Goal: Task Accomplishment & Management: Use online tool/utility

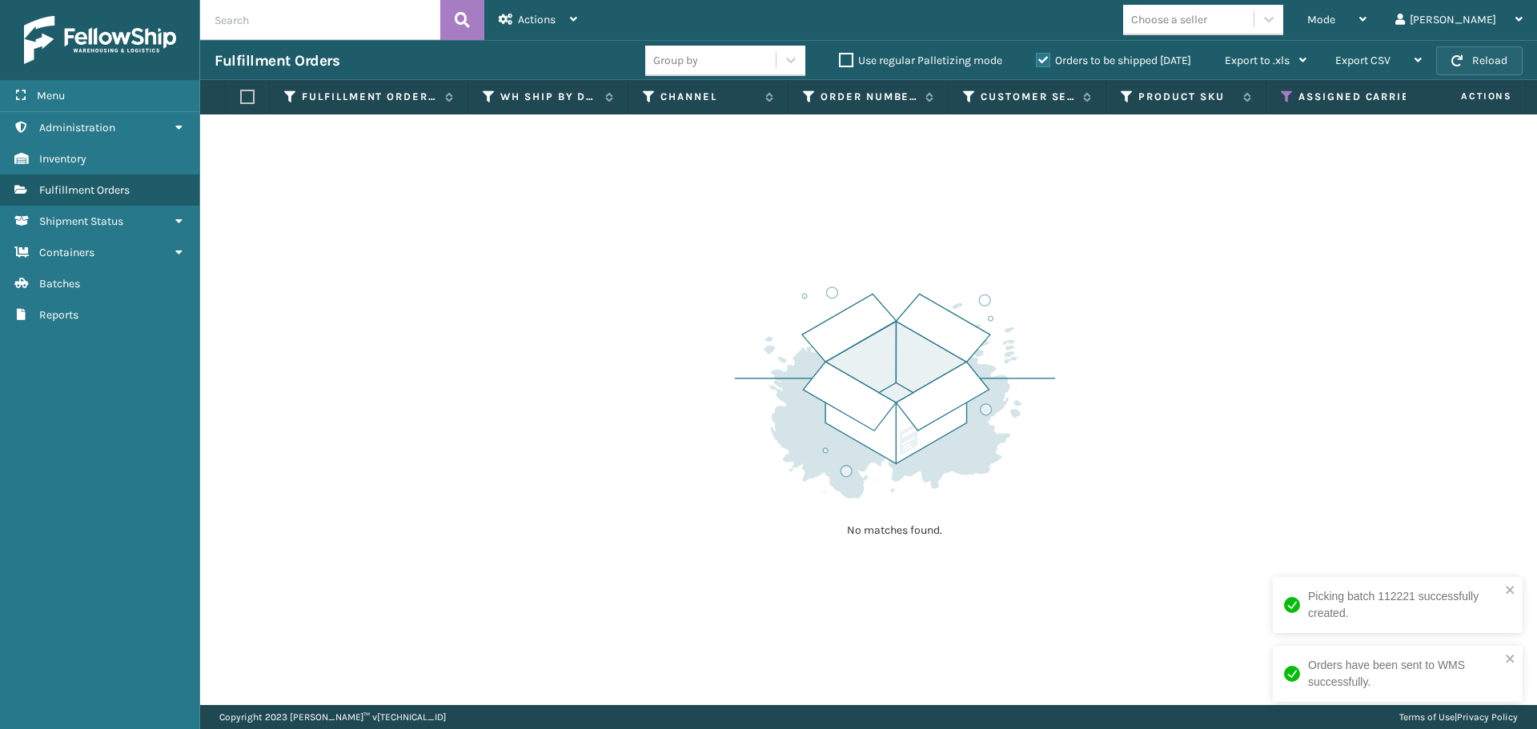
click at [1468, 66] on button "Reload" at bounding box center [1479, 60] width 86 height 29
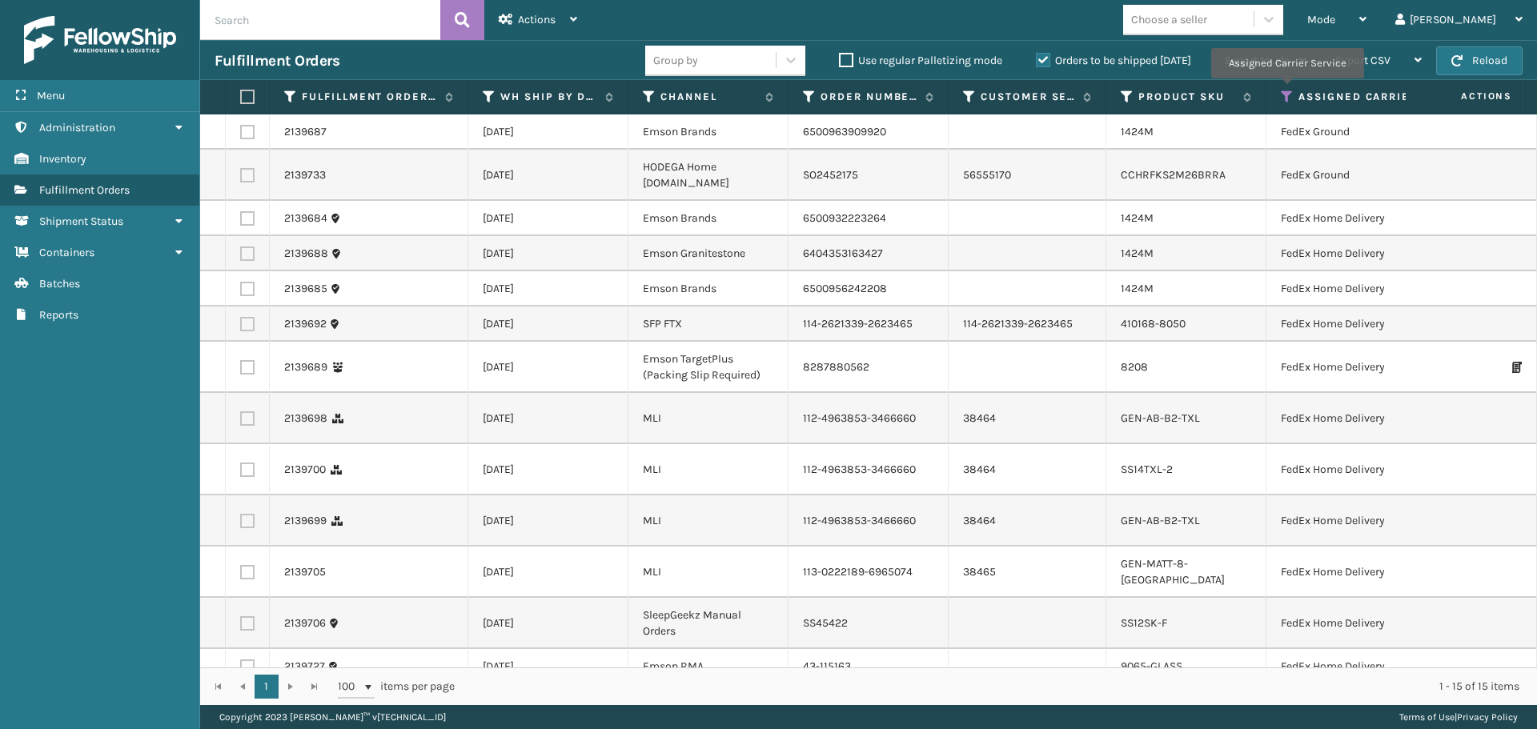
click at [1286, 90] on icon at bounding box center [1287, 97] width 13 height 14
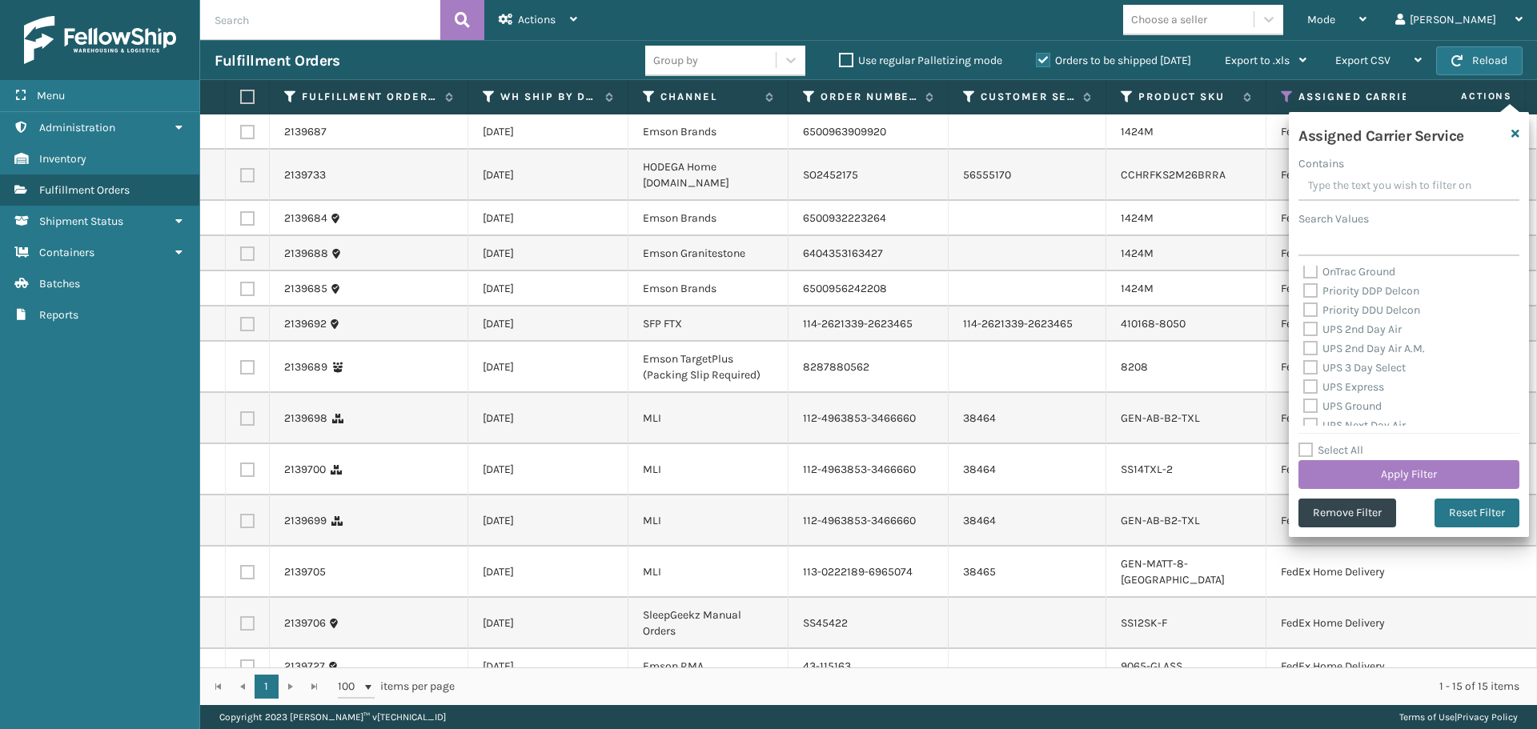
scroll to position [160, 0]
click at [248, 98] on label at bounding box center [245, 97] width 10 height 14
click at [241, 98] on input "checkbox" at bounding box center [240, 97] width 1 height 10
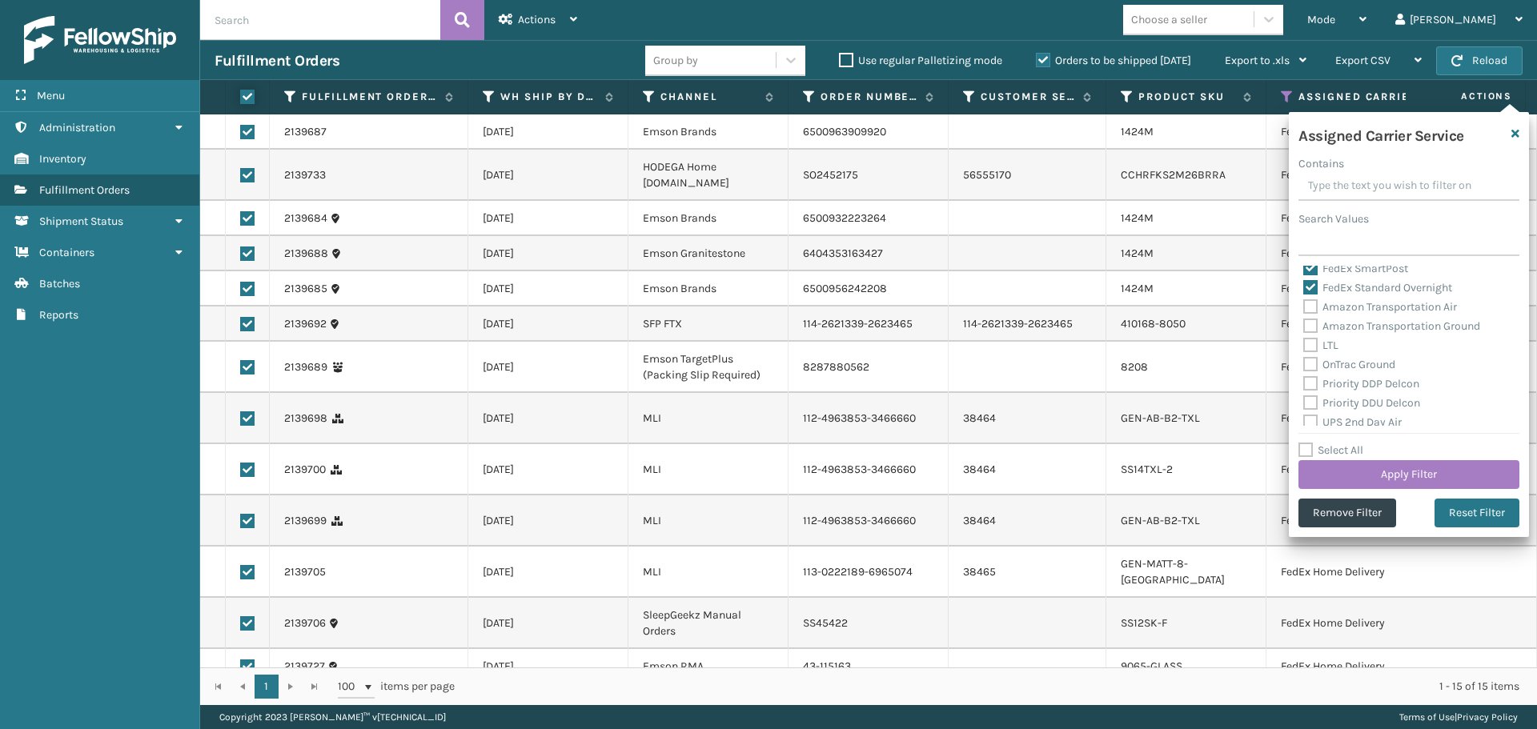
checkbox input "true"
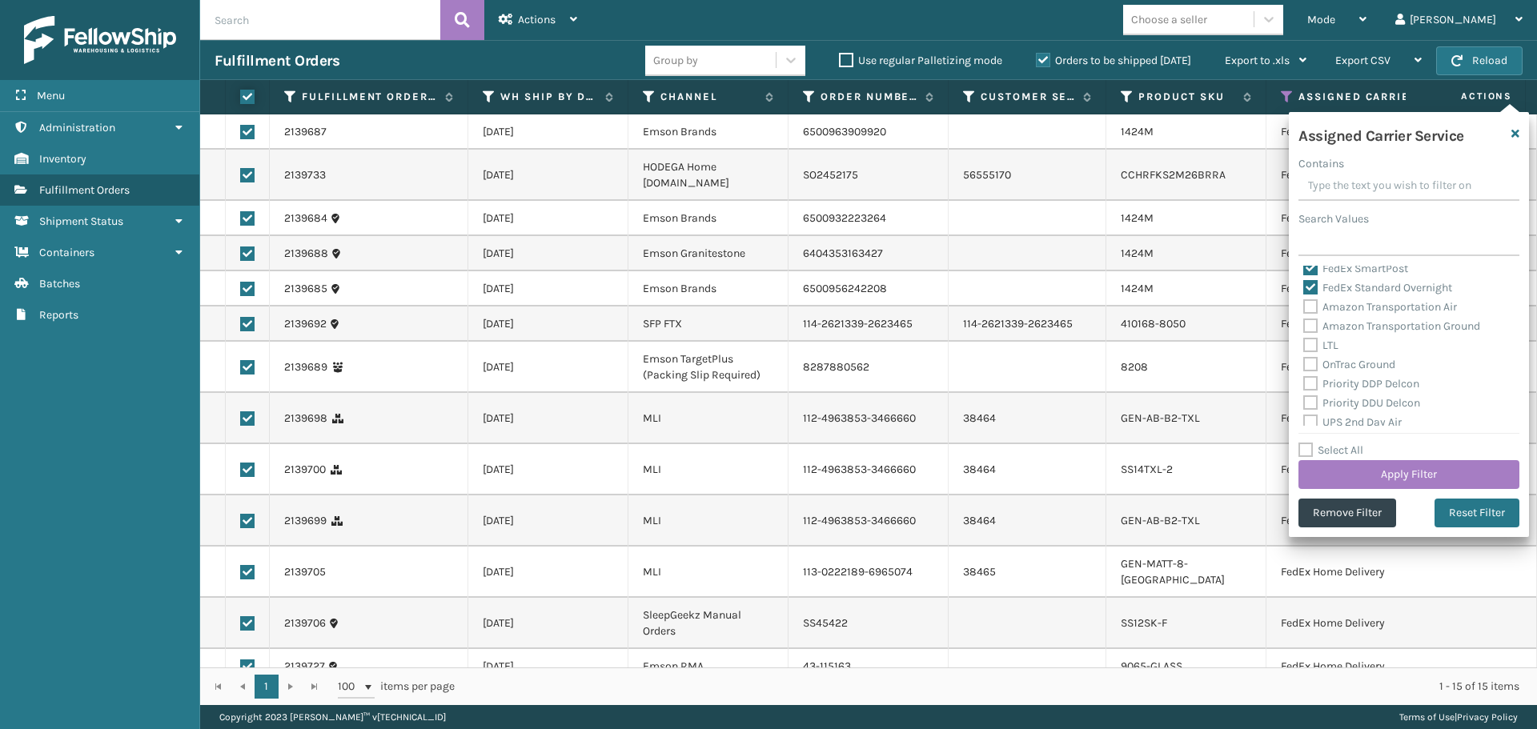
checkbox input "true"
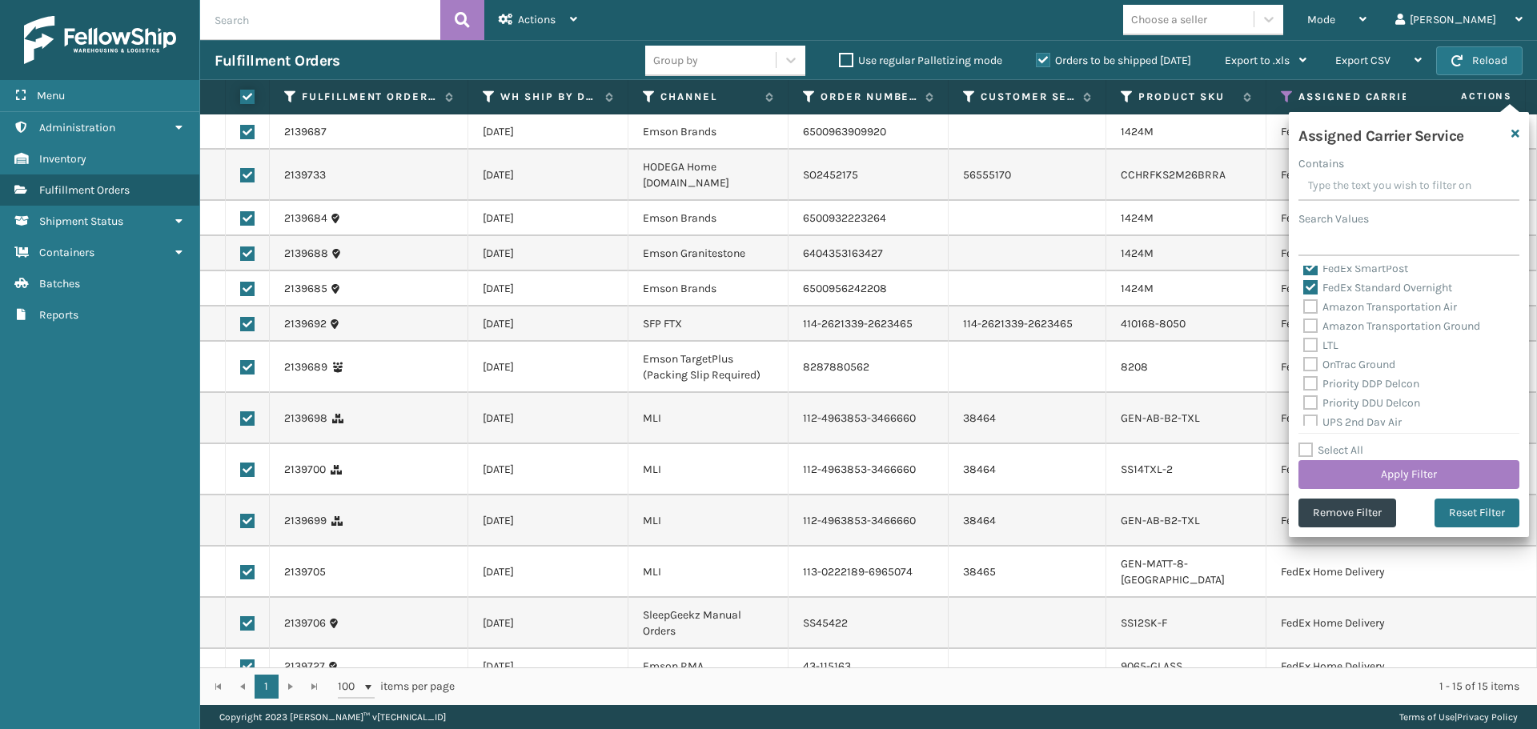
checkbox input "true"
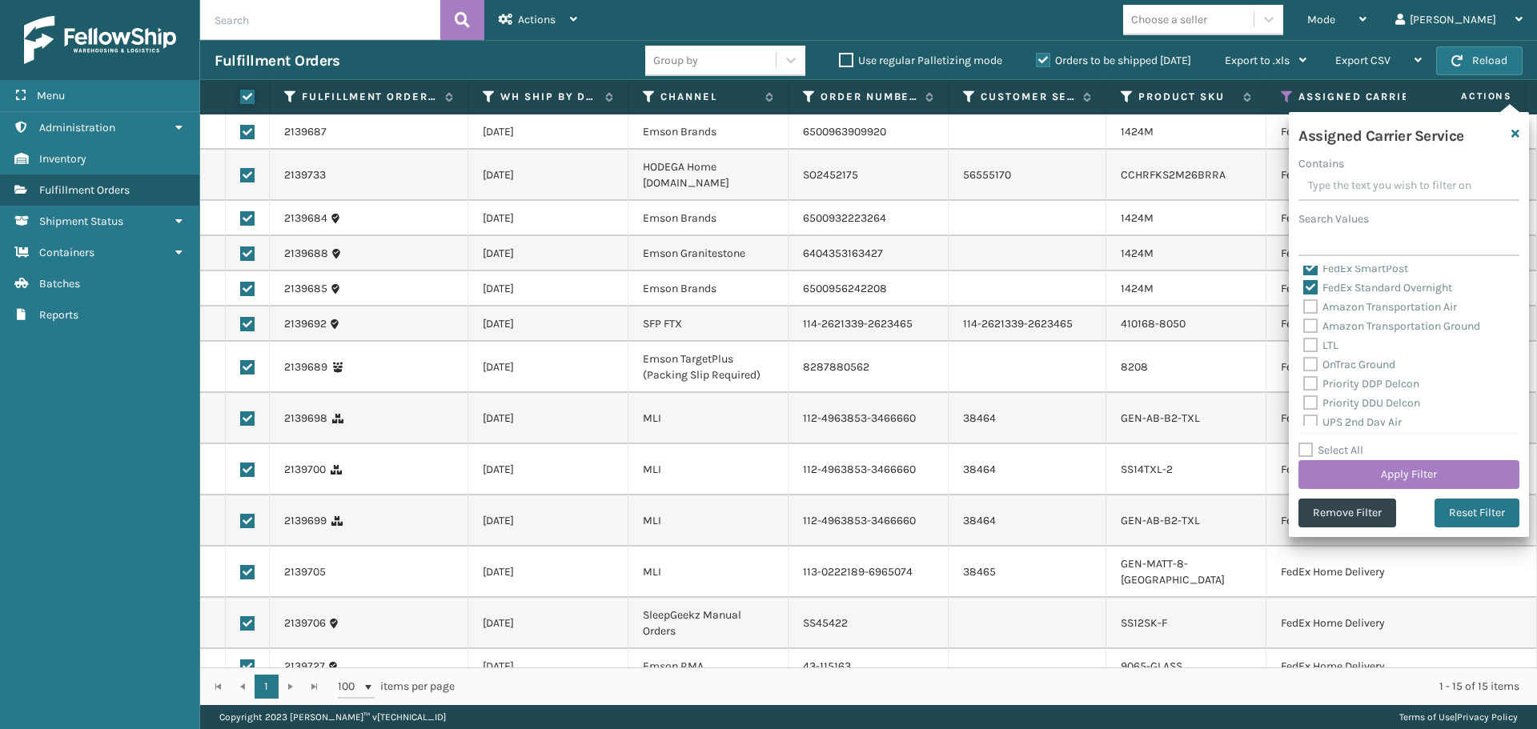
checkbox input "true"
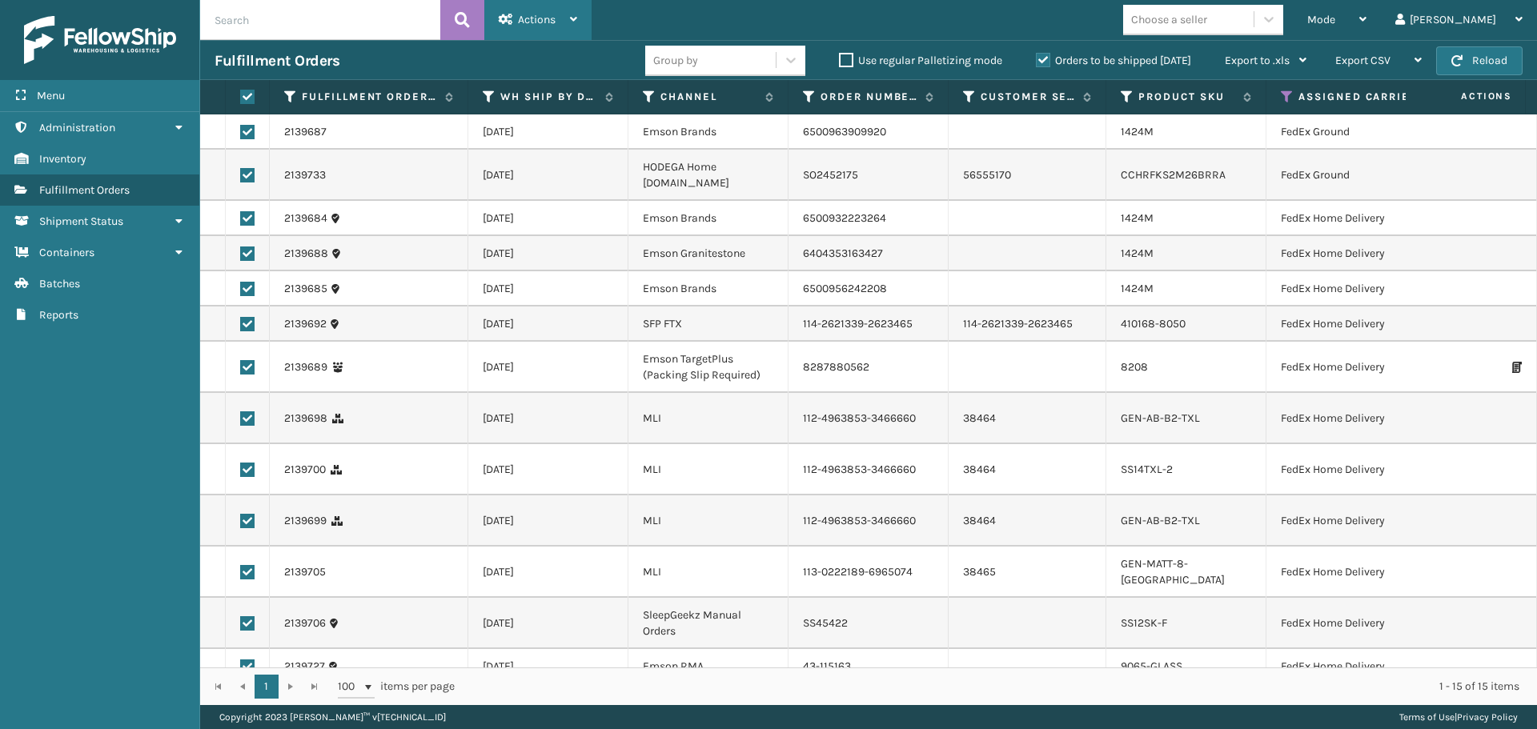
click at [527, 24] on span "Actions" at bounding box center [537, 20] width 38 height 14
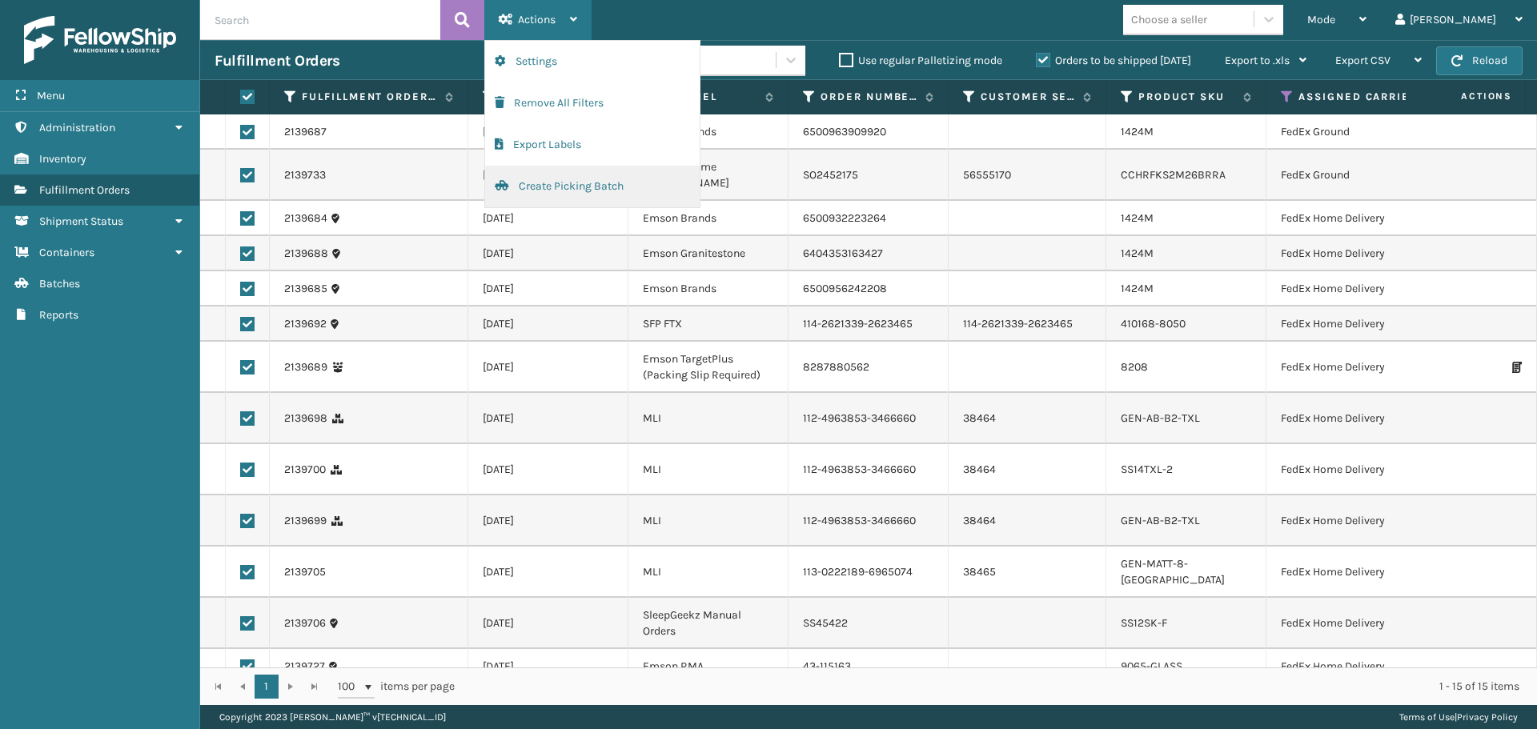
click at [550, 185] on button "Create Picking Batch" at bounding box center [592, 187] width 215 height 42
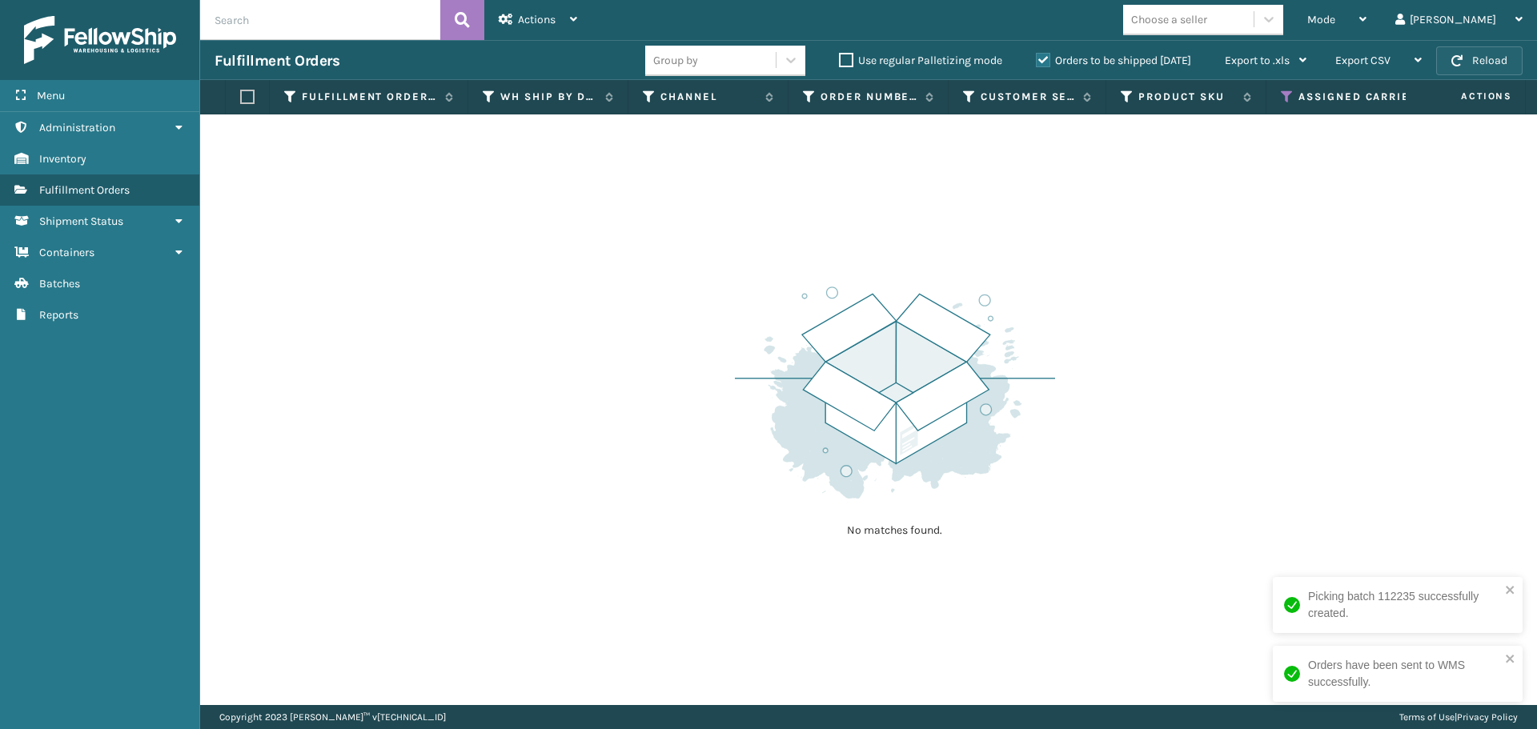
click at [1464, 52] on button "Reload" at bounding box center [1479, 60] width 86 height 29
click at [1282, 98] on icon at bounding box center [1287, 97] width 13 height 14
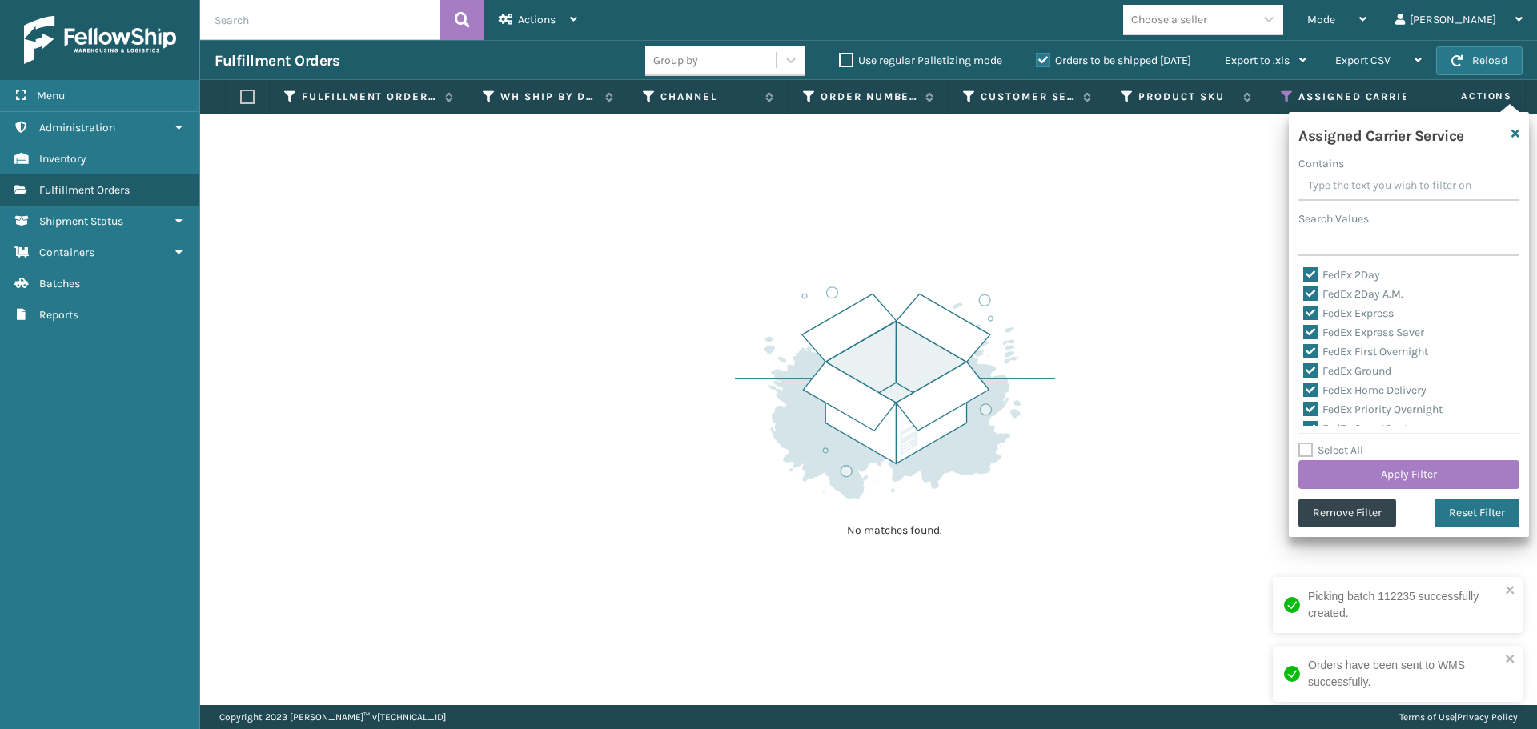
click at [1308, 446] on label "Select All" at bounding box center [1330, 450] width 65 height 14
click at [1308, 443] on input "Select All" at bounding box center [1418, 442] width 240 height 2
checkbox input "true"
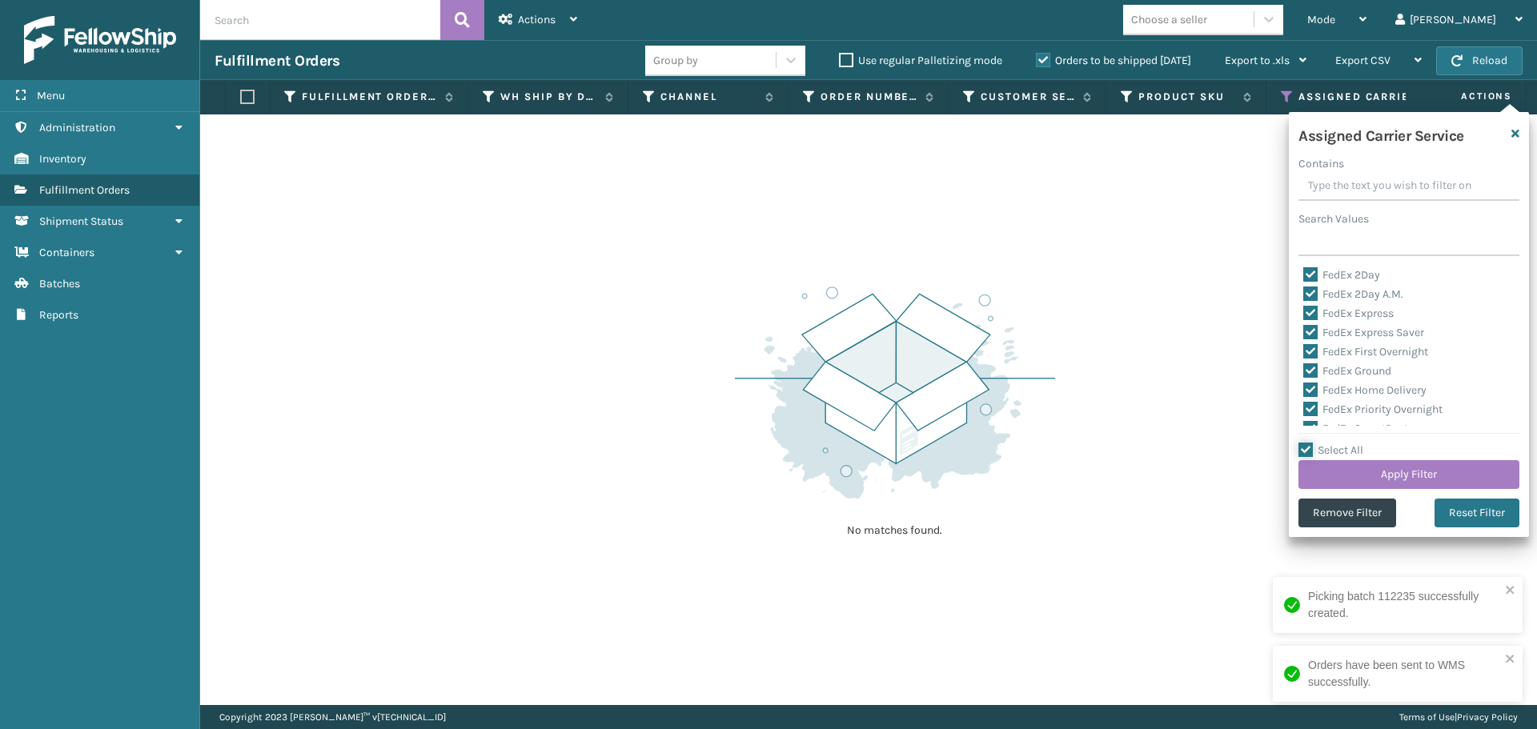
checkbox input "true"
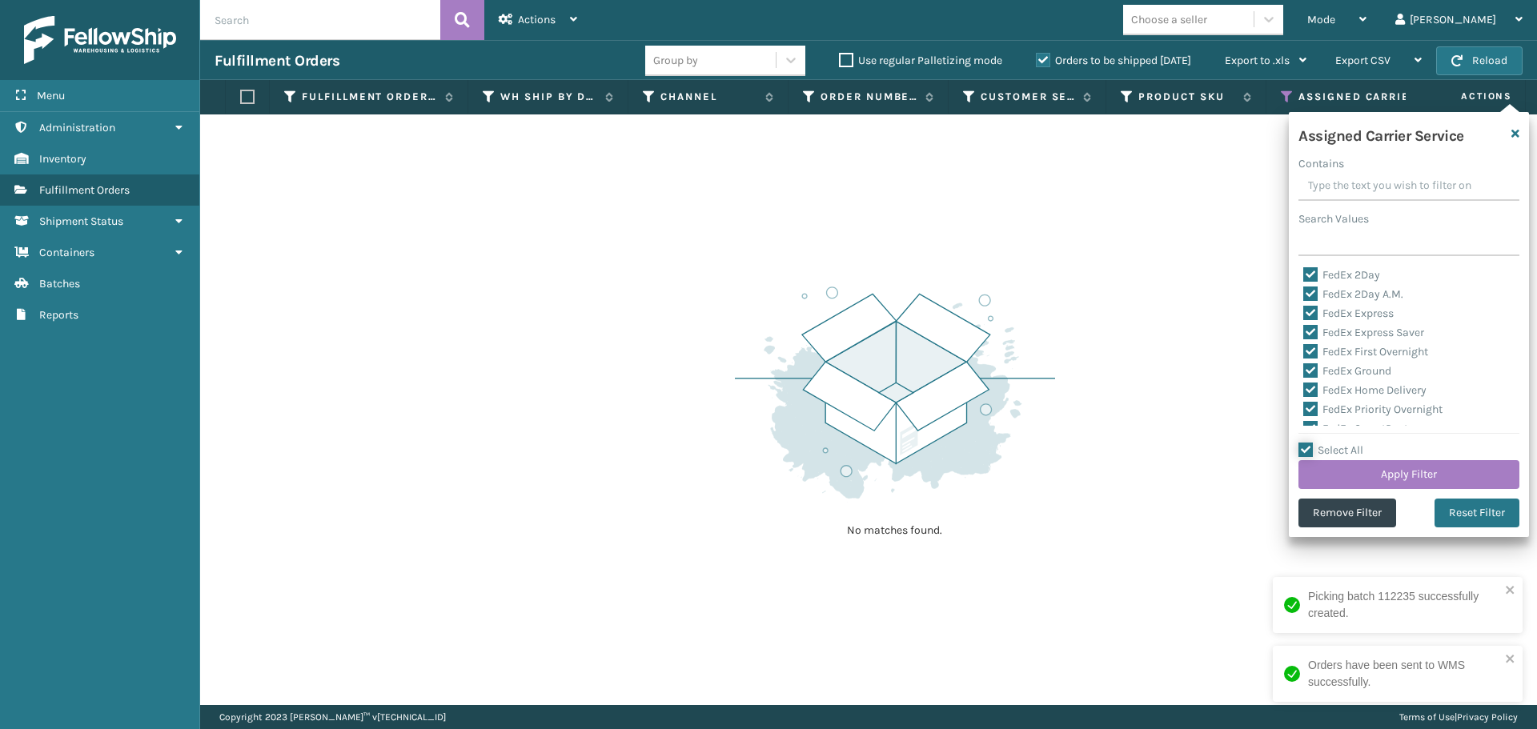
checkbox input "true"
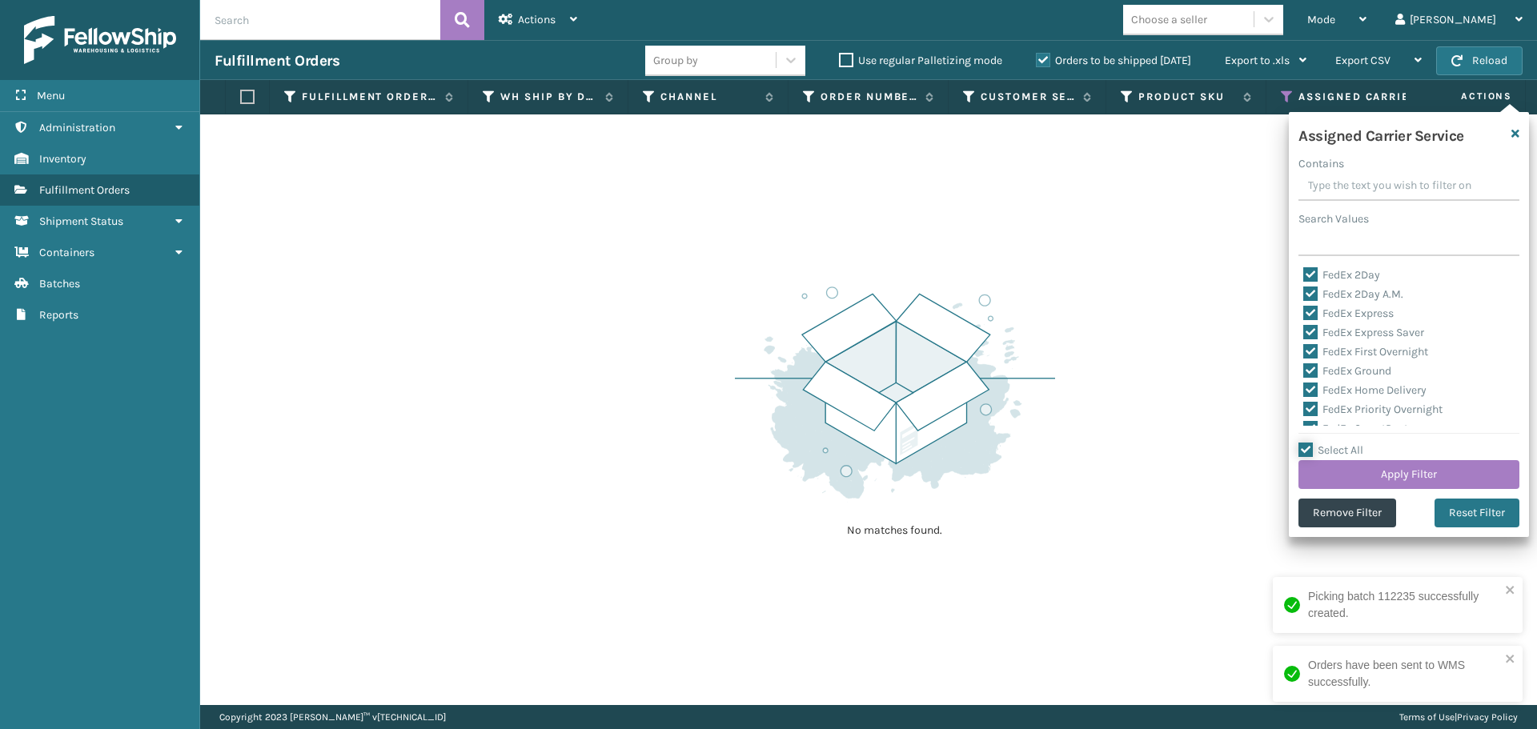
checkbox input "true"
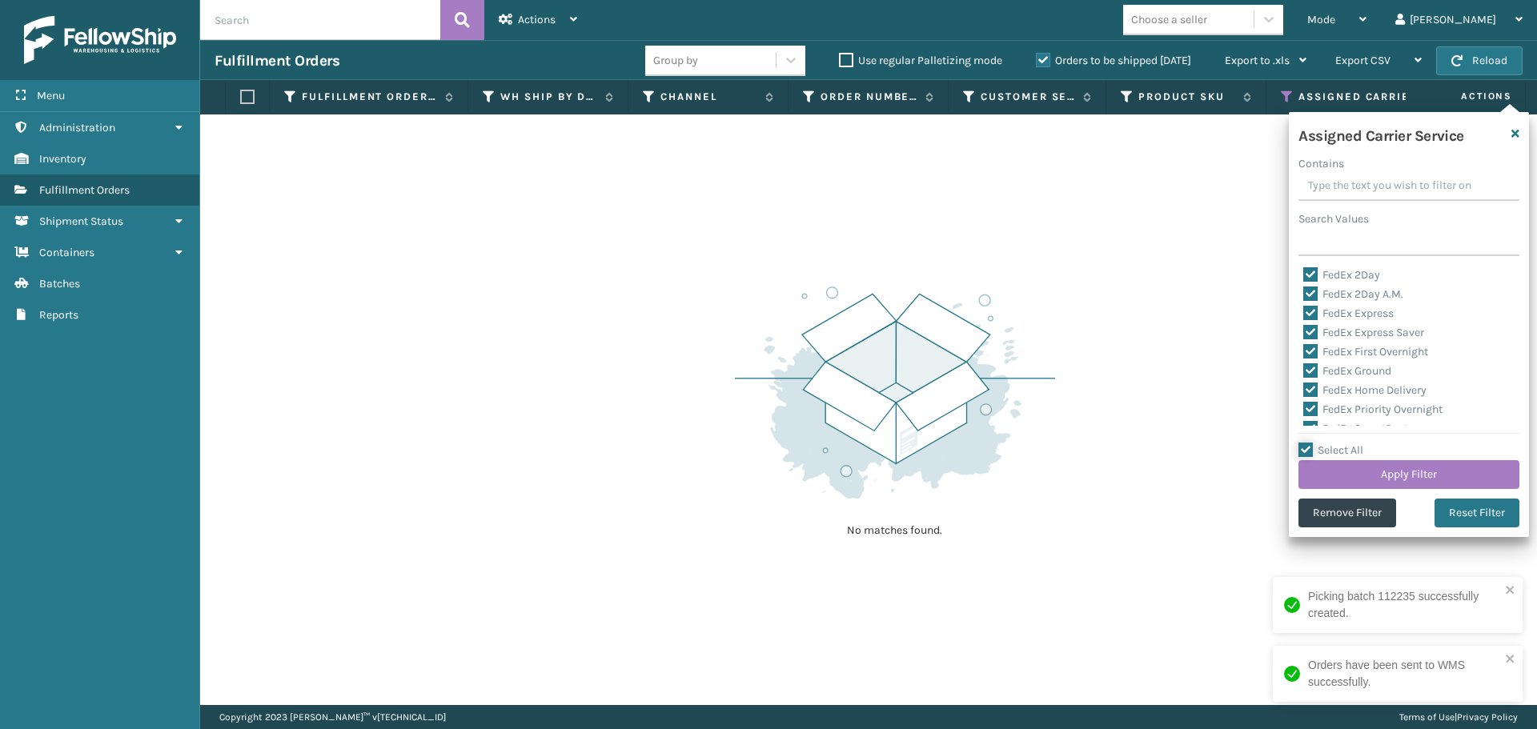
checkbox input "true"
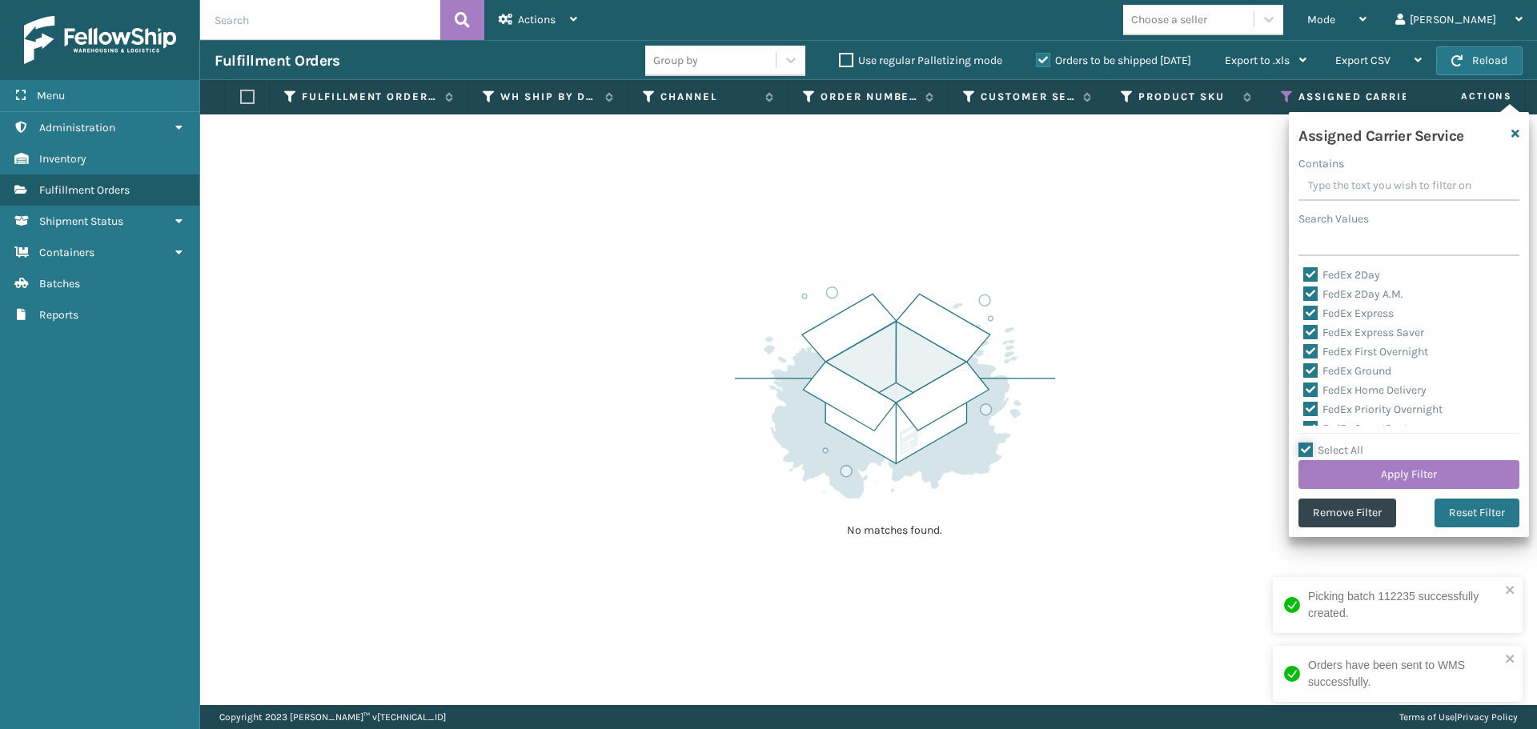
checkbox input "true"
click at [1308, 446] on label "Select All" at bounding box center [1330, 450] width 65 height 14
click at [1308, 443] on input "Select All" at bounding box center [1418, 442] width 240 height 2
checkbox input "false"
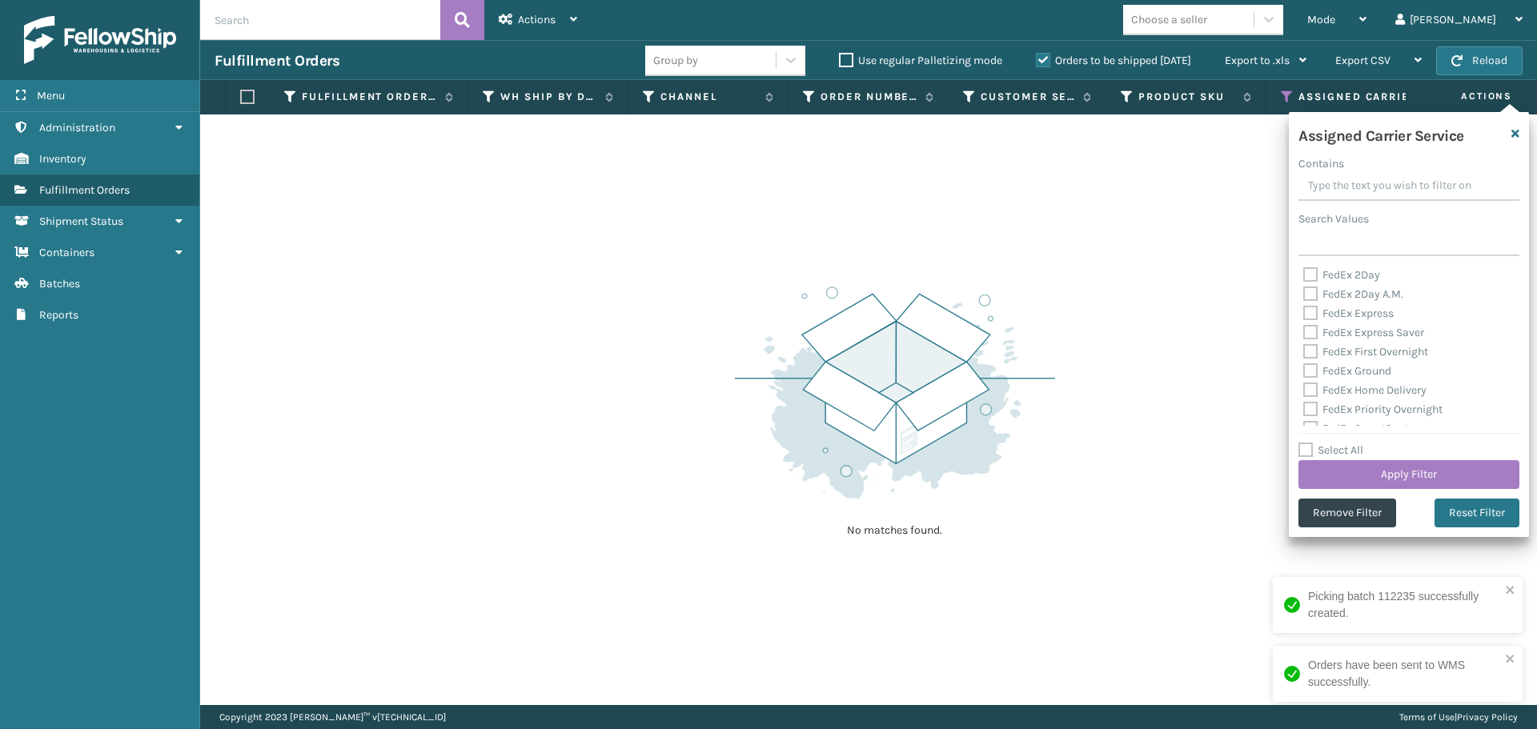
checkbox input "false"
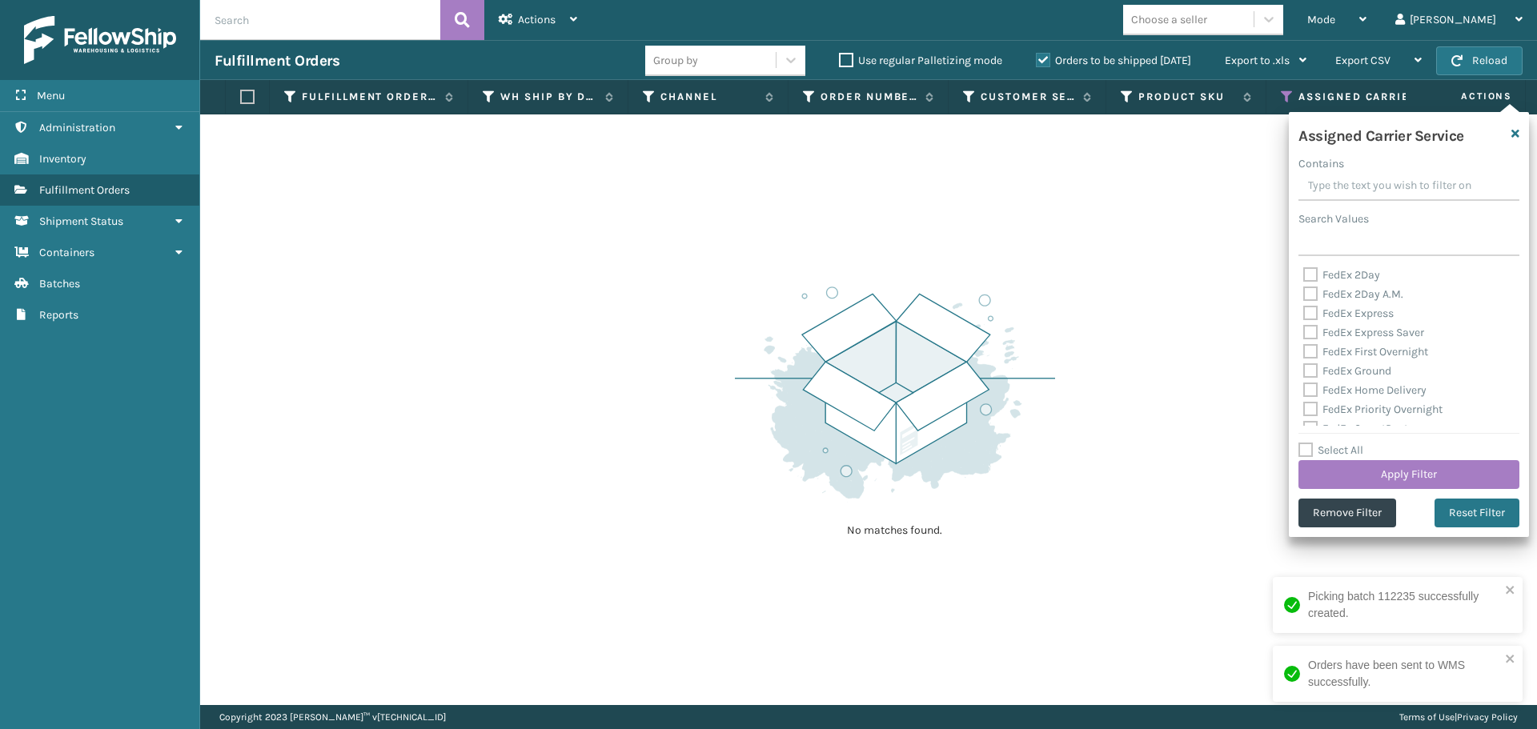
checkbox input "false"
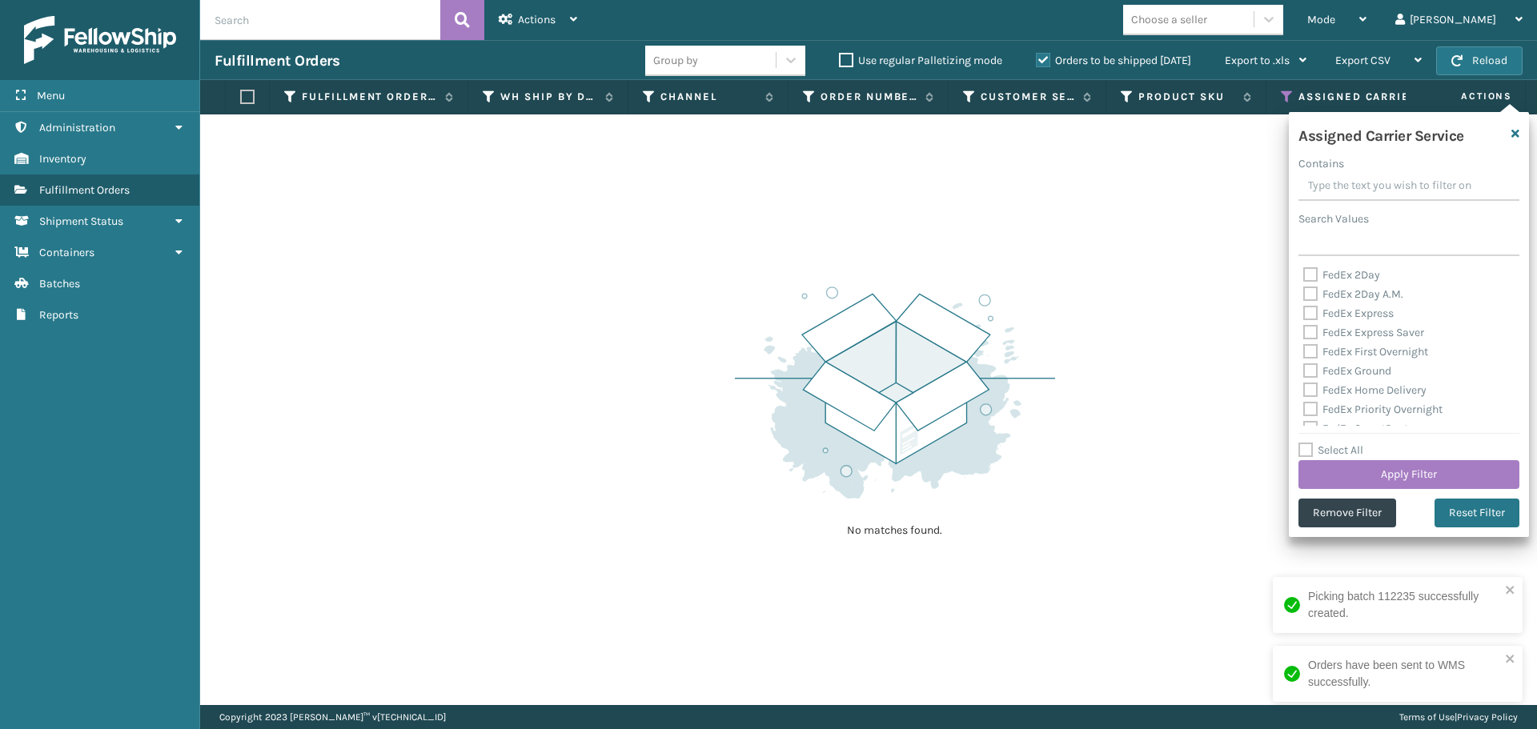
checkbox input "false"
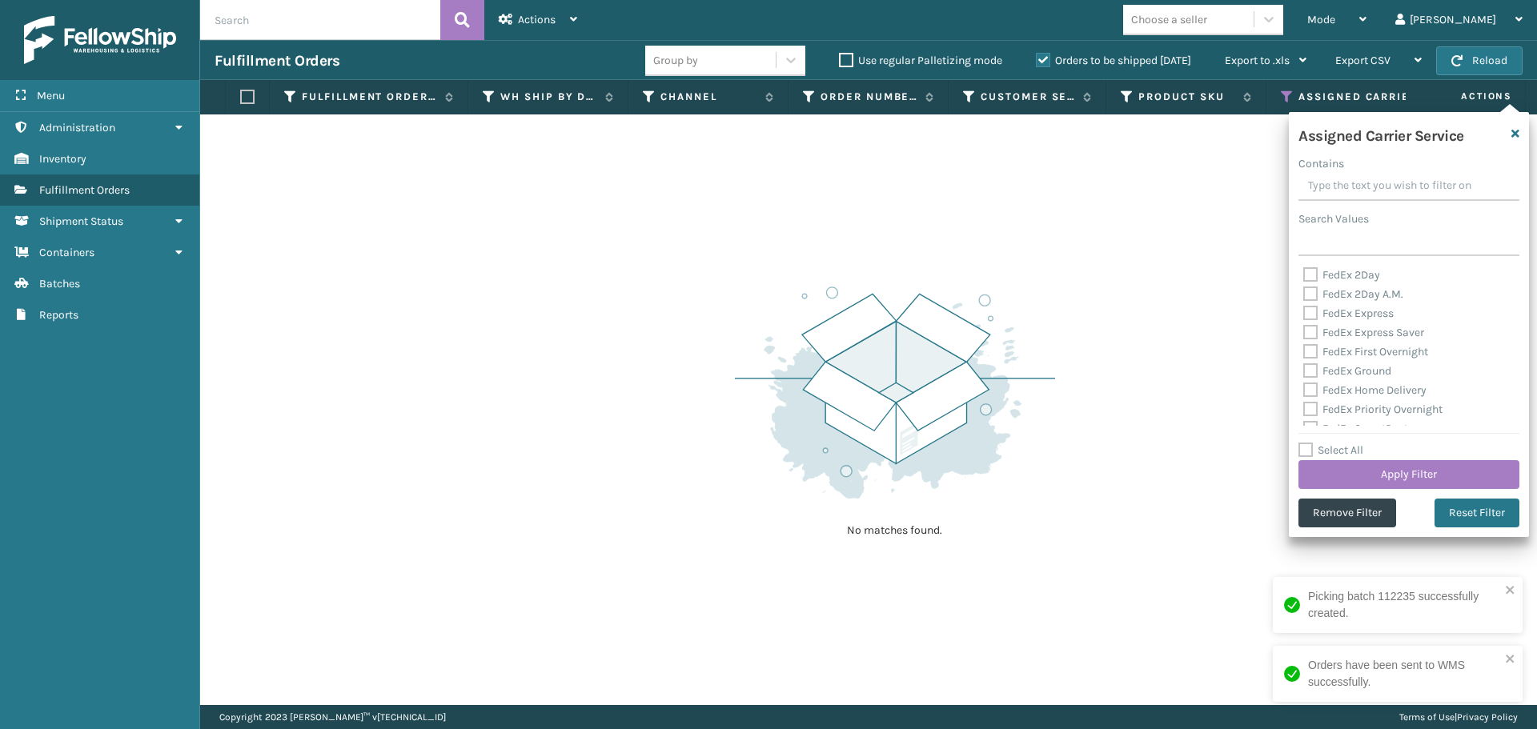
checkbox input "false"
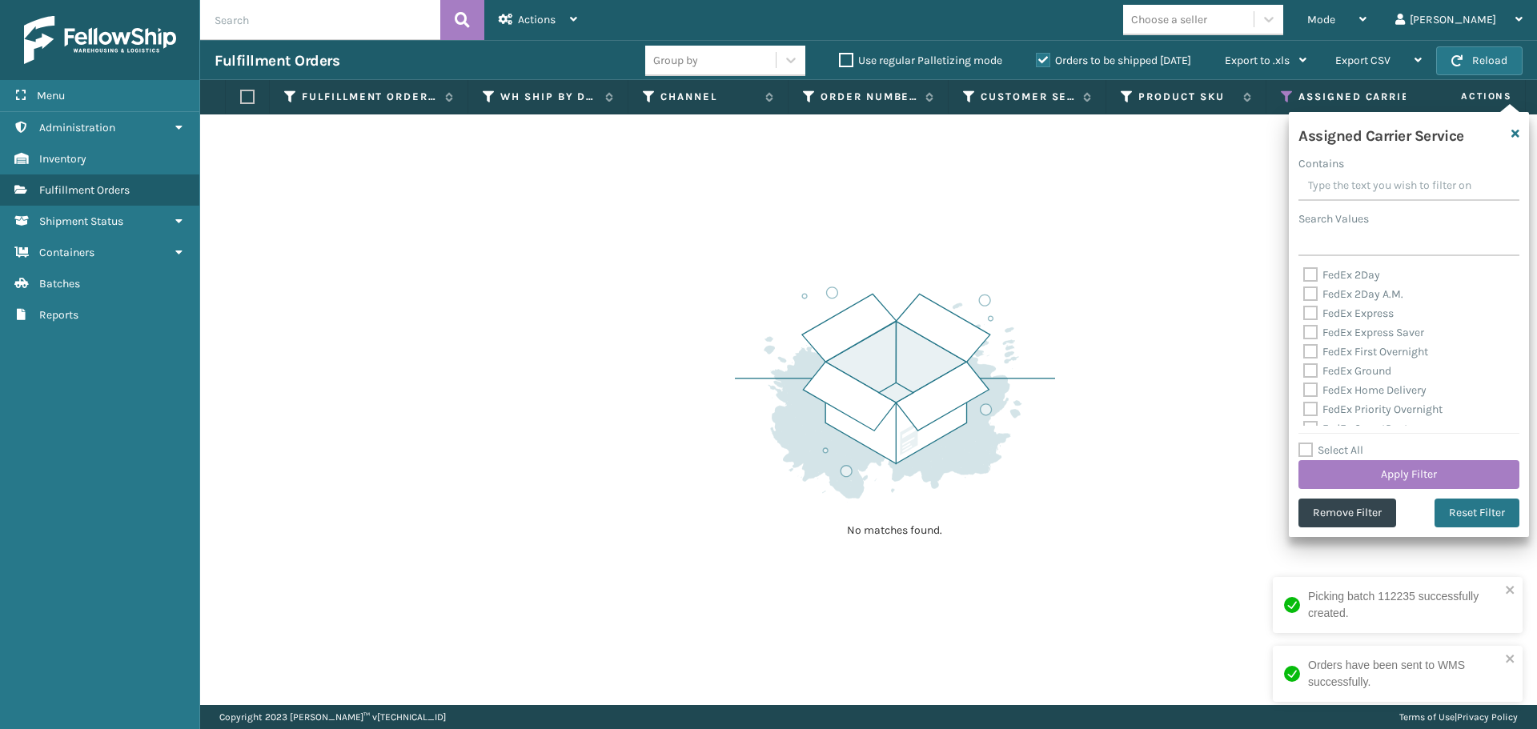
checkbox input "false"
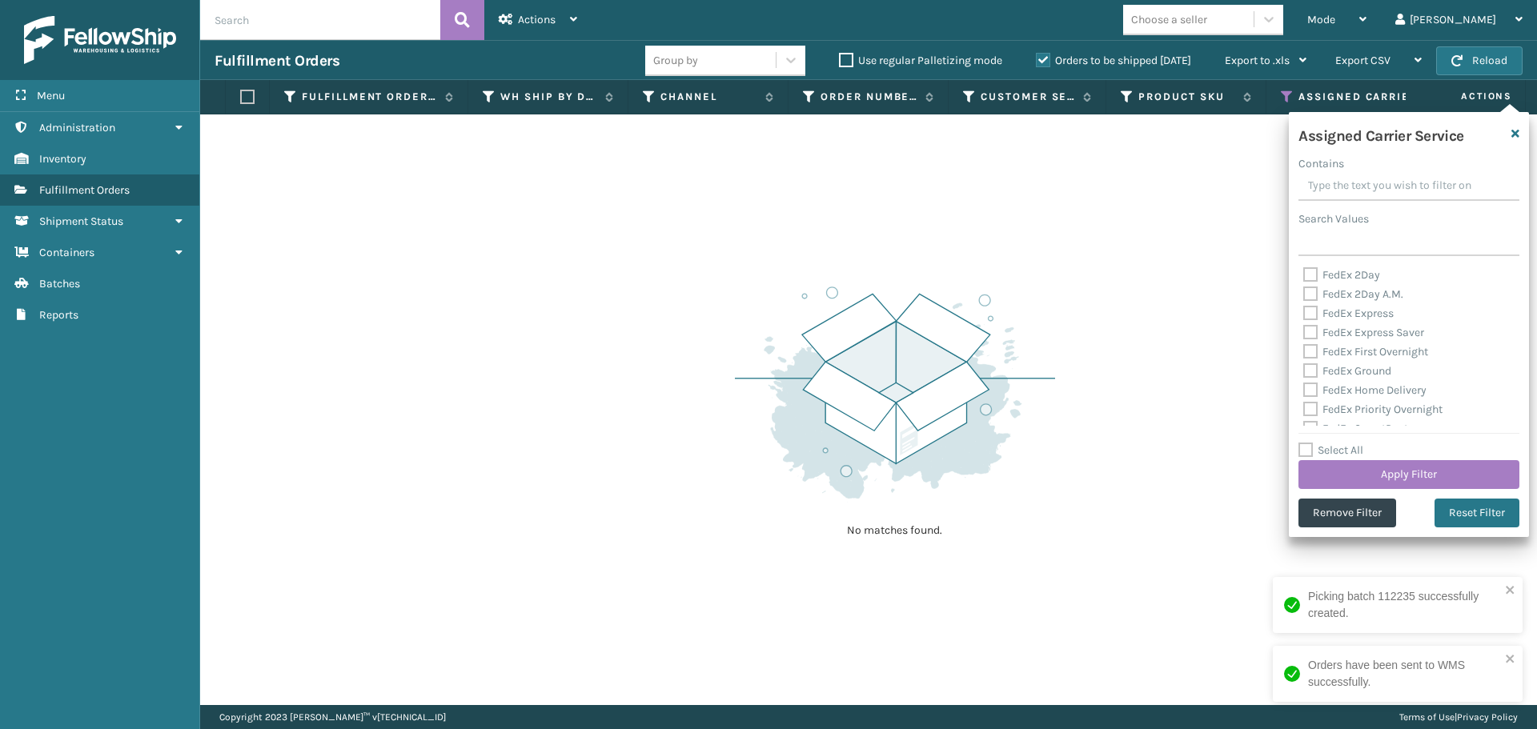
checkbox input "false"
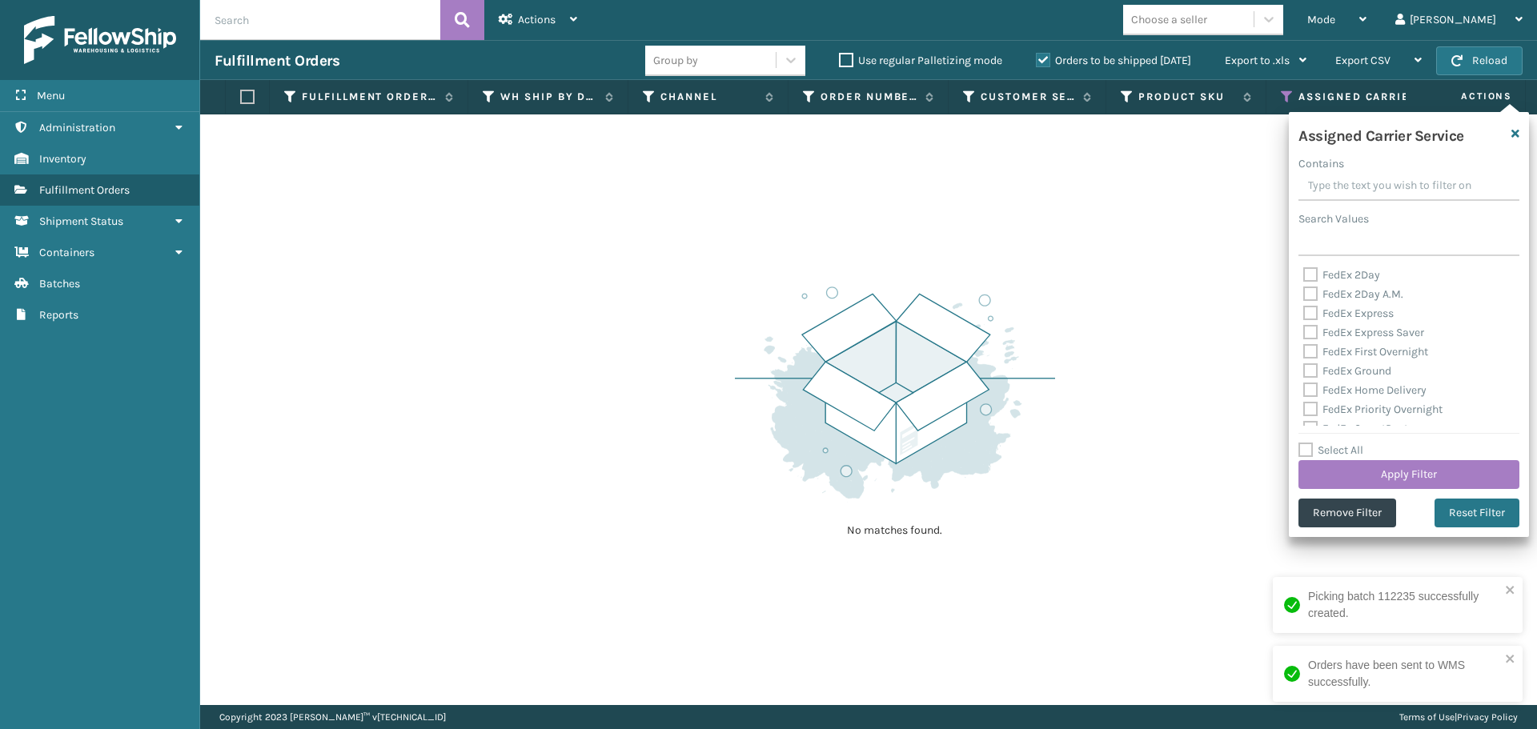
checkbox input "false"
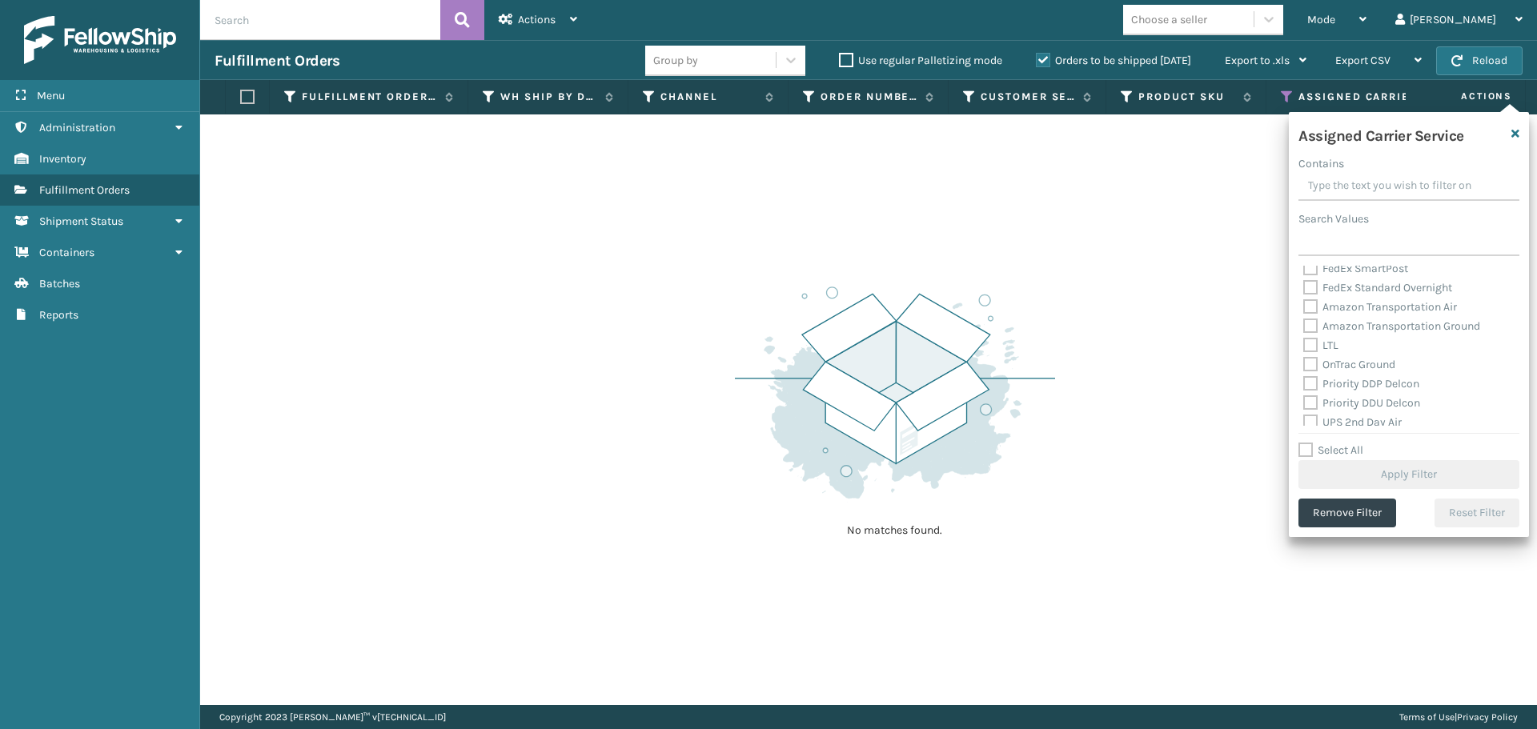
click at [1314, 307] on label "Amazon Transportation Air" at bounding box center [1380, 307] width 154 height 14
click at [1304, 307] on input "Amazon Transportation Air" at bounding box center [1303, 303] width 1 height 10
checkbox input "true"
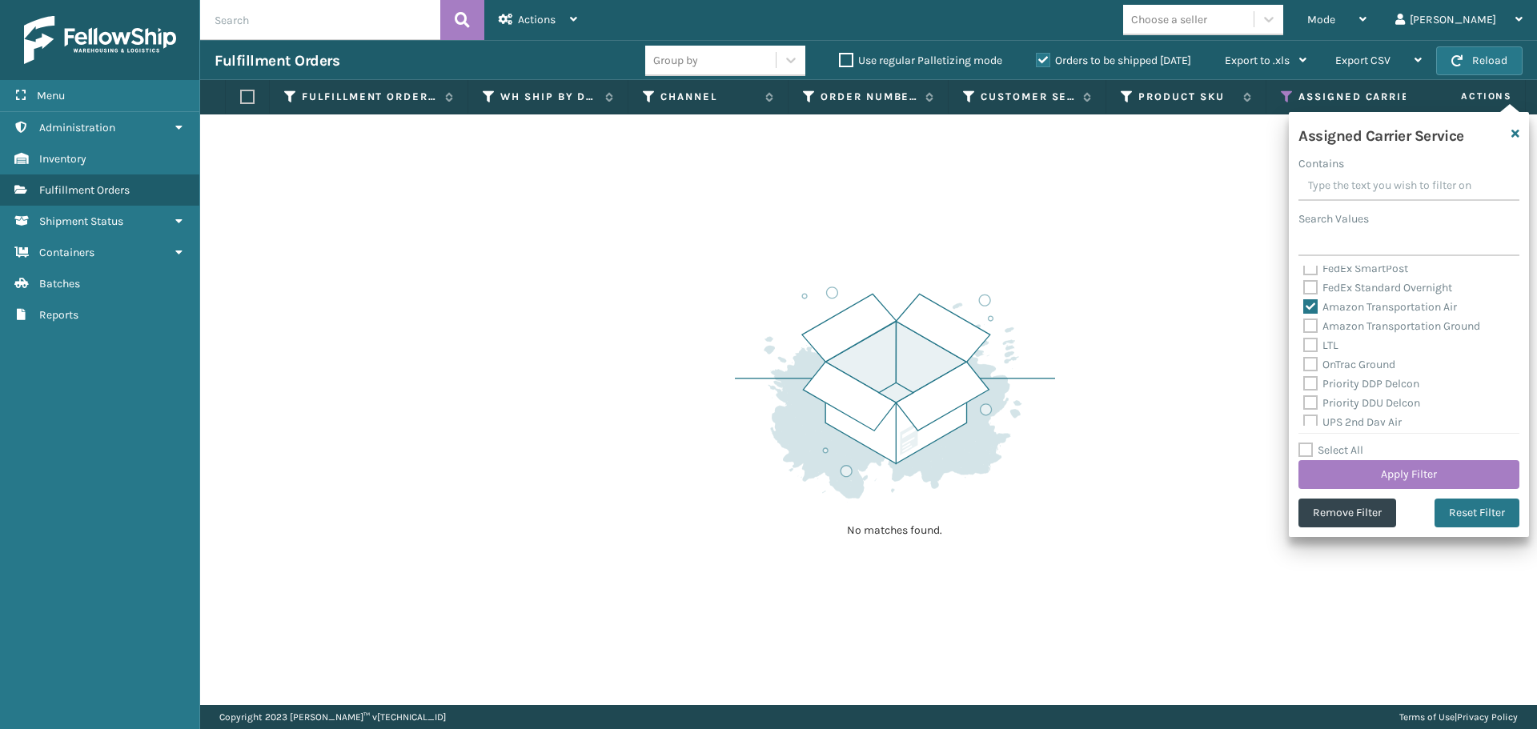
click at [1314, 327] on label "Amazon Transportation Ground" at bounding box center [1391, 326] width 177 height 14
click at [1304, 327] on input "Amazon Transportation Ground" at bounding box center [1303, 322] width 1 height 10
checkbox input "true"
click at [1352, 463] on button "Apply Filter" at bounding box center [1408, 474] width 221 height 29
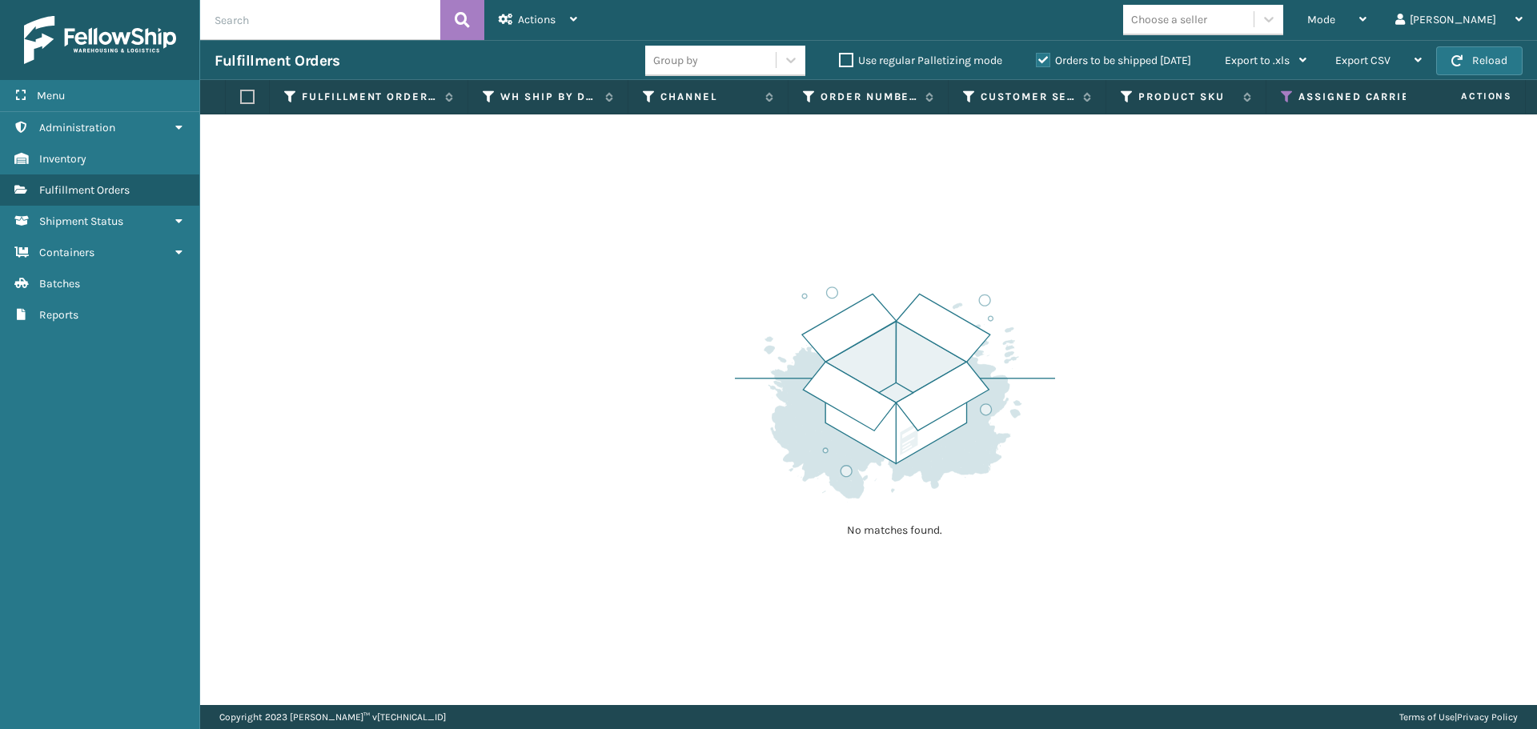
click at [1283, 94] on icon at bounding box center [1287, 97] width 13 height 14
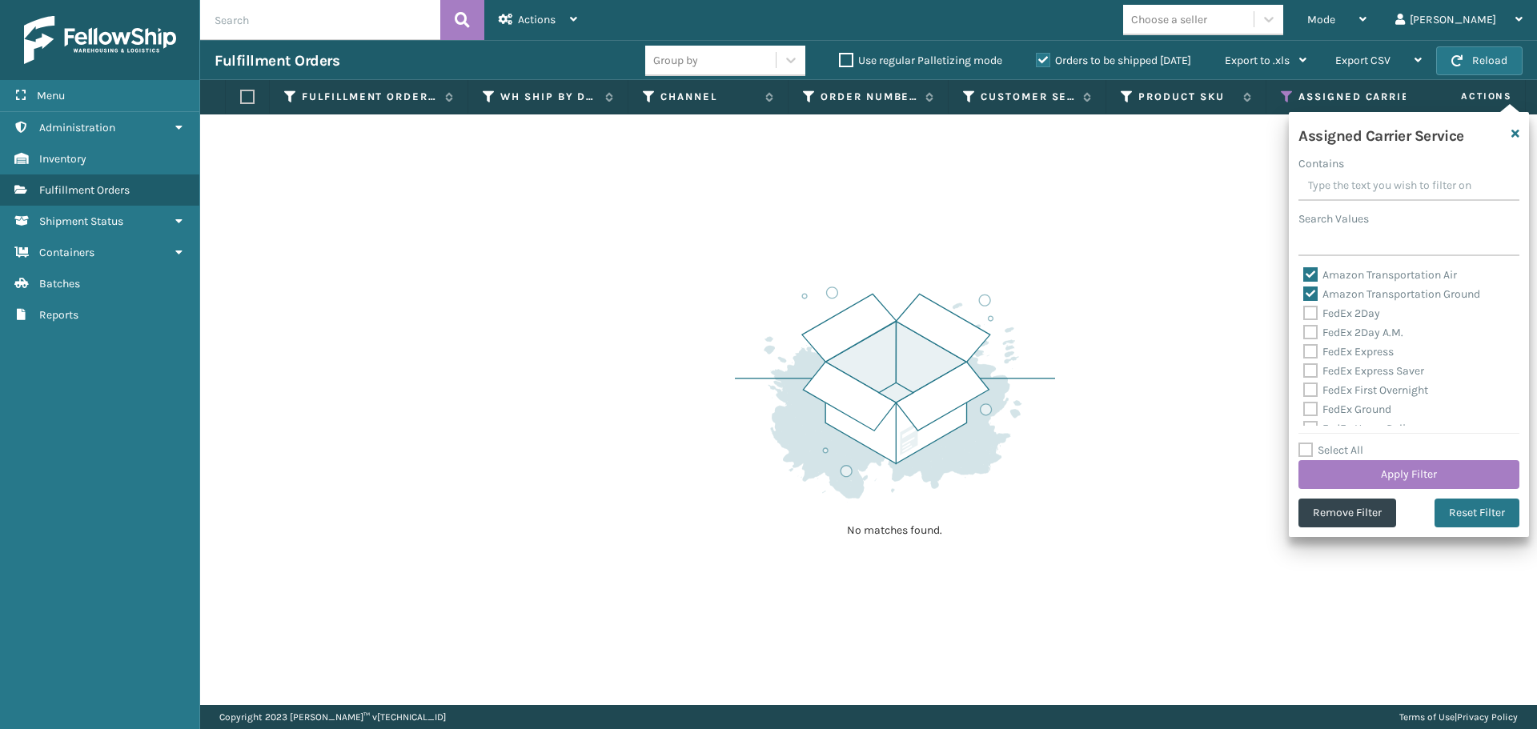
click at [1314, 271] on label "Amazon Transportation Air" at bounding box center [1380, 275] width 154 height 14
click at [1304, 271] on input "Amazon Transportation Air" at bounding box center [1303, 271] width 1 height 10
checkbox input "false"
click at [1310, 293] on label "Amazon Transportation Ground" at bounding box center [1391, 294] width 177 height 14
click at [1304, 293] on input "Amazon Transportation Ground" at bounding box center [1303, 290] width 1 height 10
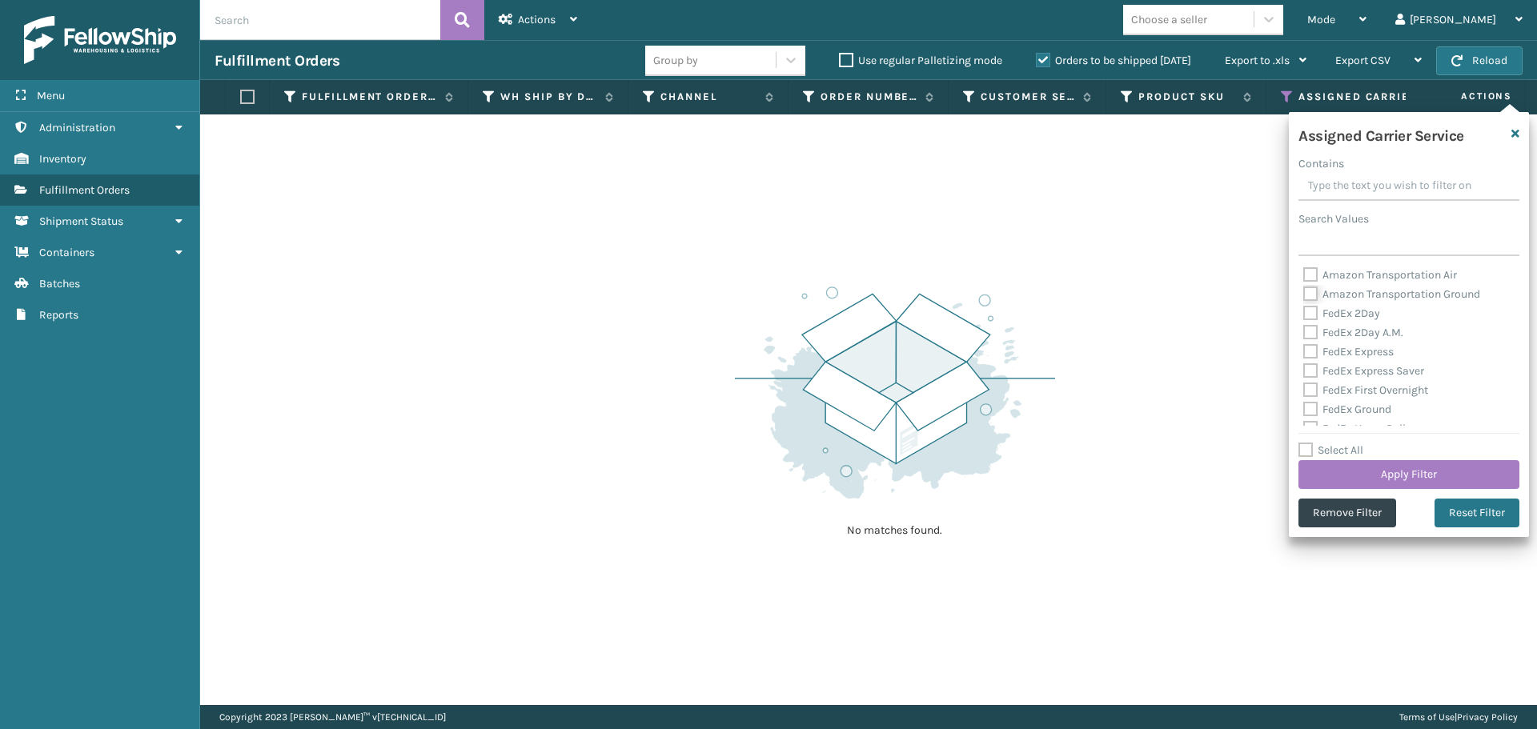
checkbox input "false"
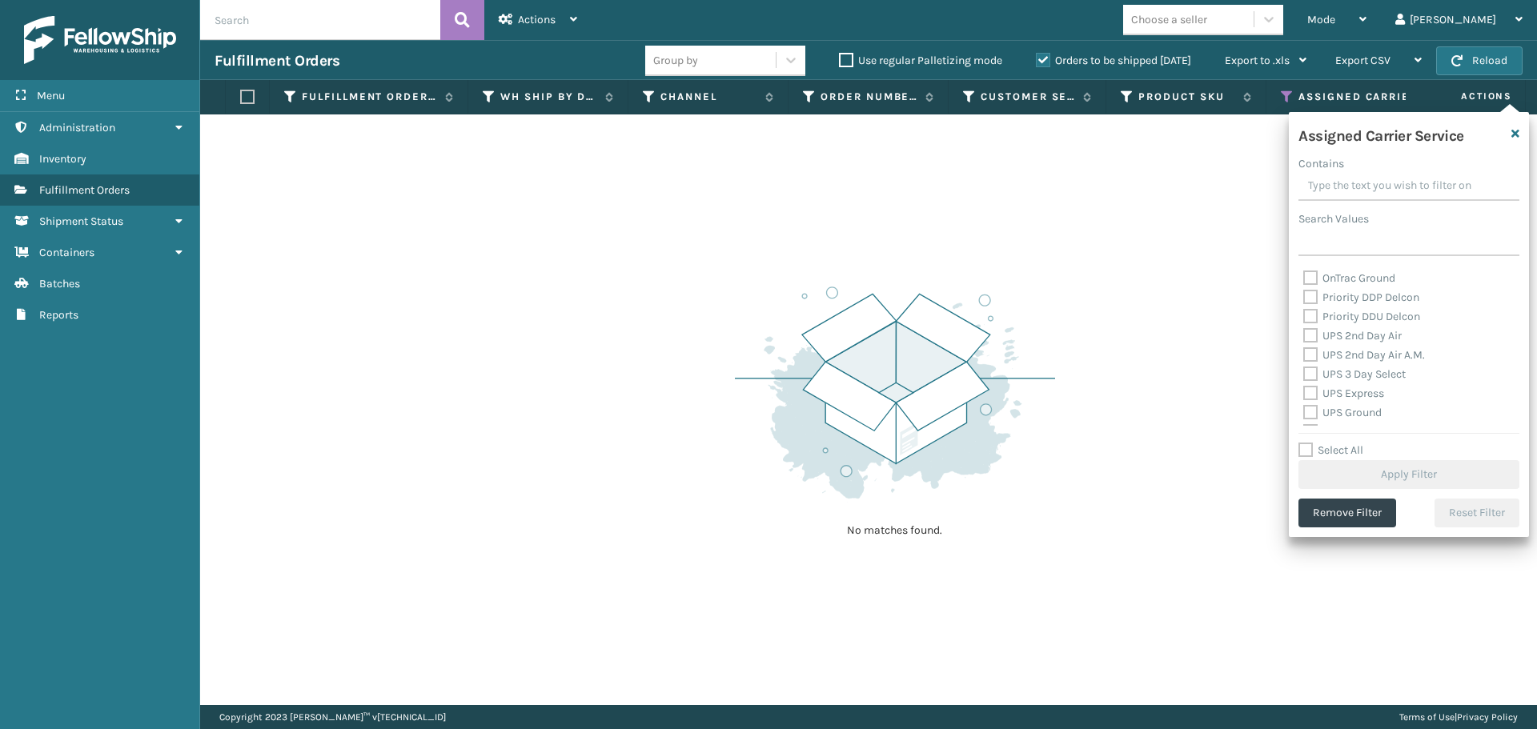
scroll to position [240, 0]
click at [1312, 285] on label "OnTrac Ground" at bounding box center [1349, 285] width 92 height 14
click at [1304, 285] on input "OnTrac Ground" at bounding box center [1303, 280] width 1 height 10
checkbox input "true"
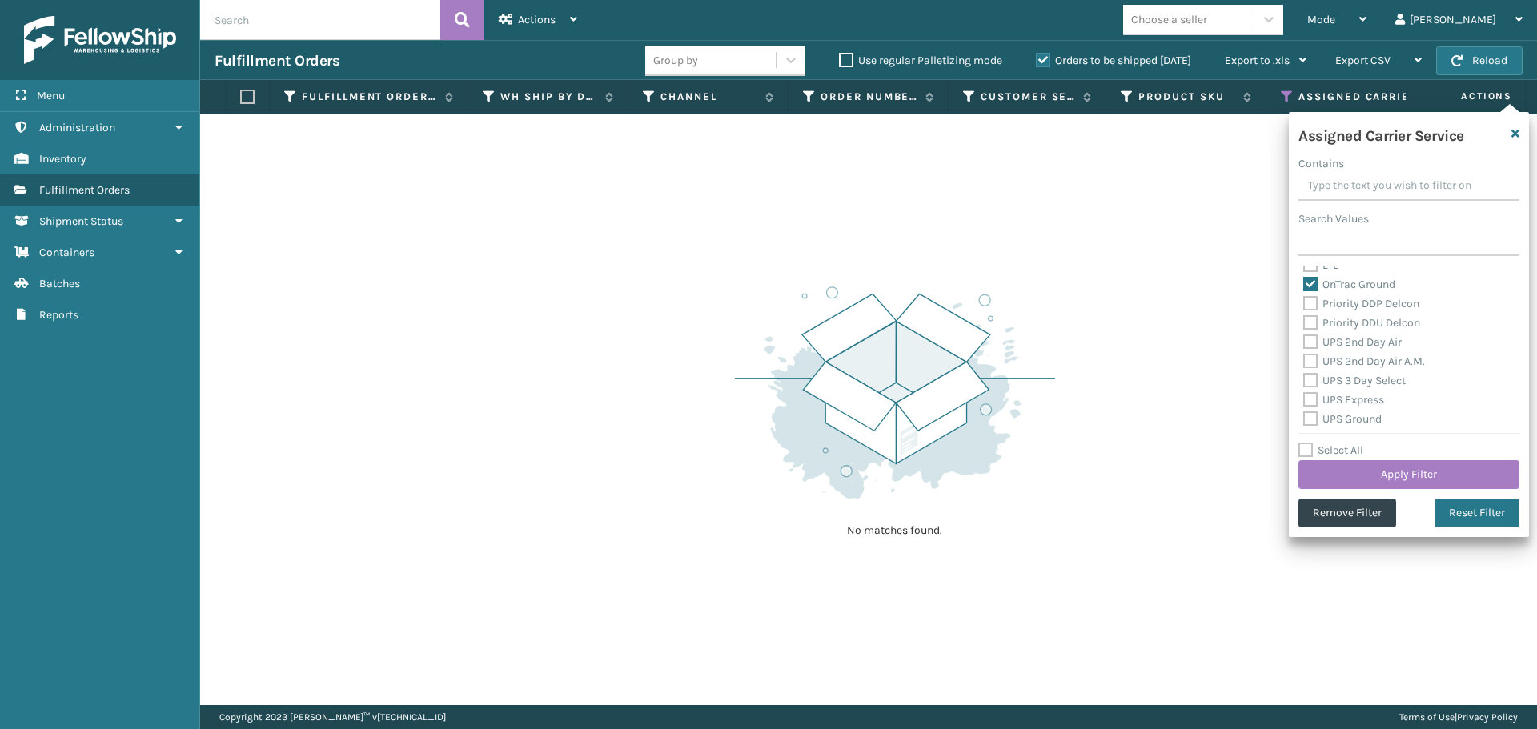
drag, startPoint x: 1313, startPoint y: 303, endPoint x: 1311, endPoint y: 320, distance: 17.7
click at [1313, 303] on label "Priority DDP Delcon" at bounding box center [1361, 304] width 116 height 14
click at [1304, 303] on input "Priority DDP Delcon" at bounding box center [1303, 300] width 1 height 10
checkbox input "true"
click at [1311, 323] on label "Priority DDU Delcon" at bounding box center [1361, 323] width 117 height 14
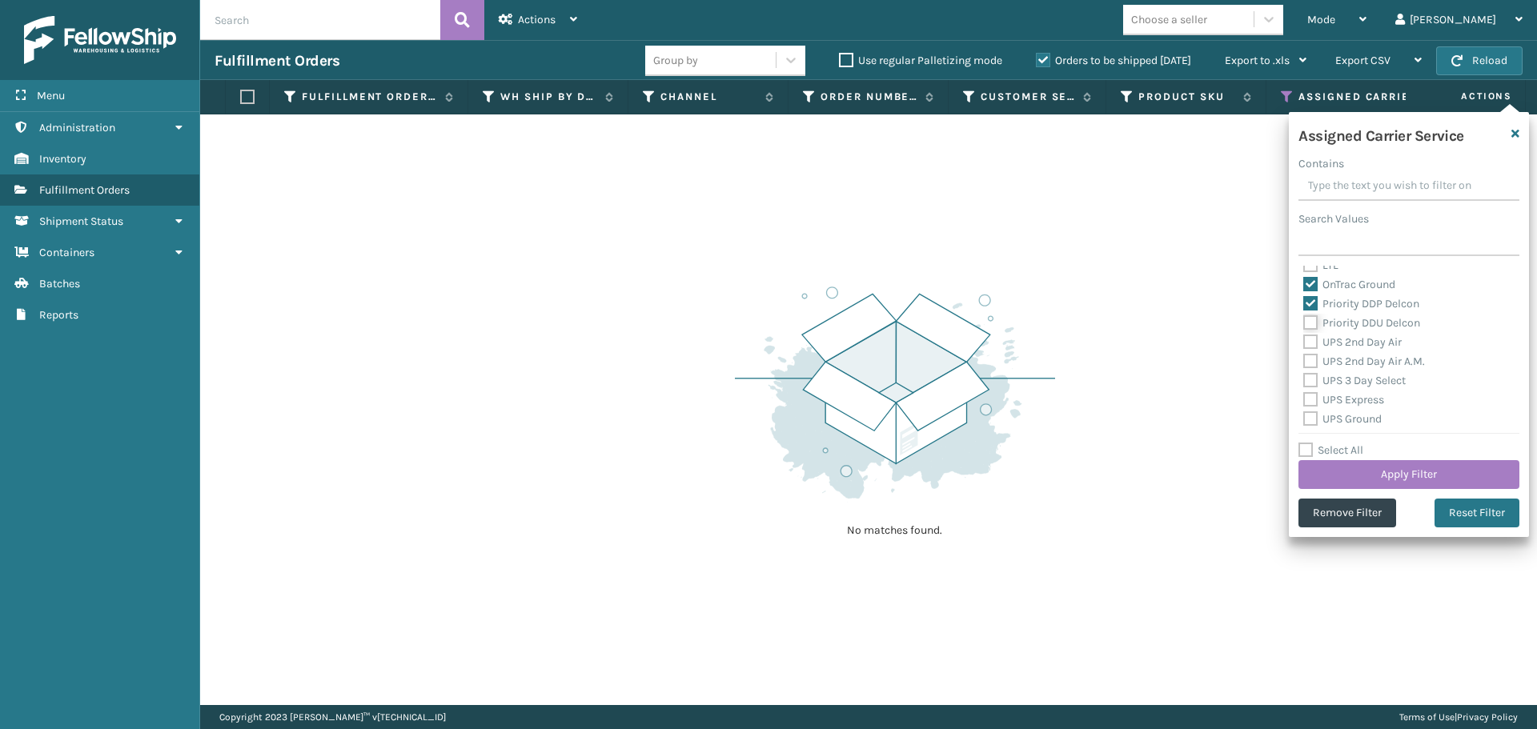
click at [1304, 323] on input "Priority DDU Delcon" at bounding box center [1303, 319] width 1 height 10
checkbox input "true"
click at [1310, 339] on label "UPS 2nd Day Air" at bounding box center [1352, 342] width 98 height 14
click at [1304, 339] on input "UPS 2nd Day Air" at bounding box center [1303, 338] width 1 height 10
checkbox input "true"
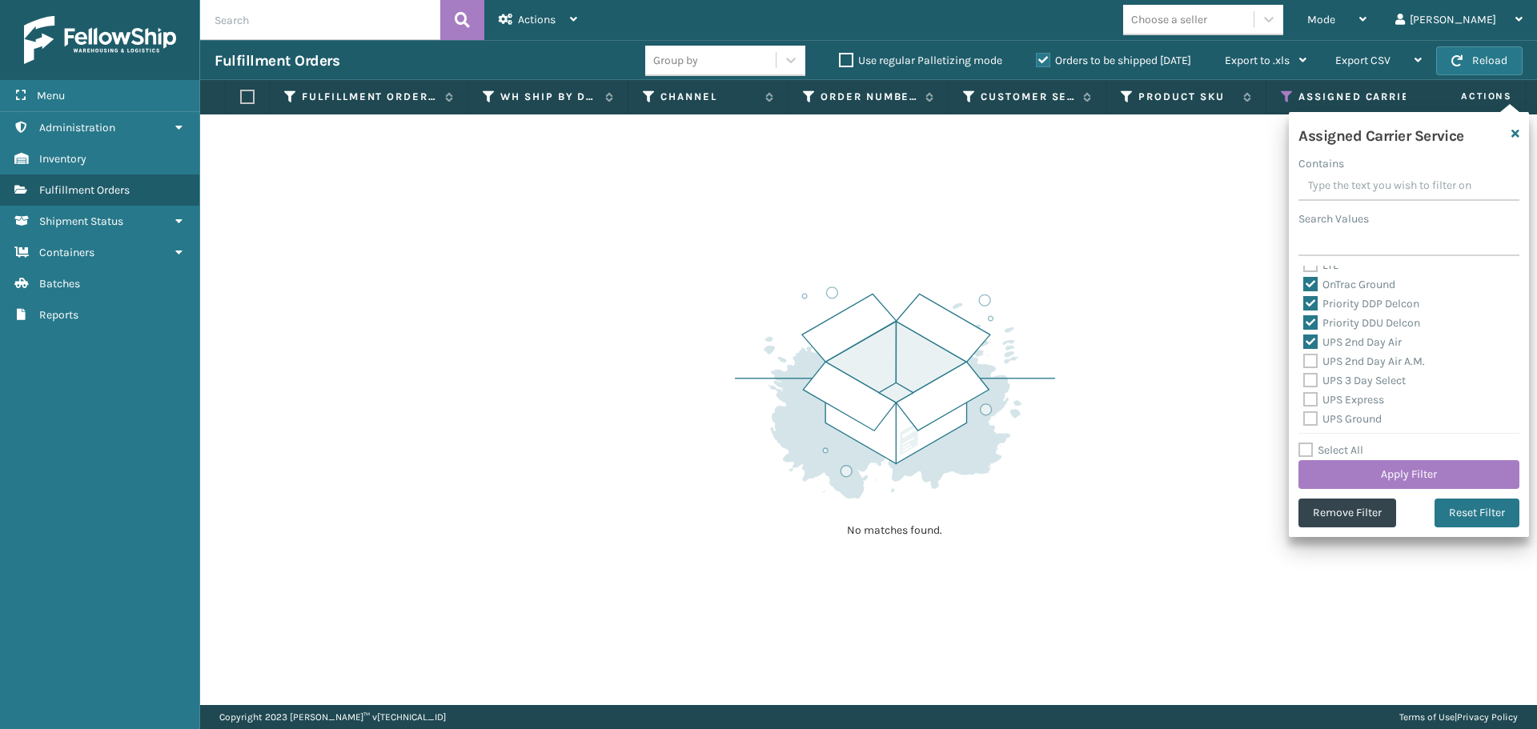
click at [1310, 358] on label "UPS 2nd Day Air A.M." at bounding box center [1364, 362] width 122 height 14
click at [1304, 358] on input "UPS 2nd Day Air A.M." at bounding box center [1303, 357] width 1 height 10
checkbox input "true"
click at [1310, 382] on label "UPS 3 Day Select" at bounding box center [1354, 381] width 102 height 14
click at [1304, 382] on input "UPS 3 Day Select" at bounding box center [1303, 376] width 1 height 10
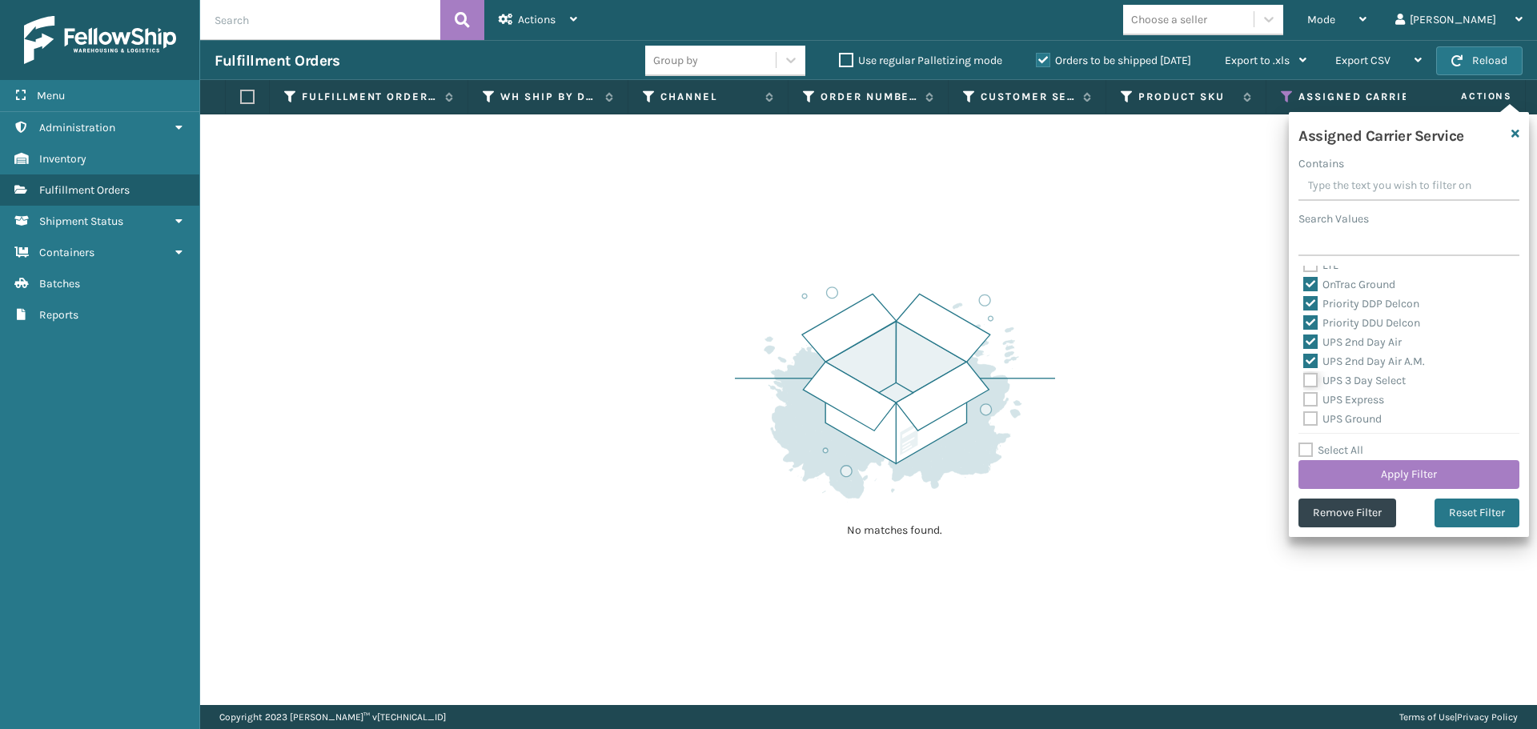
checkbox input "true"
drag, startPoint x: 1310, startPoint y: 401, endPoint x: 1307, endPoint y: 416, distance: 15.5
click at [1310, 403] on label "UPS Express" at bounding box center [1343, 400] width 81 height 14
click at [1304, 401] on input "UPS Express" at bounding box center [1303, 396] width 1 height 10
checkbox input "true"
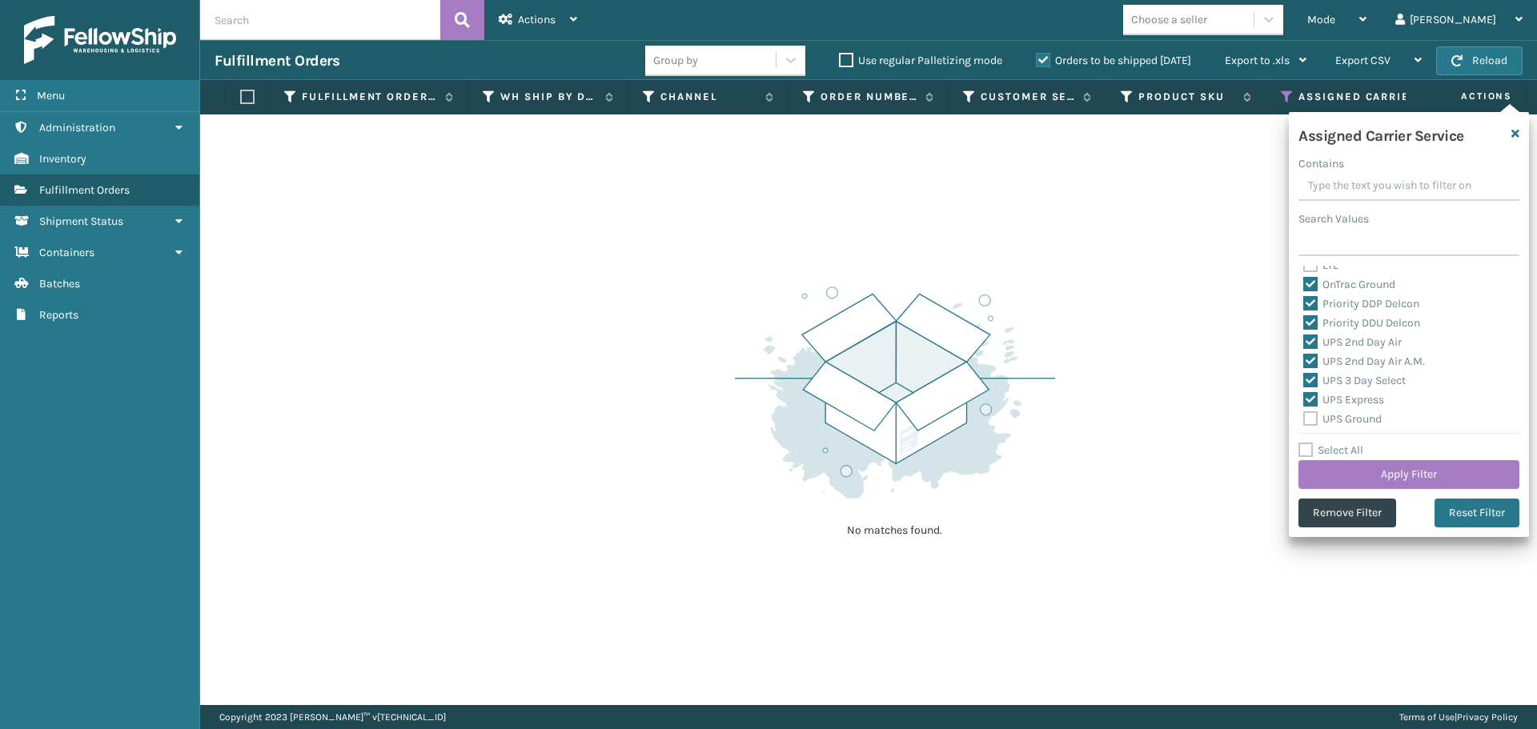
click at [1306, 423] on label "UPS Ground" at bounding box center [1342, 419] width 78 height 14
click at [1304, 420] on input "UPS Ground" at bounding box center [1303, 415] width 1 height 10
checkbox input "true"
click at [1313, 359] on label "UPS Next Day Air" at bounding box center [1354, 358] width 102 height 14
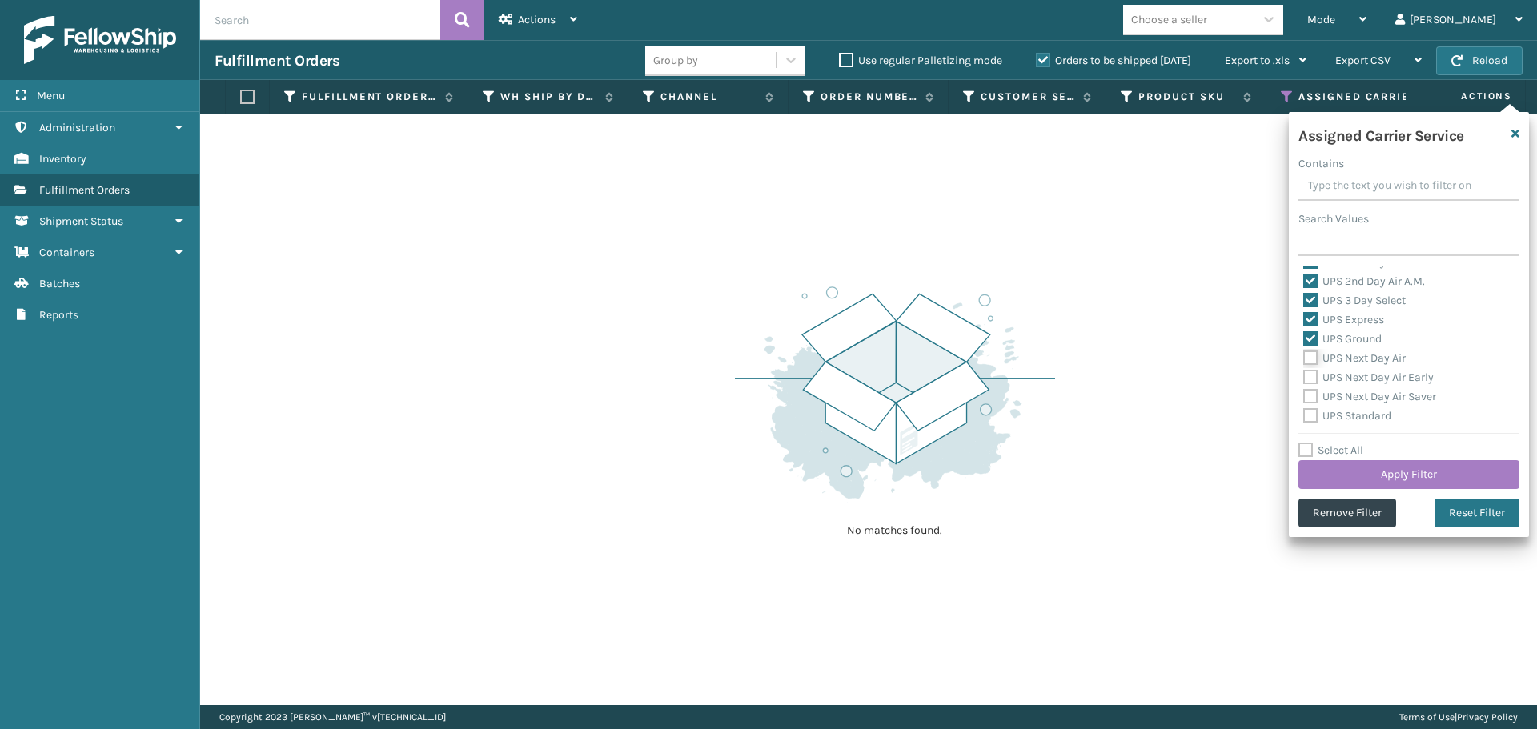
click at [1304, 359] on input "UPS Next Day Air" at bounding box center [1303, 354] width 1 height 10
checkbox input "true"
drag, startPoint x: 1312, startPoint y: 379, endPoint x: 1309, endPoint y: 399, distance: 21.1
click at [1312, 380] on label "UPS Next Day Air Early" at bounding box center [1368, 378] width 130 height 14
click at [1304, 379] on input "UPS Next Day Air Early" at bounding box center [1303, 373] width 1 height 10
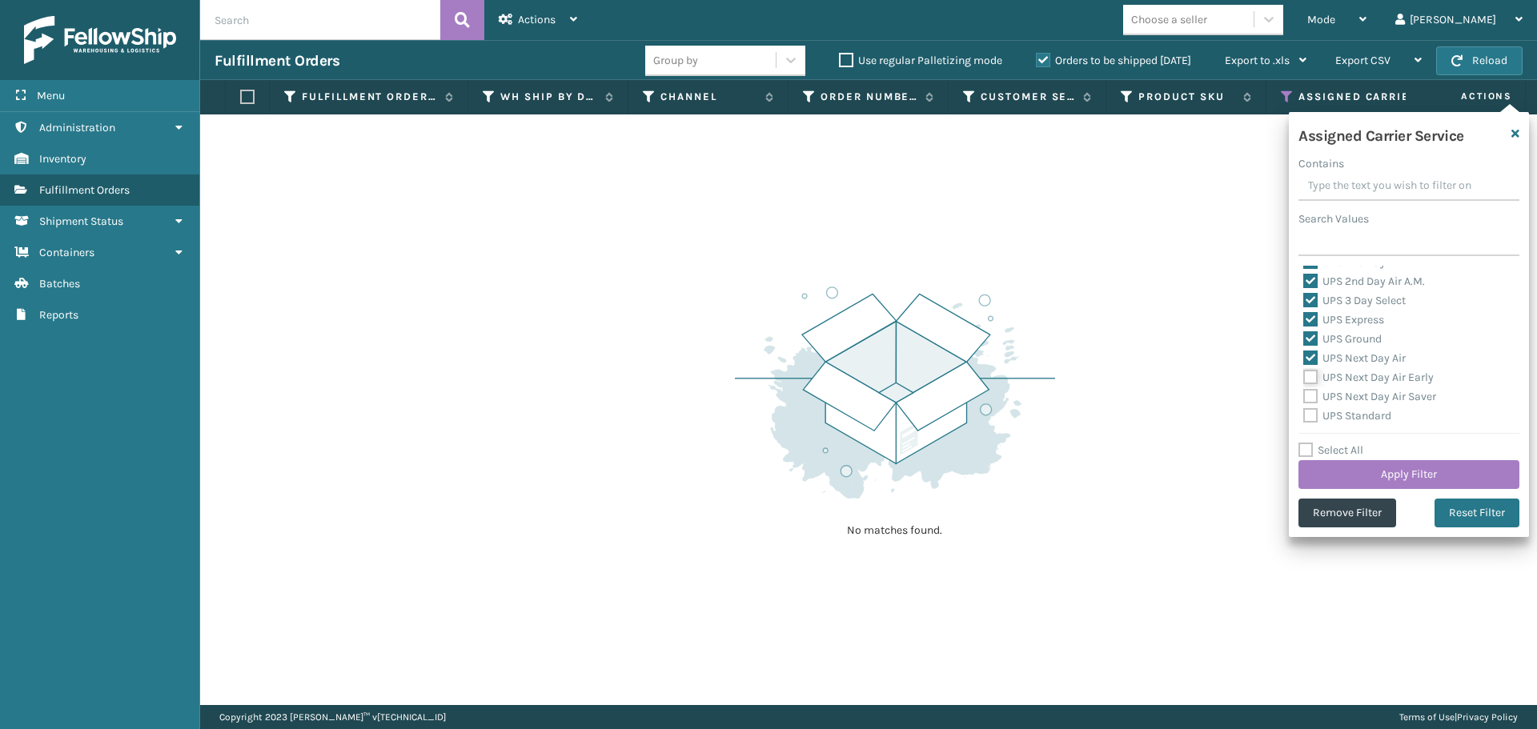
checkbox input "true"
click at [1309, 399] on label "UPS Next Day Air Saver" at bounding box center [1369, 397] width 133 height 14
click at [1304, 398] on input "UPS Next Day Air Saver" at bounding box center [1303, 392] width 1 height 10
checkbox input "true"
click at [1309, 415] on label "UPS Standard" at bounding box center [1347, 416] width 88 height 14
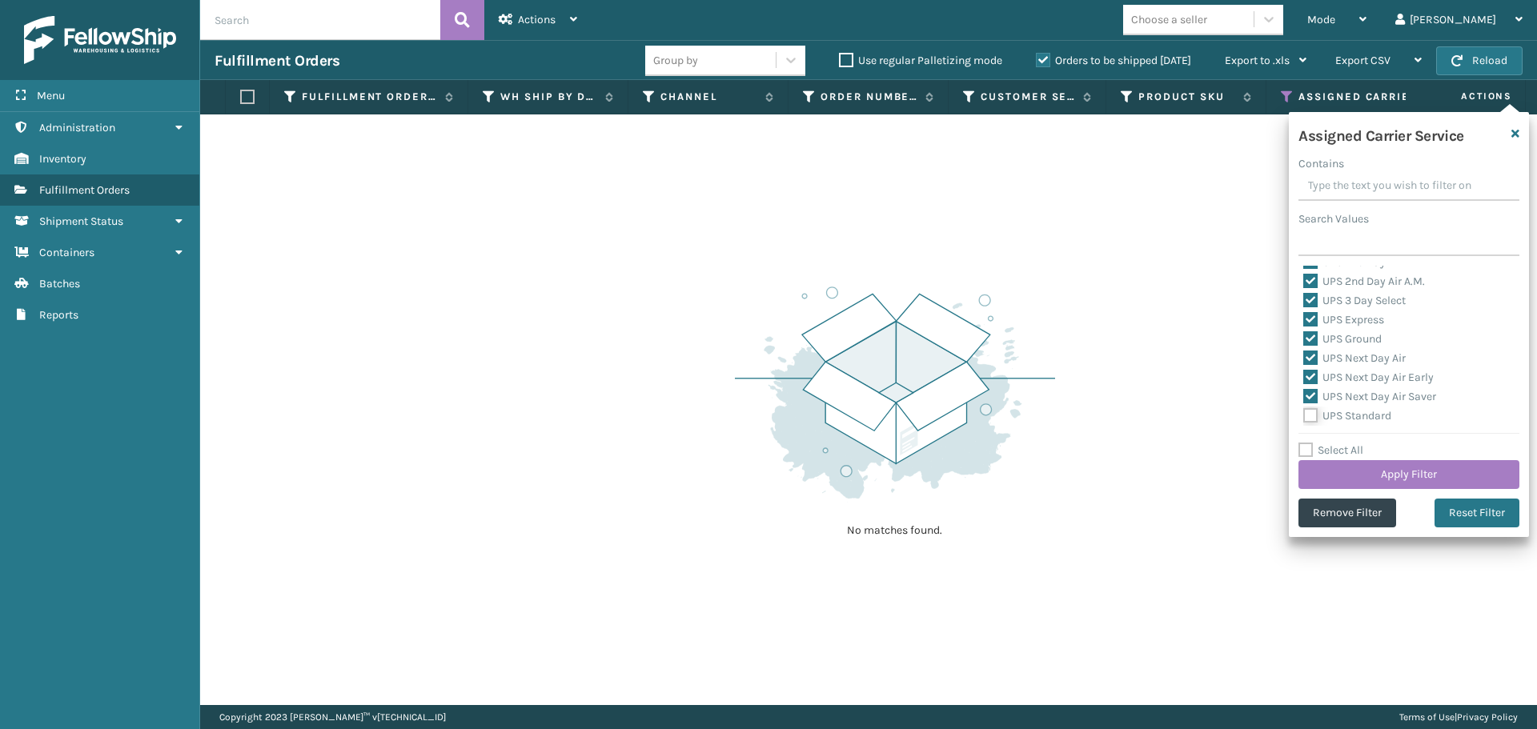
click at [1304, 415] on input "UPS Standard" at bounding box center [1303, 412] width 1 height 10
checkbox input "true"
click at [1308, 352] on label "UPS SurePost 1LB or Greater" at bounding box center [1382, 355] width 158 height 14
click at [1304, 352] on input "UPS SurePost 1LB or Greater" at bounding box center [1303, 351] width 1 height 10
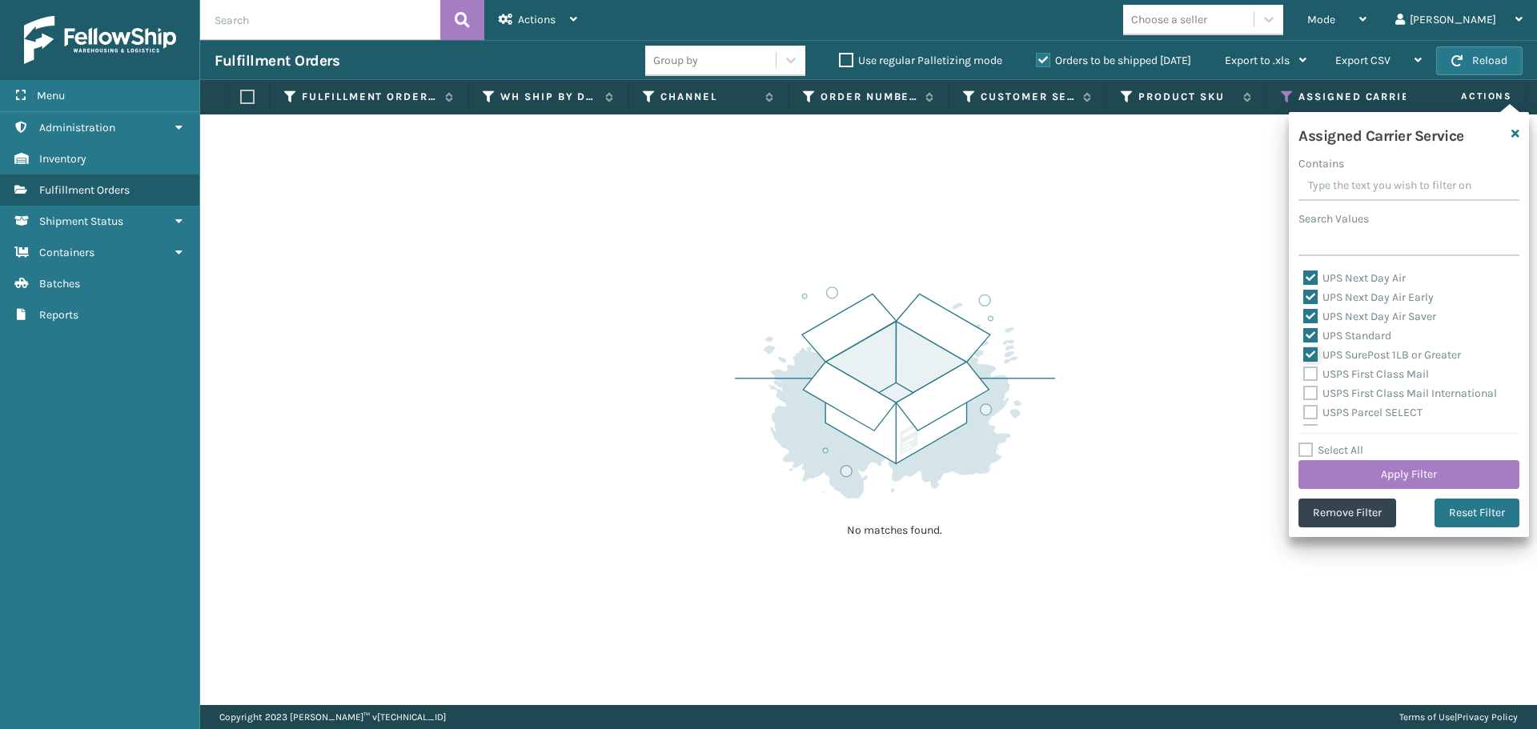
checkbox input "true"
drag, startPoint x: 1309, startPoint y: 373, endPoint x: 1310, endPoint y: 390, distance: 16.8
click at [1309, 374] on label "USPS First Class Mail" at bounding box center [1366, 374] width 126 height 14
click at [1304, 374] on input "USPS First Class Mail" at bounding box center [1303, 370] width 1 height 10
checkbox input "true"
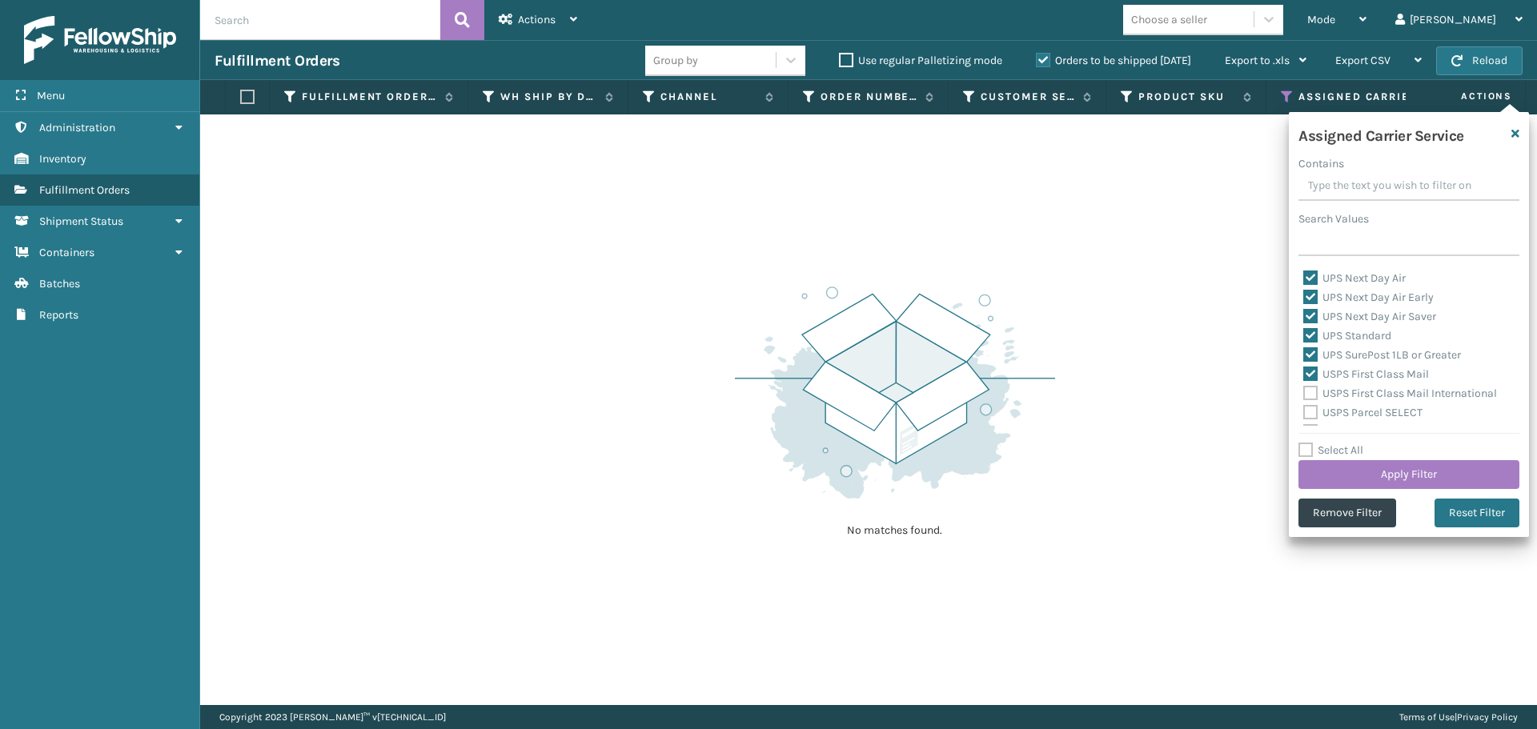
drag, startPoint x: 1310, startPoint y: 396, endPoint x: 1311, endPoint y: 415, distance: 19.3
click at [1310, 398] on label "USPS First Class Mail International" at bounding box center [1400, 394] width 194 height 14
click at [1304, 395] on input "USPS First Class Mail International" at bounding box center [1303, 389] width 1 height 10
checkbox input "true"
click at [1314, 415] on label "USPS Parcel SELECT" at bounding box center [1362, 413] width 119 height 14
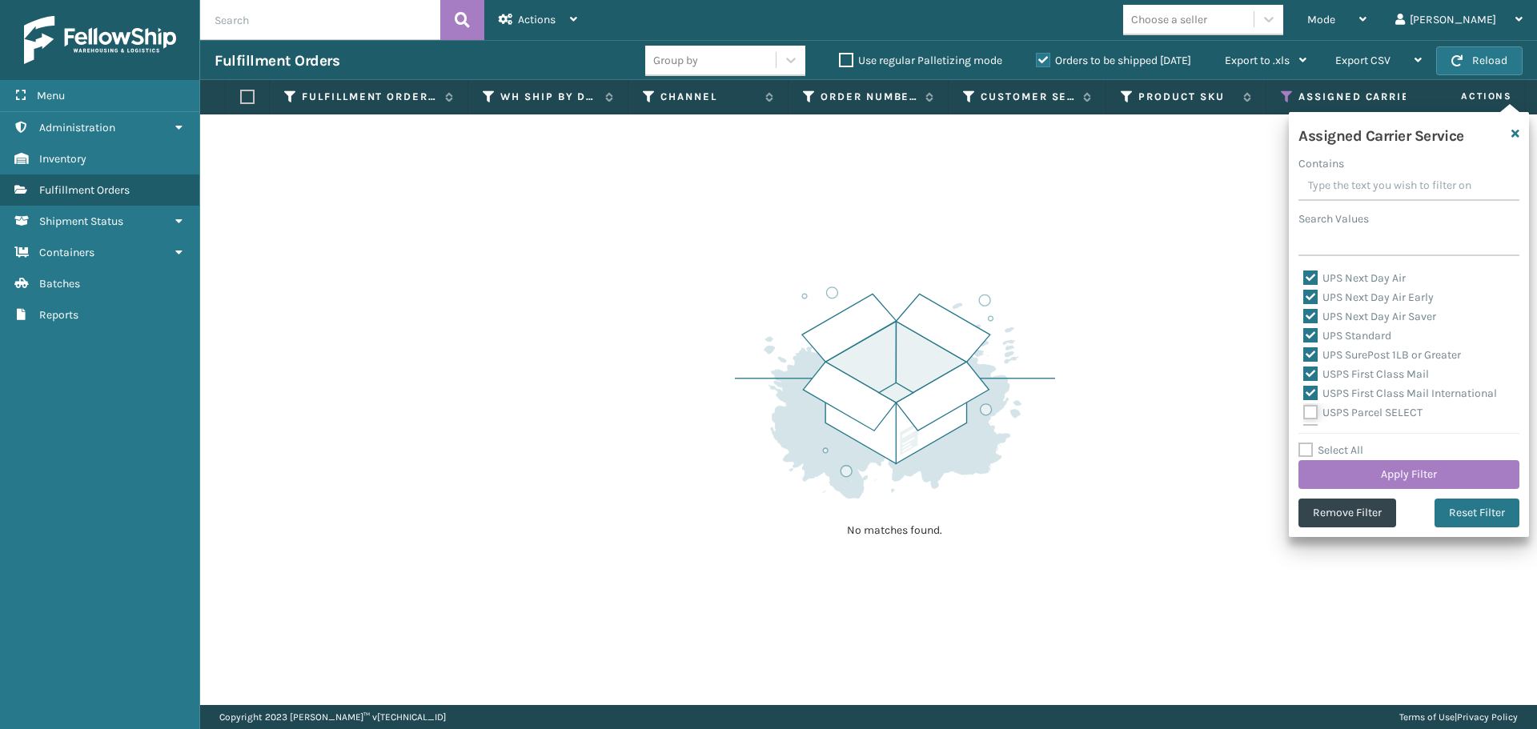
click at [1304, 414] on input "USPS Parcel SELECT" at bounding box center [1303, 408] width 1 height 10
checkbox input "true"
click at [1310, 342] on label "USPS Priority Mail" at bounding box center [1358, 339] width 110 height 14
click at [1304, 340] on input "USPS Priority Mail" at bounding box center [1303, 335] width 1 height 10
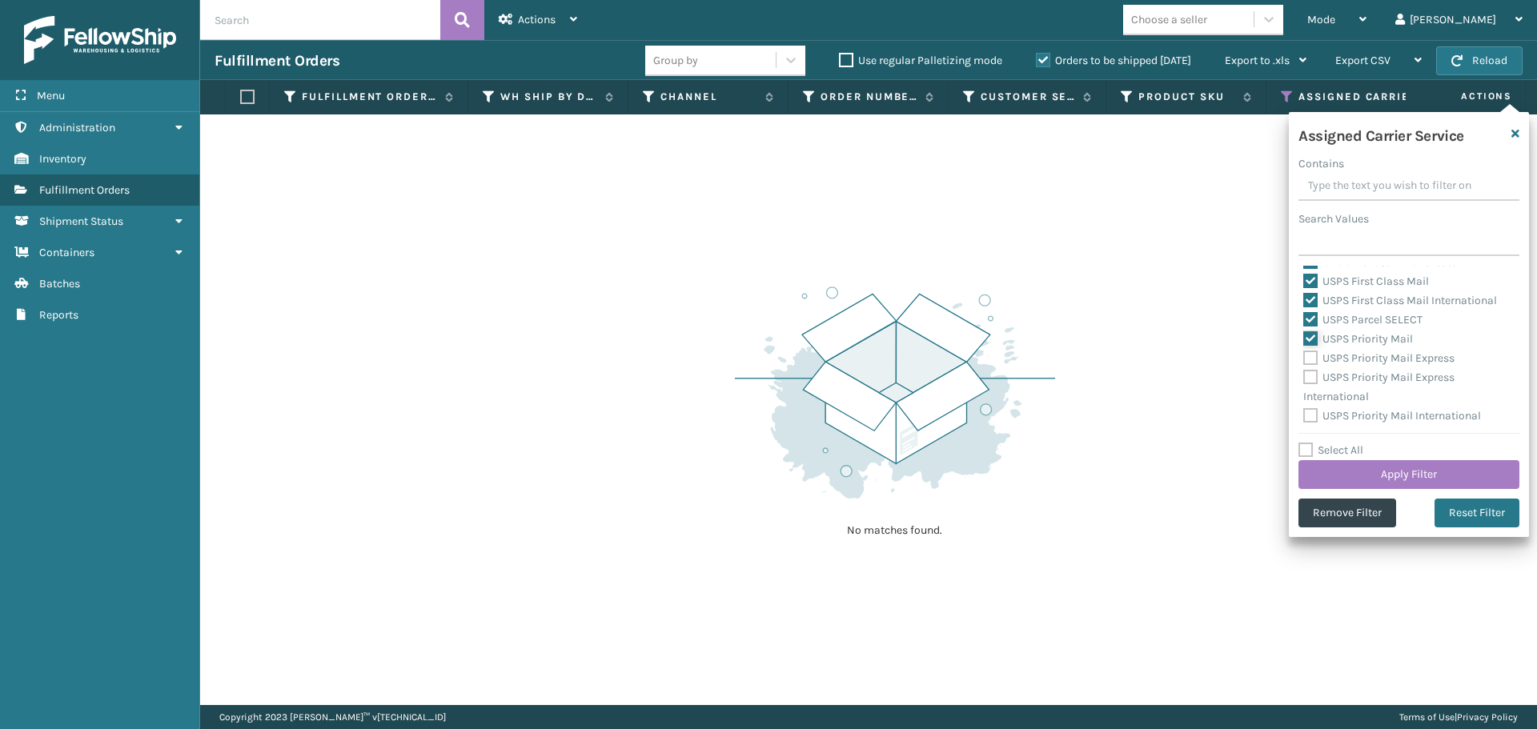
checkbox input "true"
click at [1310, 357] on label "USPS Priority Mail Express" at bounding box center [1378, 358] width 151 height 14
click at [1304, 357] on input "USPS Priority Mail Express" at bounding box center [1303, 354] width 1 height 10
checkbox input "true"
click at [1312, 379] on label "USPS Priority Mail Express International" at bounding box center [1378, 387] width 151 height 33
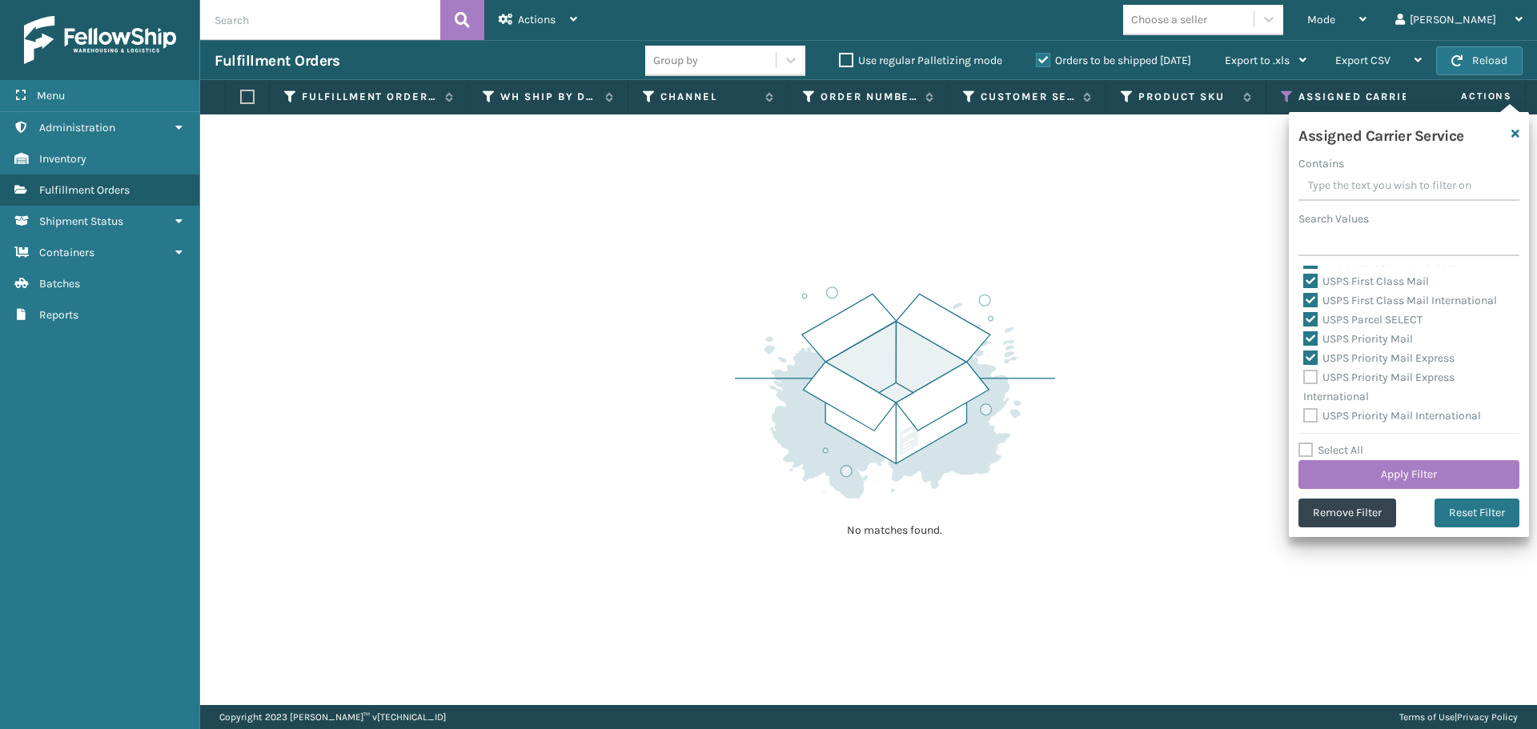
click at [1304, 379] on input "USPS Priority Mail Express International" at bounding box center [1303, 373] width 1 height 10
checkbox input "true"
click at [1312, 411] on label "USPS Priority Mail International" at bounding box center [1392, 416] width 178 height 14
click at [1304, 411] on input "USPS Priority Mail International" at bounding box center [1303, 412] width 1 height 10
checkbox input "true"
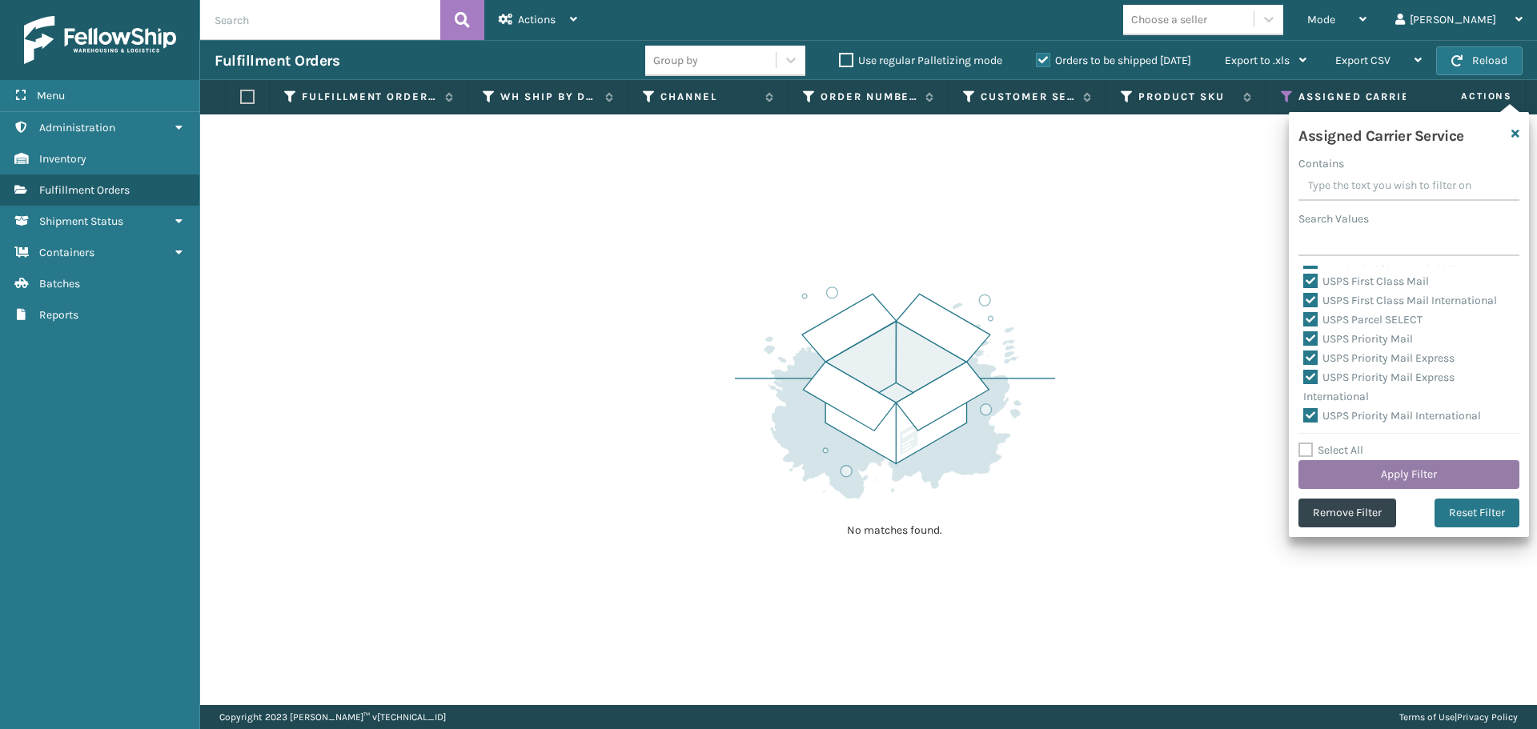
click at [1378, 466] on button "Apply Filter" at bounding box center [1408, 474] width 221 height 29
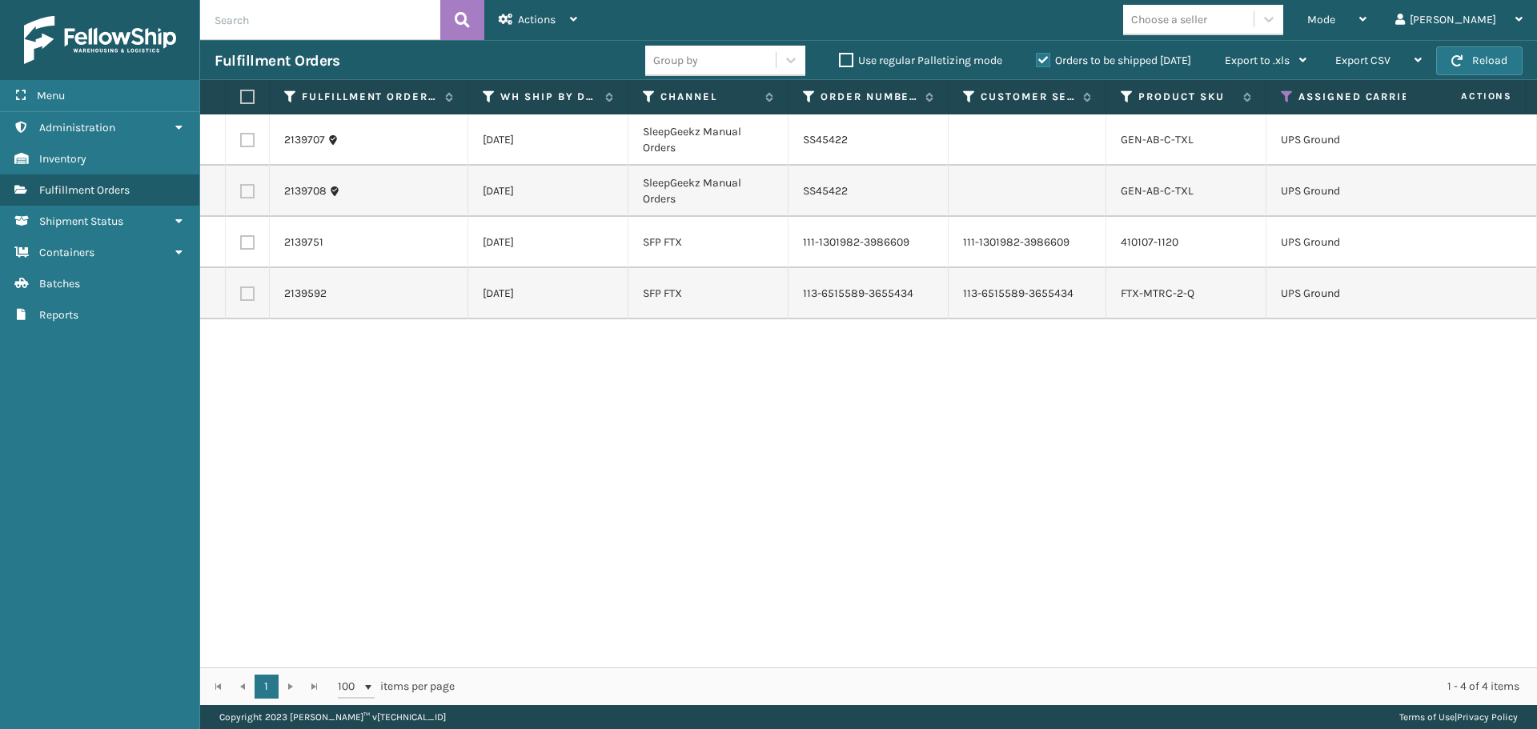
click at [245, 97] on label at bounding box center [245, 97] width 10 height 14
click at [241, 97] on input "checkbox" at bounding box center [240, 97] width 1 height 10
checkbox input "true"
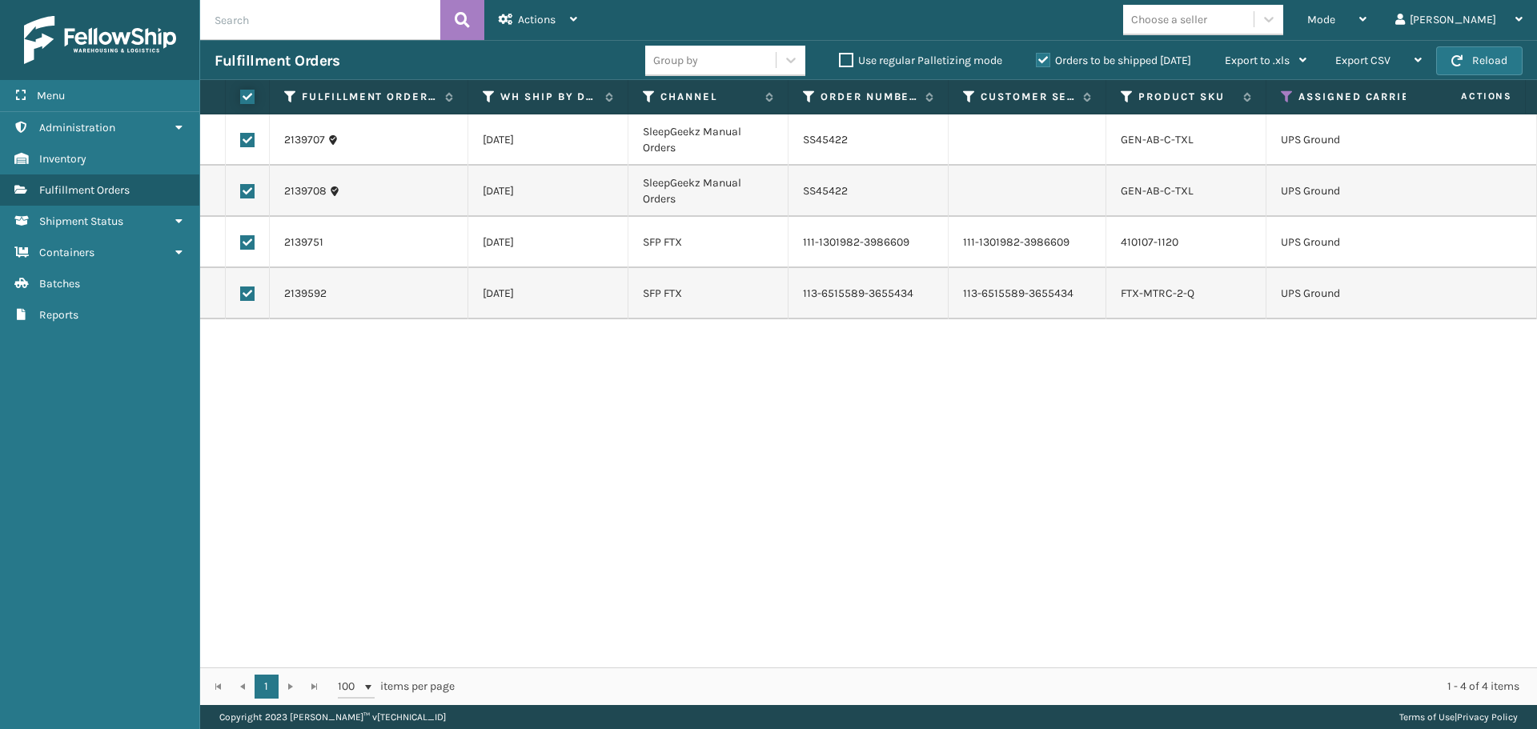
checkbox input "true"
click at [548, 15] on span "Actions" at bounding box center [537, 20] width 38 height 14
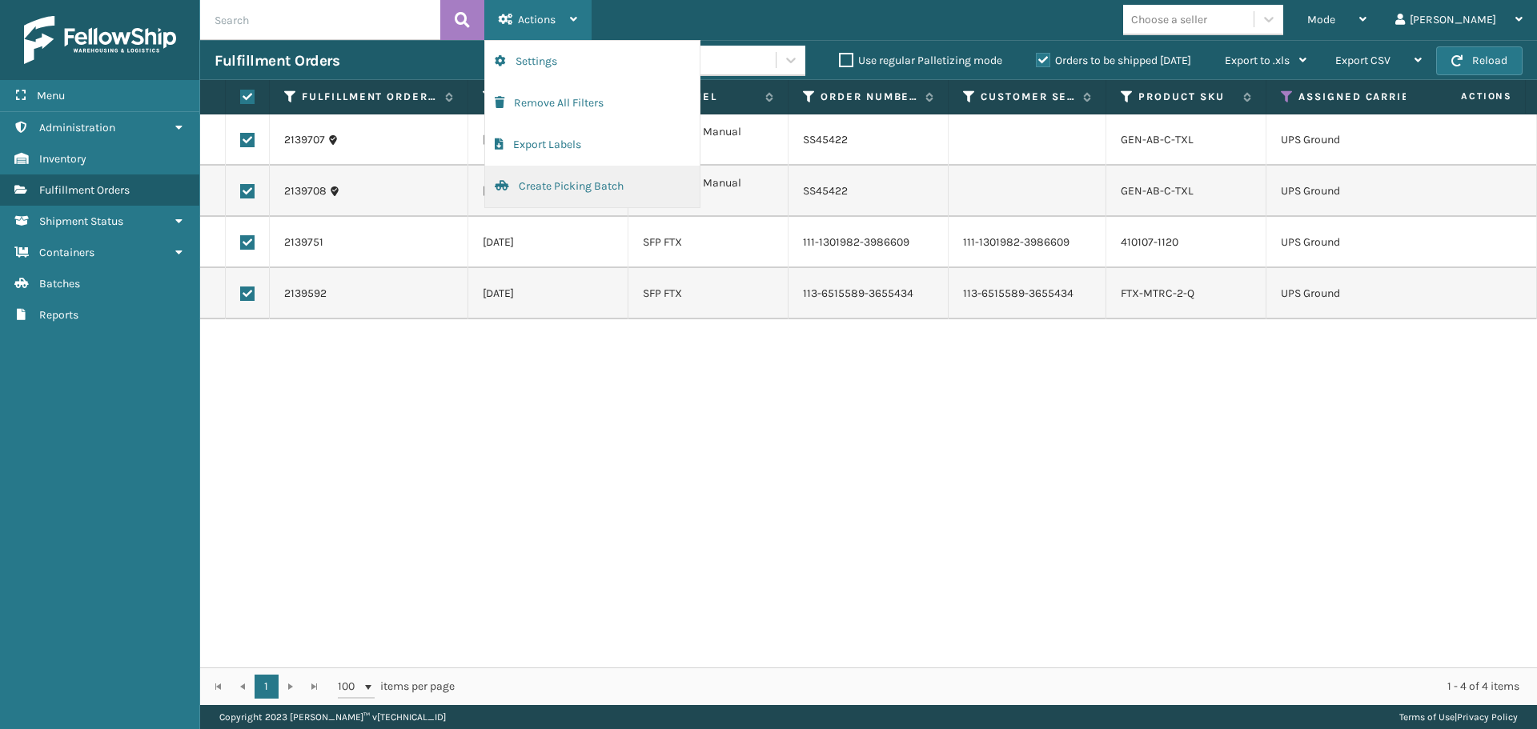
click at [565, 175] on button "Create Picking Batch" at bounding box center [592, 187] width 215 height 42
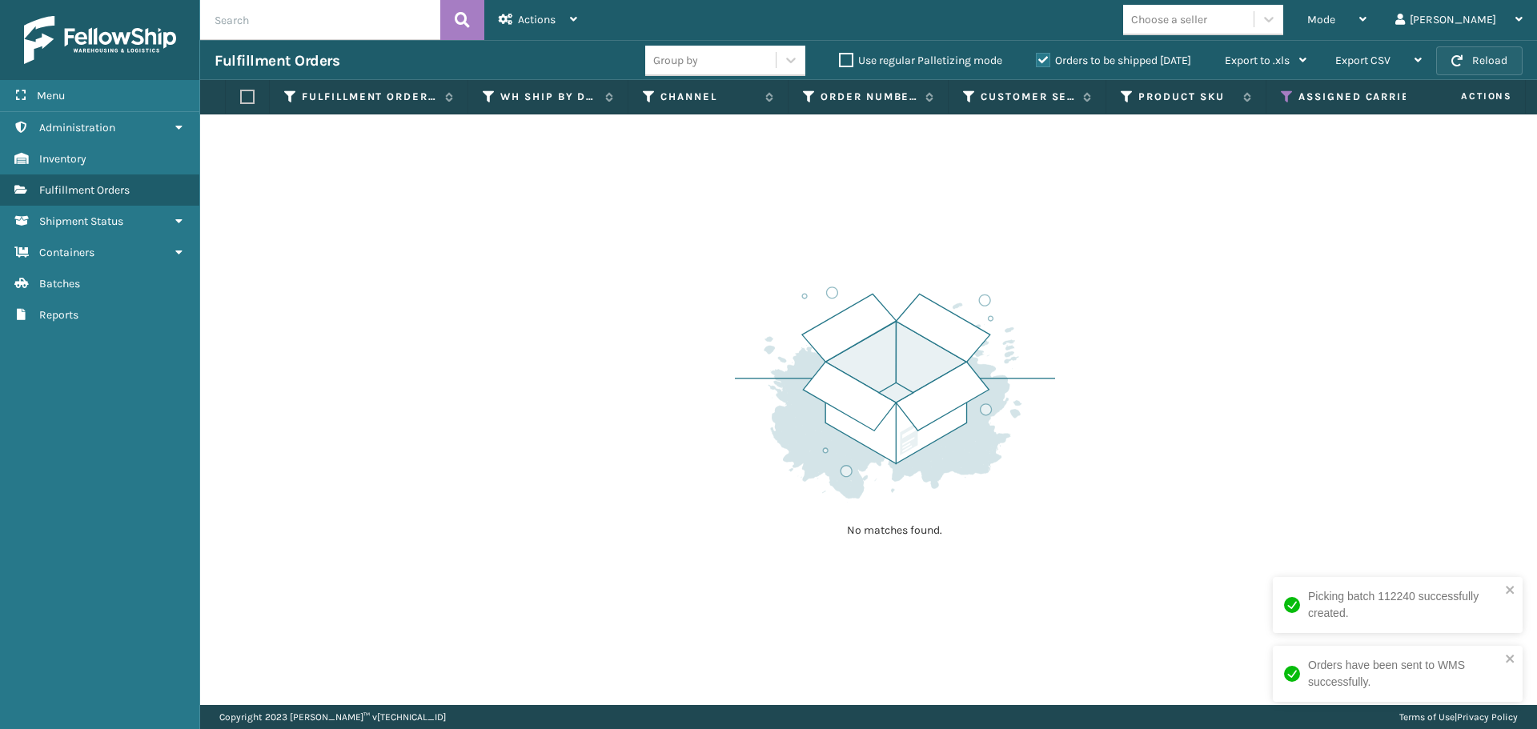
click at [1462, 55] on span "button" at bounding box center [1456, 60] width 11 height 11
click at [1289, 95] on icon at bounding box center [1287, 97] width 13 height 14
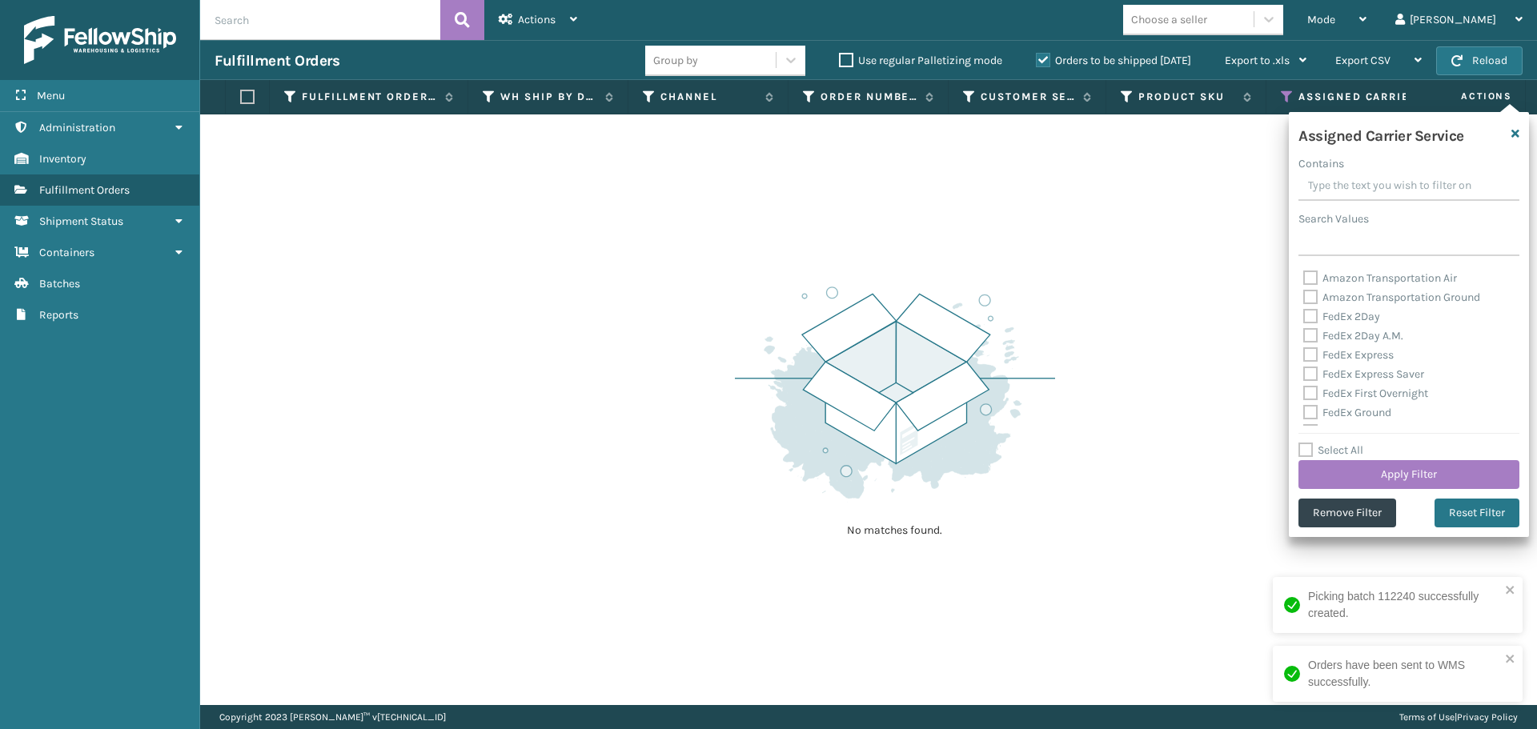
scroll to position [320, 0]
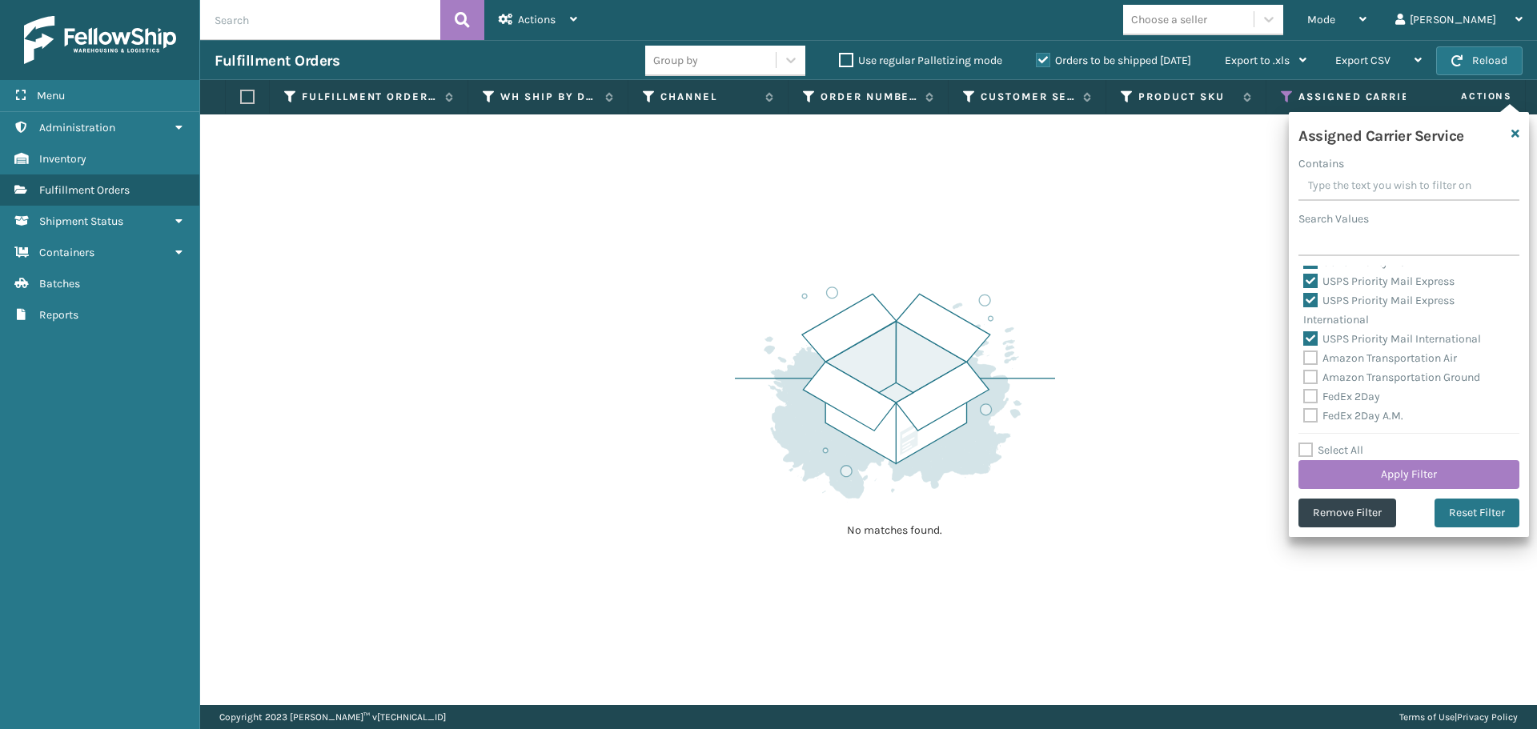
click at [1307, 453] on label "Select All" at bounding box center [1330, 450] width 65 height 14
click at [1307, 443] on input "Select All" at bounding box center [1418, 442] width 240 height 2
checkbox input "true"
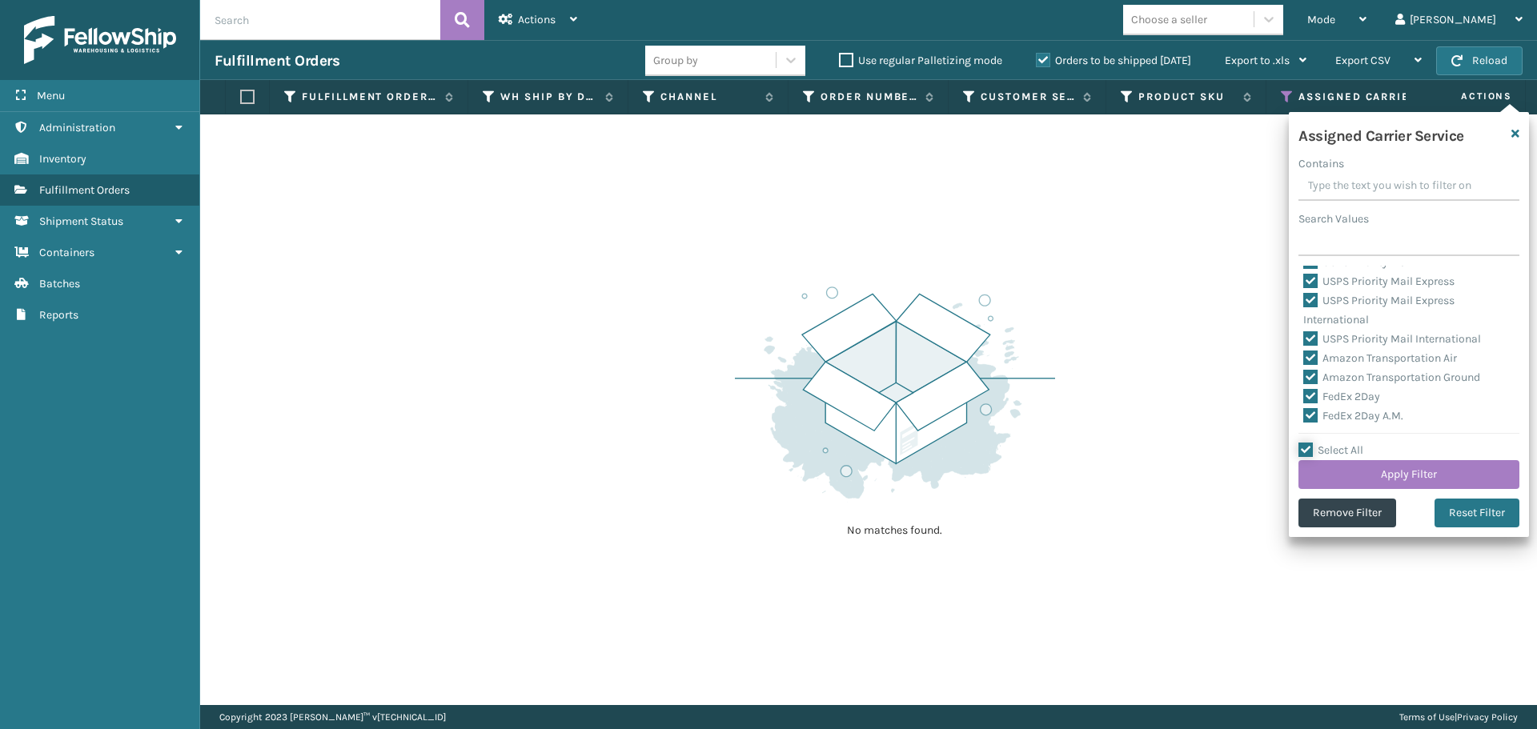
checkbox input "true"
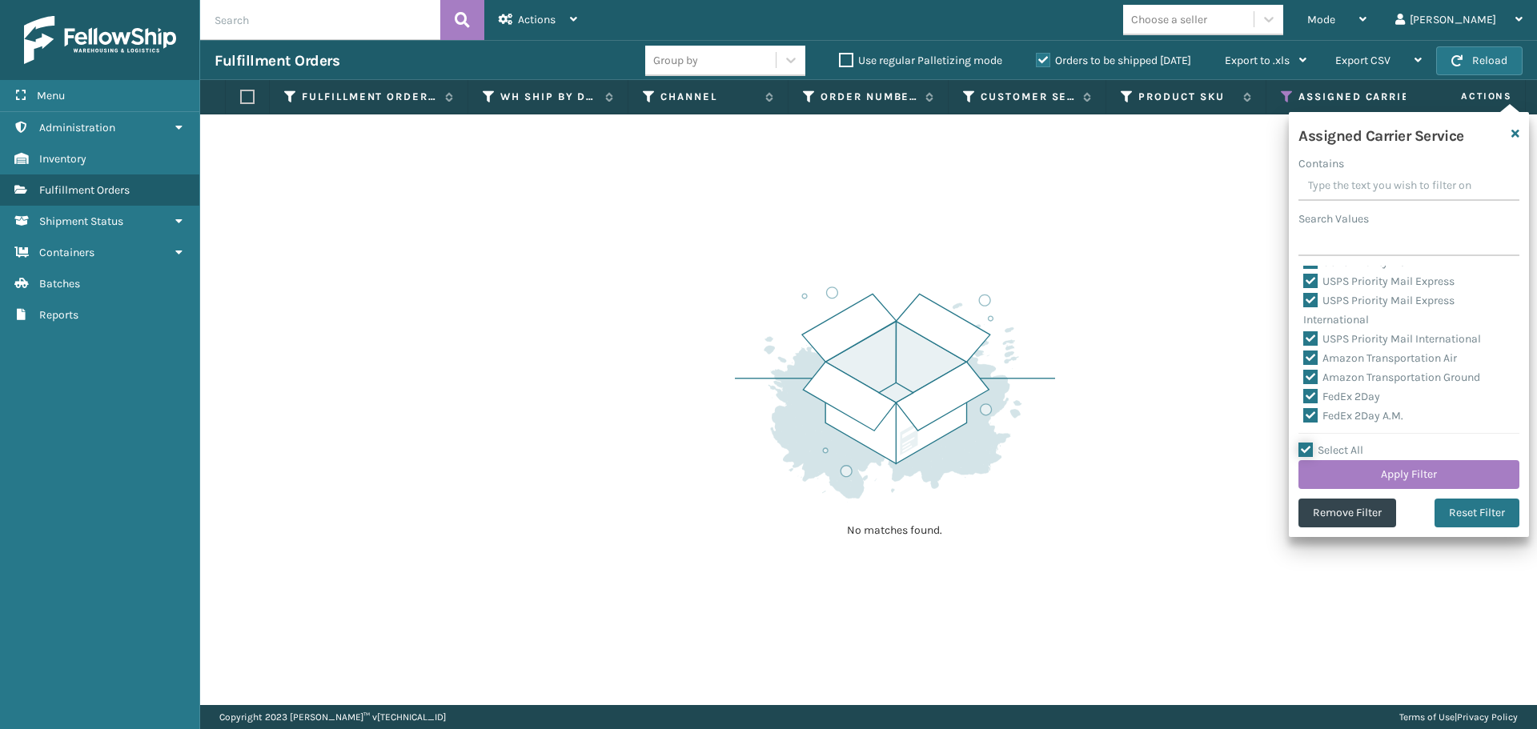
checkbox input "true"
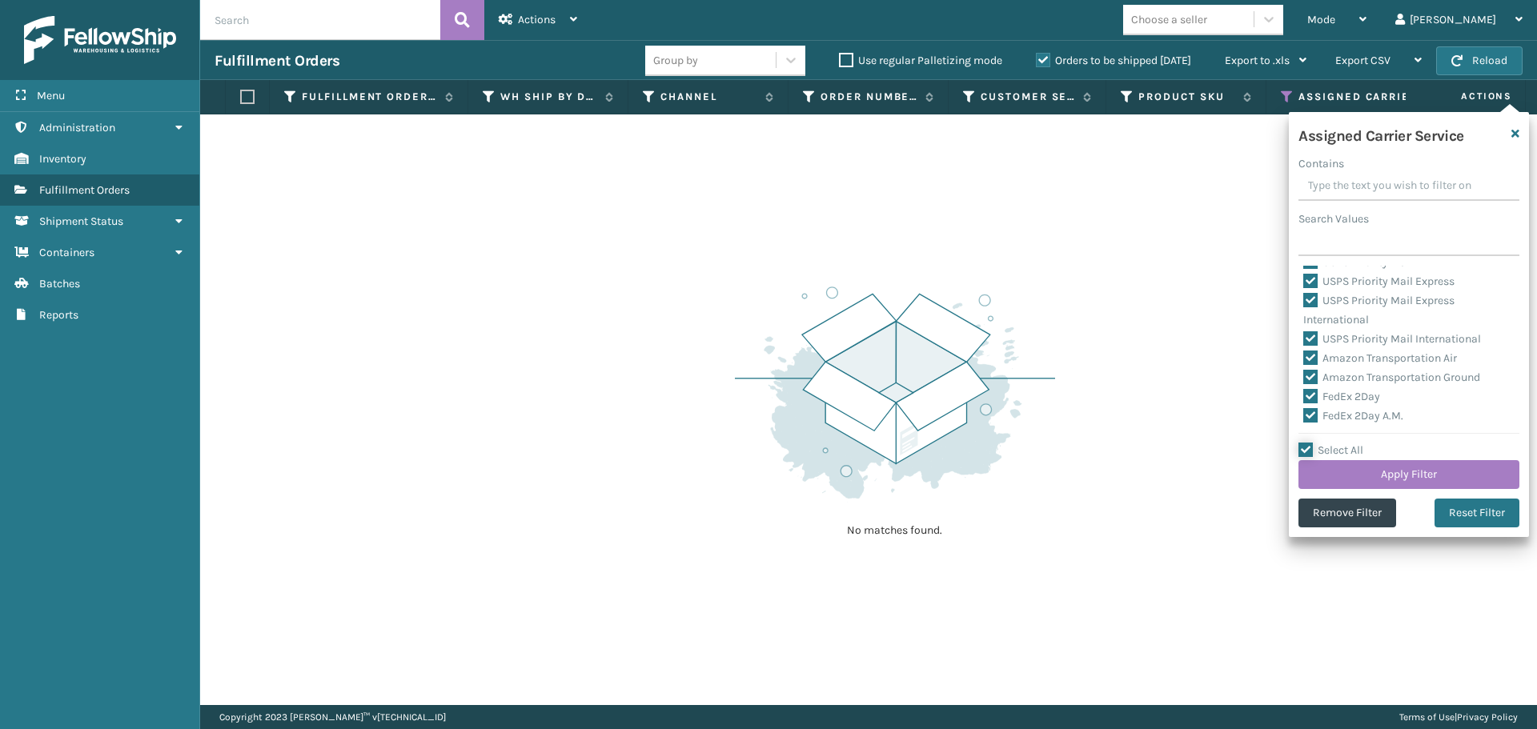
checkbox input "true"
click at [1307, 452] on label "Select All" at bounding box center [1330, 450] width 65 height 14
click at [1307, 443] on input "Select All" at bounding box center [1418, 442] width 240 height 2
checkbox input "false"
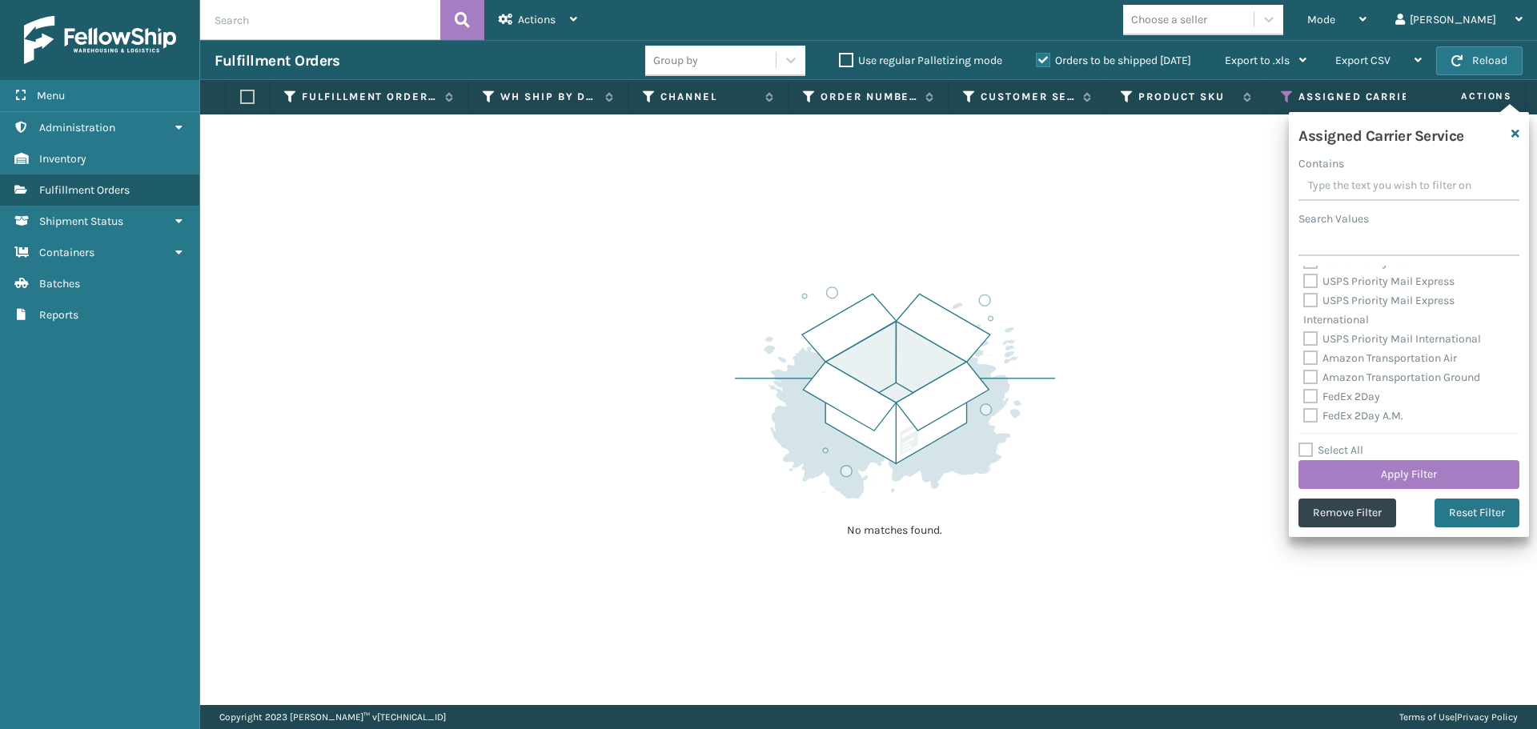
checkbox input "false"
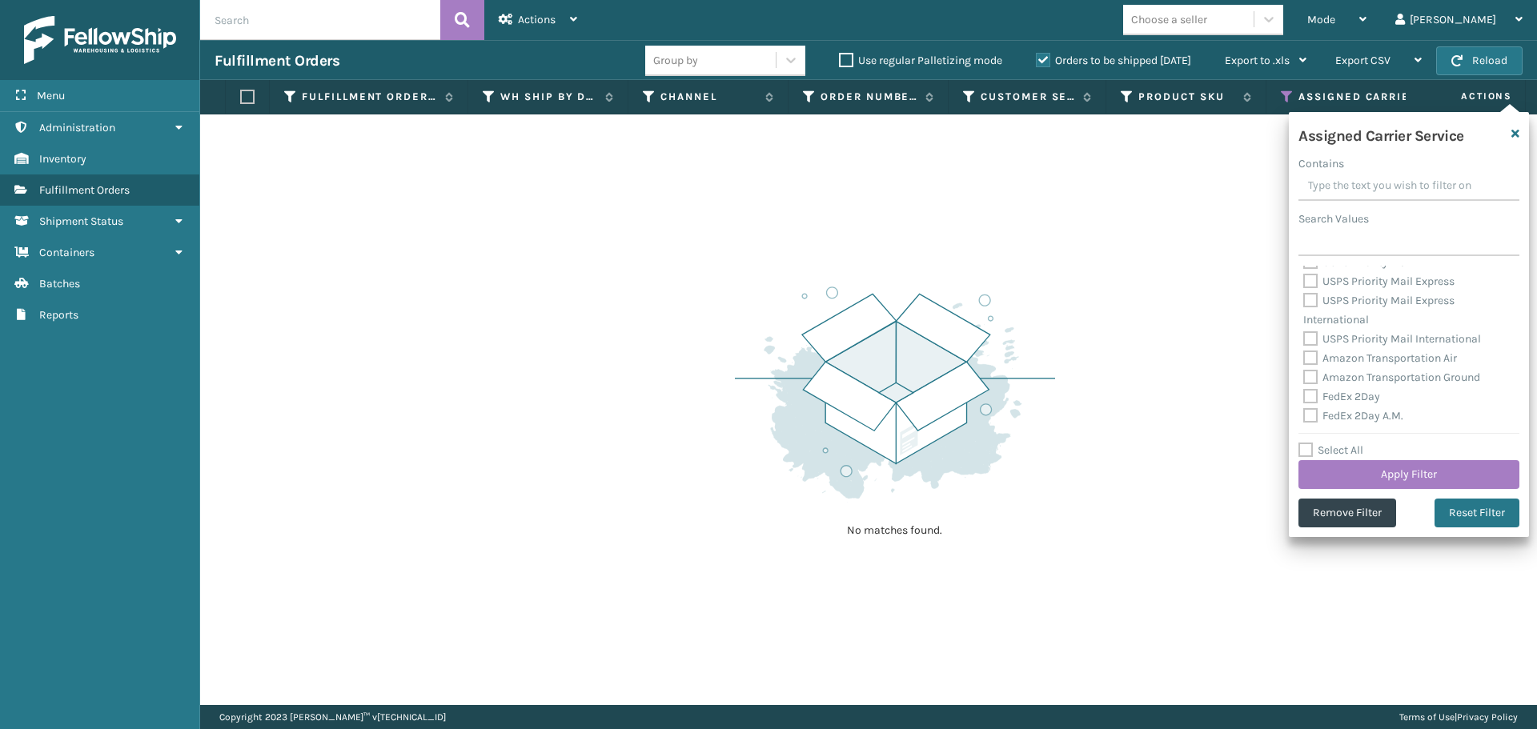
checkbox input "false"
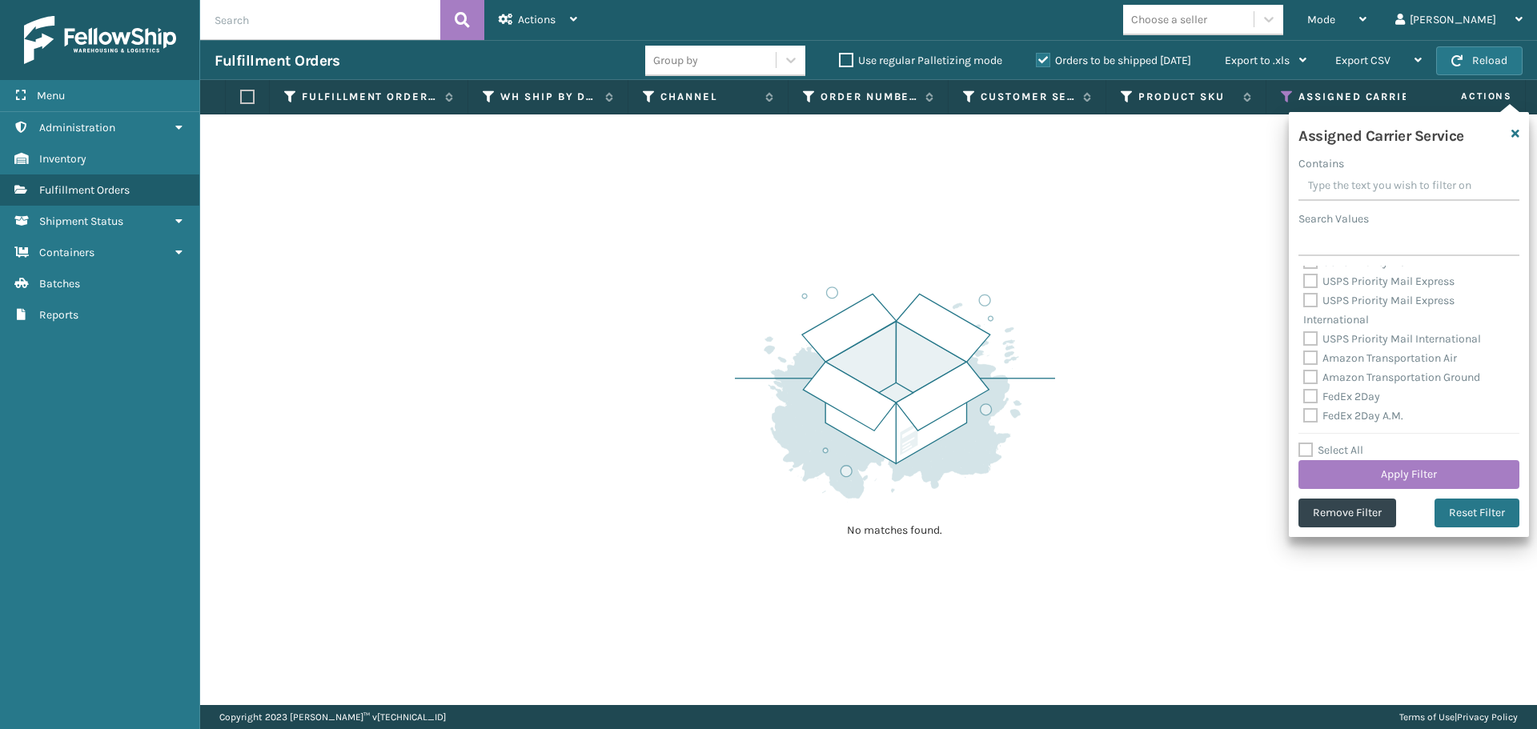
checkbox input "false"
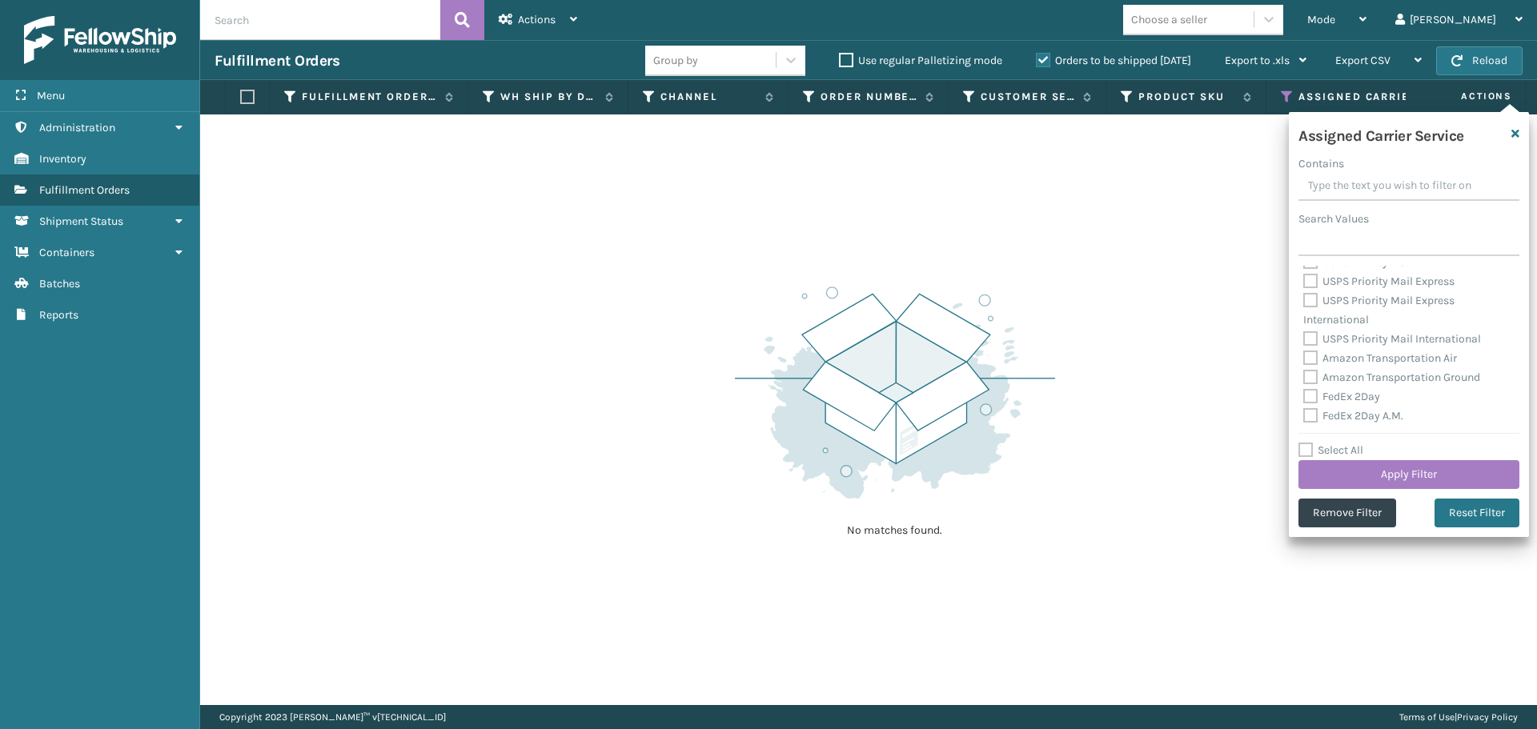
checkbox input "false"
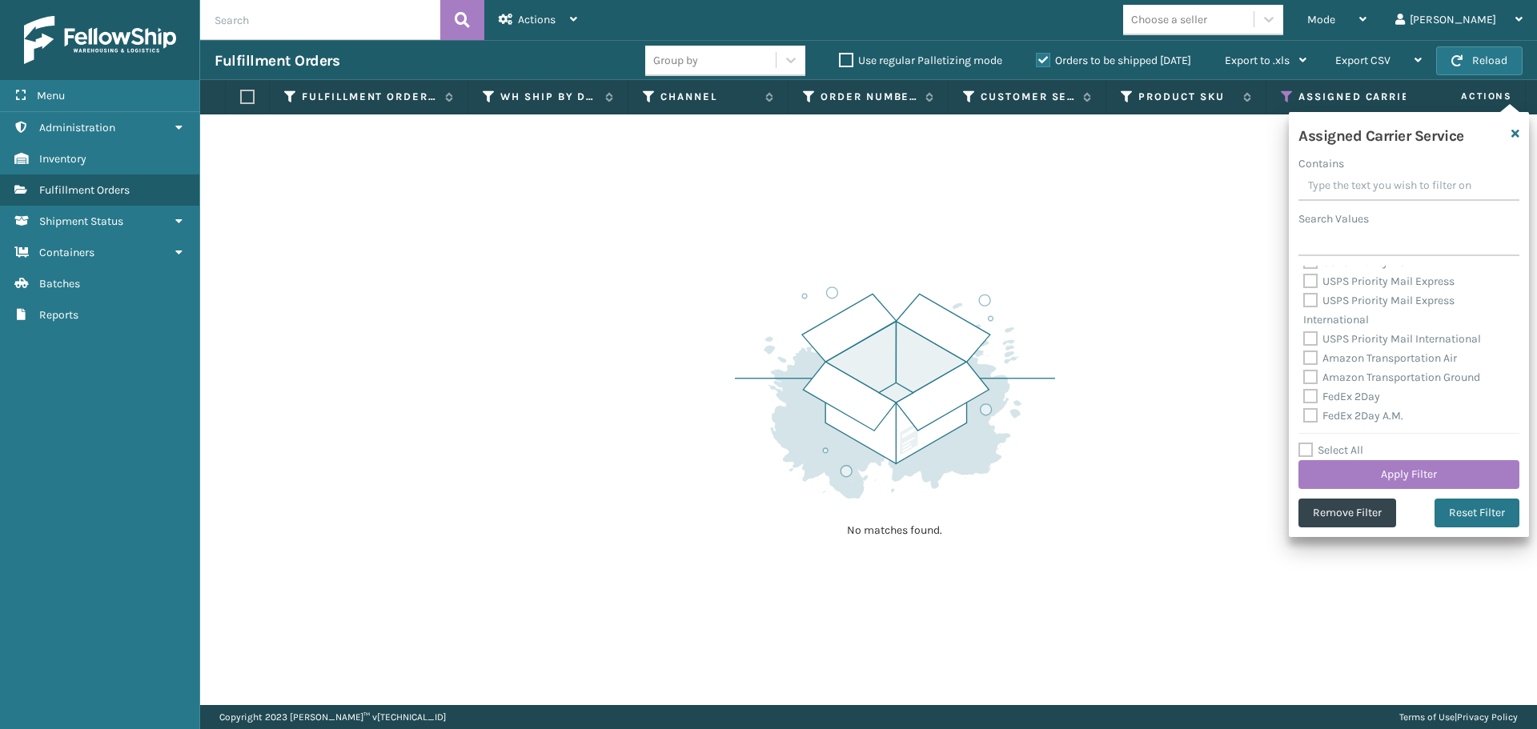
checkbox input "false"
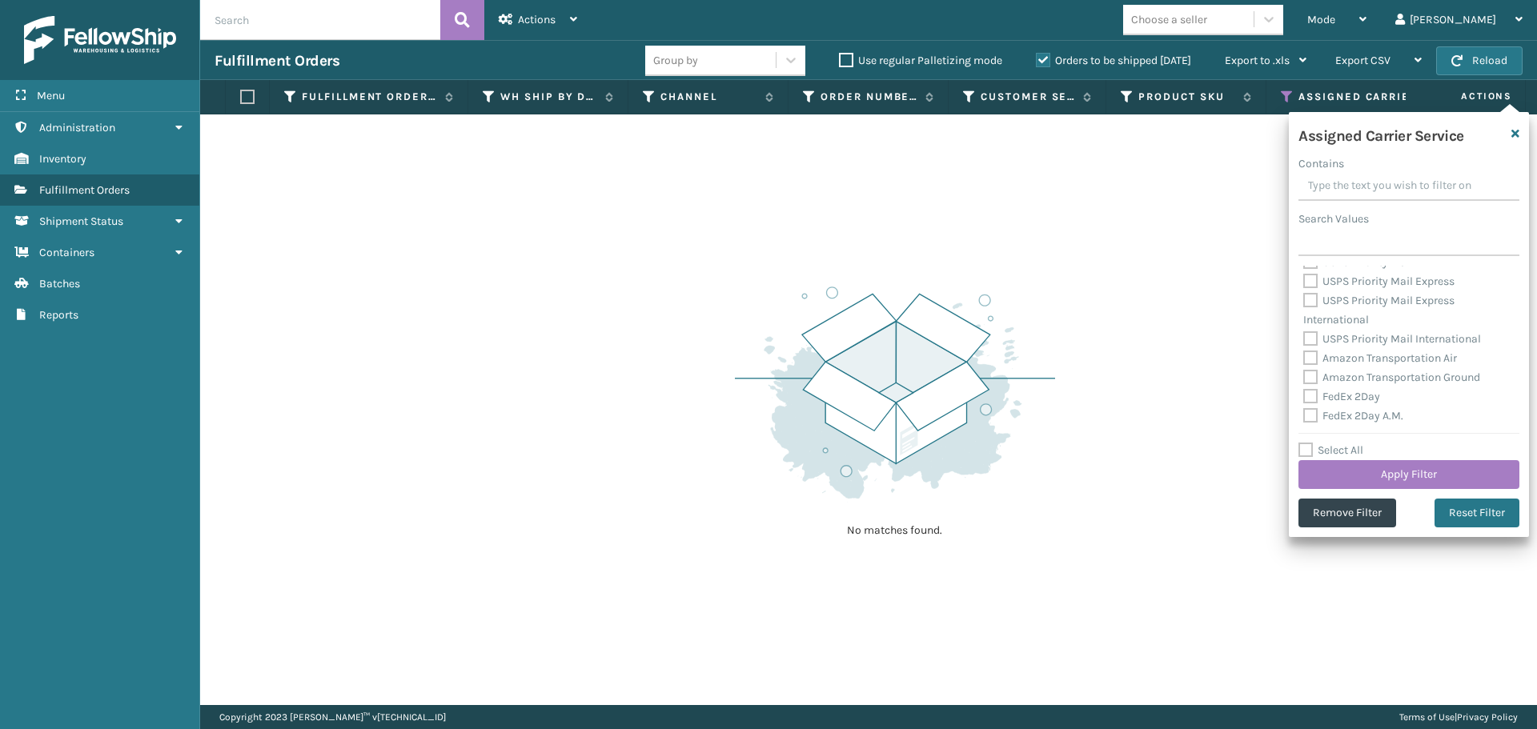
checkbox input "false"
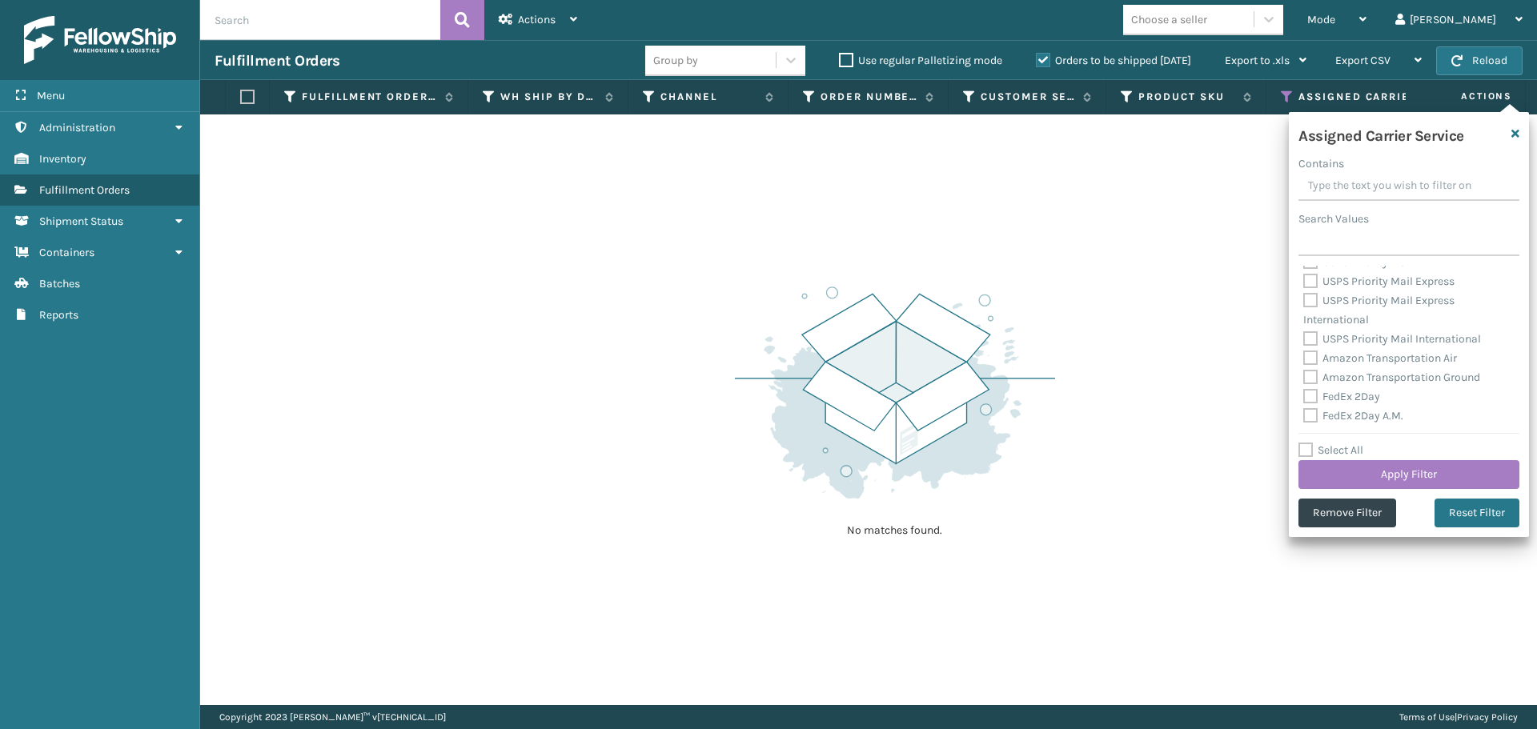
checkbox input "false"
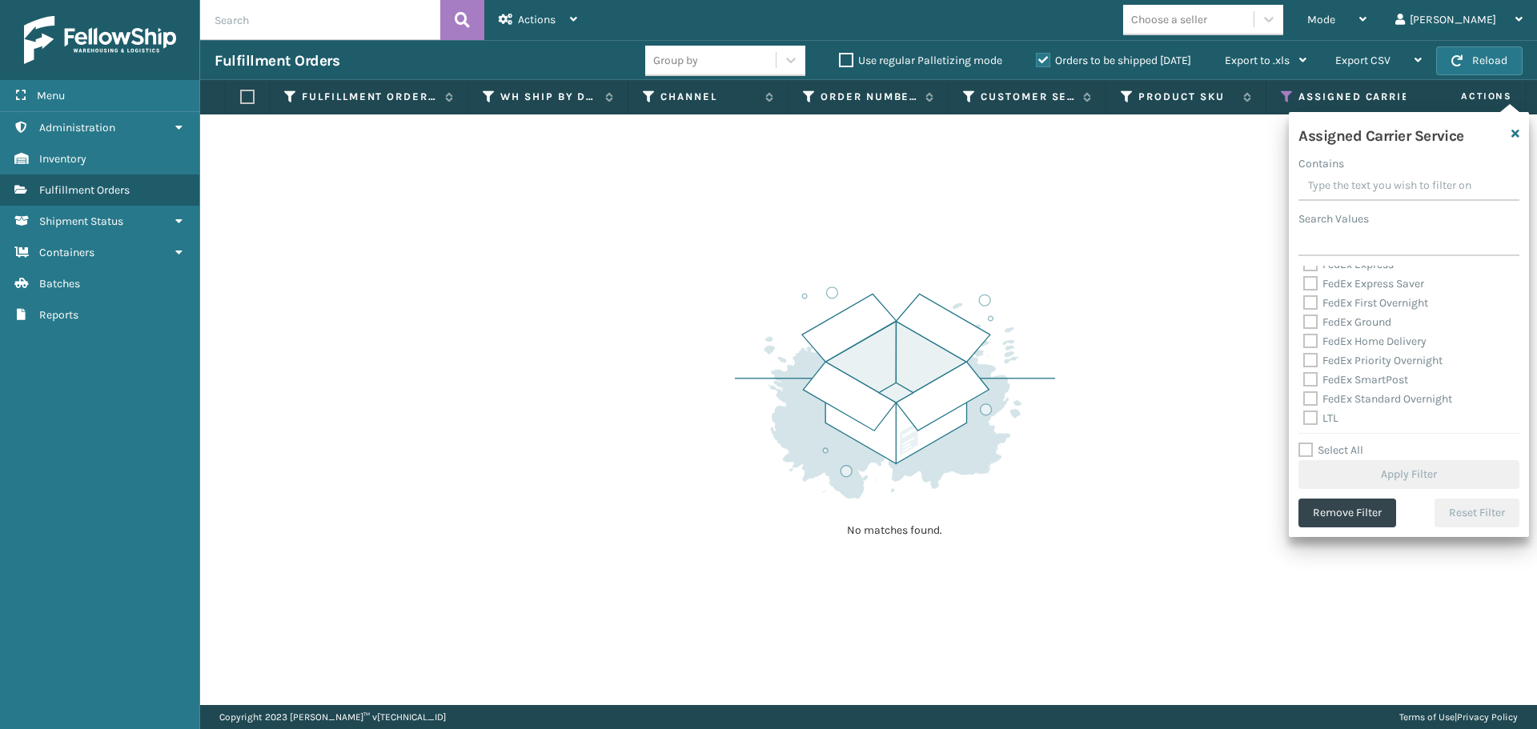
scroll to position [493, 0]
click at [1314, 415] on label "LTL" at bounding box center [1320, 416] width 35 height 14
click at [1304, 415] on input "LTL" at bounding box center [1303, 412] width 1 height 10
checkbox input "true"
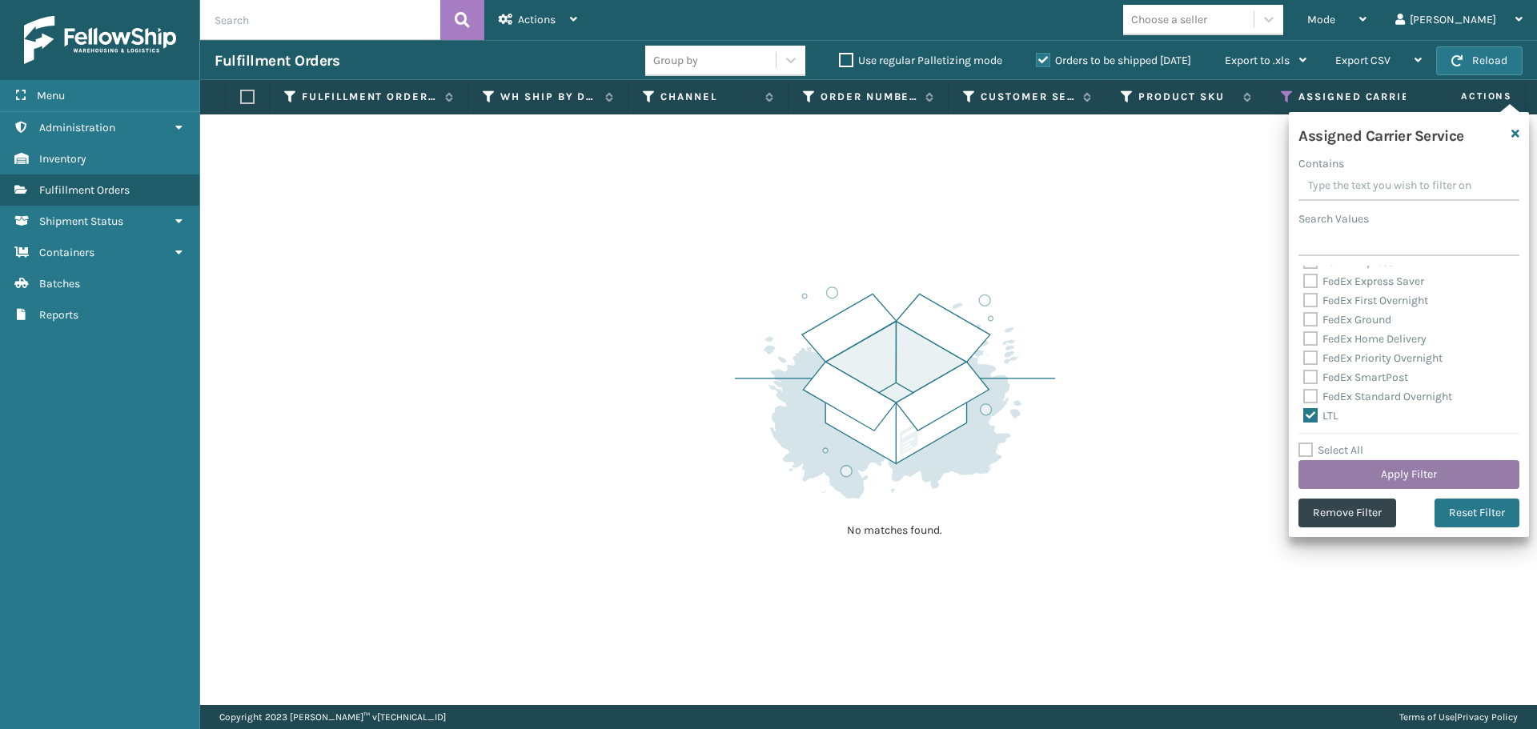
click at [1330, 463] on button "Apply Filter" at bounding box center [1408, 474] width 221 height 29
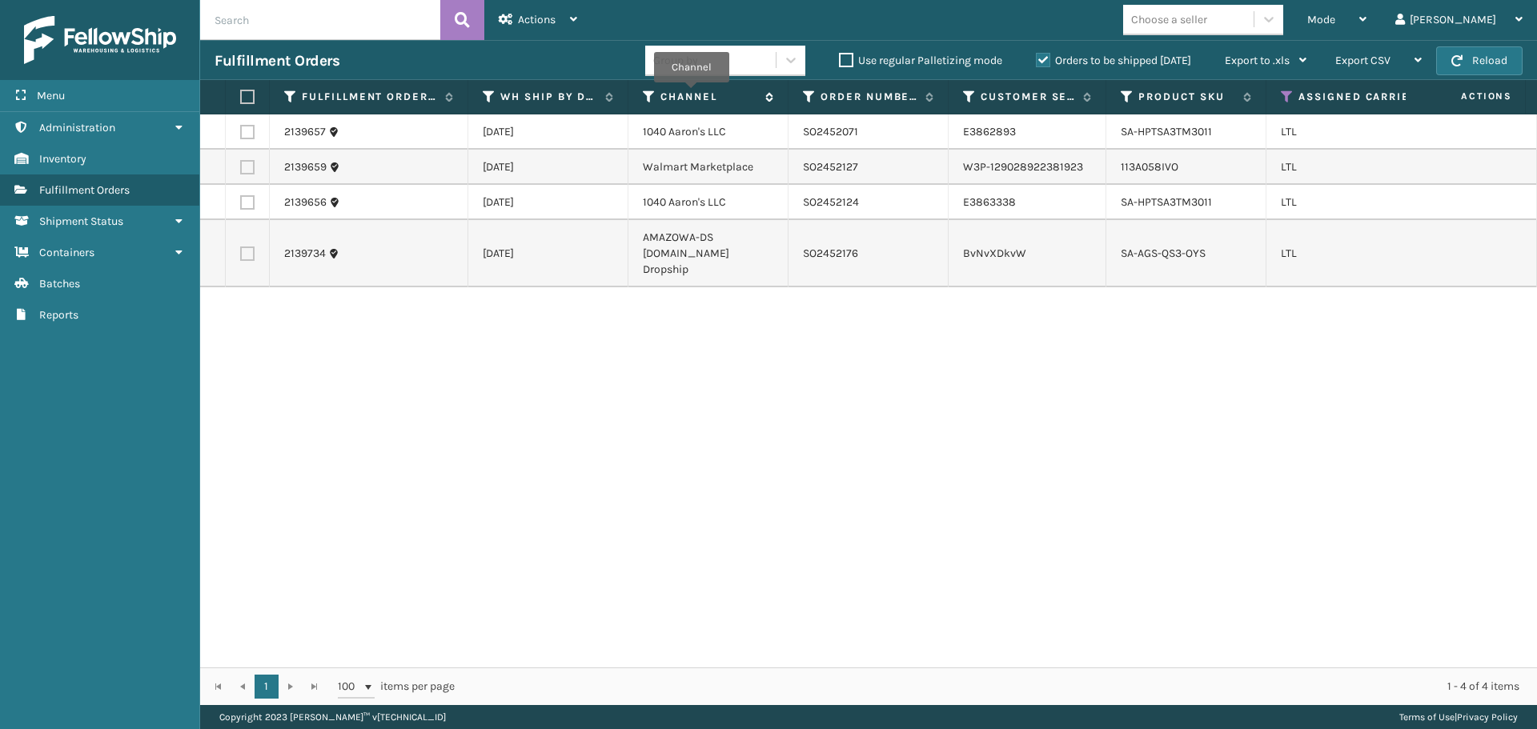
click at [691, 94] on label "Channel" at bounding box center [708, 97] width 97 height 14
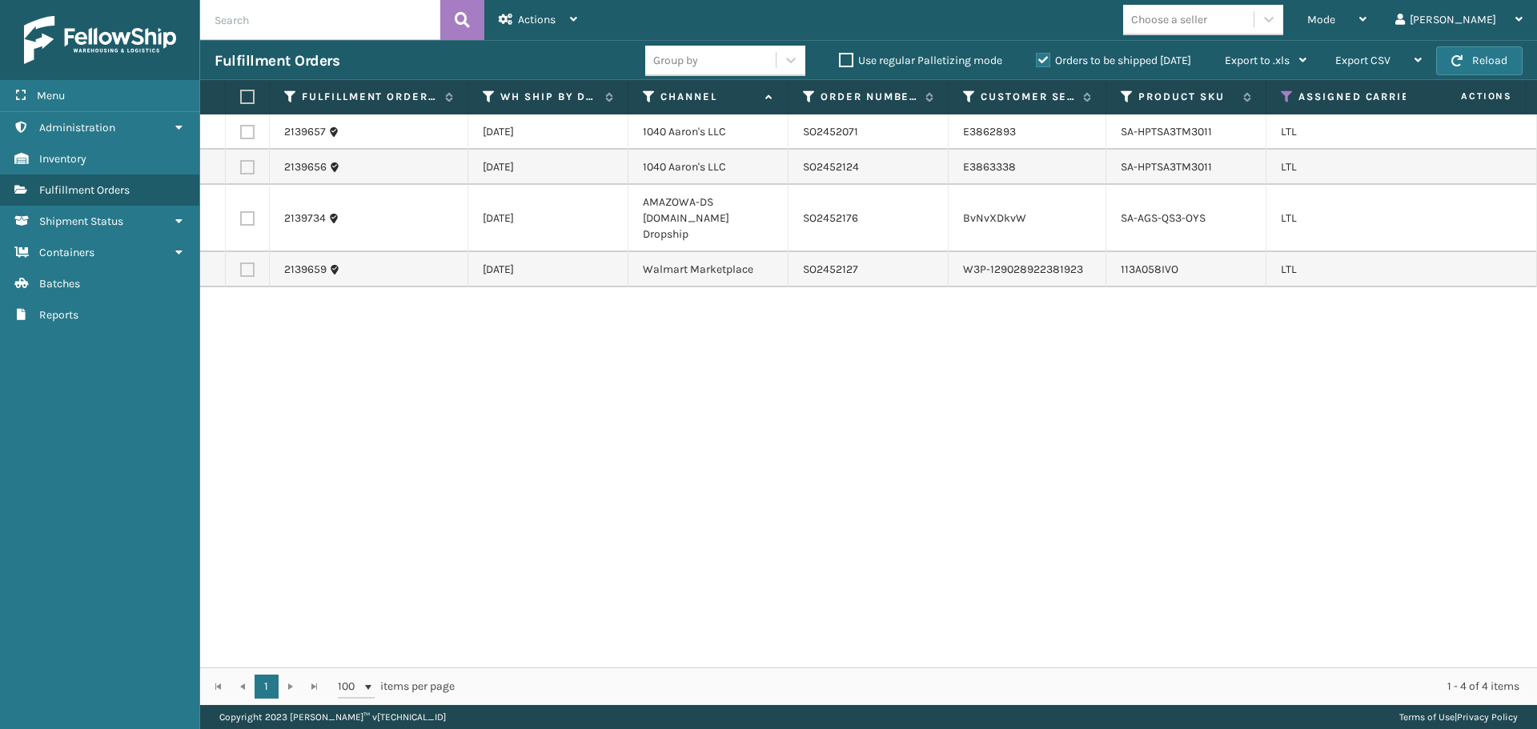
click at [1108, 356] on div "2139657 [DATE] 1040 [PERSON_NAME]'s LLC SO2452071 E3862893 SA-HPTSA3TM3011 LTL …" at bounding box center [868, 390] width 1337 height 553
drag, startPoint x: 871, startPoint y: 129, endPoint x: 791, endPoint y: 130, distance: 80.1
click at [791, 130] on td "SO2452071" at bounding box center [868, 131] width 160 height 35
copy td "SO2452071"
click at [243, 131] on label at bounding box center [247, 132] width 14 height 14
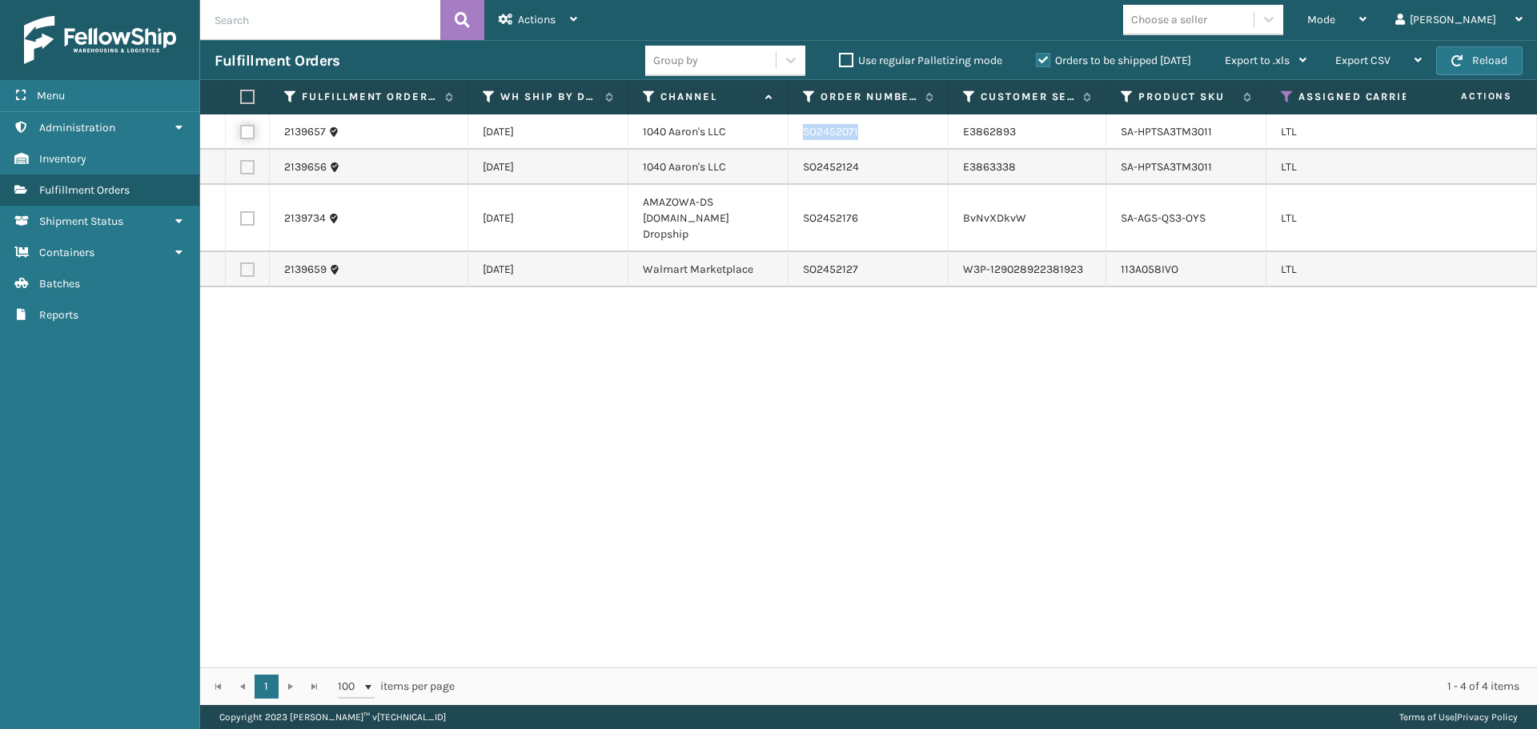
click at [241, 131] on input "checkbox" at bounding box center [240, 130] width 1 height 10
checkbox input "true"
click at [247, 166] on label at bounding box center [247, 167] width 14 height 14
click at [241, 166] on input "checkbox" at bounding box center [240, 165] width 1 height 10
checkbox input "true"
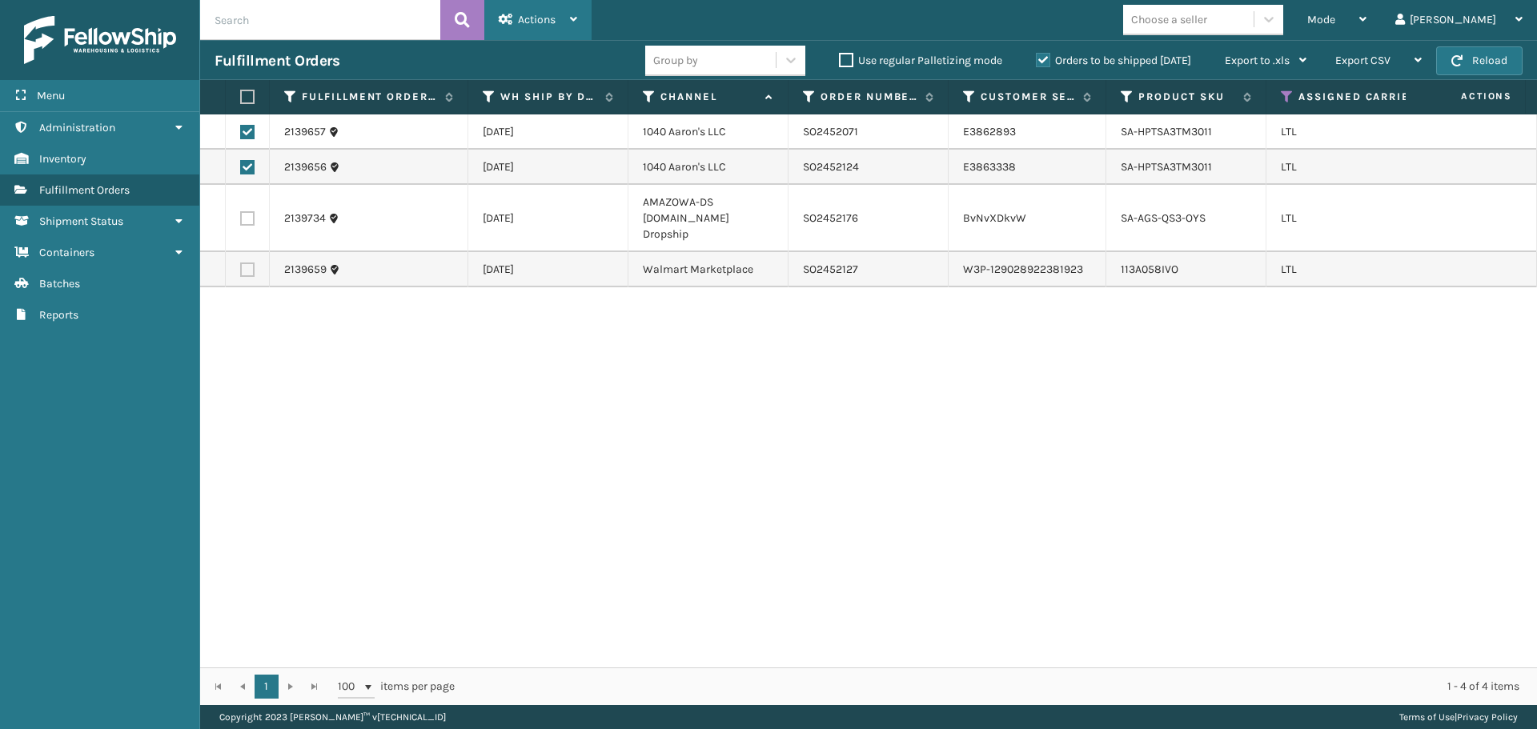
click at [564, 10] on div "Actions" at bounding box center [538, 20] width 78 height 40
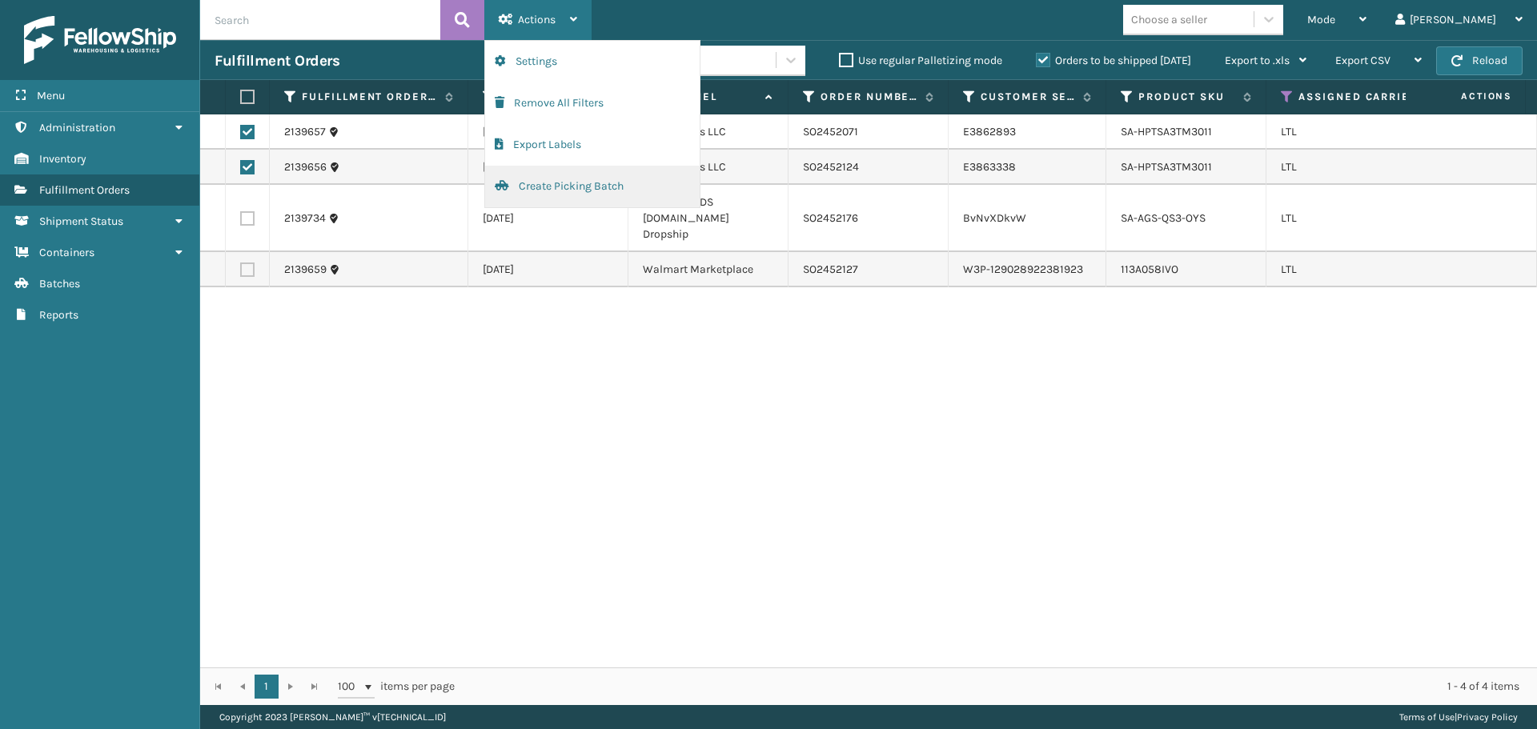
click at [553, 191] on button "Create Picking Batch" at bounding box center [592, 187] width 215 height 42
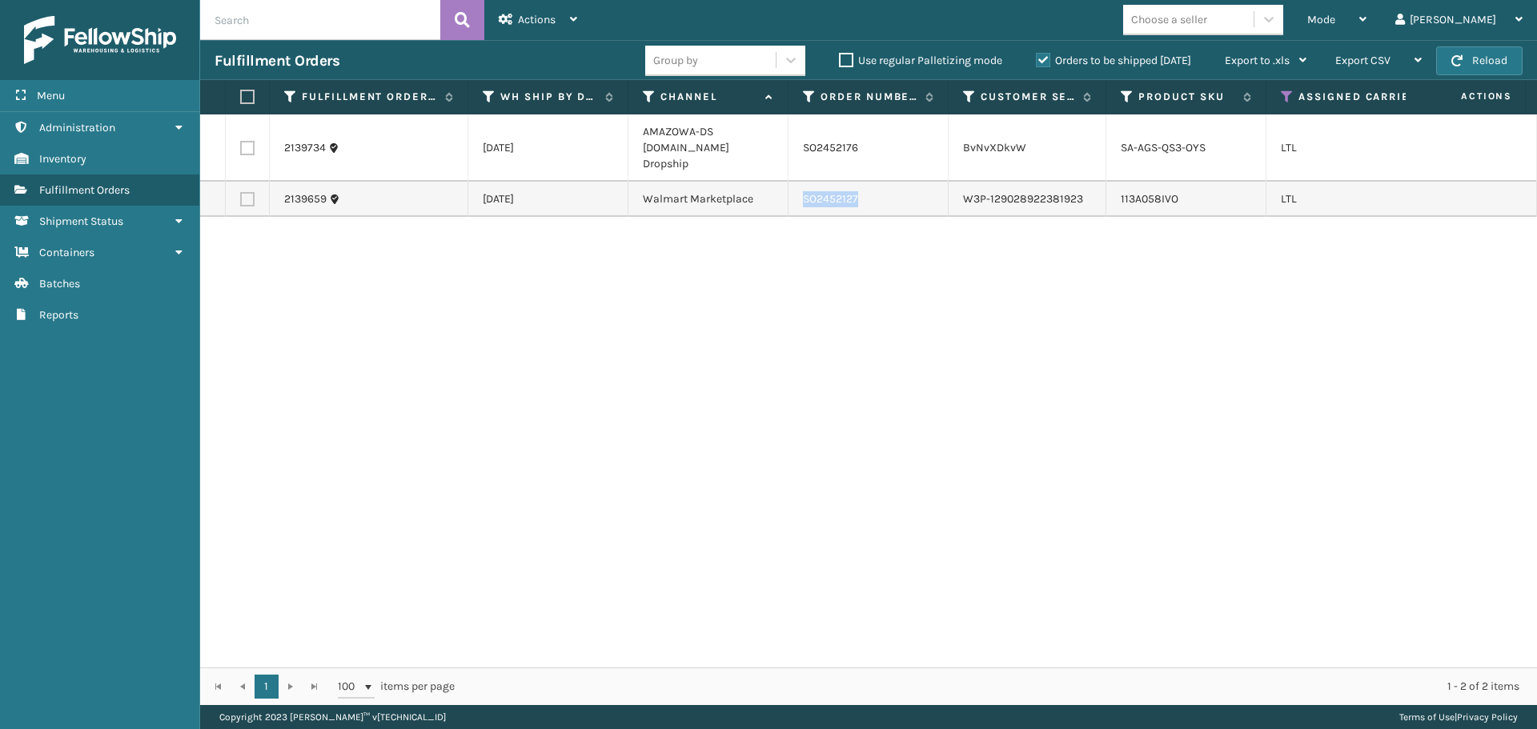
drag, startPoint x: 874, startPoint y: 185, endPoint x: 794, endPoint y: 187, distance: 80.1
click at [794, 187] on td "SO2452127" at bounding box center [868, 199] width 160 height 35
copy td "SO2452127"
click at [252, 192] on label at bounding box center [247, 199] width 14 height 14
click at [241, 192] on input "checkbox" at bounding box center [240, 197] width 1 height 10
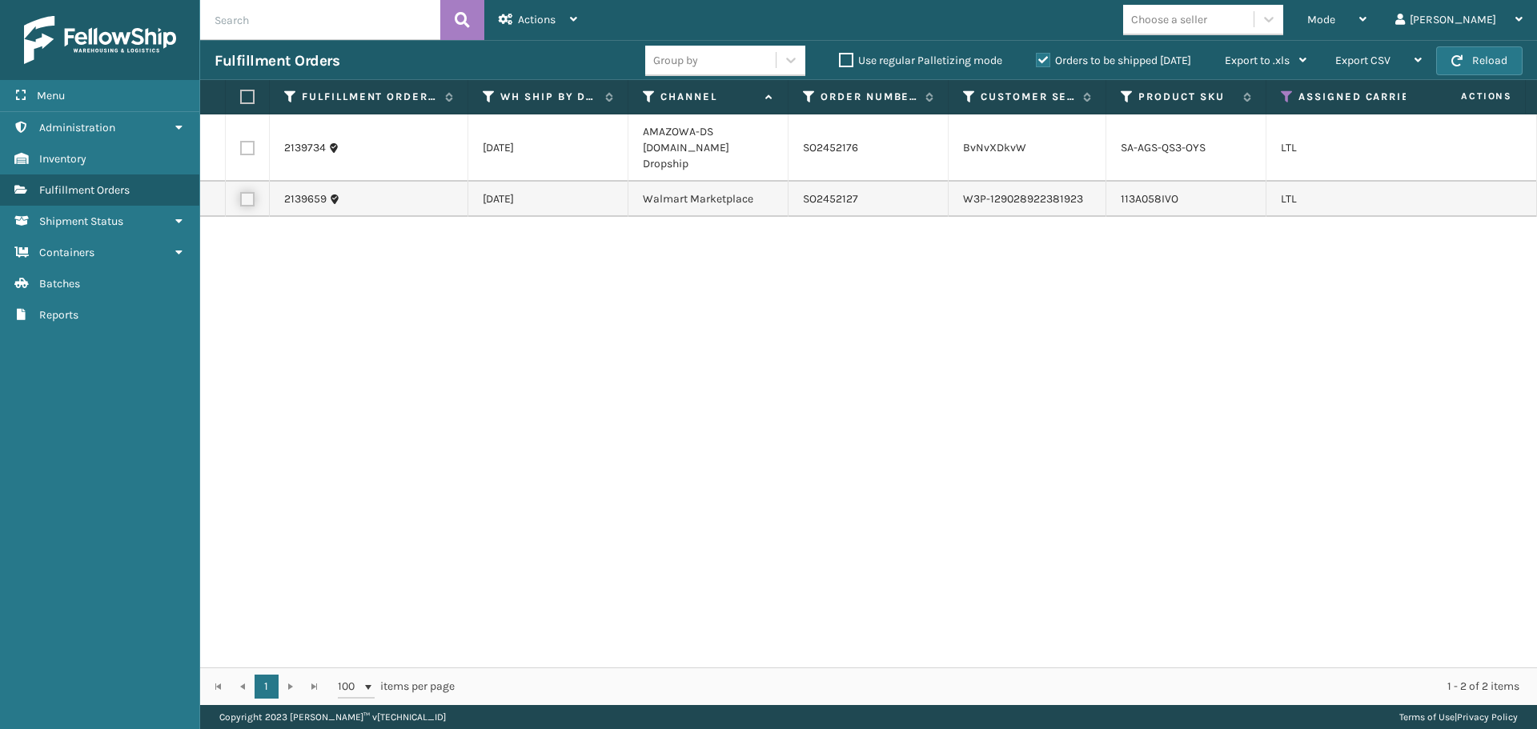
checkbox input "true"
click at [560, 22] on div "Actions" at bounding box center [538, 20] width 78 height 40
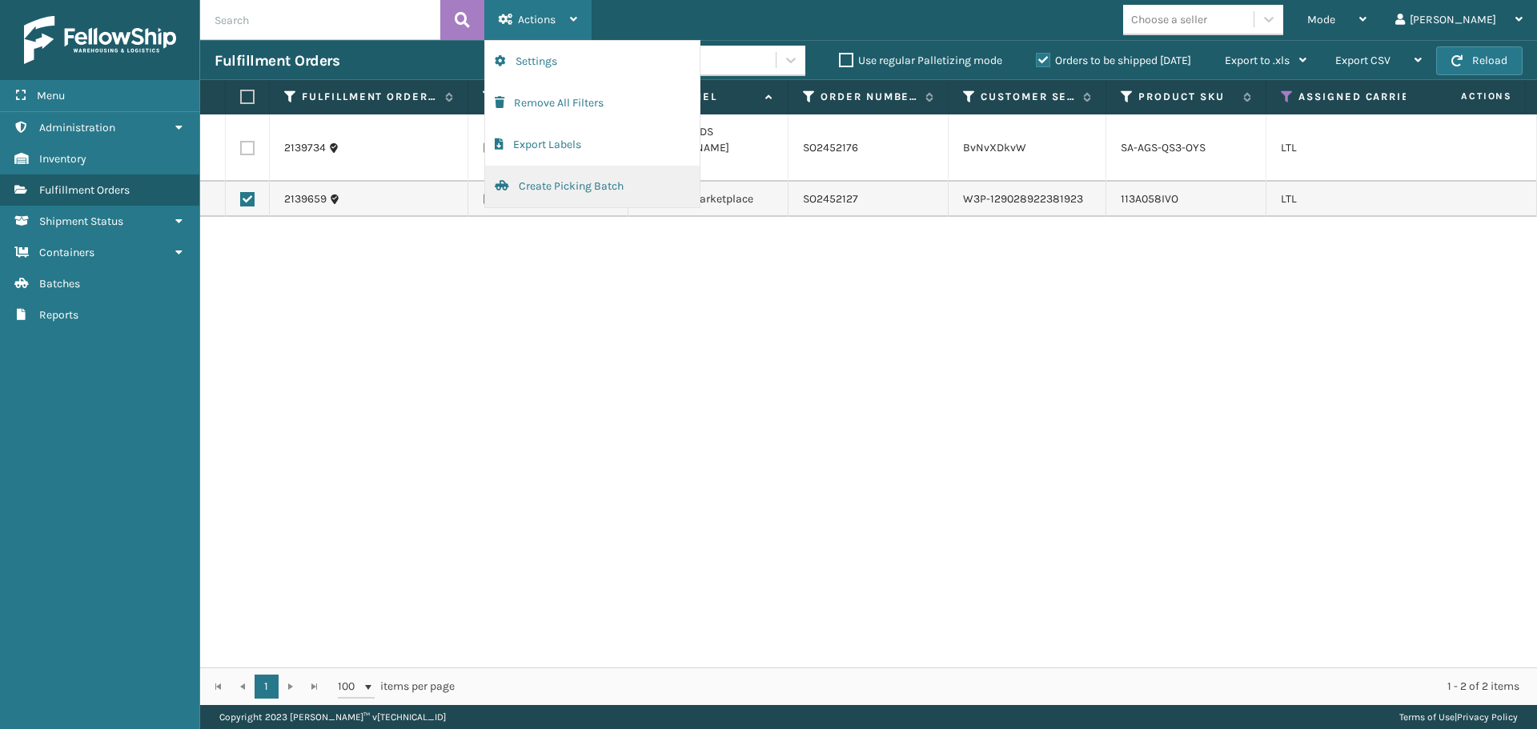
click at [556, 184] on button "Create Picking Batch" at bounding box center [592, 187] width 215 height 42
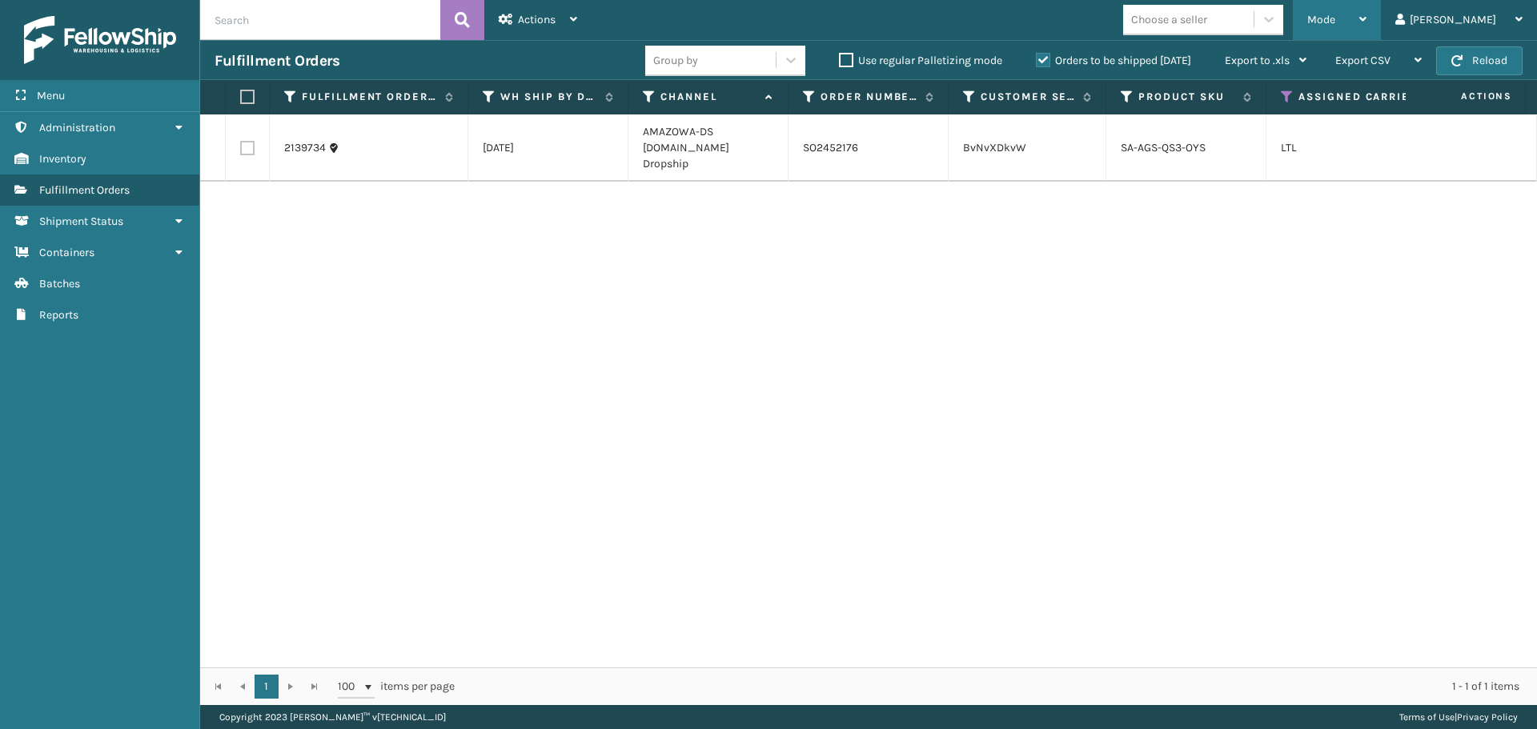
click at [1366, 30] on div "Mode" at bounding box center [1336, 20] width 59 height 40
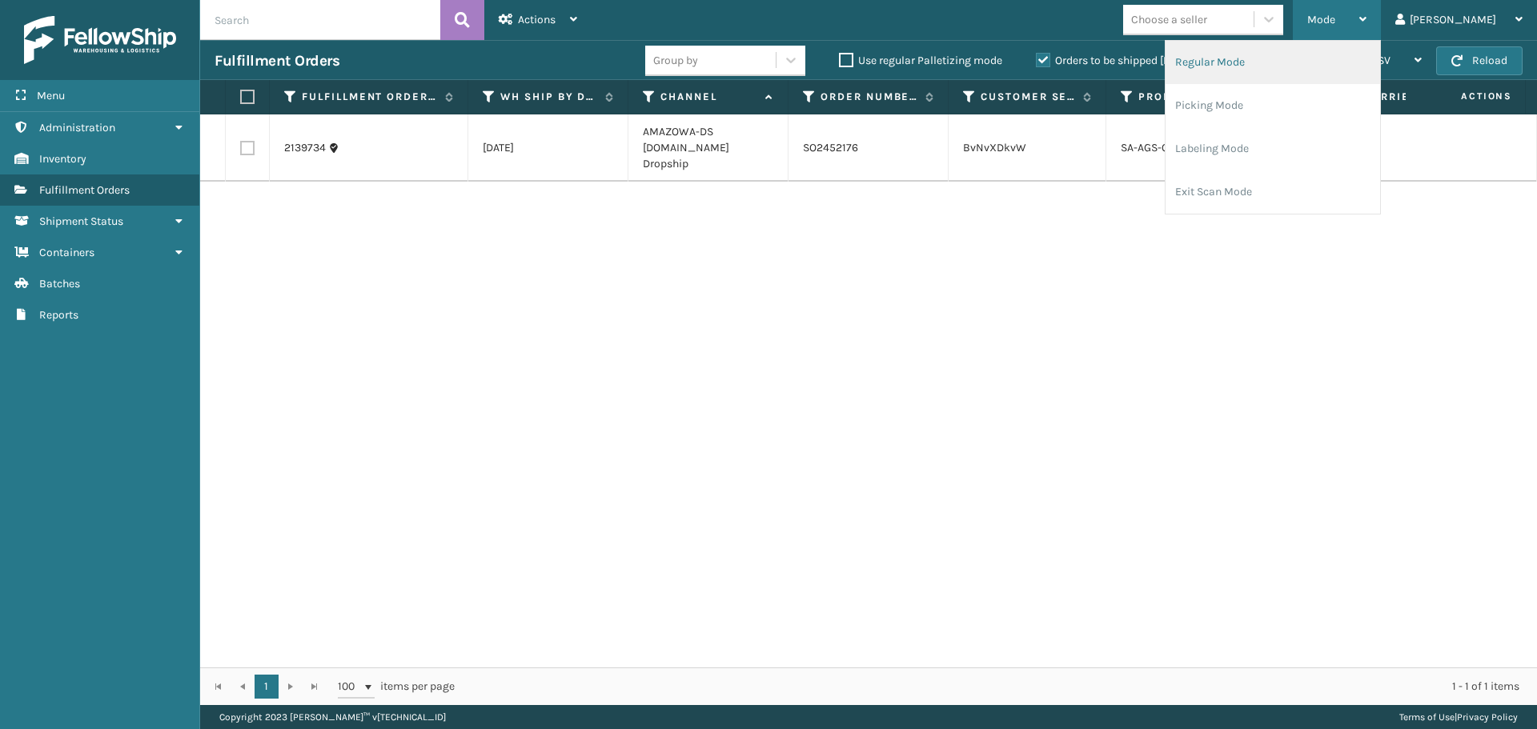
click at [1312, 62] on li "Regular Mode" at bounding box center [1272, 62] width 215 height 43
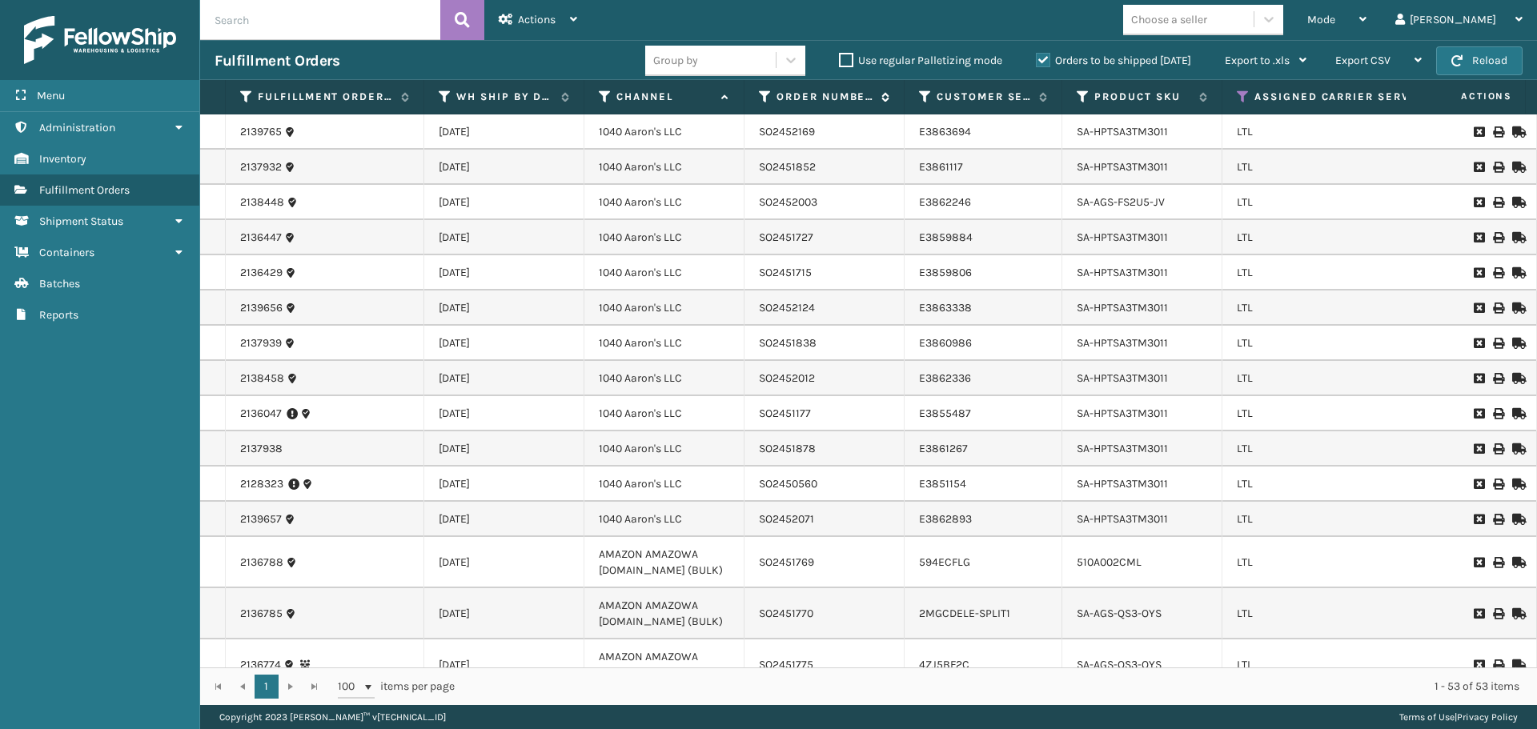
click at [766, 90] on icon at bounding box center [765, 97] width 13 height 14
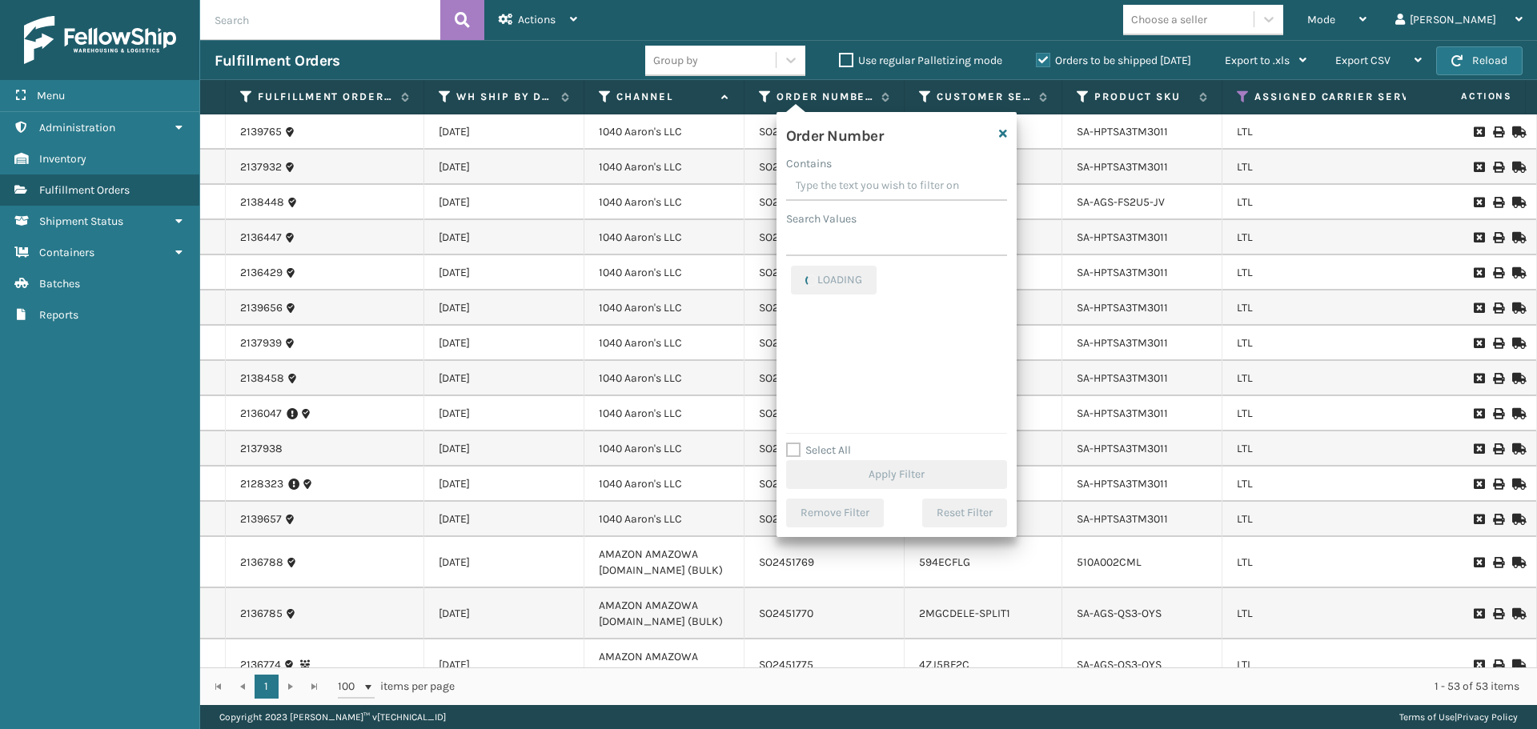
click at [824, 197] on input "Contains" at bounding box center [896, 186] width 221 height 29
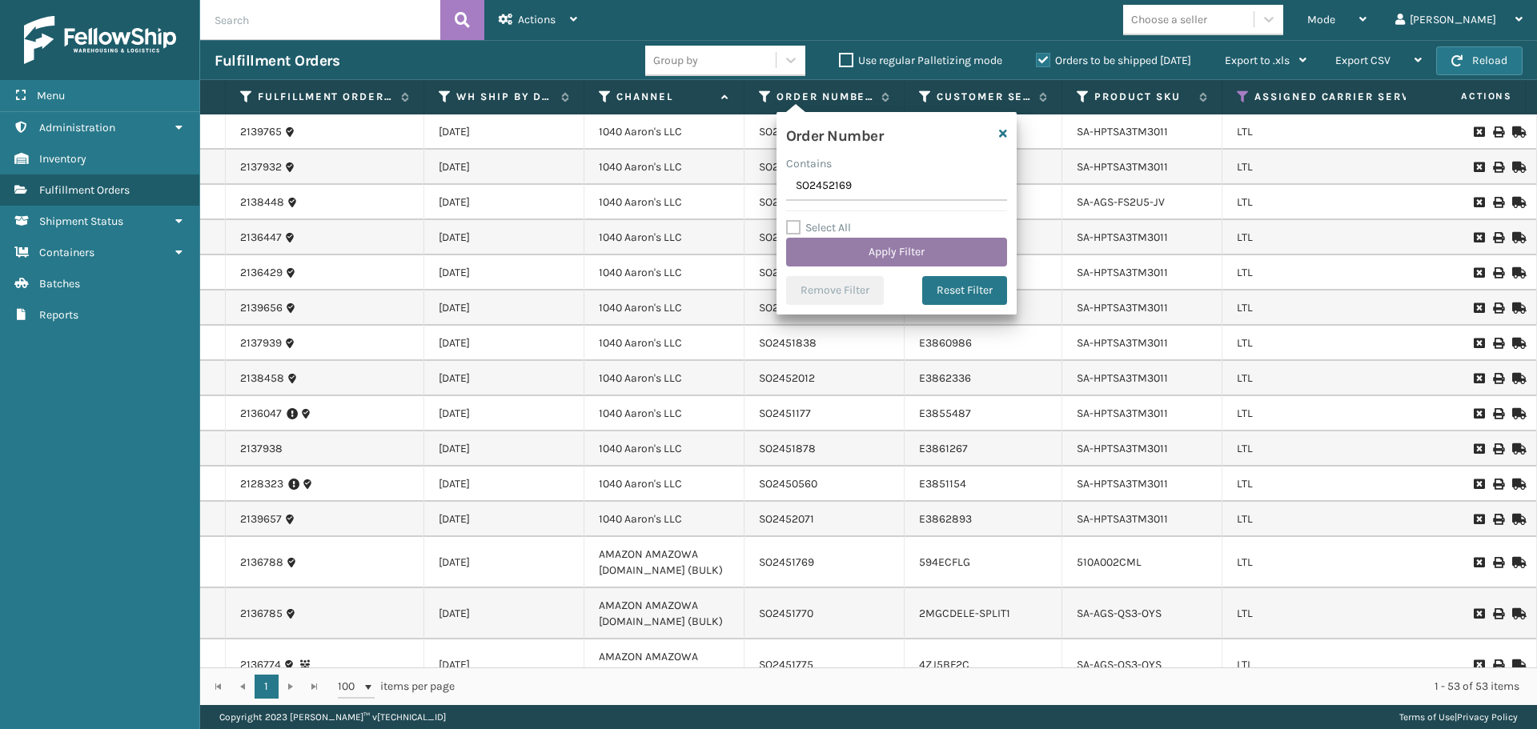
type input "SO2452169"
click at [850, 251] on button "Apply Filter" at bounding box center [896, 252] width 221 height 29
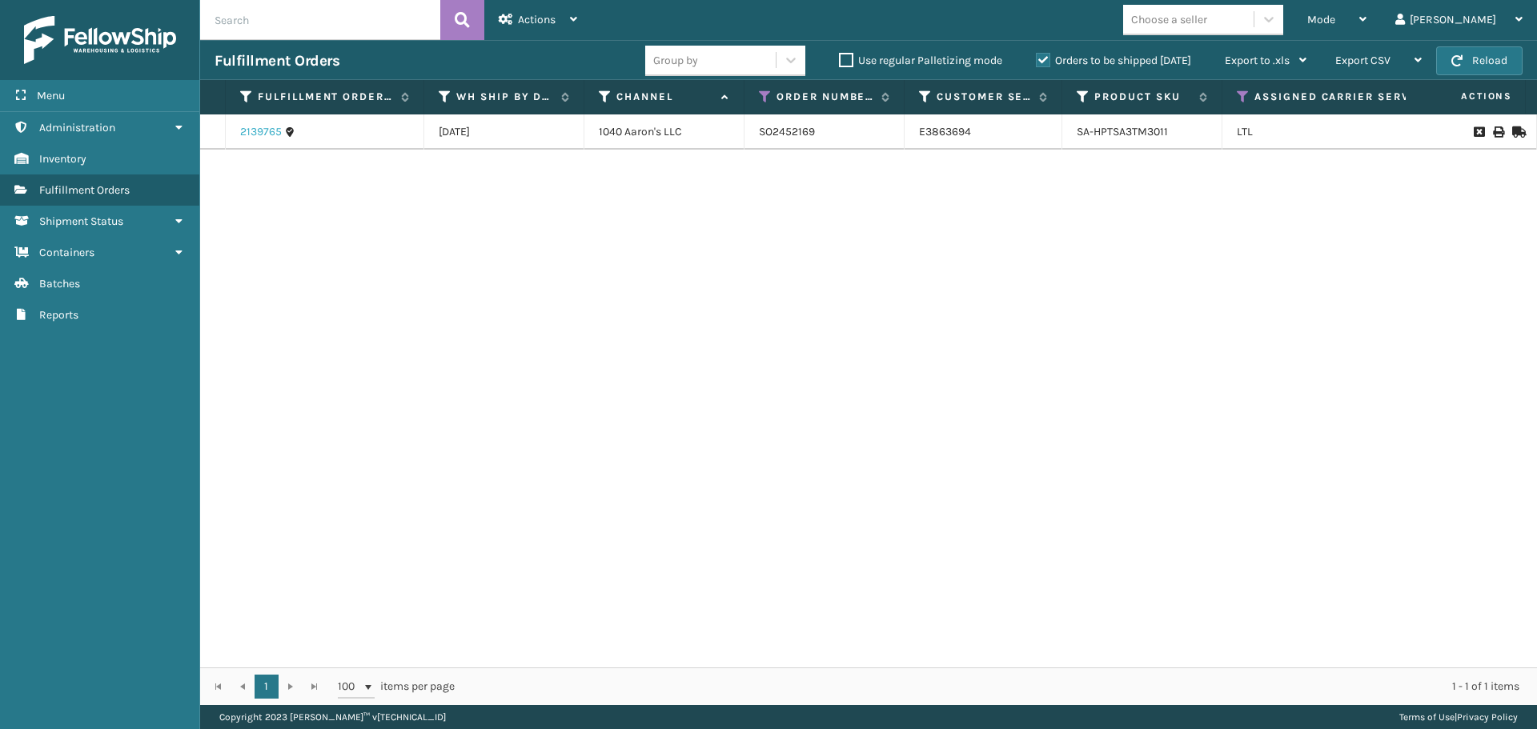
click at [263, 131] on link "2139765" at bounding box center [261, 132] width 42 height 16
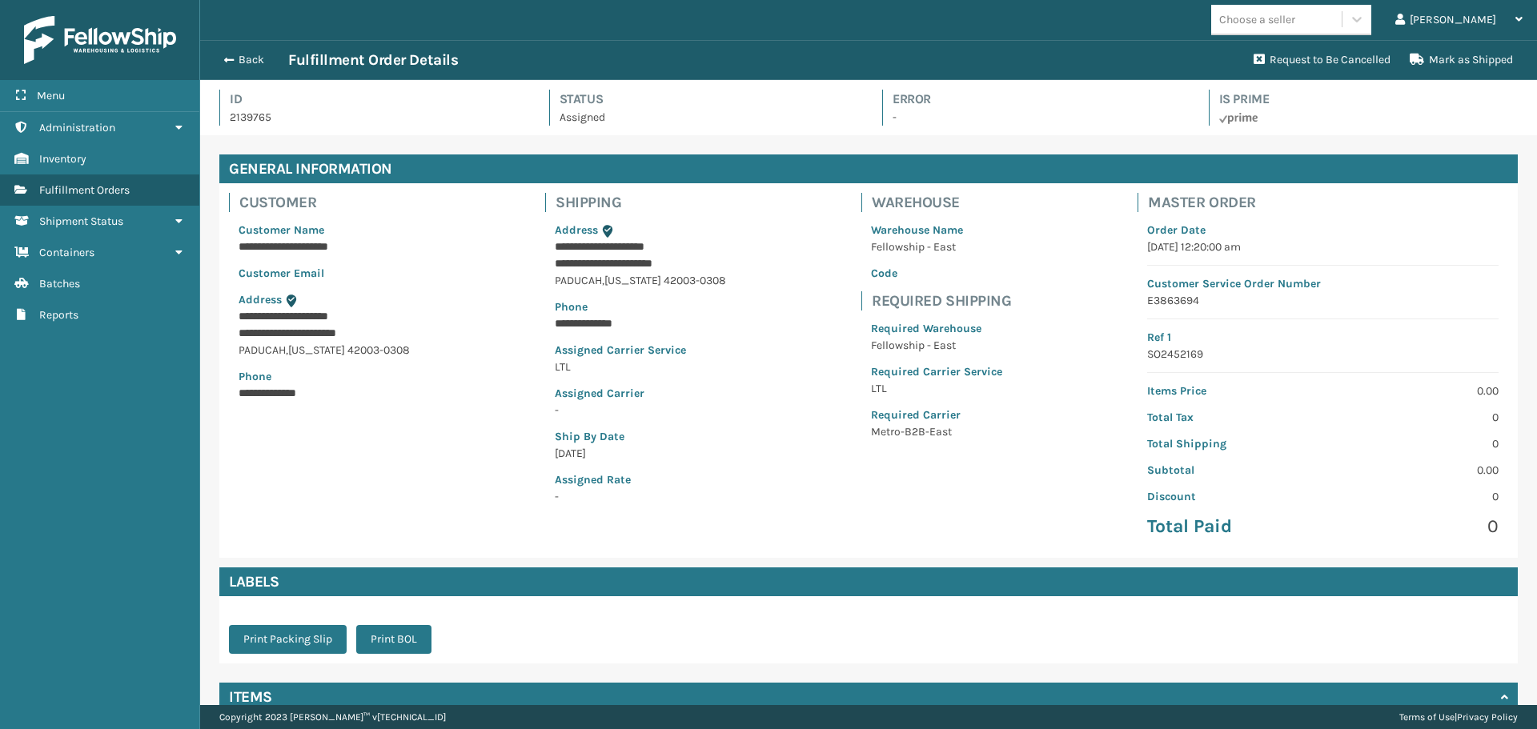
scroll to position [38, 1337]
drag, startPoint x: 283, startPoint y: 116, endPoint x: 213, endPoint y: 117, distance: 70.4
click at [213, 117] on div "Id 2139765 Status Assigned Error - Is Prime" at bounding box center [868, 107] width 1337 height 55
copy p "2139765"
click at [243, 60] on button "Back" at bounding box center [252, 60] width 74 height 14
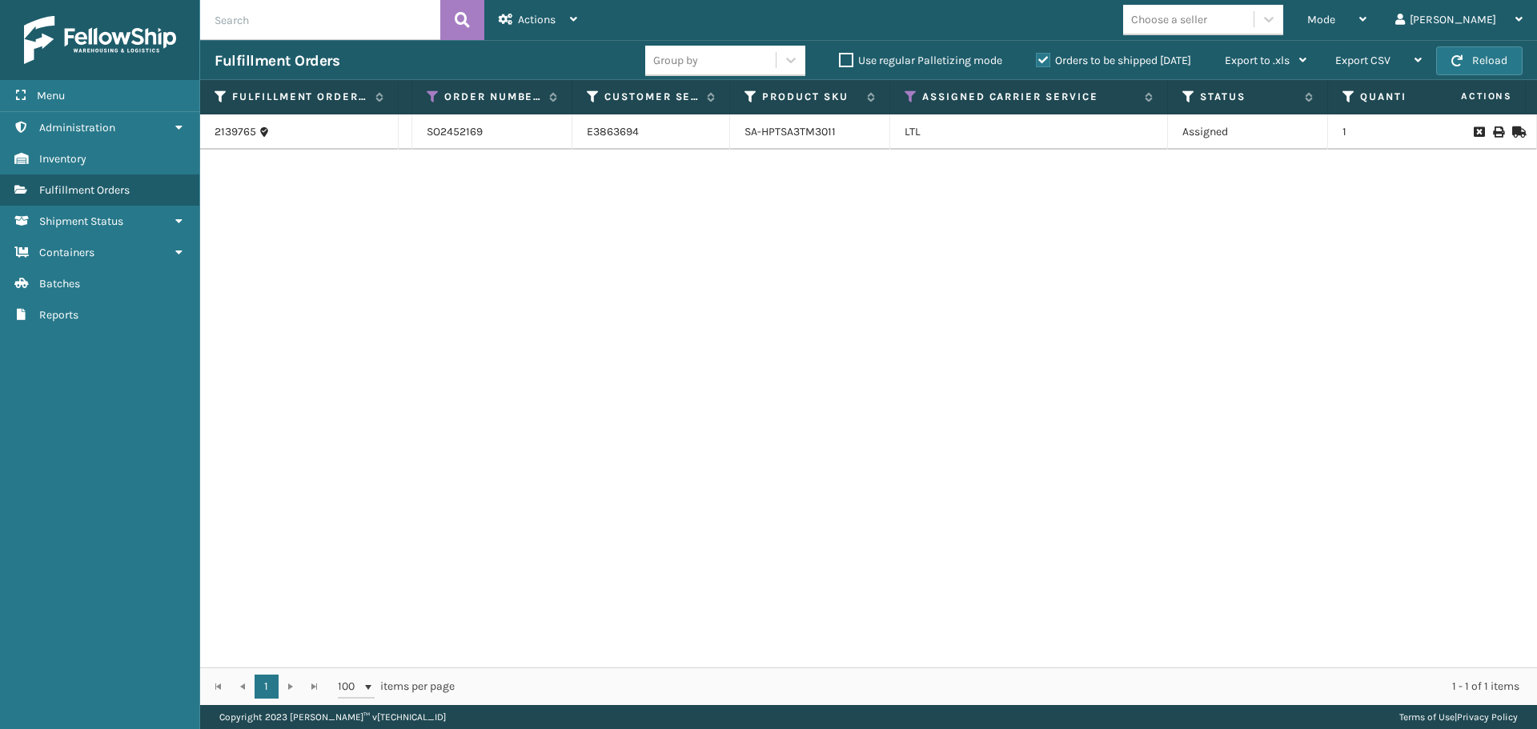
scroll to position [0, 294]
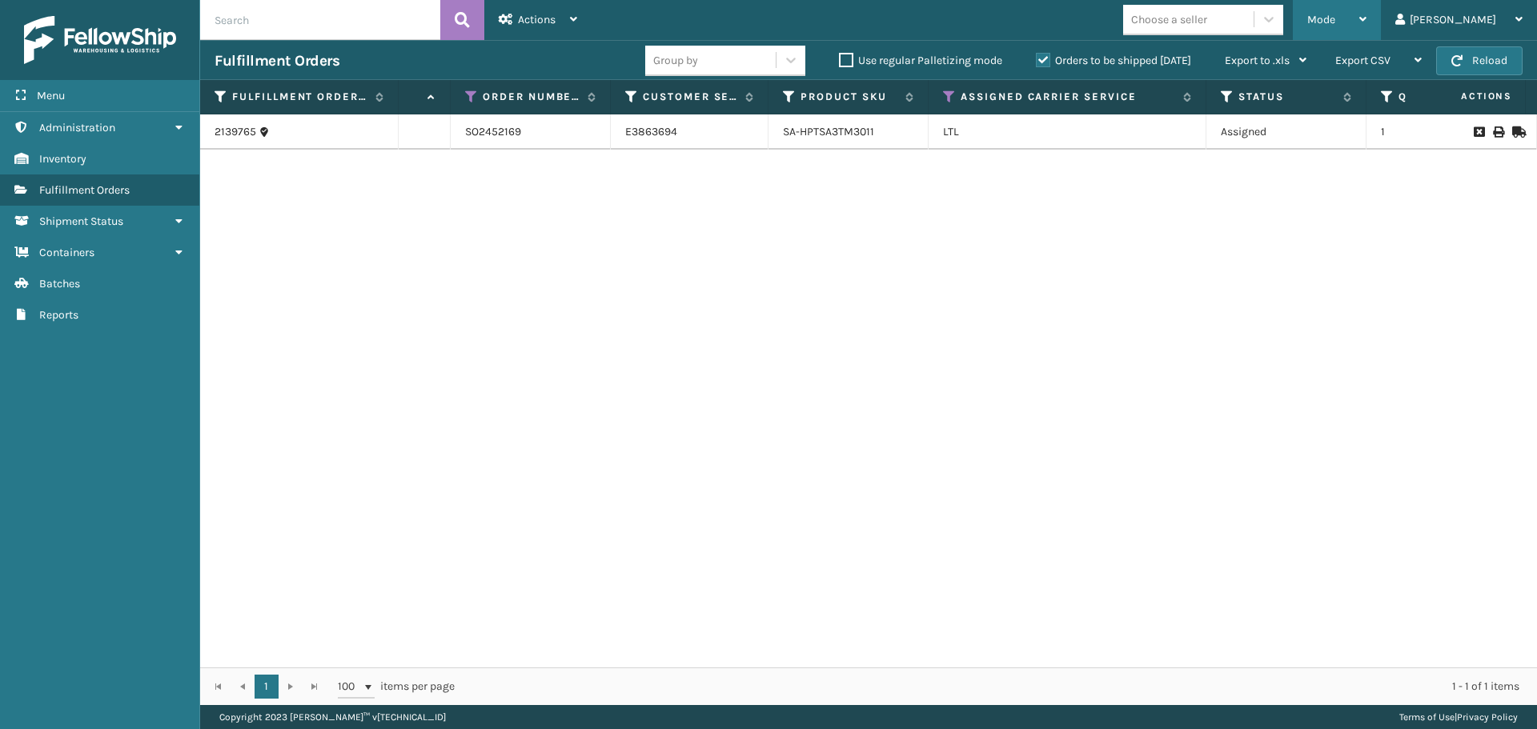
click at [1366, 26] on div "Mode" at bounding box center [1336, 20] width 59 height 40
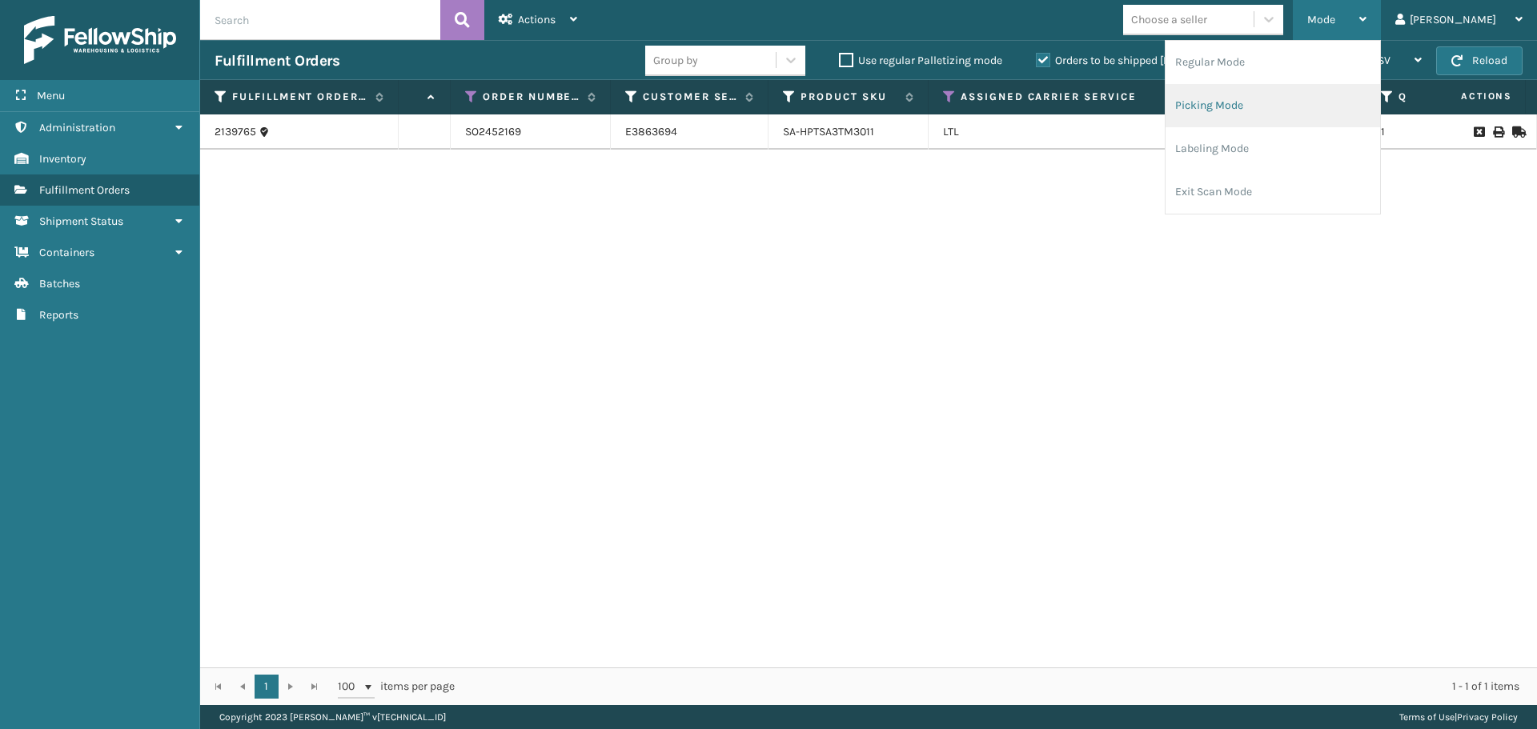
click at [1299, 104] on li "Picking Mode" at bounding box center [1272, 105] width 215 height 43
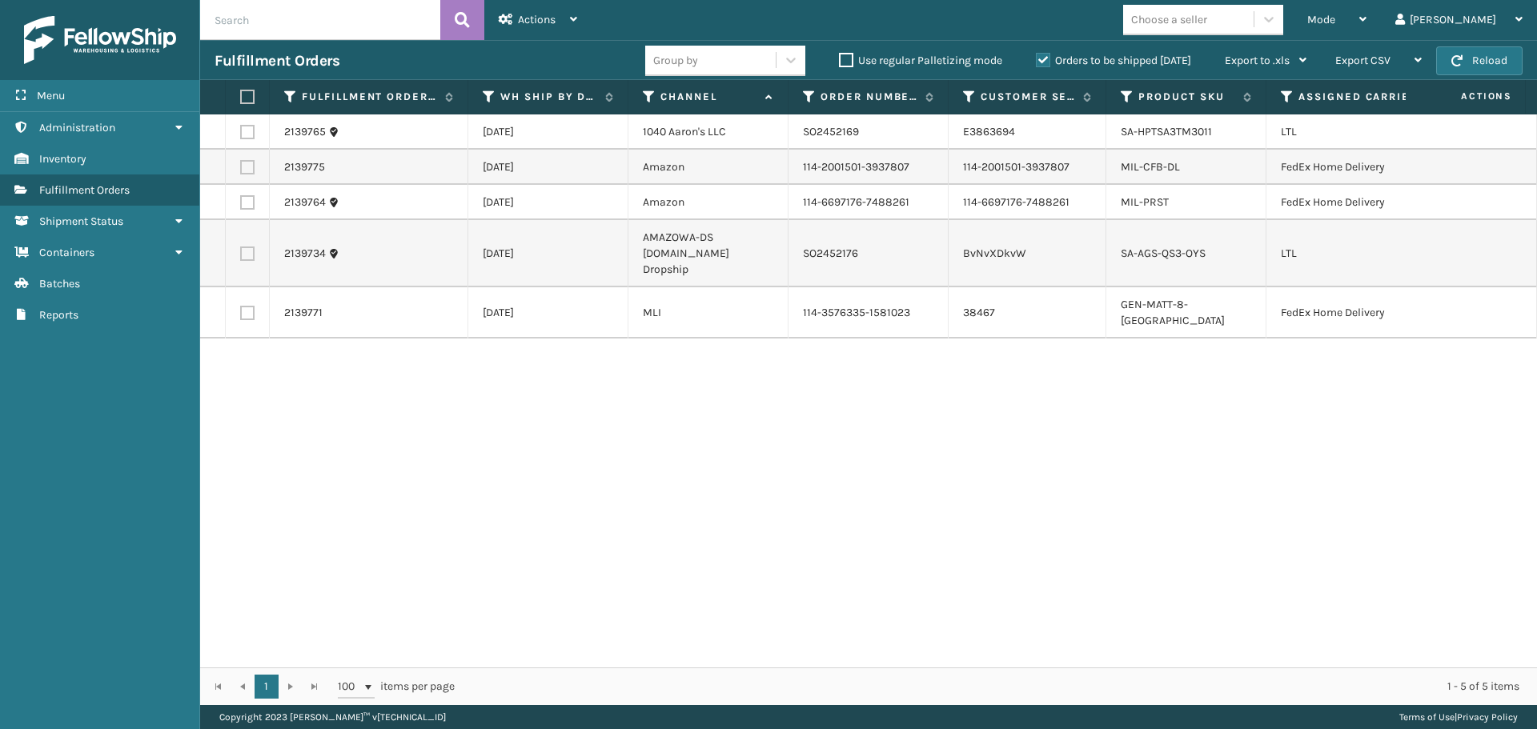
click at [247, 134] on label at bounding box center [247, 132] width 14 height 14
click at [241, 134] on input "checkbox" at bounding box center [240, 130] width 1 height 10
checkbox input "true"
click at [548, 26] on div "Actions" at bounding box center [538, 20] width 78 height 40
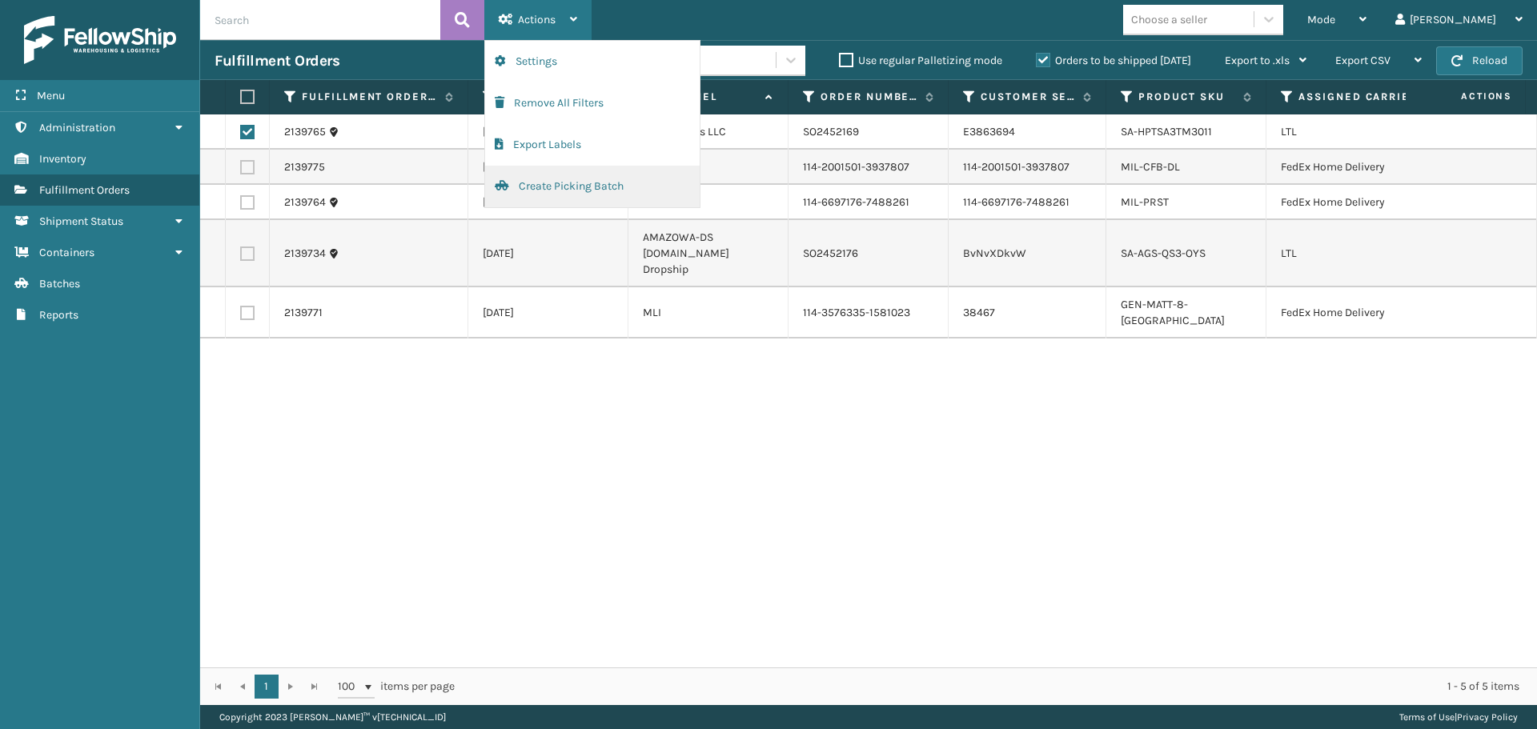
click at [552, 189] on button "Create Picking Batch" at bounding box center [592, 187] width 215 height 42
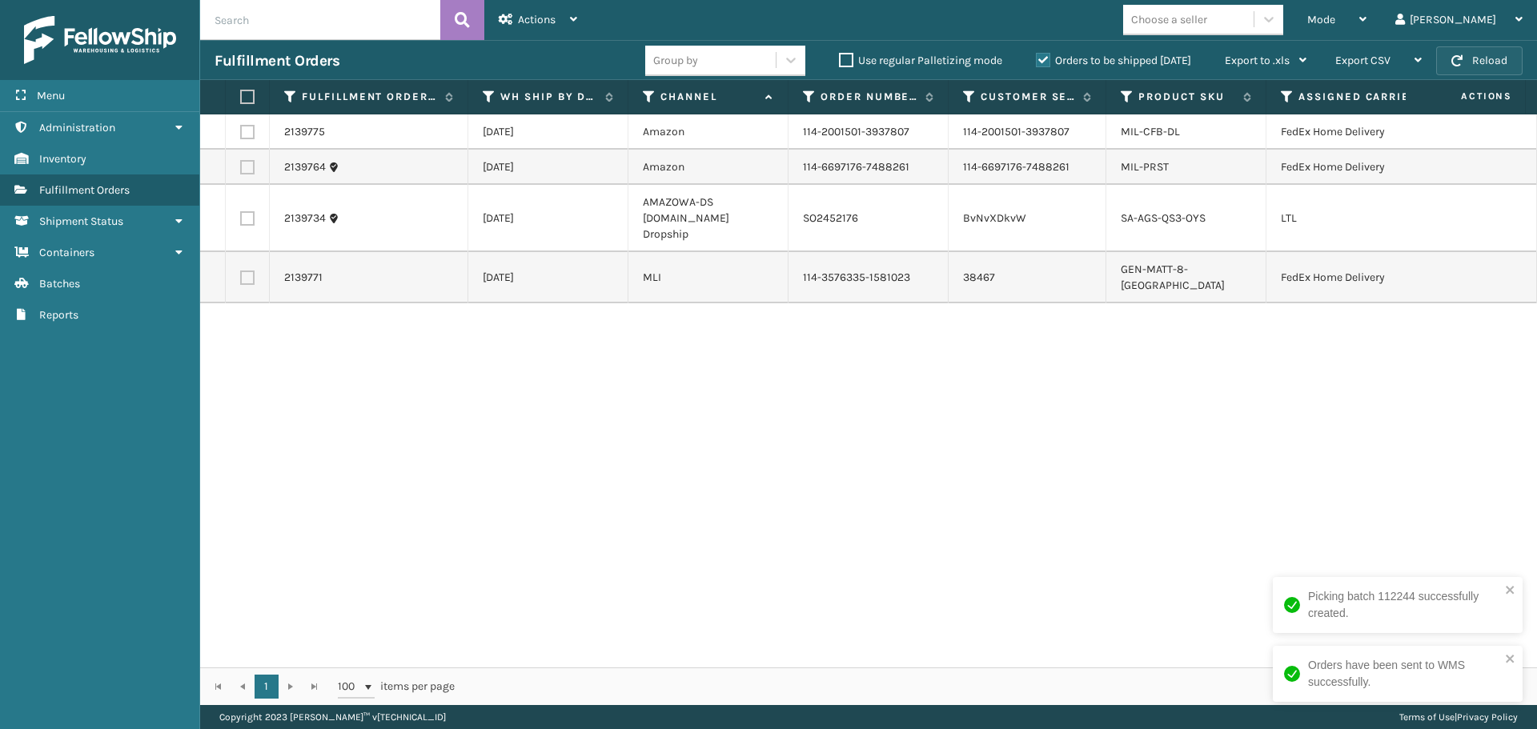
click at [1486, 54] on button "Reload" at bounding box center [1479, 60] width 86 height 29
click at [247, 211] on label at bounding box center [247, 218] width 14 height 14
click at [241, 211] on input "checkbox" at bounding box center [240, 216] width 1 height 10
checkbox input "true"
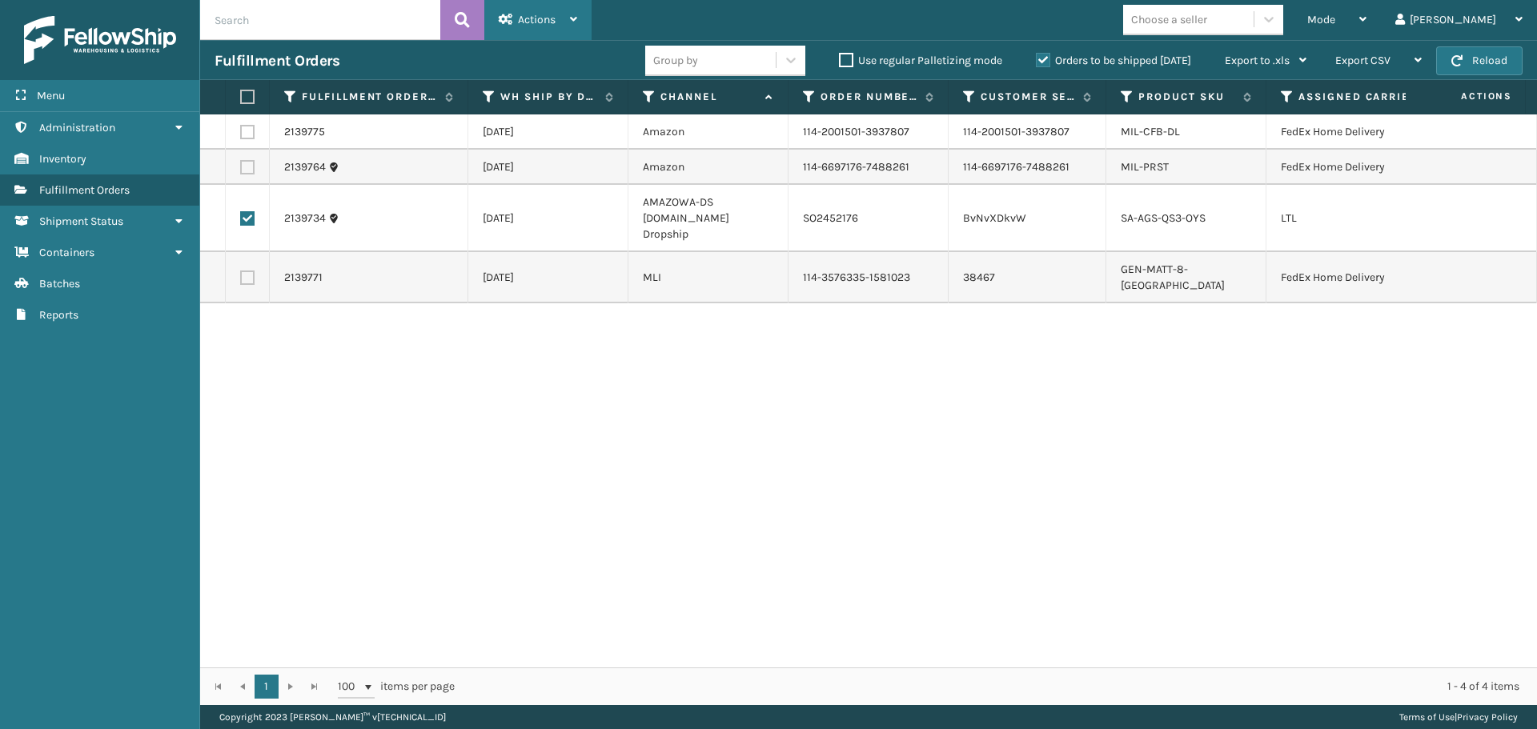
click at [570, 22] on icon at bounding box center [573, 19] width 7 height 11
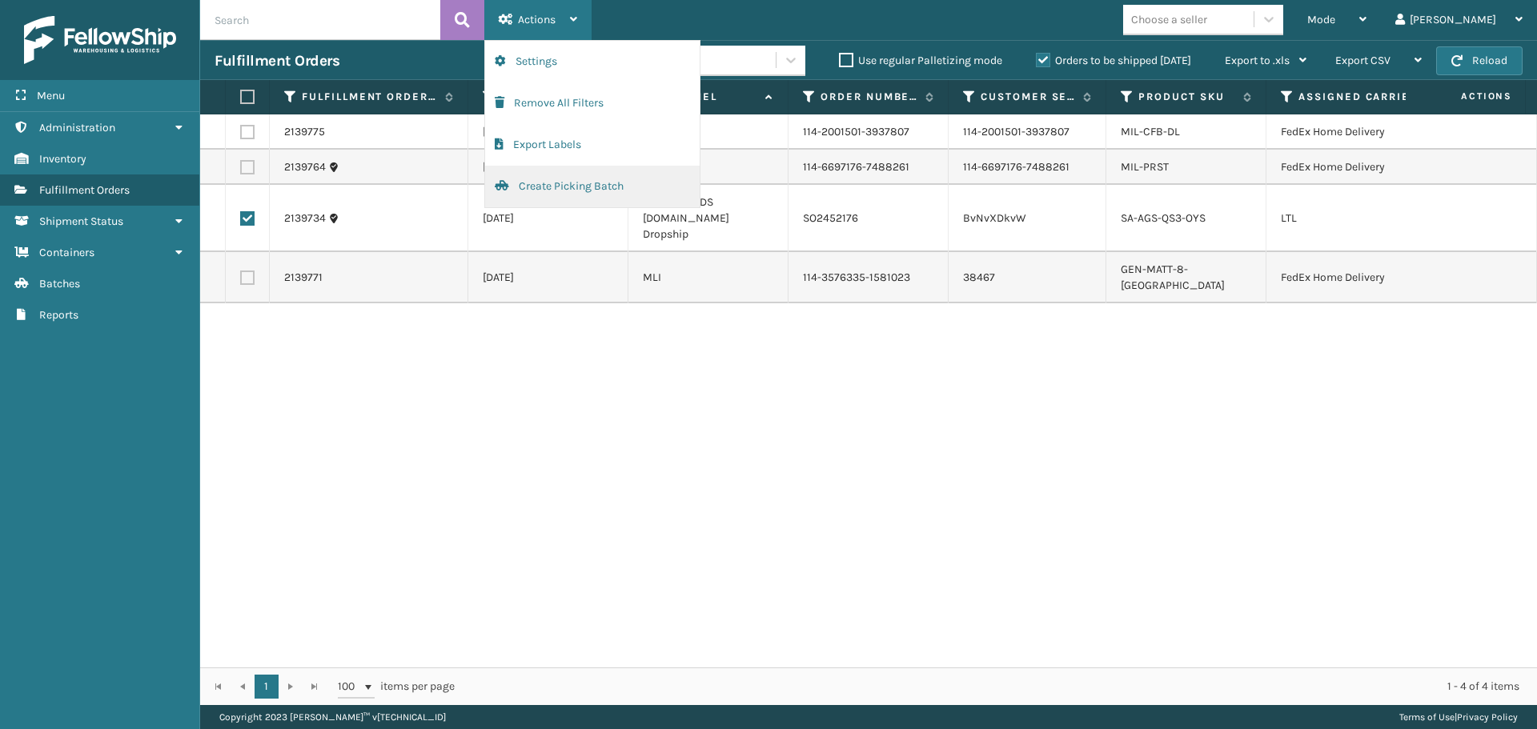
click at [575, 183] on button "Create Picking Batch" at bounding box center [592, 187] width 215 height 42
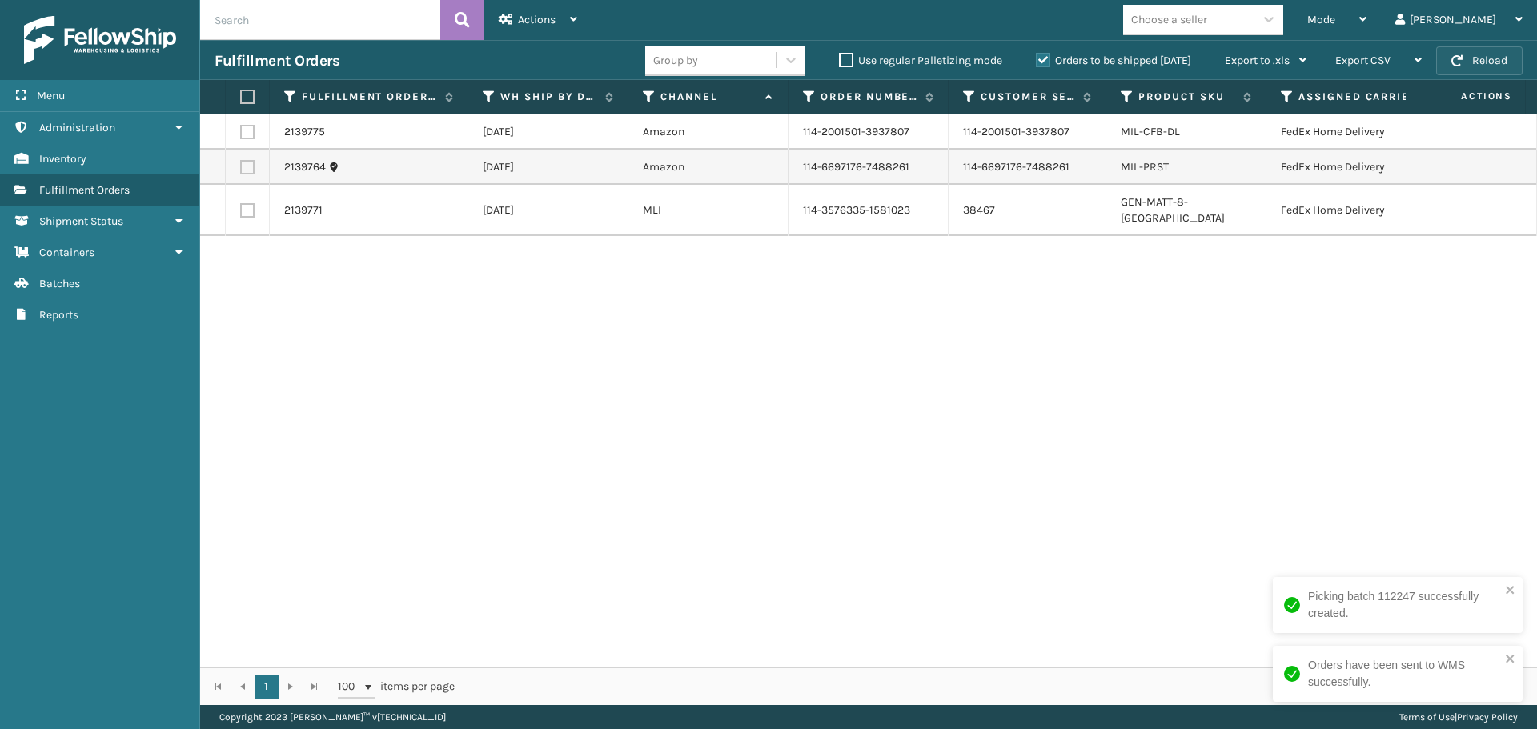
click at [1469, 58] on button "Reload" at bounding box center [1479, 60] width 86 height 29
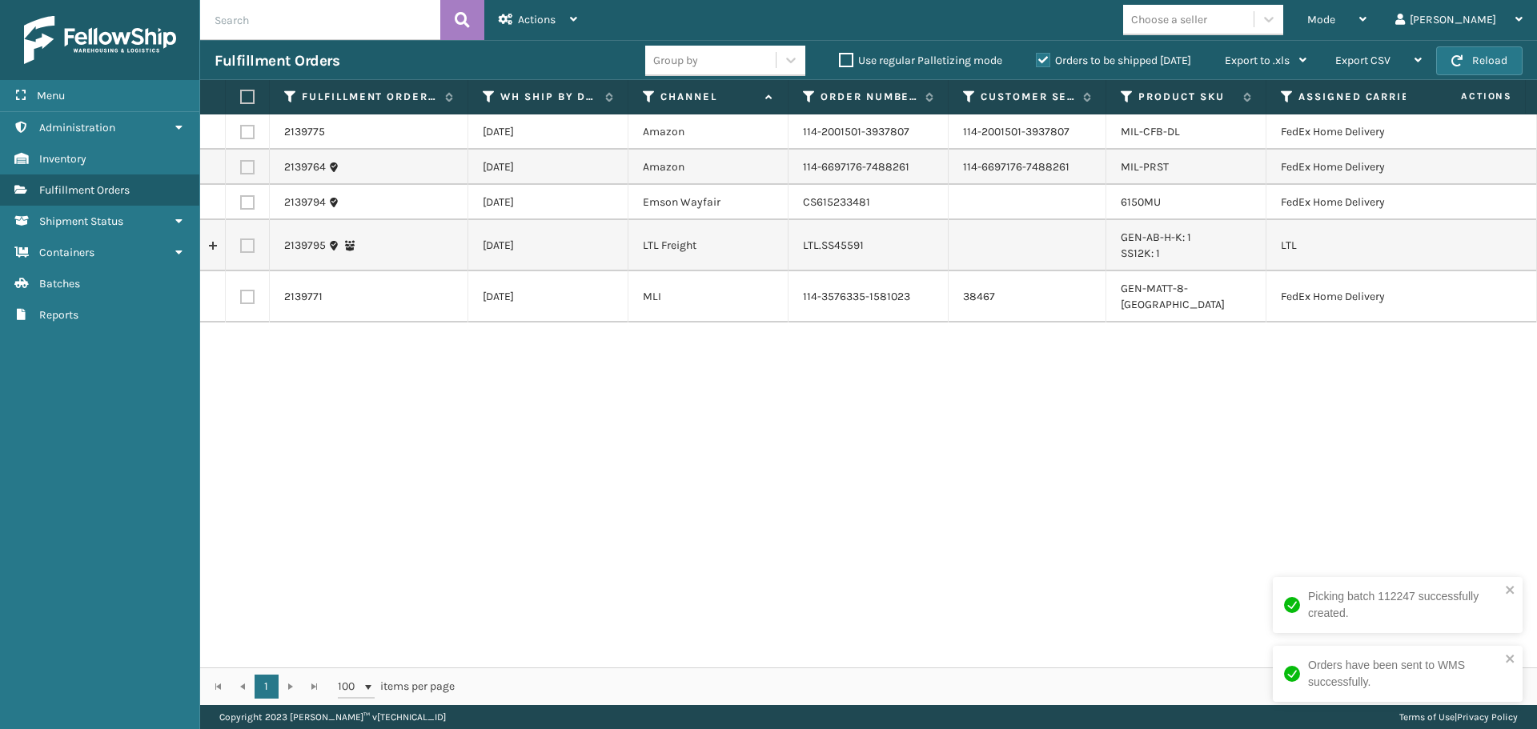
click at [1469, 58] on button "Reload" at bounding box center [1479, 60] width 86 height 29
click at [248, 138] on label at bounding box center [247, 132] width 14 height 14
click at [241, 135] on input "checkbox" at bounding box center [240, 130] width 1 height 10
checkbox input "true"
click at [244, 165] on label at bounding box center [247, 167] width 14 height 14
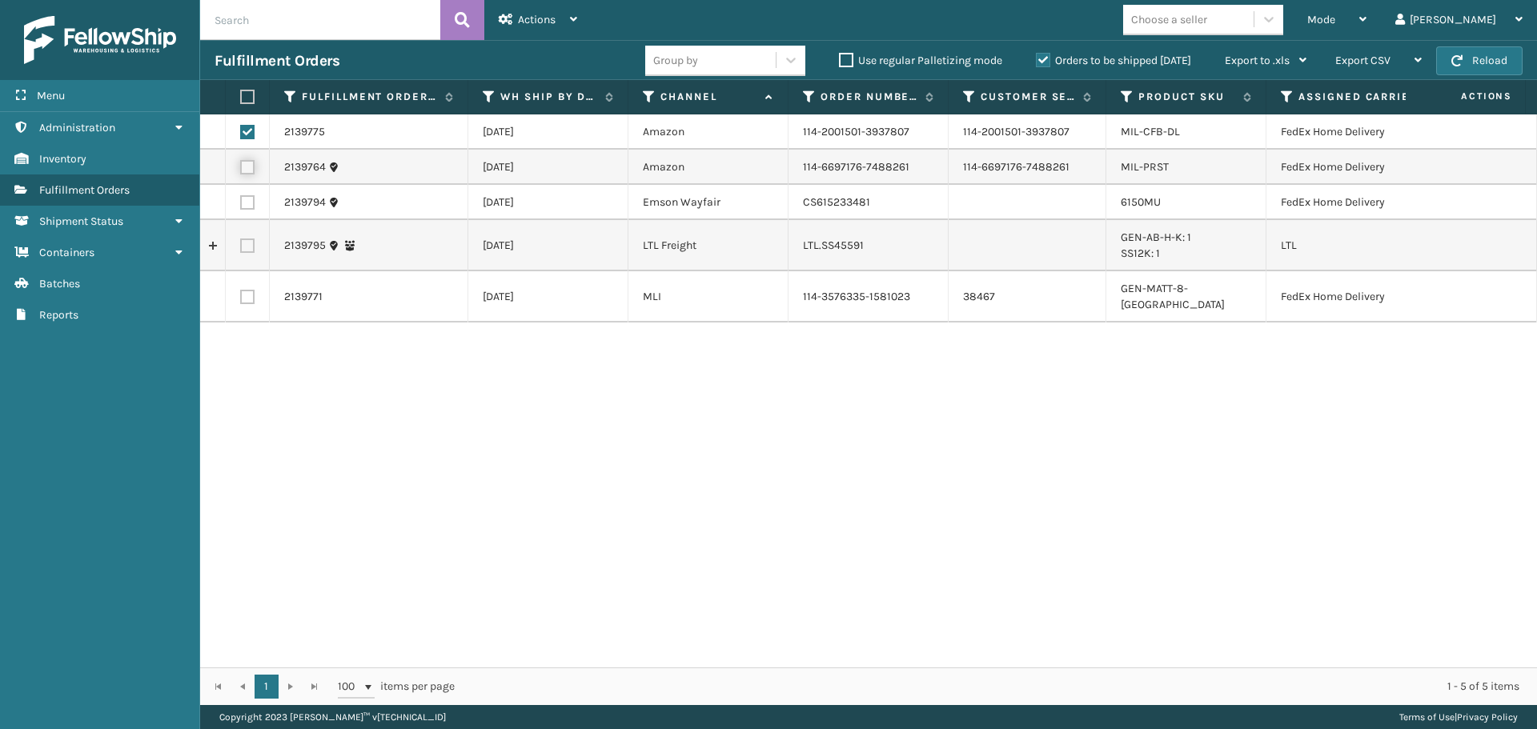
click at [241, 165] on input "checkbox" at bounding box center [240, 165] width 1 height 10
checkbox input "true"
click at [243, 203] on label at bounding box center [247, 202] width 14 height 14
click at [241, 203] on input "checkbox" at bounding box center [240, 200] width 1 height 10
checkbox input "true"
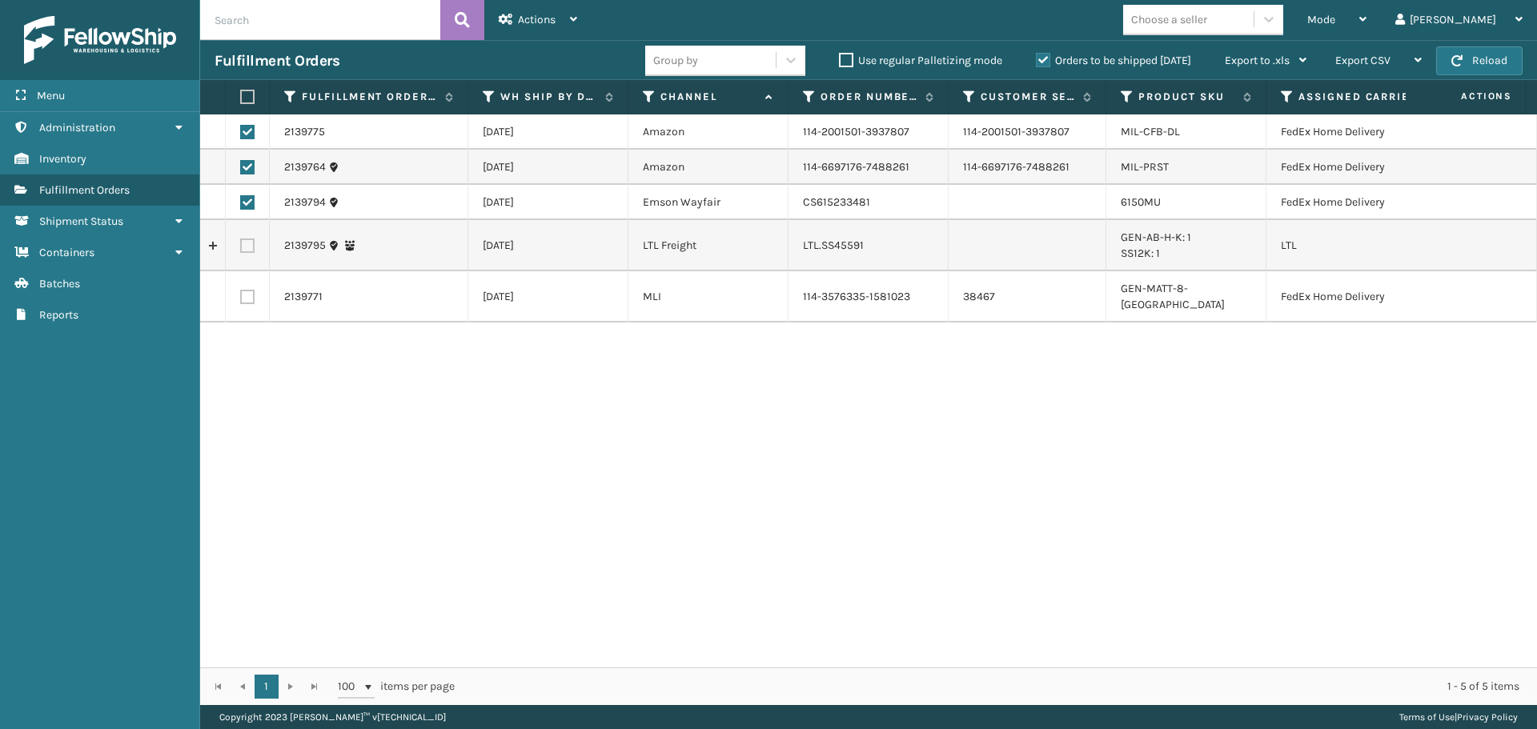
click at [250, 304] on label at bounding box center [247, 297] width 14 height 14
click at [241, 300] on input "checkbox" at bounding box center [240, 295] width 1 height 10
checkbox input "true"
click at [562, 14] on div "Actions" at bounding box center [538, 20] width 78 height 40
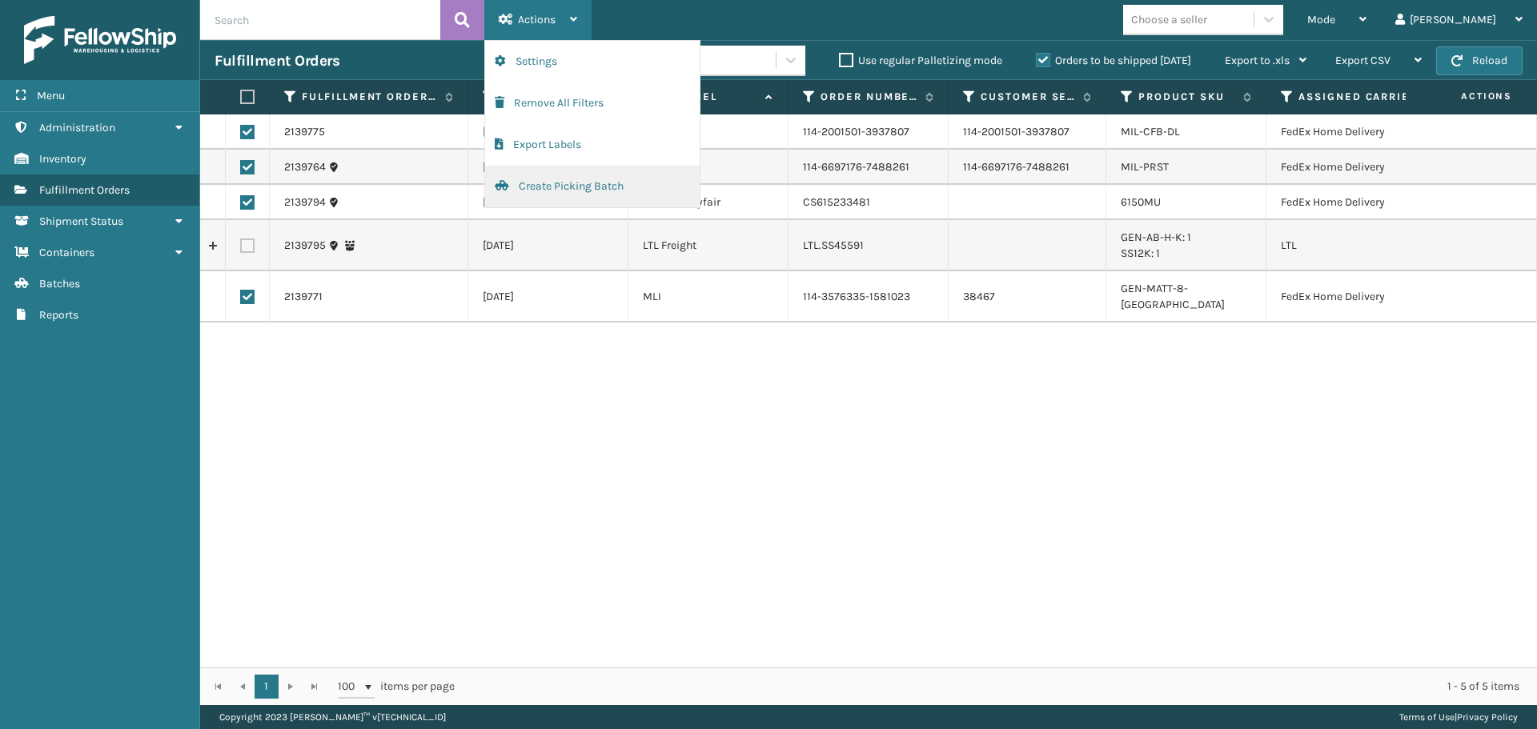
click at [598, 180] on button "Create Picking Batch" at bounding box center [592, 187] width 215 height 42
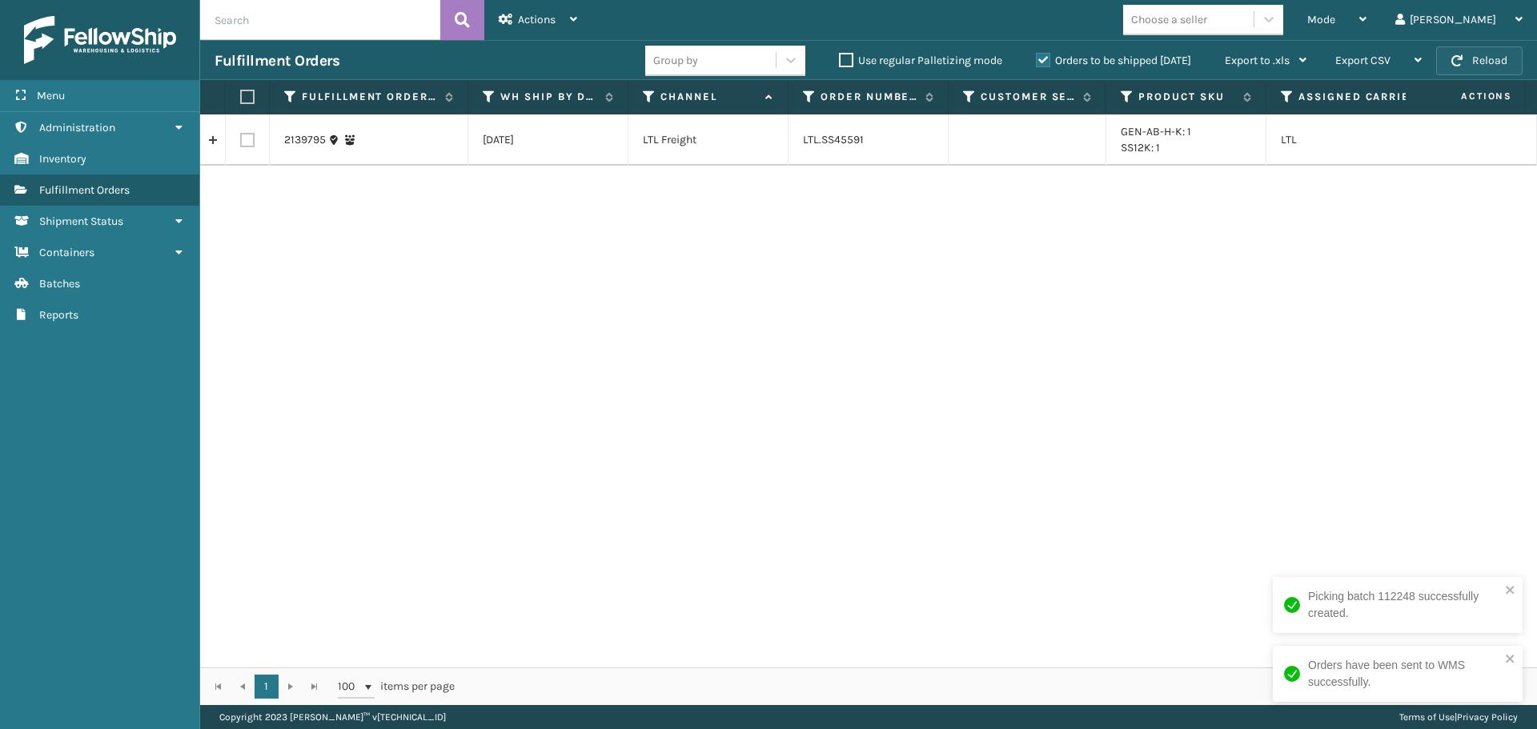
click at [1463, 51] on button "Reload" at bounding box center [1479, 60] width 86 height 29
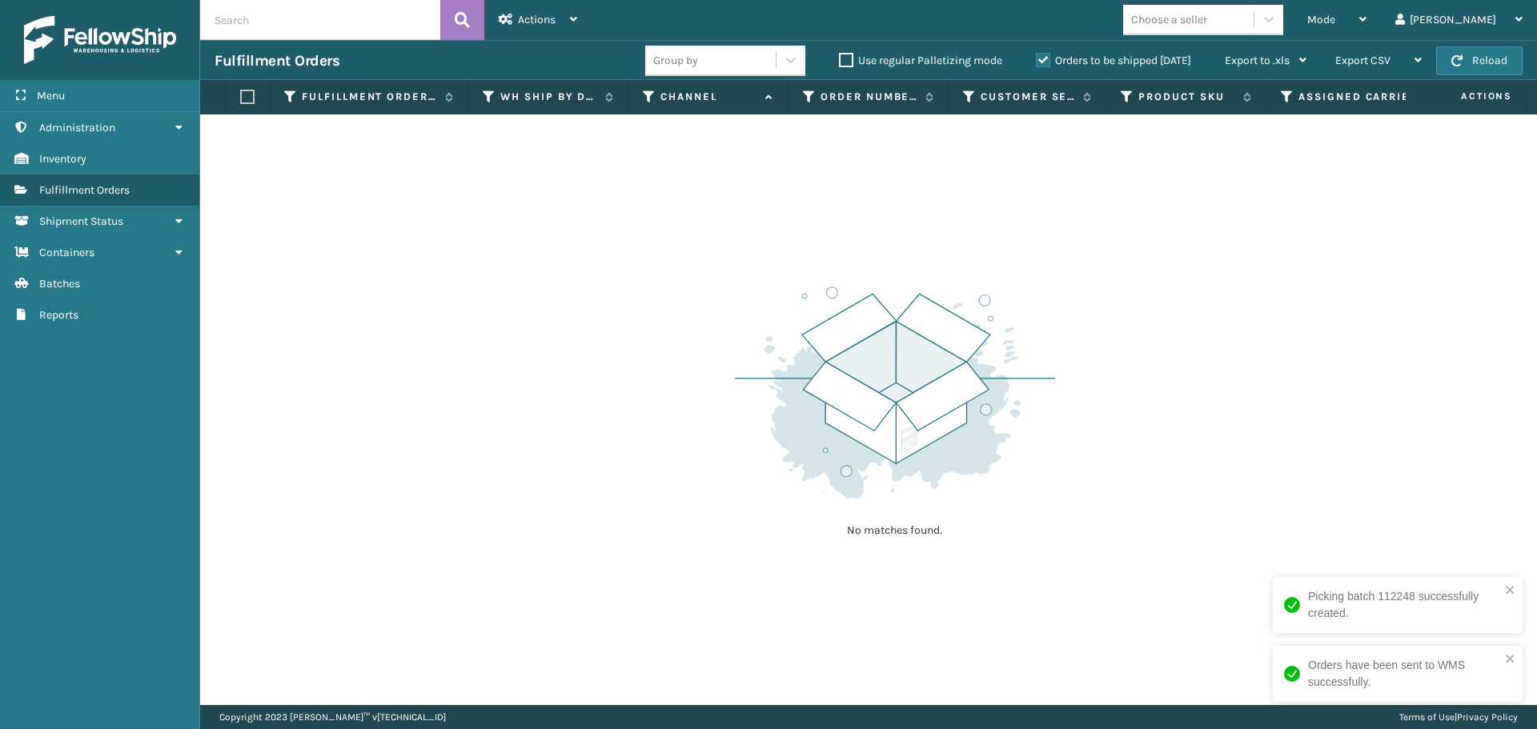
click at [1463, 51] on button "Reload" at bounding box center [1479, 60] width 86 height 29
click at [1463, 58] on button "Reload" at bounding box center [1479, 60] width 86 height 29
click at [1475, 50] on button "Reload" at bounding box center [1479, 60] width 86 height 29
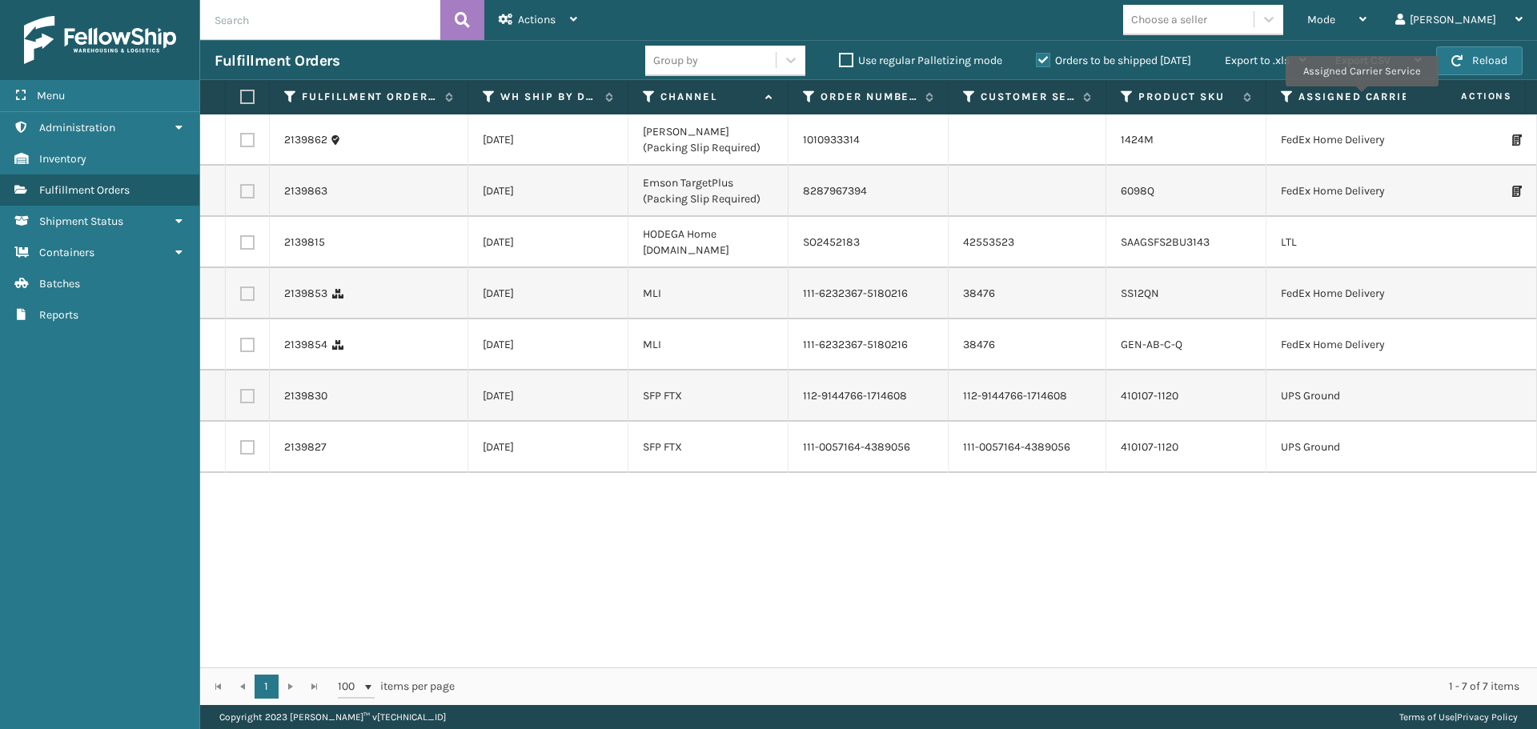
click at [1361, 98] on label "Assigned Carrier Service" at bounding box center [1405, 97] width 215 height 14
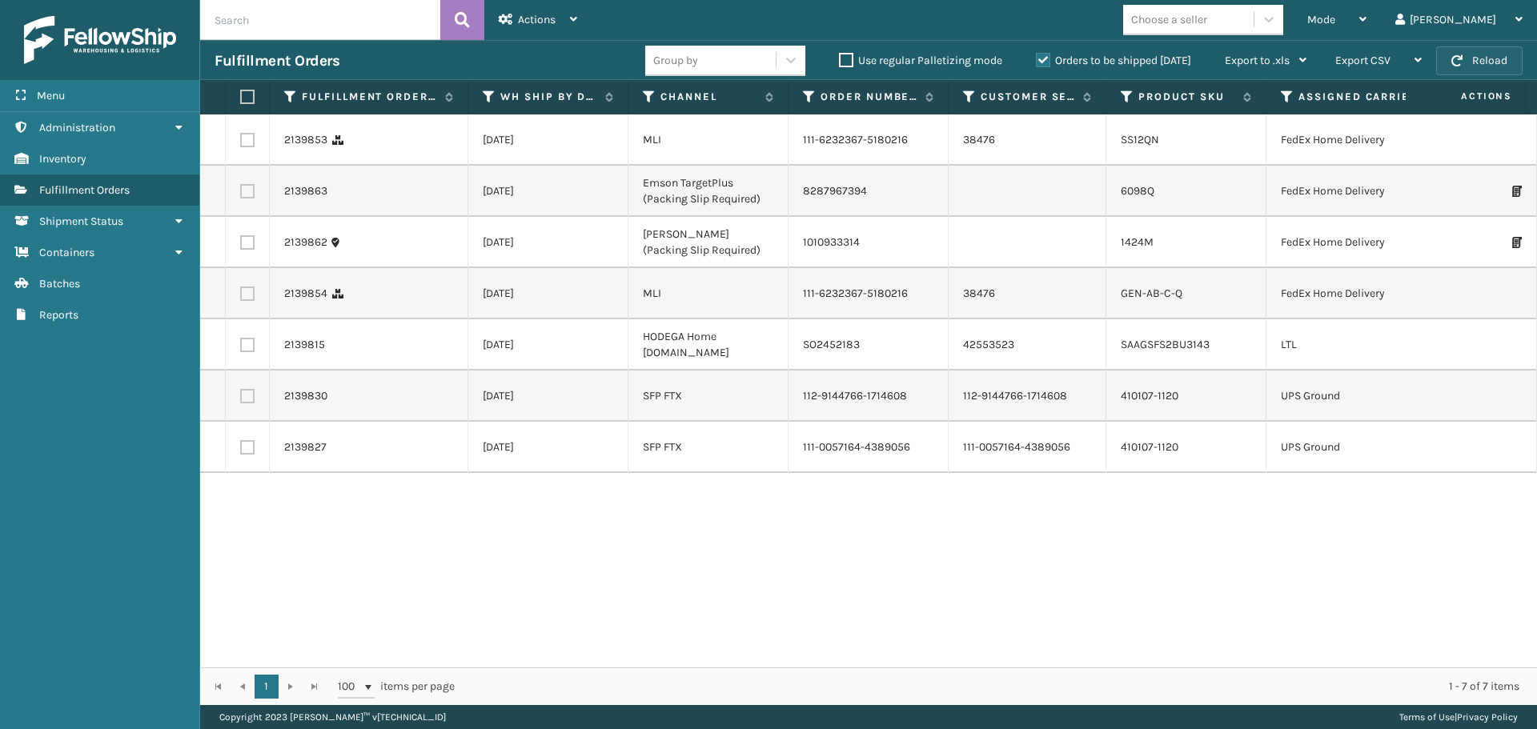
click at [1506, 62] on button "Reload" at bounding box center [1479, 60] width 86 height 29
click at [1506, 66] on button "Reload" at bounding box center [1479, 60] width 86 height 29
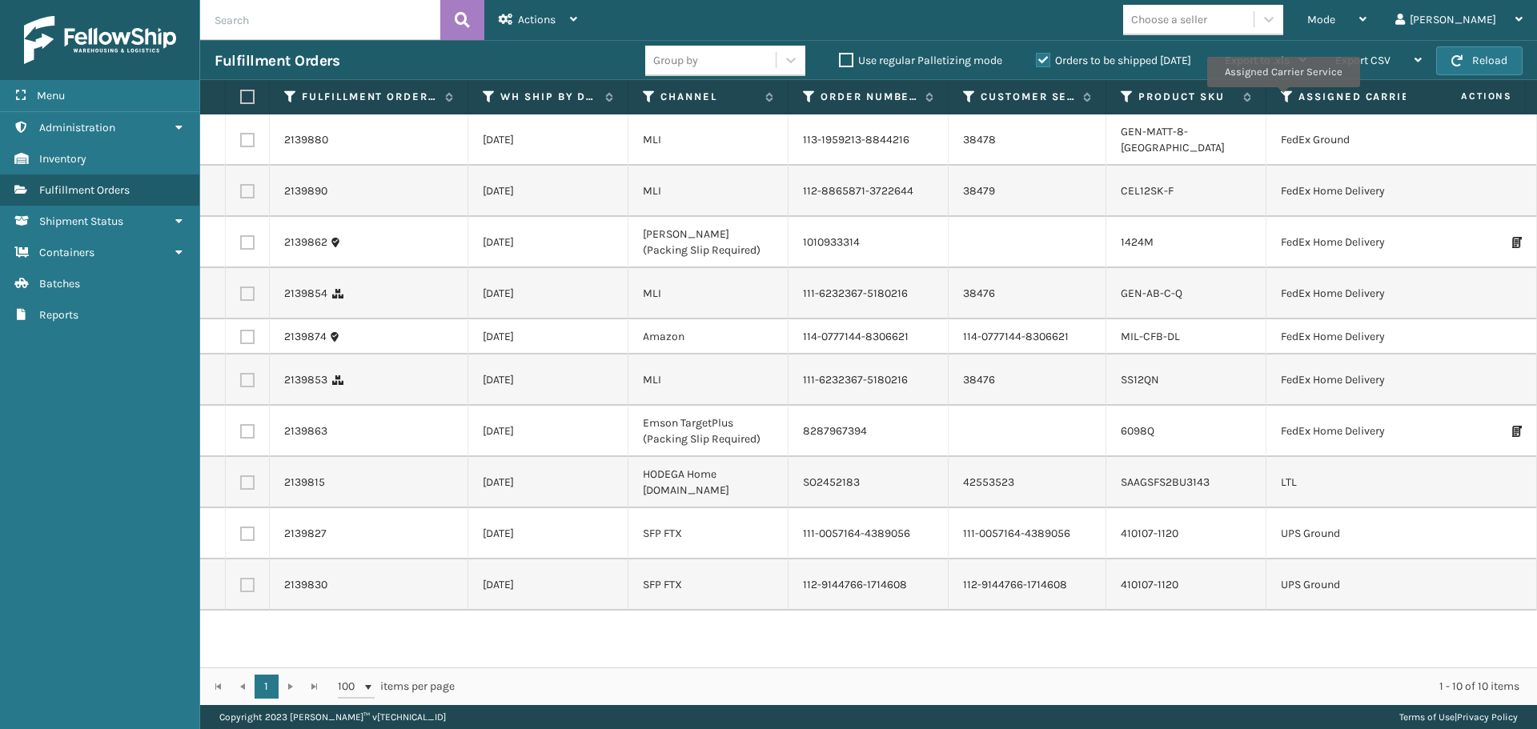
click at [1282, 98] on icon at bounding box center [1287, 97] width 13 height 14
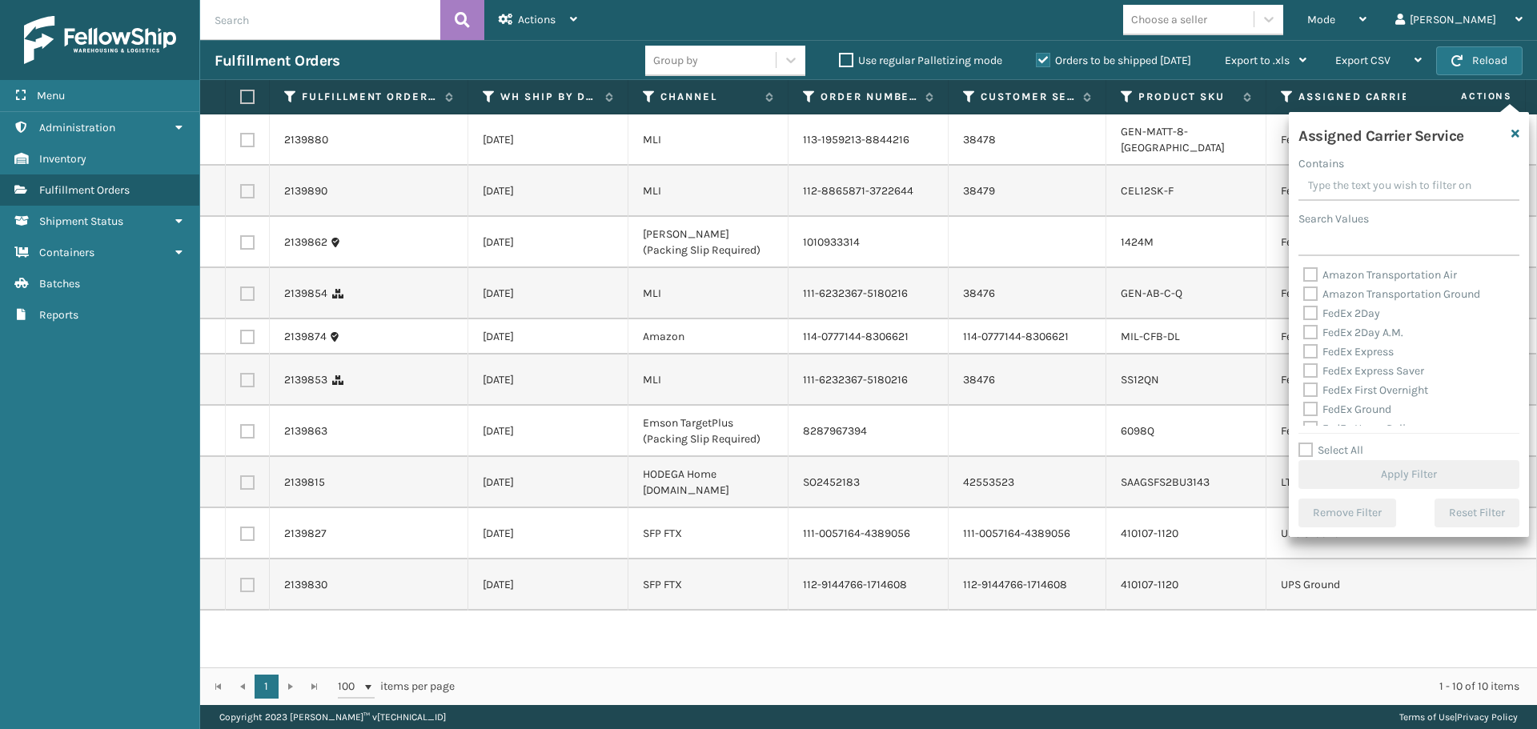
click at [1305, 450] on label "Select All" at bounding box center [1330, 450] width 65 height 14
click at [1305, 443] on input "Select All" at bounding box center [1418, 442] width 240 height 2
checkbox input "true"
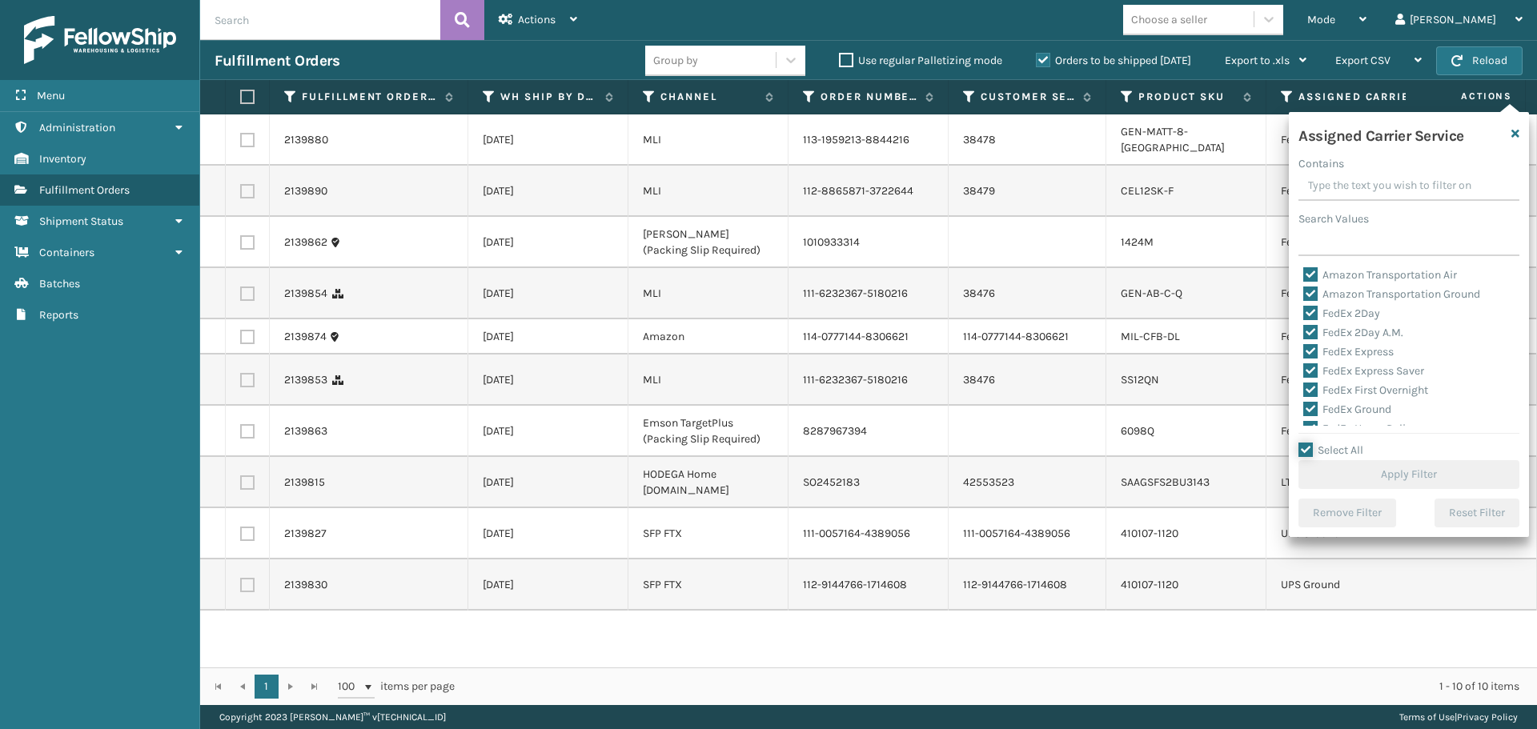
checkbox input "true"
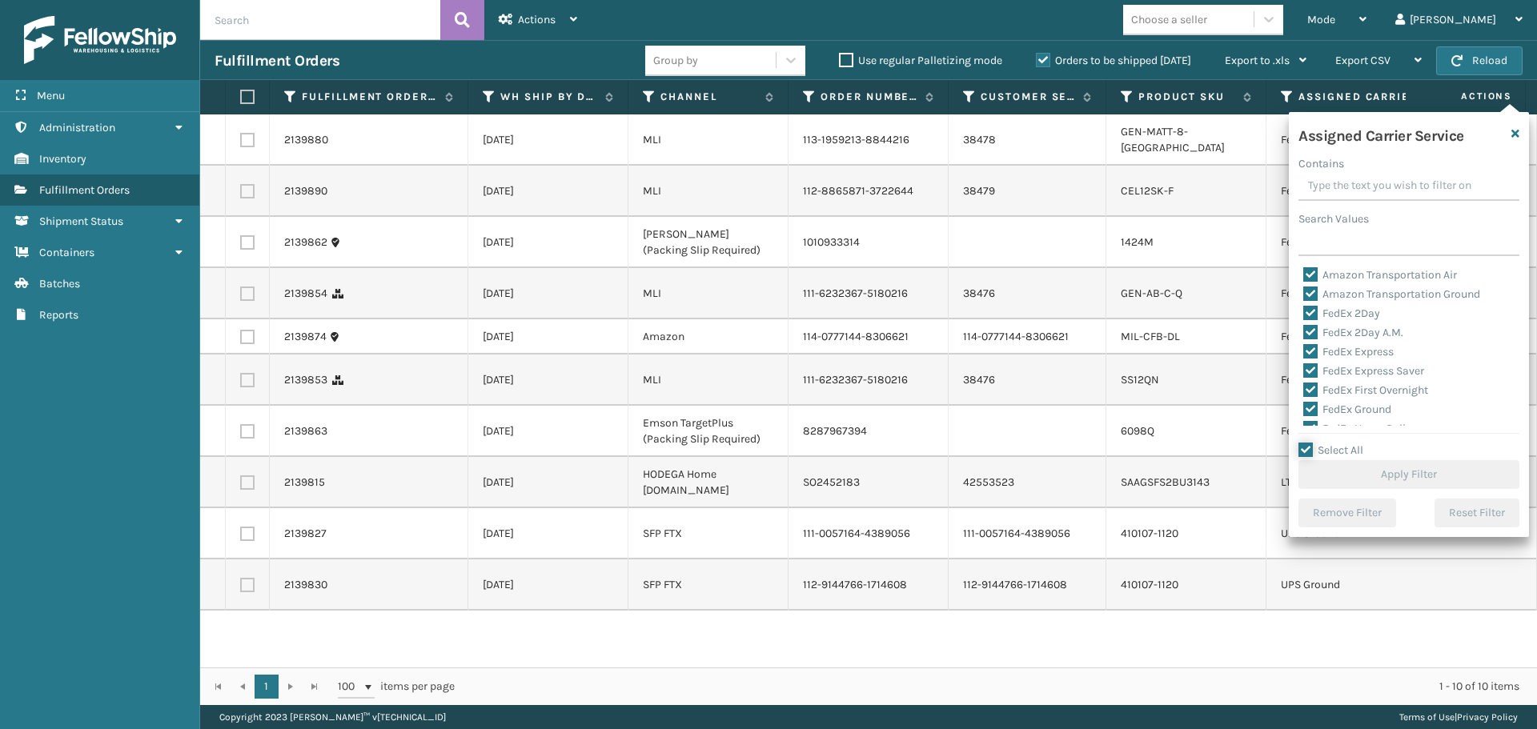
checkbox input "true"
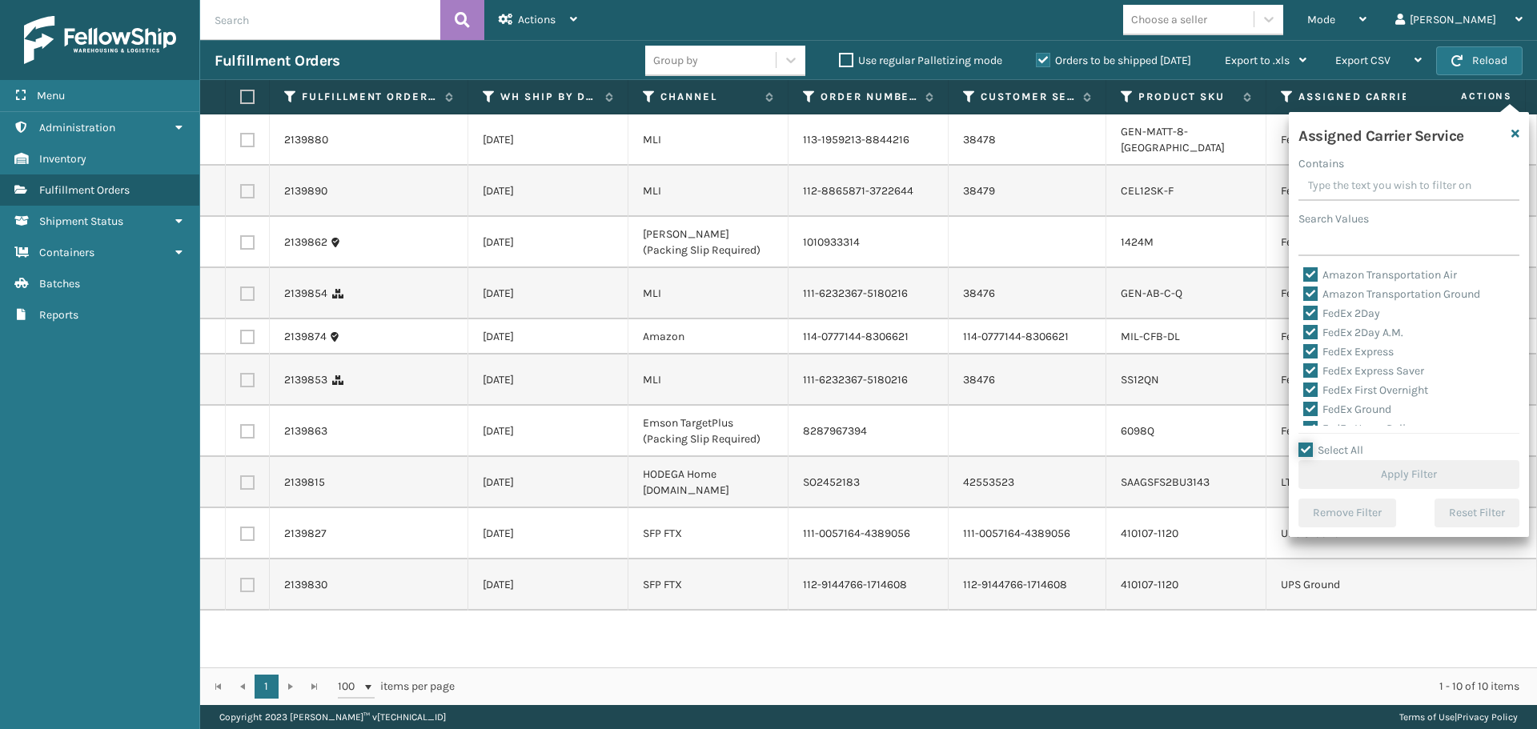
checkbox input "true"
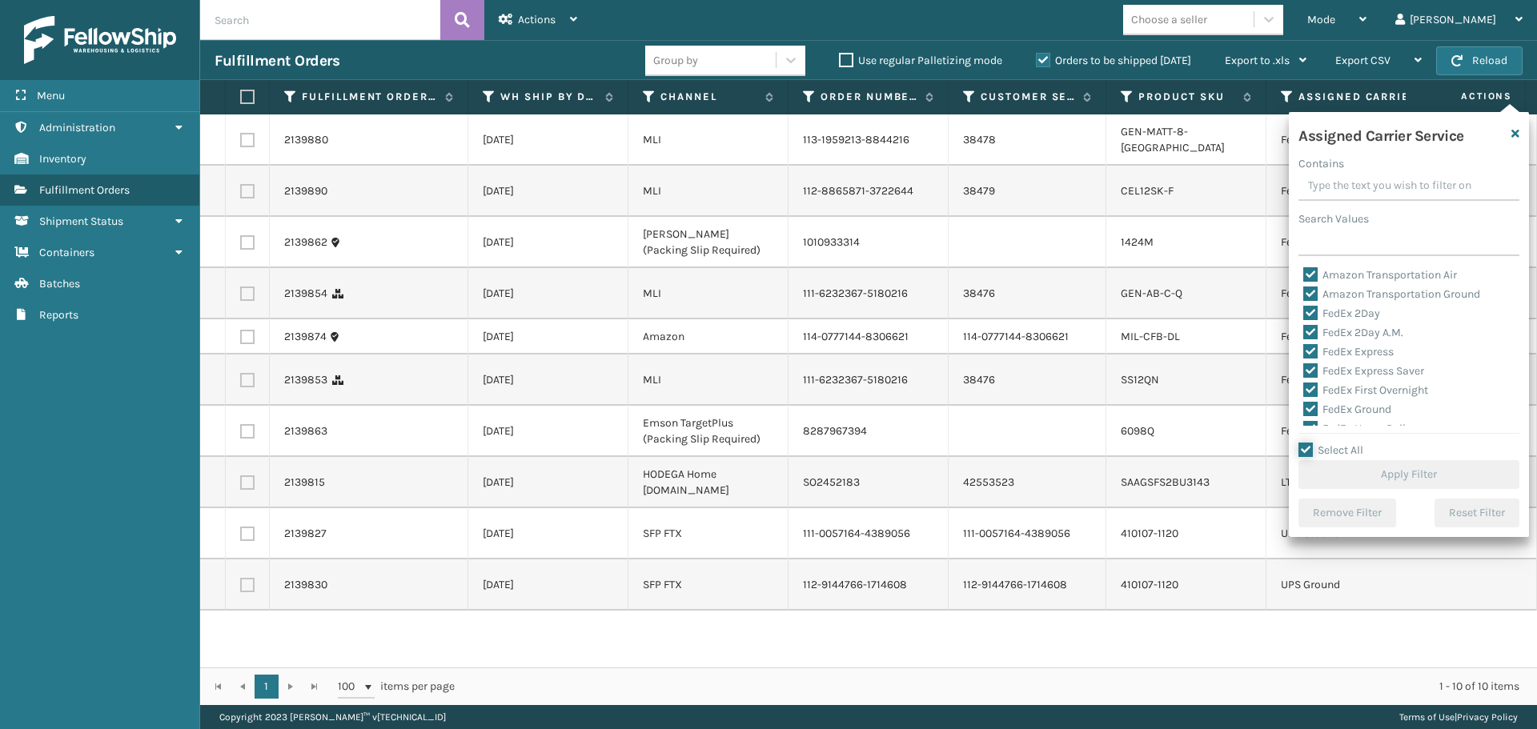
checkbox input "true"
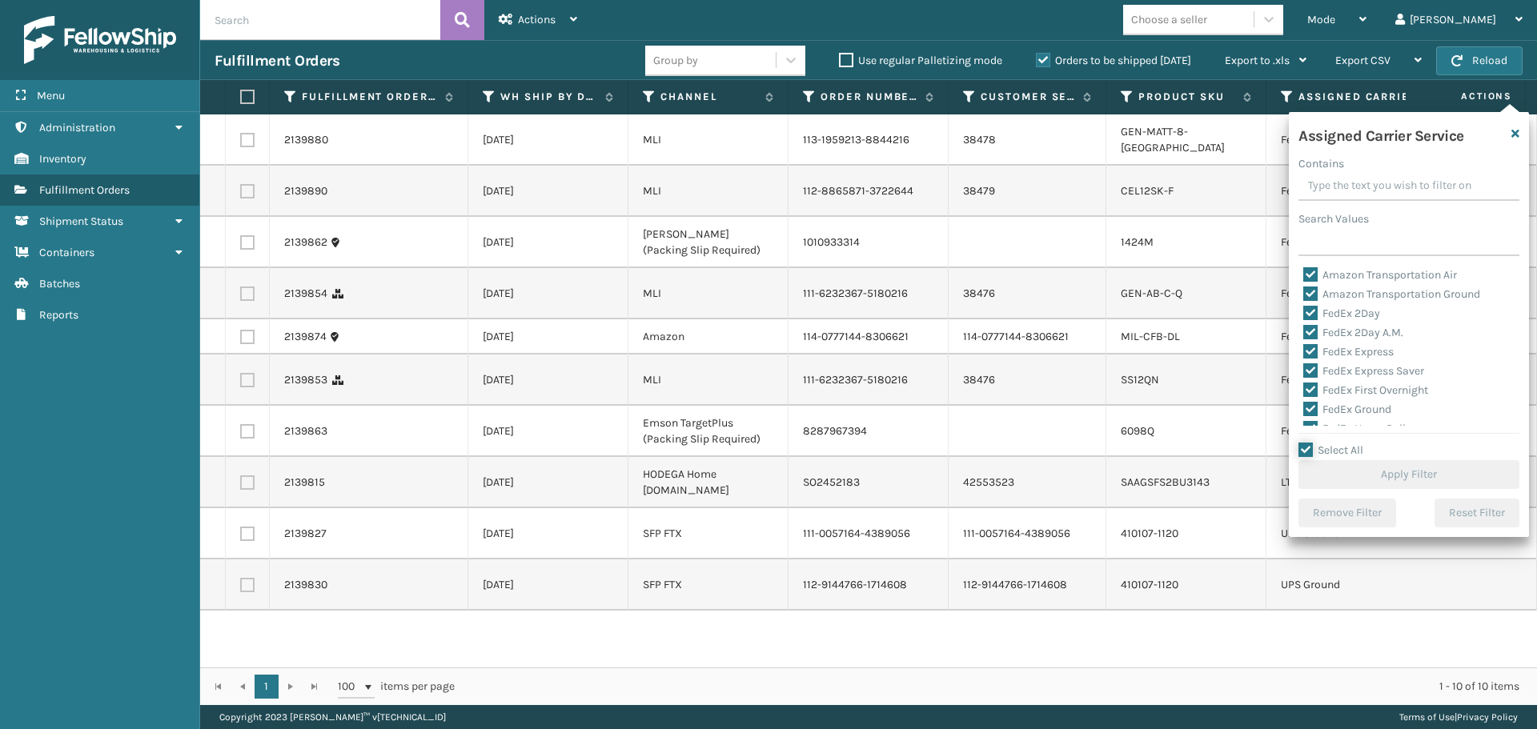
checkbox input "true"
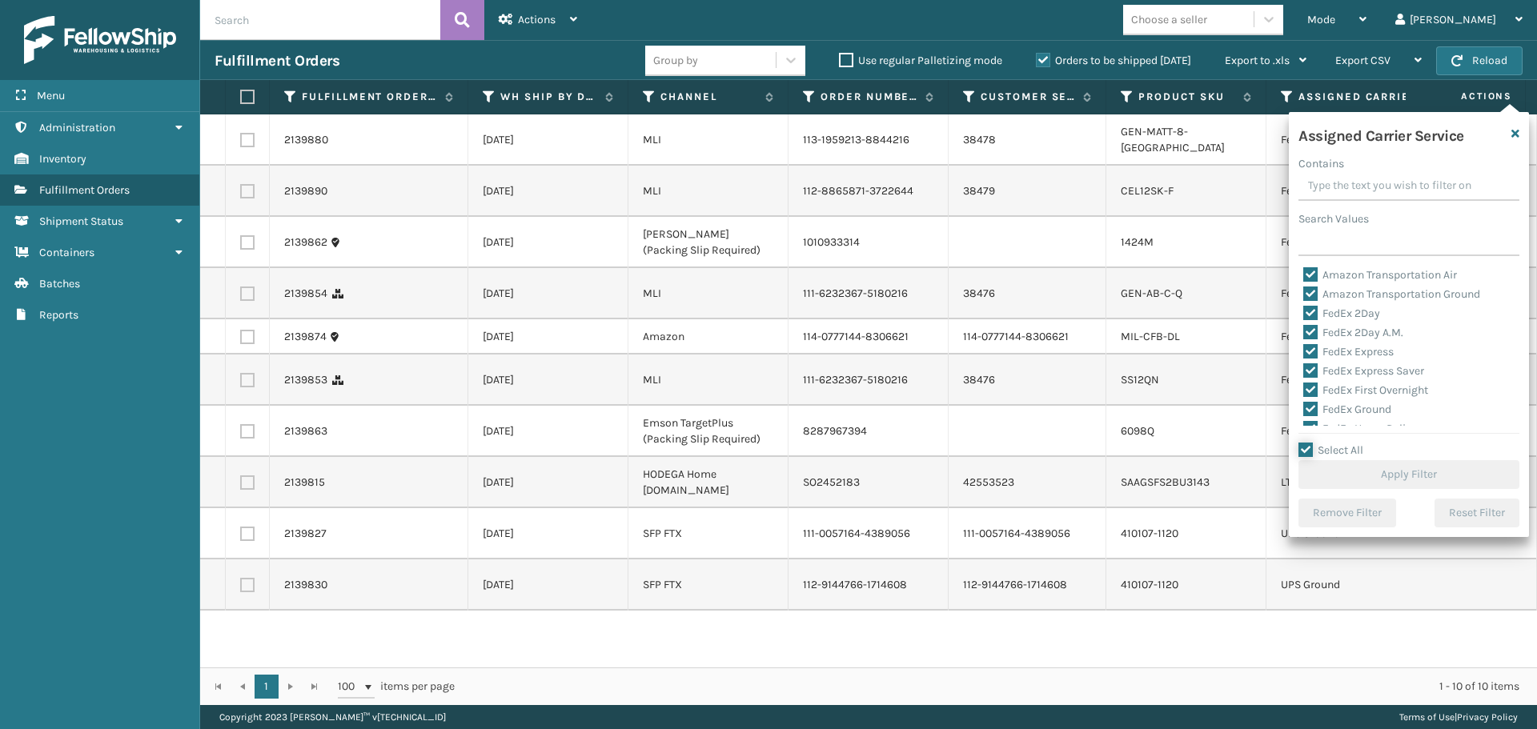
checkbox input "true"
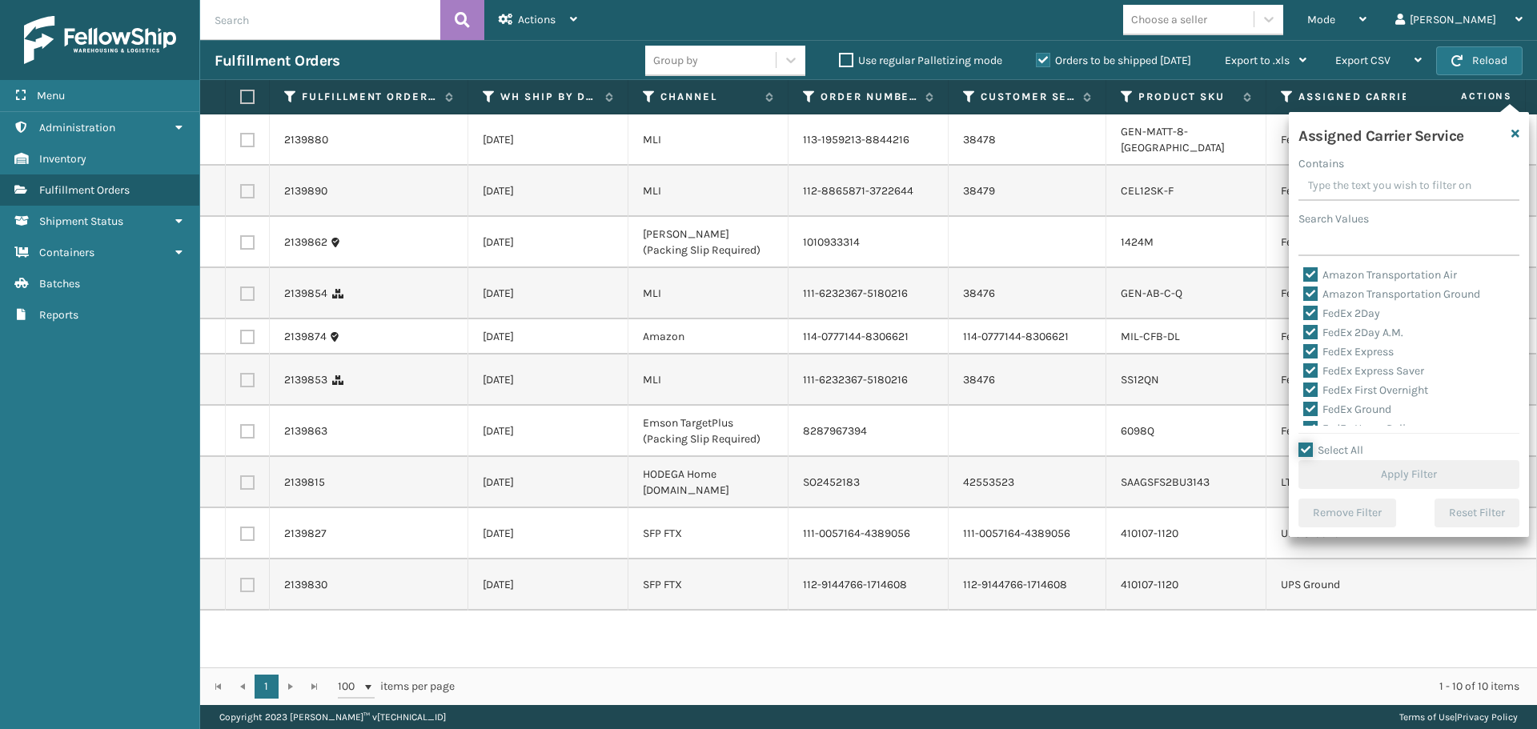
checkbox input "true"
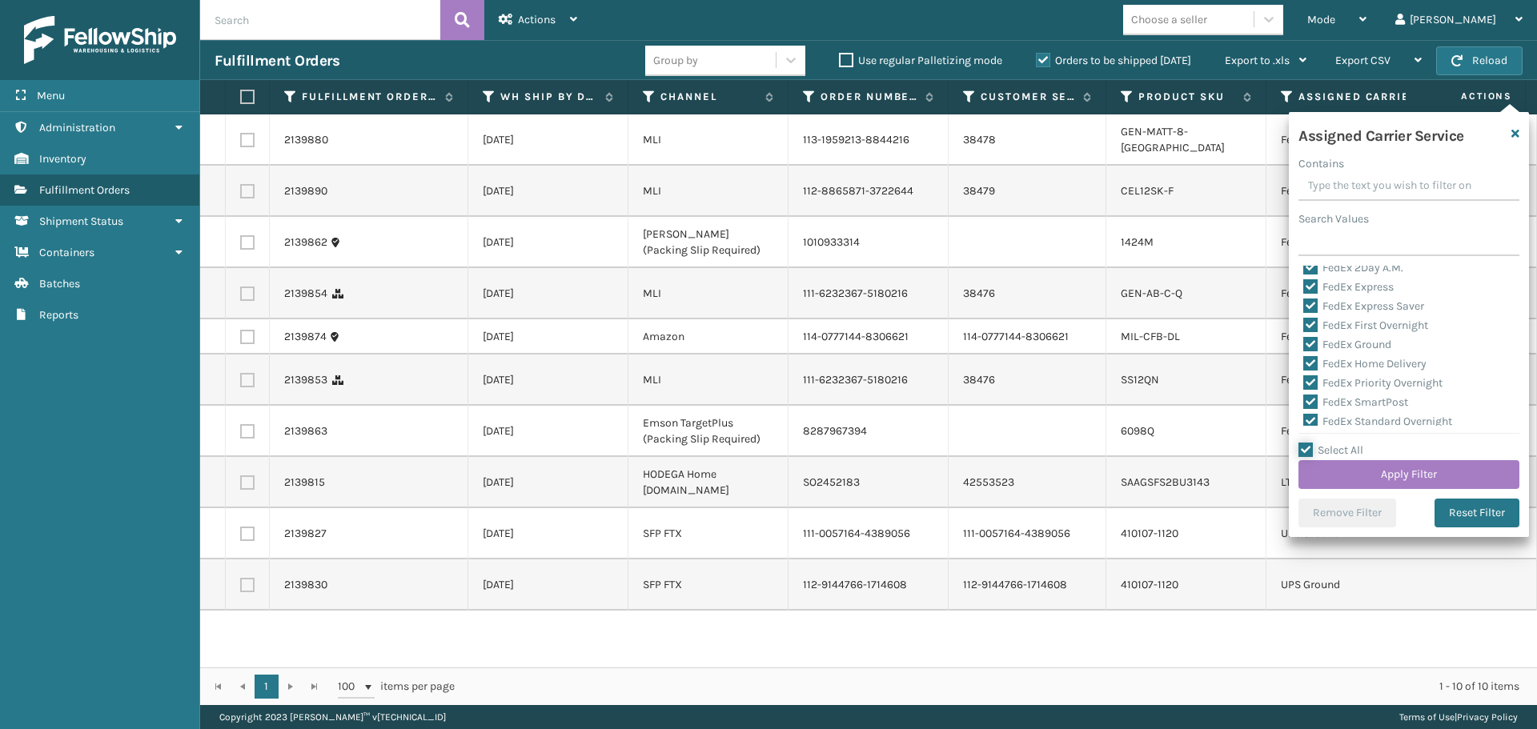
scroll to position [160, 0]
click at [1302, 347] on div "Amazon Transportation Air Amazon Transportation Ground FedEx 2Day FedEx 2Day A.…" at bounding box center [1408, 346] width 221 height 160
click at [1306, 343] on label "LTL" at bounding box center [1320, 346] width 35 height 14
click at [1304, 343] on input "LTL" at bounding box center [1303, 341] width 1 height 10
checkbox input "false"
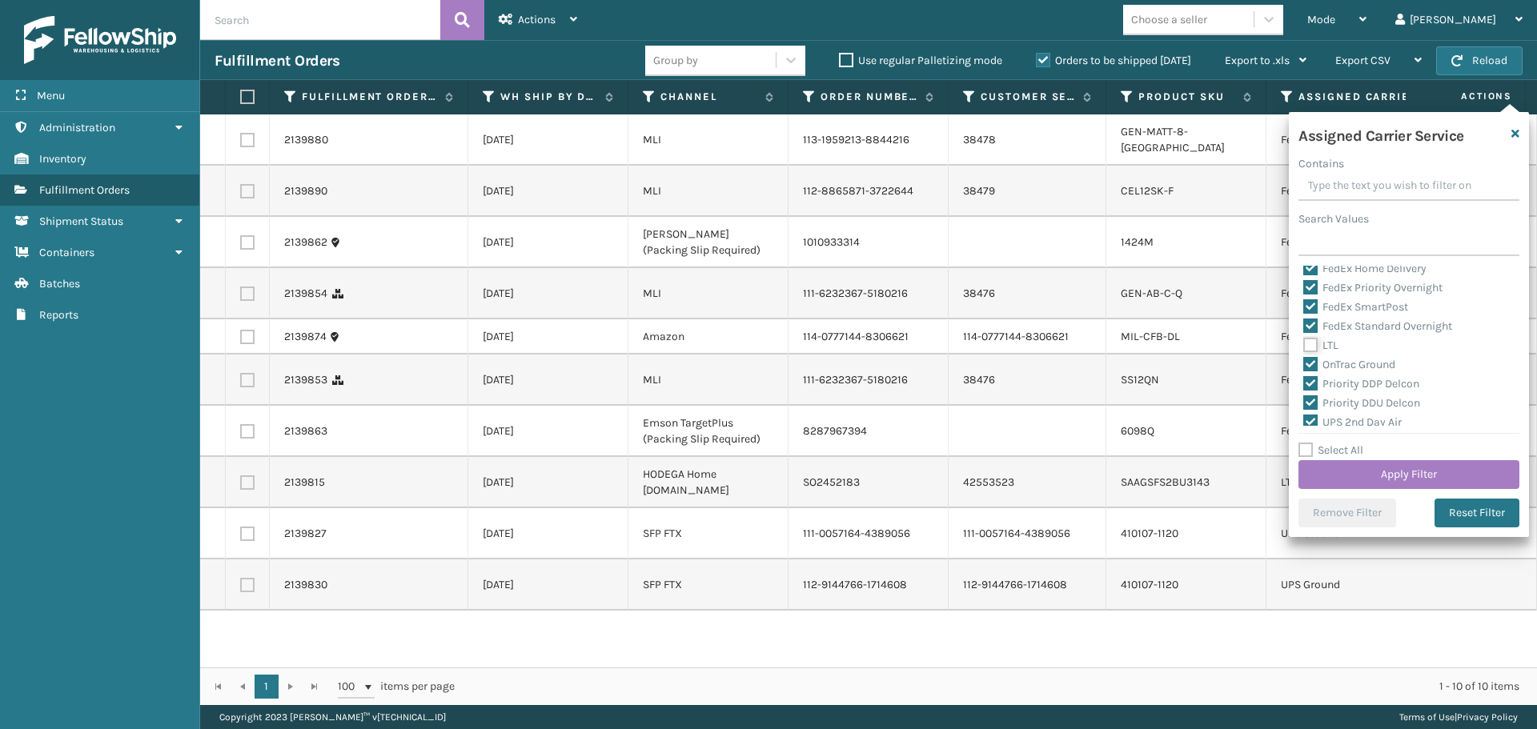
checkbox input "false"
click at [1348, 471] on button "Apply Filter" at bounding box center [1408, 474] width 221 height 29
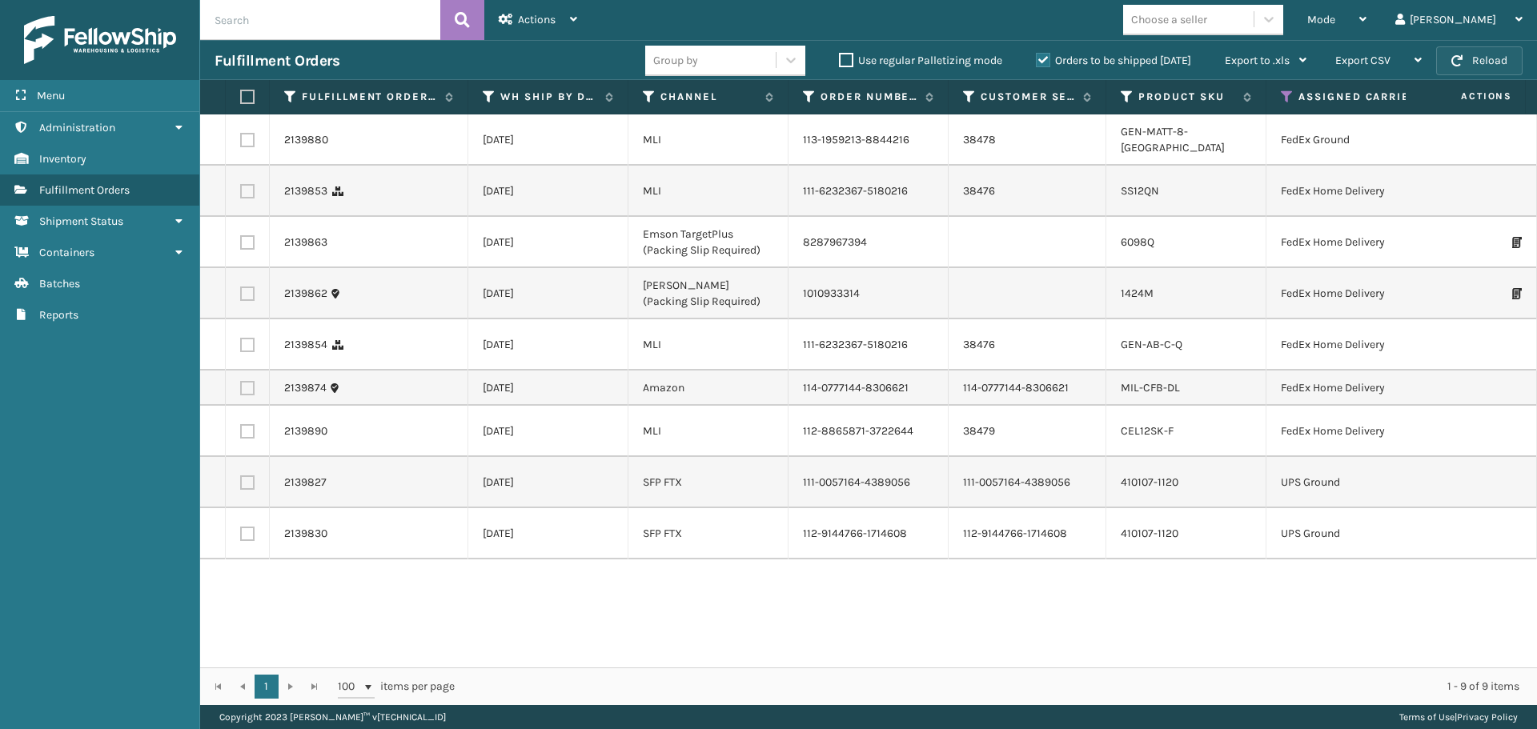
click at [1503, 65] on button "Reload" at bounding box center [1479, 60] width 86 height 29
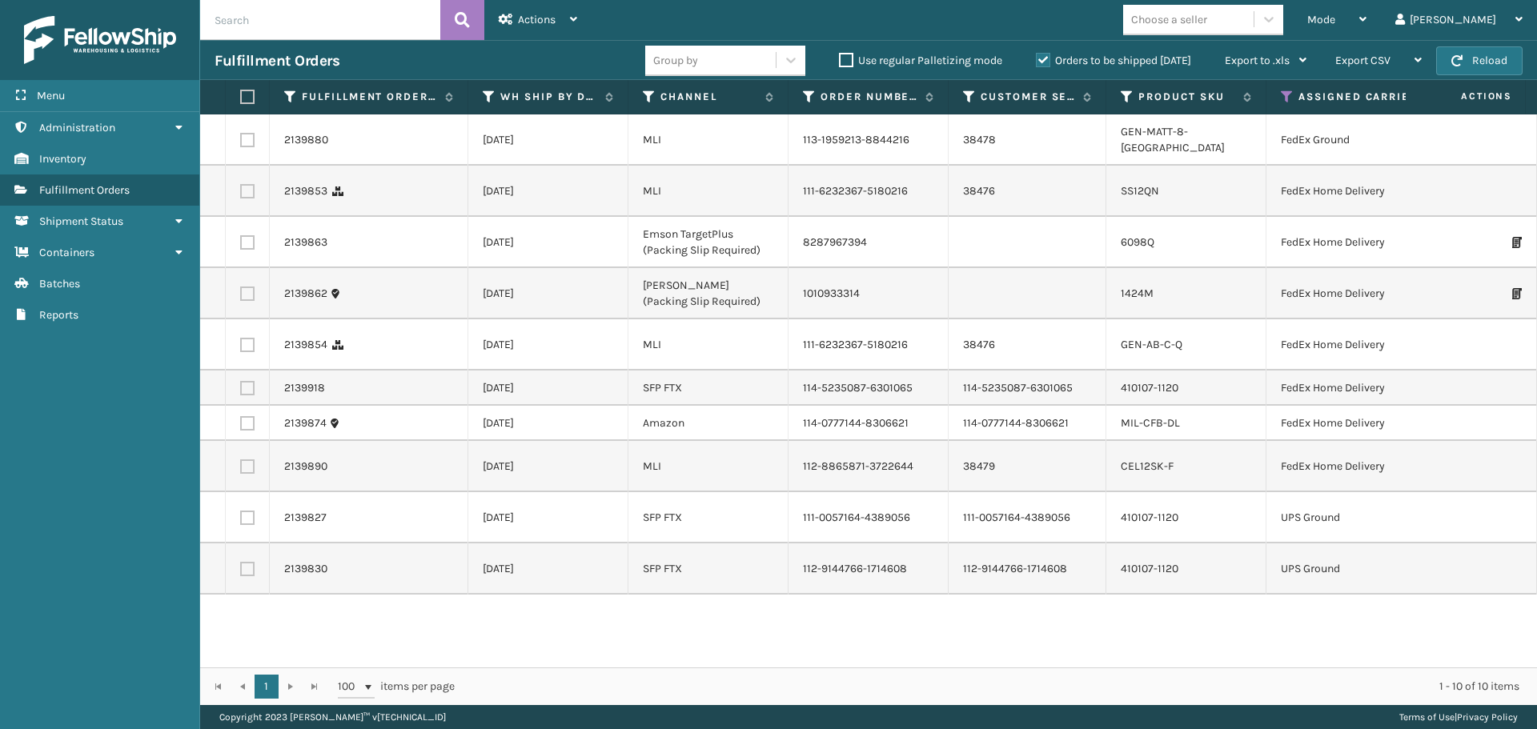
click at [249, 147] on label at bounding box center [247, 140] width 14 height 14
click at [241, 143] on input "checkbox" at bounding box center [240, 138] width 1 height 10
checkbox input "true"
click at [241, 199] on label at bounding box center [247, 191] width 14 height 14
click at [241, 195] on input "checkbox" at bounding box center [240, 189] width 1 height 10
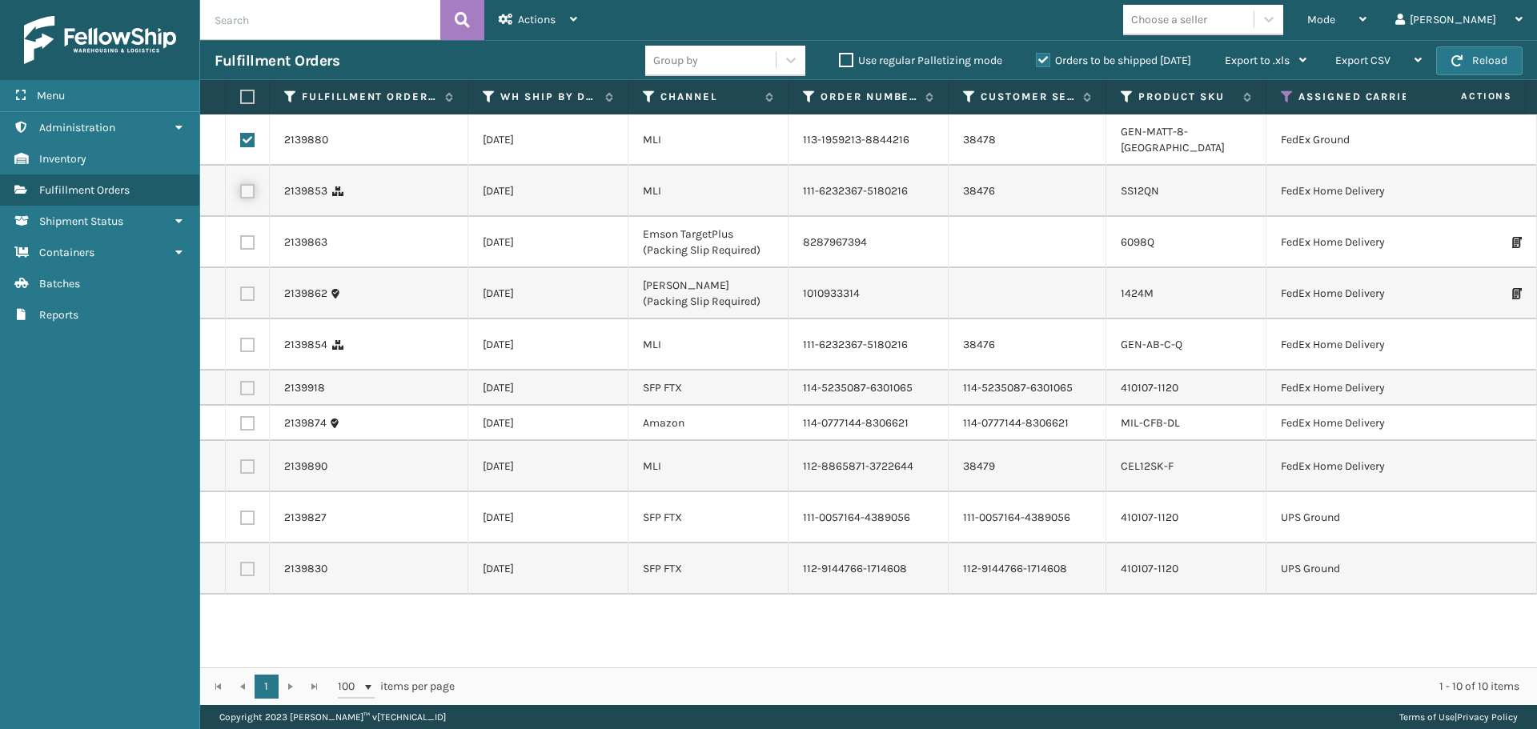
checkbox input "true"
click at [251, 268] on td at bounding box center [248, 242] width 44 height 51
click at [249, 250] on label at bounding box center [247, 242] width 14 height 14
click at [241, 246] on input "checkbox" at bounding box center [240, 240] width 1 height 10
checkbox input "true"
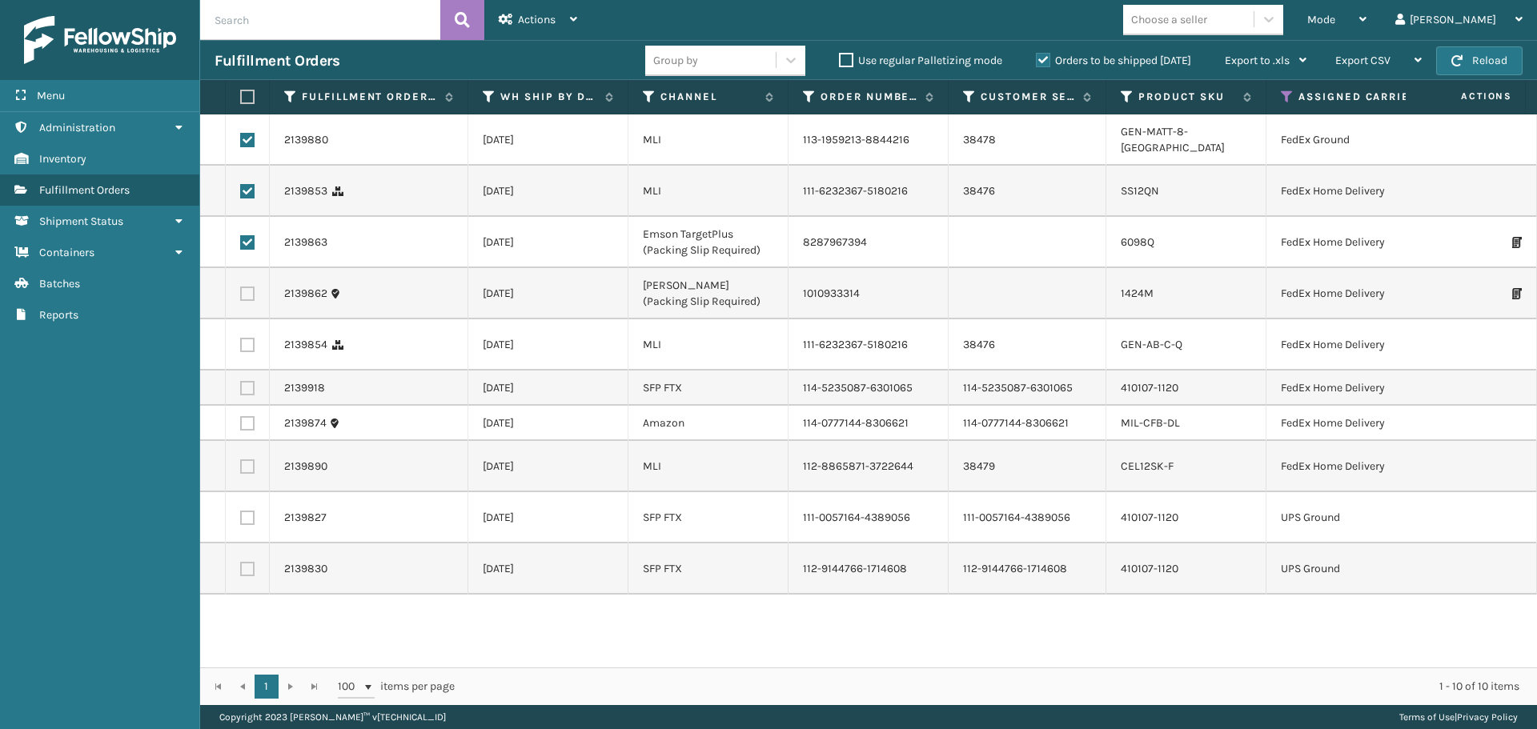
click at [250, 301] on label at bounding box center [247, 294] width 14 height 14
click at [241, 297] on input "checkbox" at bounding box center [240, 292] width 1 height 10
click at [244, 352] on label at bounding box center [247, 345] width 14 height 14
click at [241, 348] on input "checkbox" at bounding box center [240, 343] width 1 height 10
drag, startPoint x: 250, startPoint y: 435, endPoint x: 248, endPoint y: 453, distance: 17.7
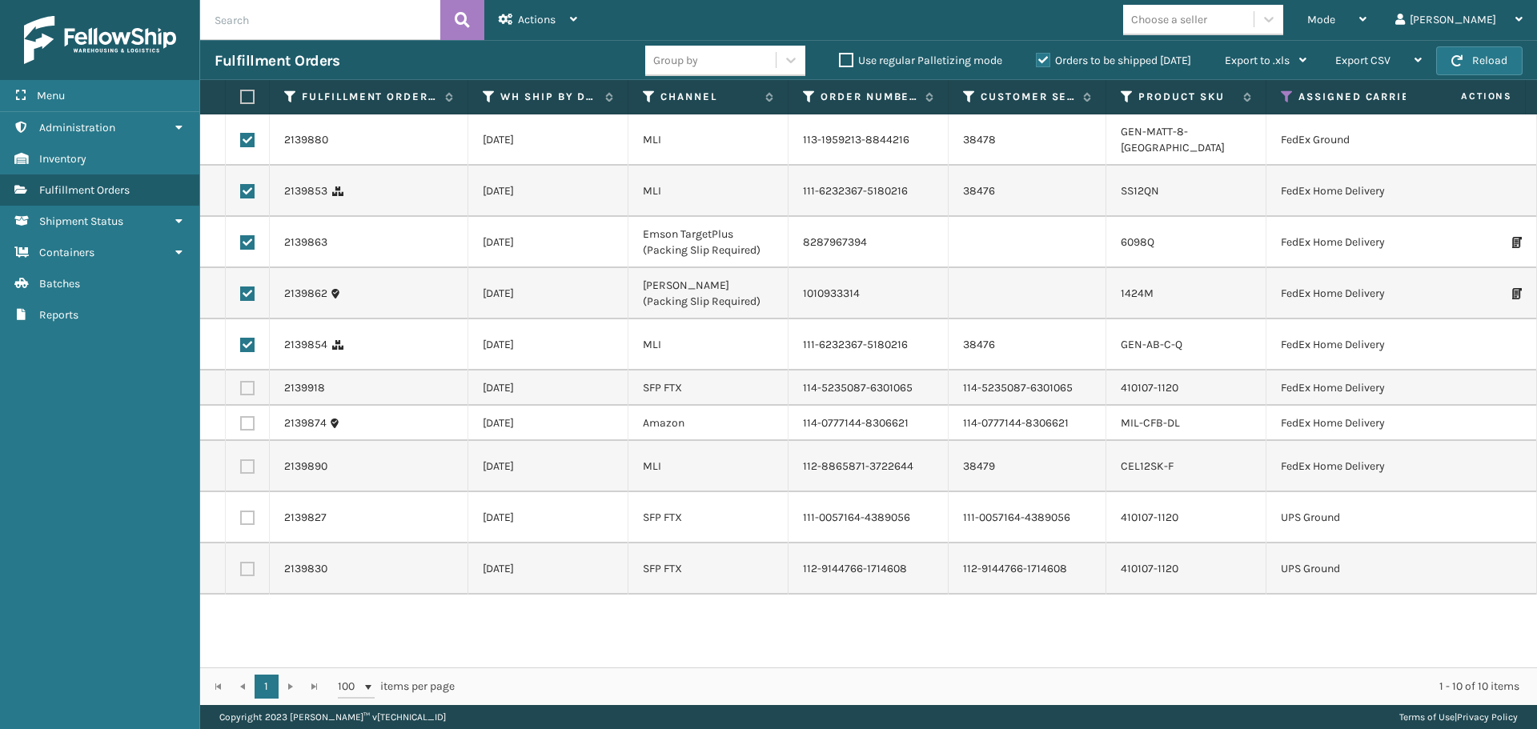
click at [251, 395] on label at bounding box center [247, 388] width 14 height 14
click at [241, 391] on input "checkbox" at bounding box center [240, 386] width 1 height 10
click at [246, 431] on label at bounding box center [247, 423] width 14 height 14
click at [241, 427] on input "checkbox" at bounding box center [240, 421] width 1 height 10
click at [247, 474] on label at bounding box center [247, 466] width 14 height 14
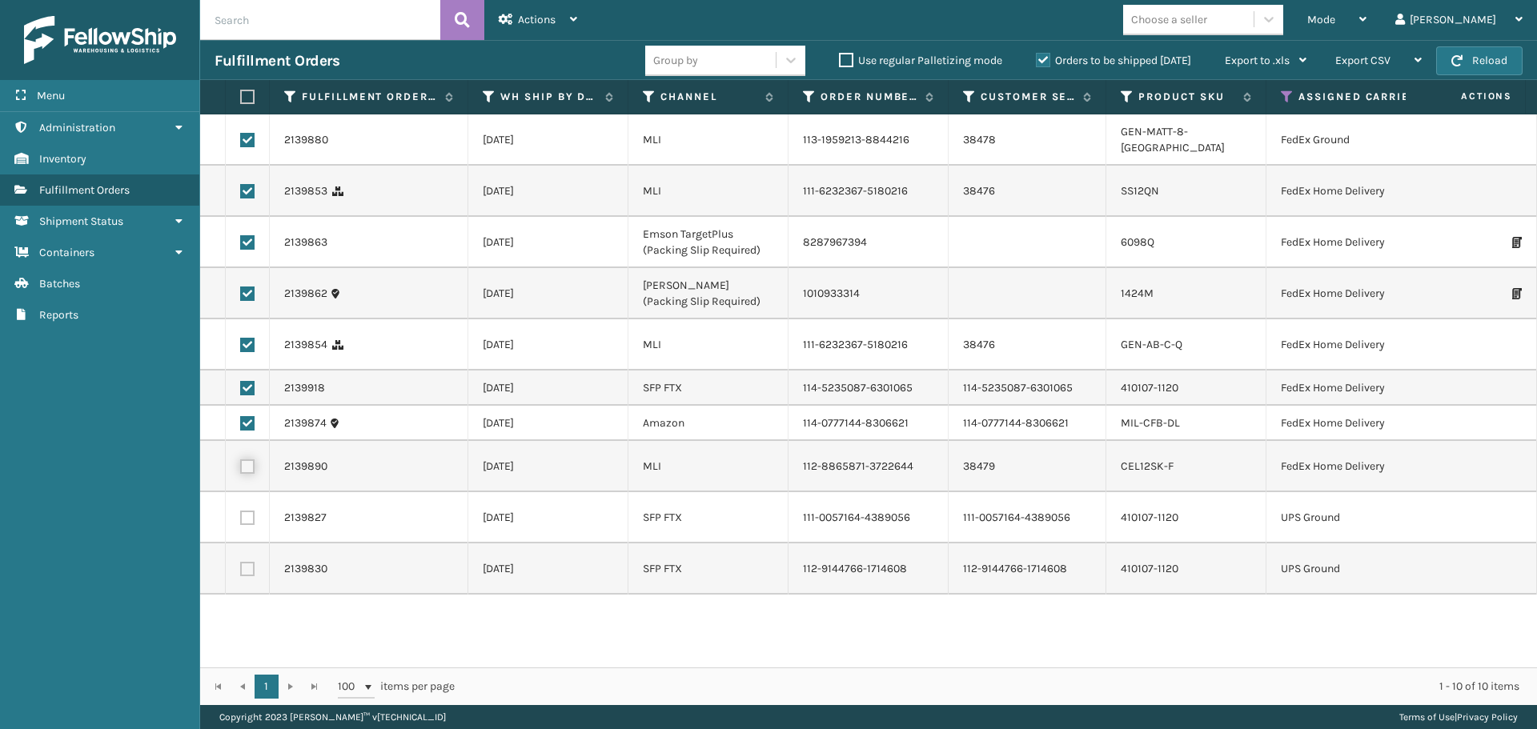
click at [241, 470] on input "checkbox" at bounding box center [240, 464] width 1 height 10
click at [573, 14] on icon at bounding box center [573, 19] width 7 height 11
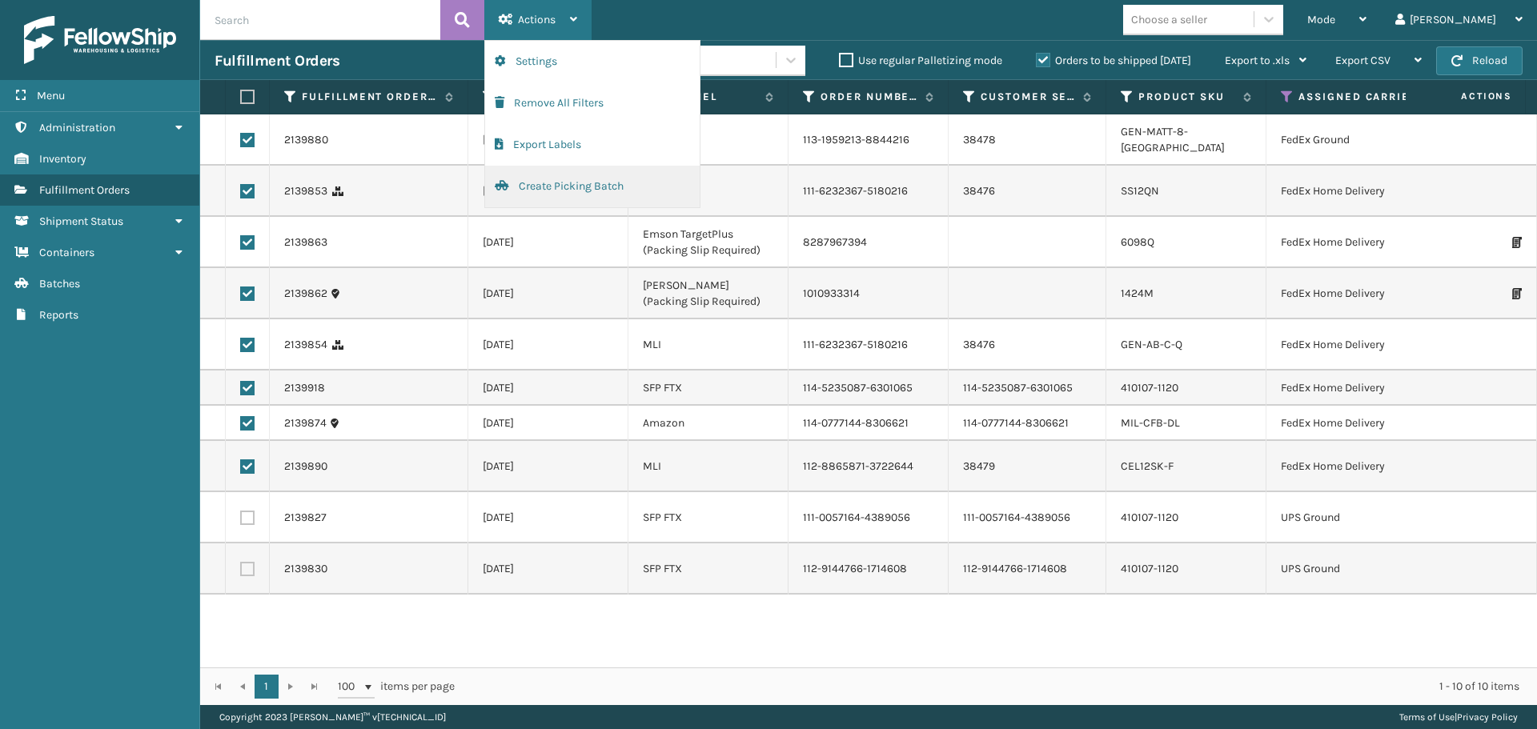
click at [555, 187] on button "Create Picking Batch" at bounding box center [592, 187] width 215 height 42
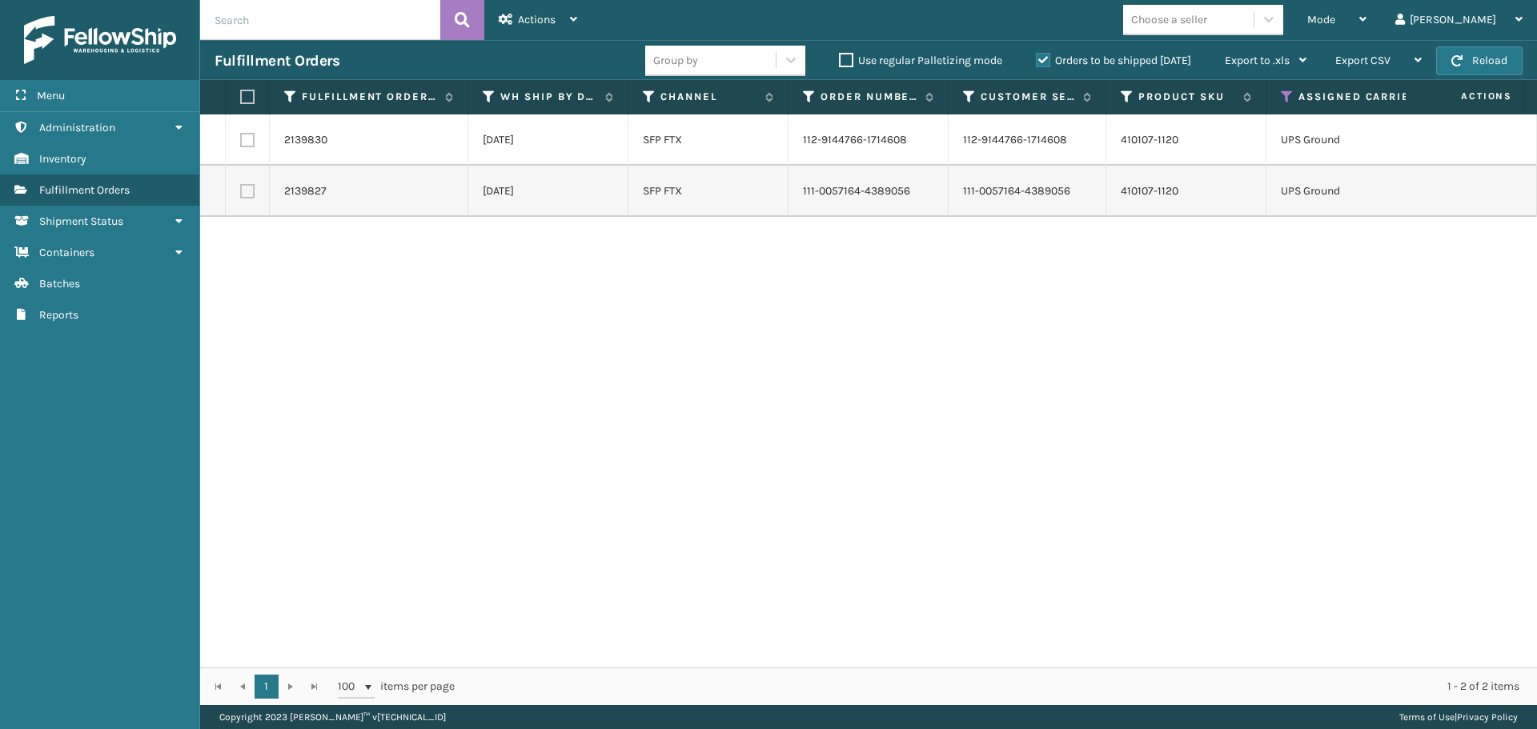
click at [247, 97] on label at bounding box center [245, 97] width 10 height 14
click at [241, 97] on input "checkbox" at bounding box center [240, 97] width 1 height 10
click at [537, 29] on div "Actions" at bounding box center [538, 20] width 78 height 40
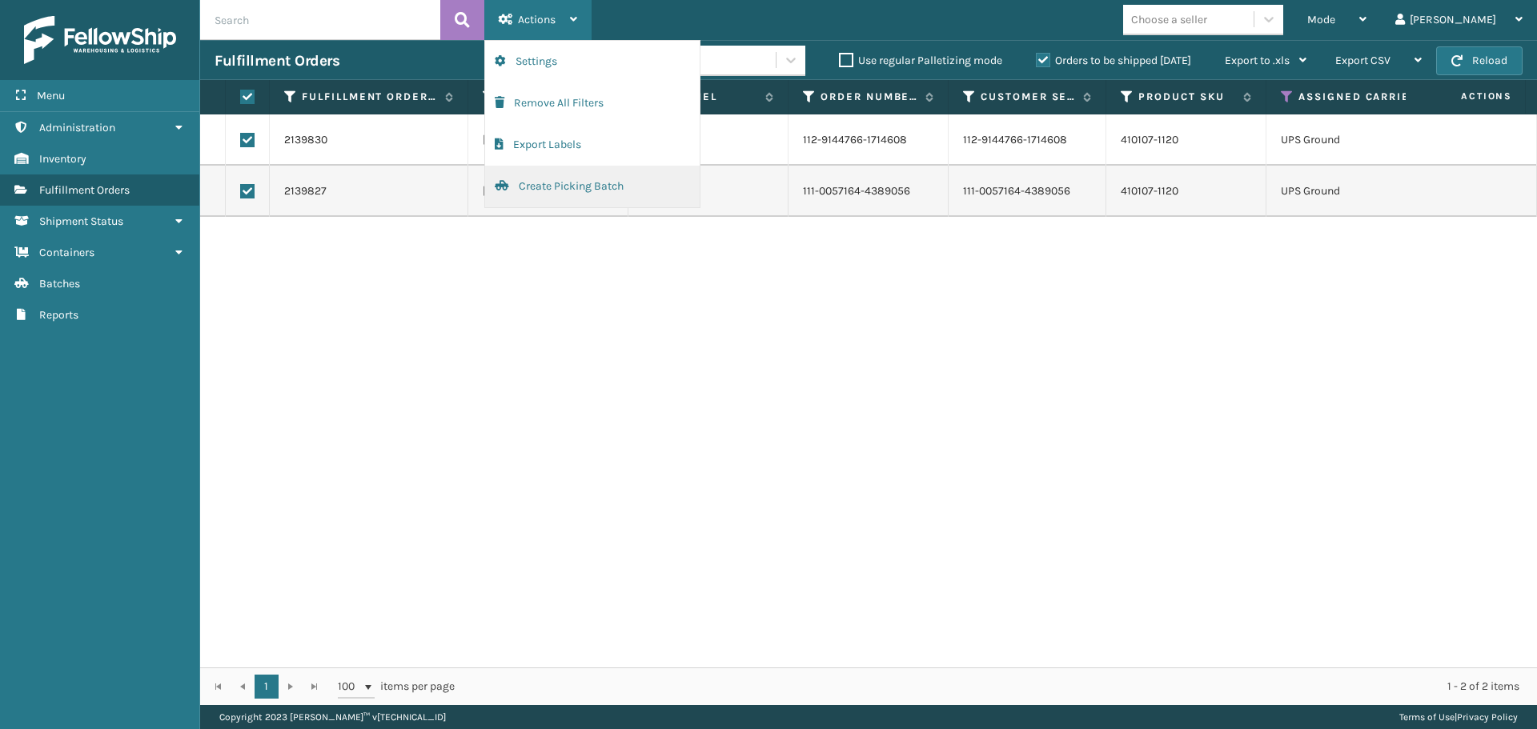
click at [559, 187] on button "Create Picking Batch" at bounding box center [592, 187] width 215 height 42
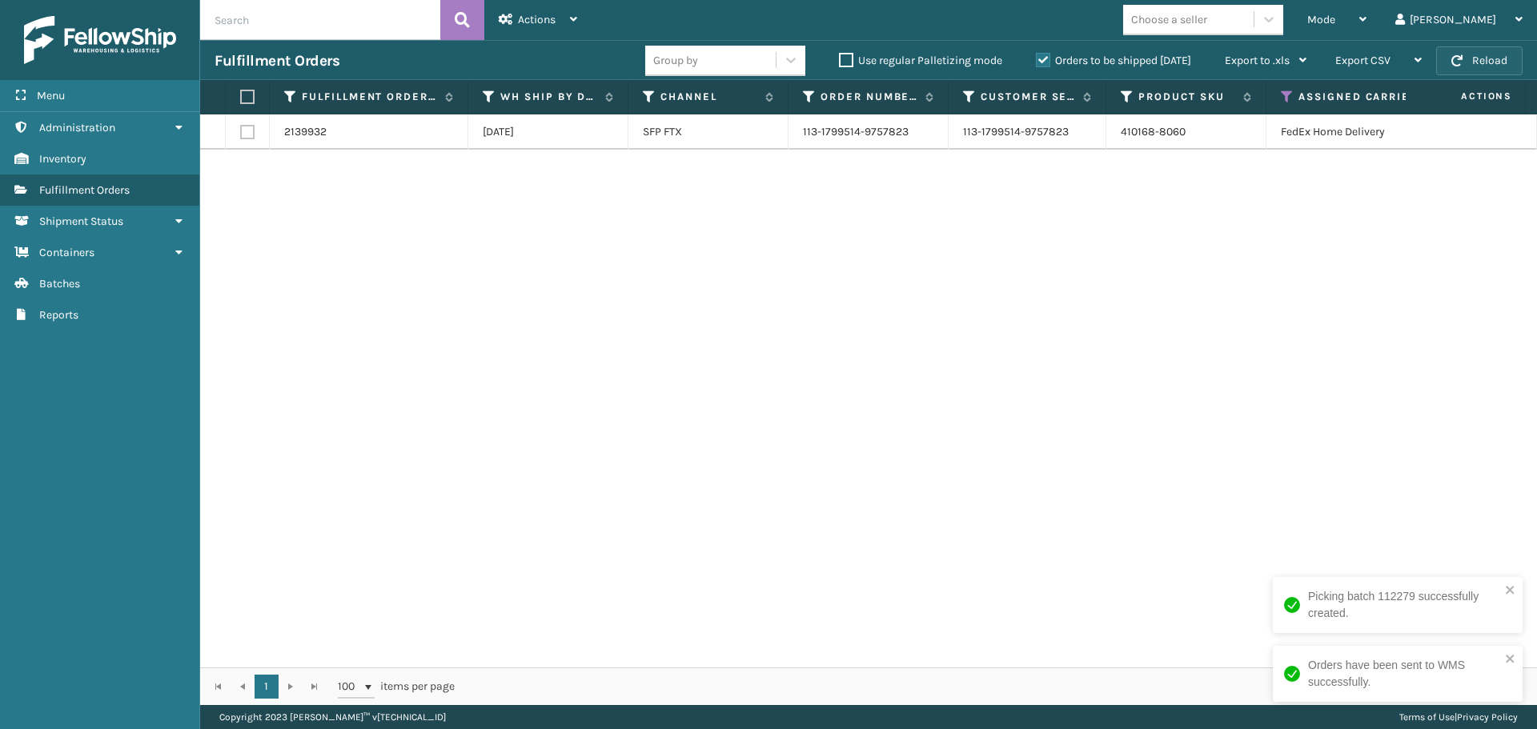
click at [1488, 54] on button "Reload" at bounding box center [1479, 60] width 86 height 29
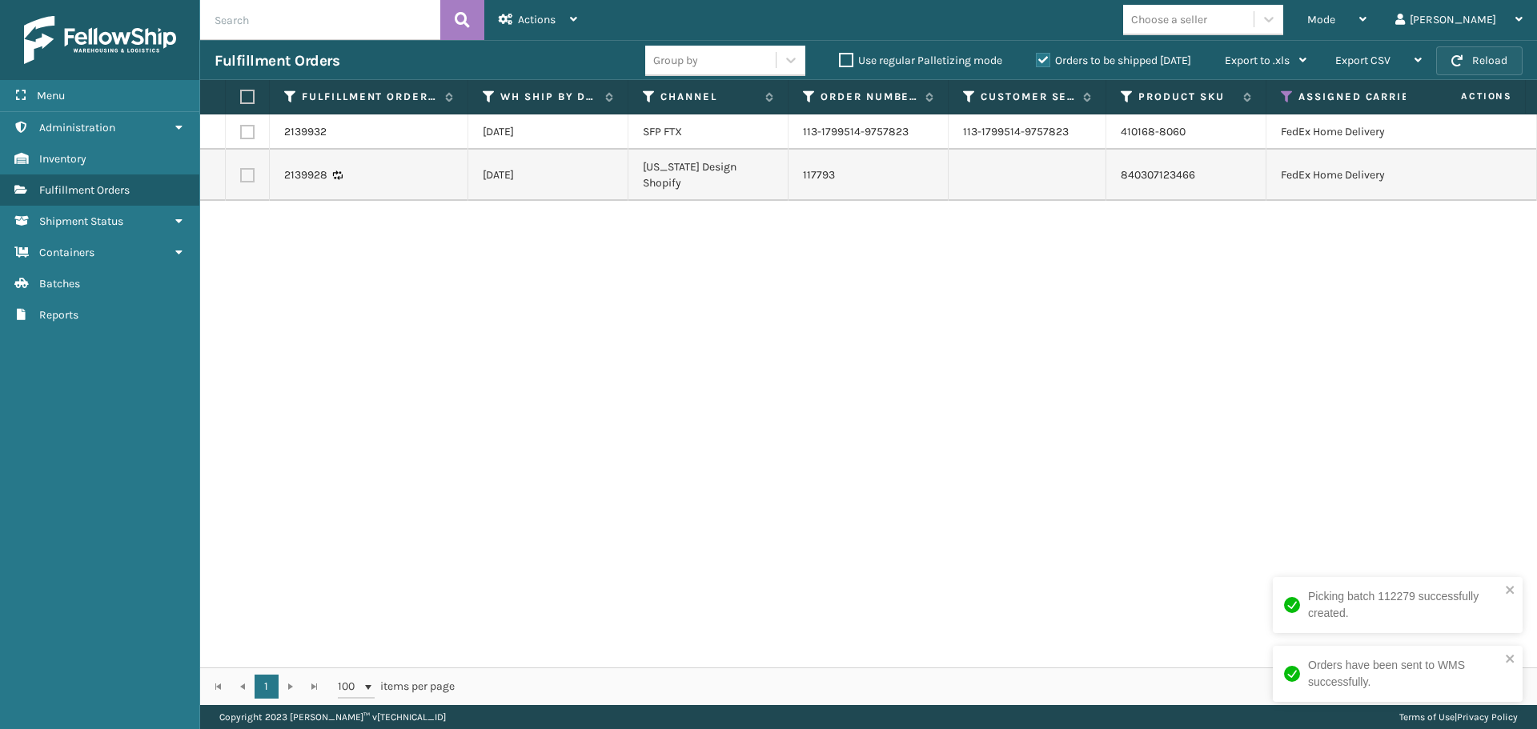
click at [1490, 57] on button "Reload" at bounding box center [1479, 60] width 86 height 29
click at [249, 99] on label at bounding box center [245, 97] width 10 height 14
click at [241, 99] on input "checkbox" at bounding box center [240, 97] width 1 height 10
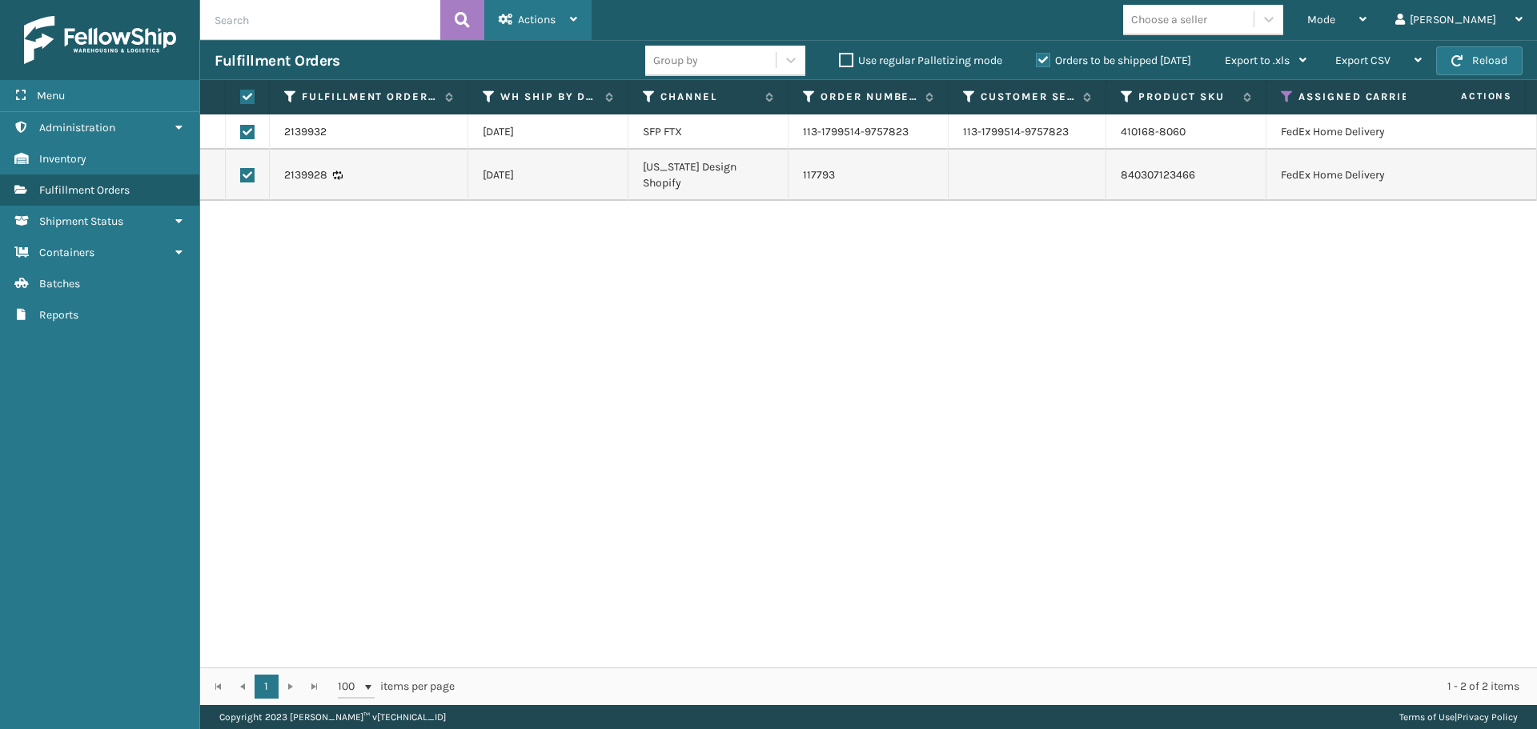
click at [575, 18] on icon at bounding box center [573, 19] width 7 height 11
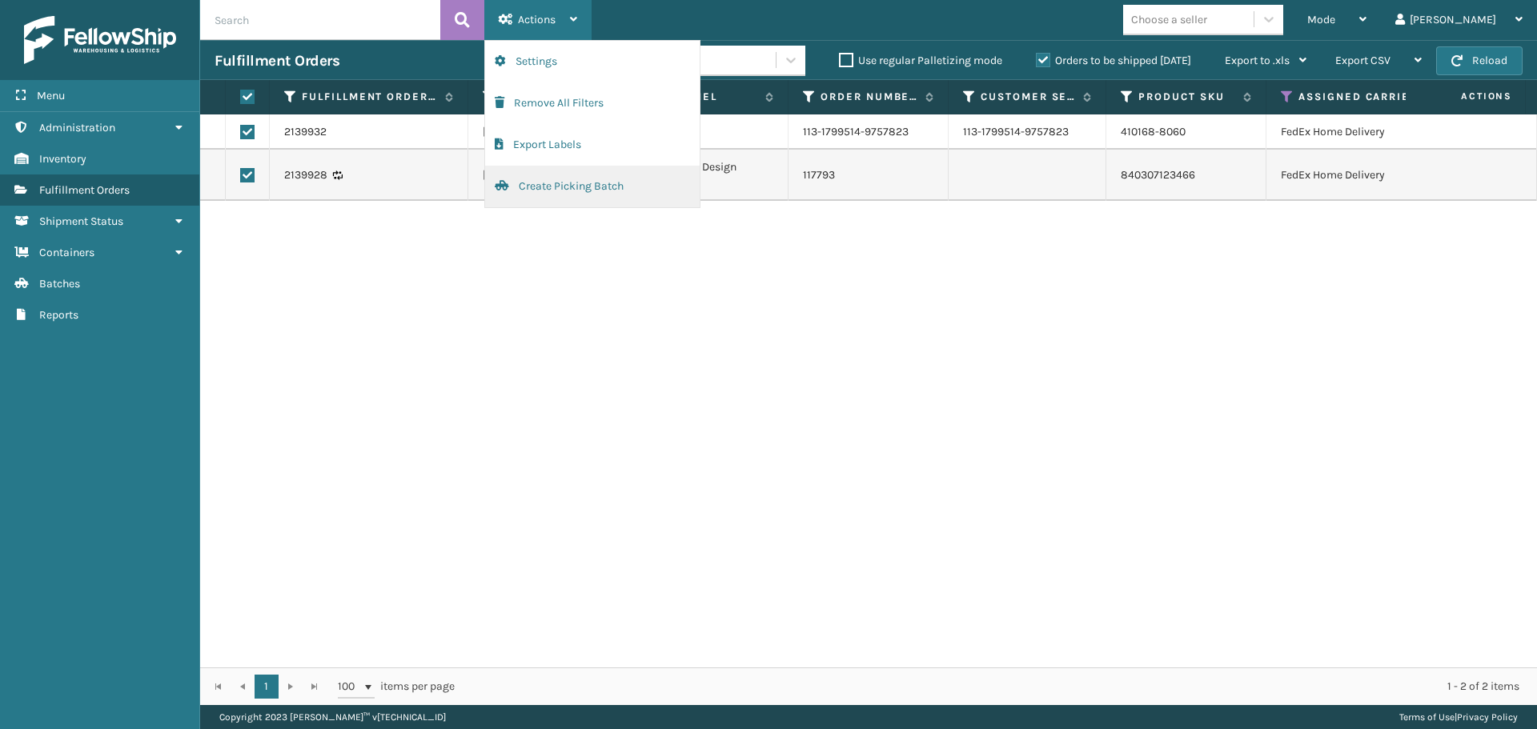
click at [548, 182] on button "Create Picking Batch" at bounding box center [592, 187] width 215 height 42
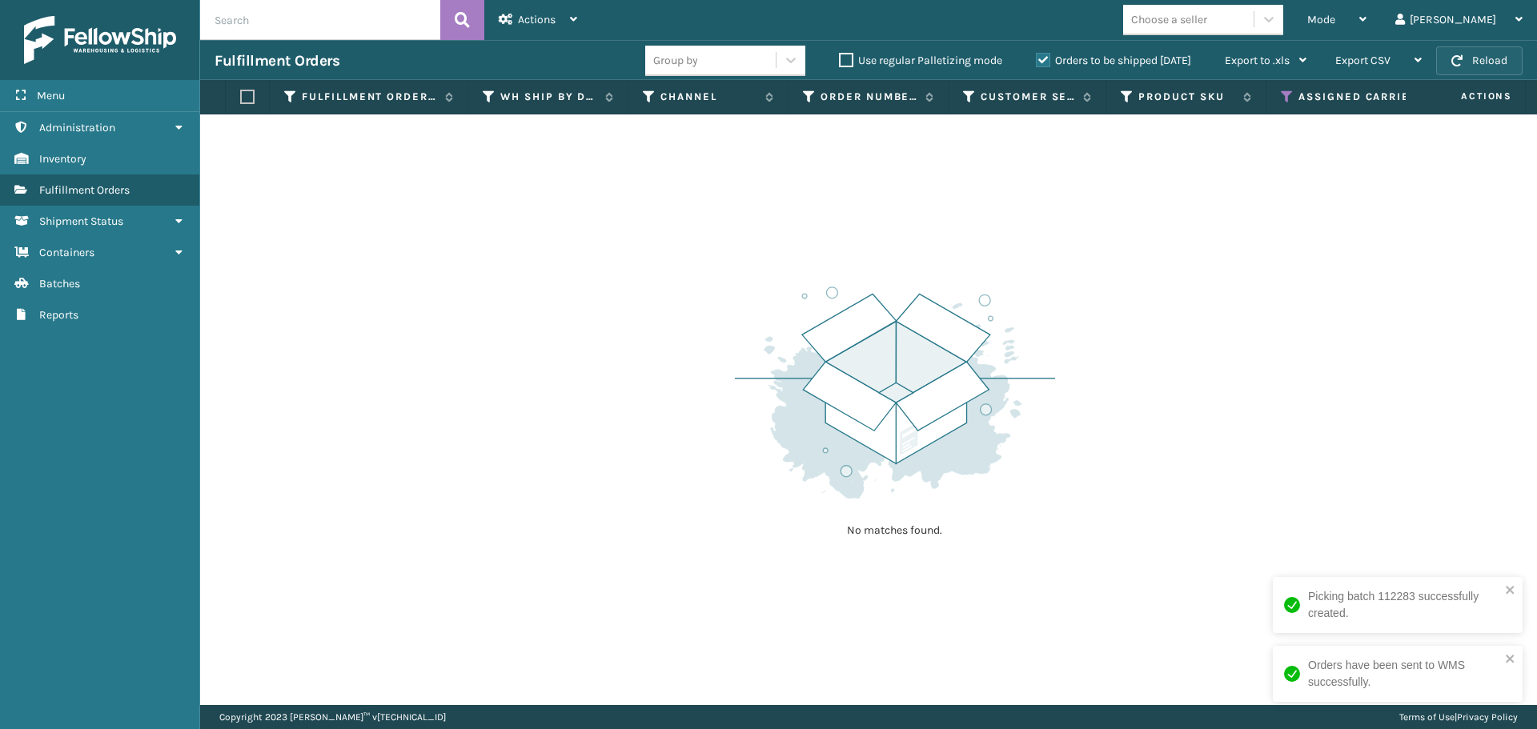
click at [1464, 64] on button "Reload" at bounding box center [1479, 60] width 86 height 29
click at [1481, 51] on button "Reload" at bounding box center [1479, 60] width 86 height 29
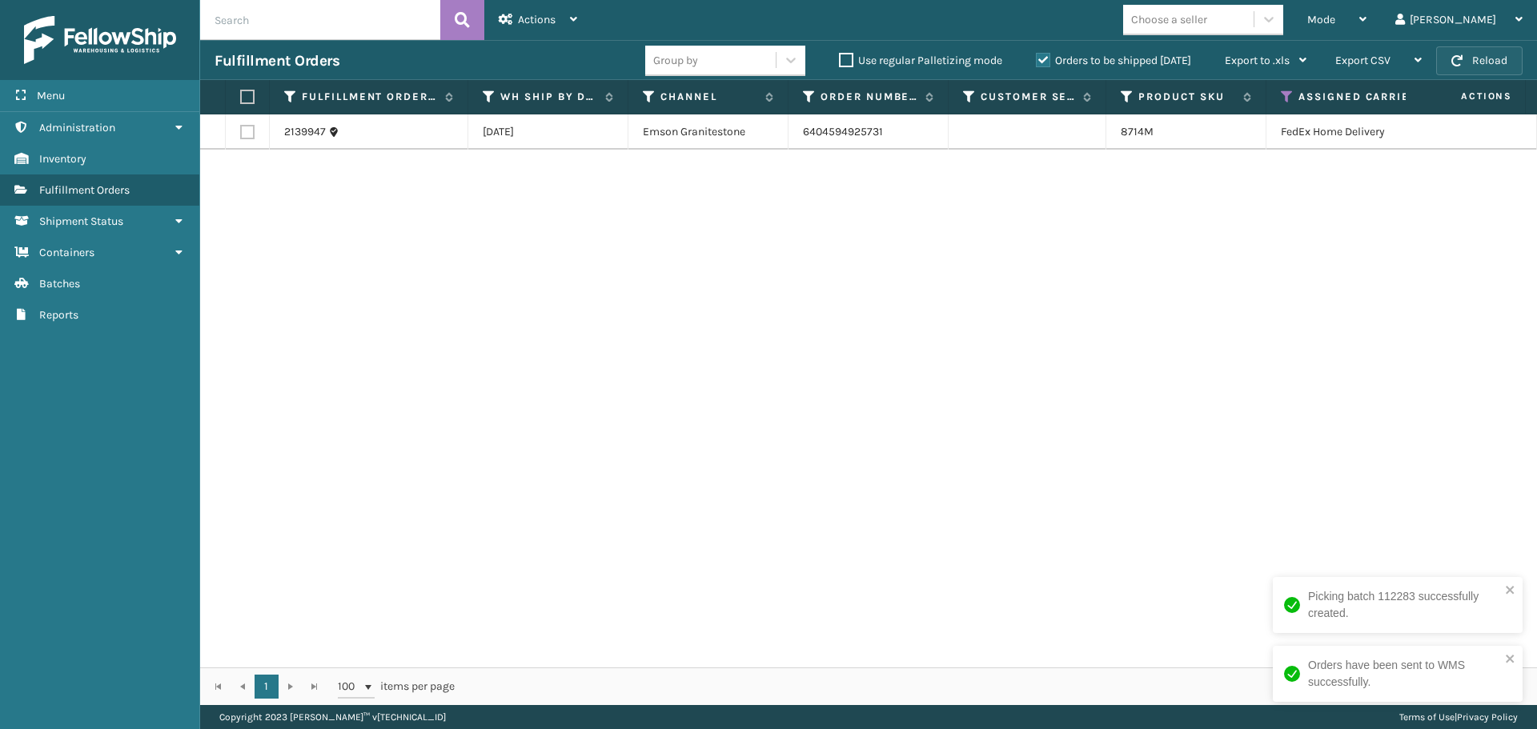
click at [1481, 52] on button "Reload" at bounding box center [1479, 60] width 86 height 29
click at [1501, 55] on button "Reload" at bounding box center [1479, 60] width 86 height 29
click at [1464, 61] on button "Reload" at bounding box center [1479, 60] width 86 height 29
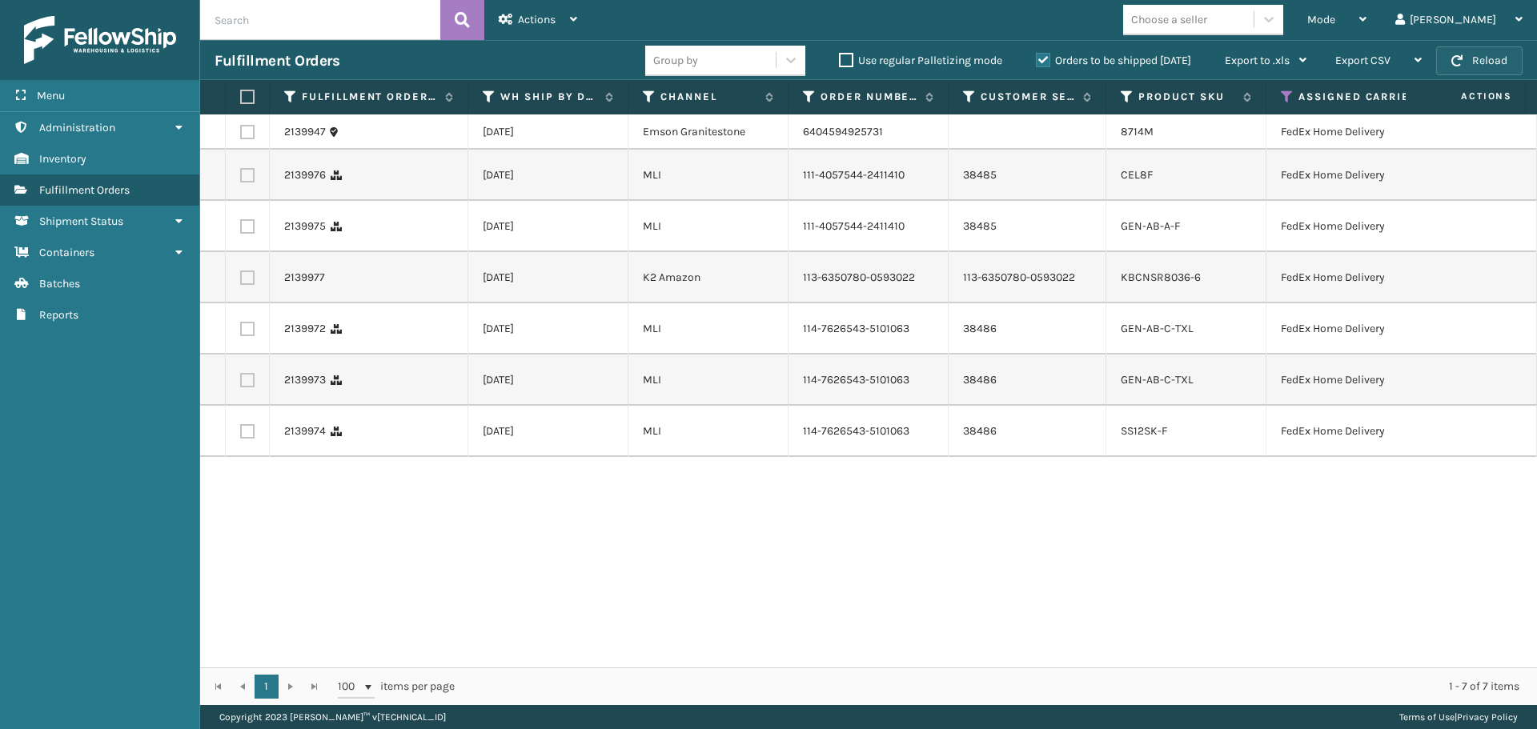
click at [1465, 61] on button "Reload" at bounding box center [1479, 60] width 86 height 29
click at [241, 102] on label at bounding box center [245, 97] width 10 height 14
click at [241, 102] on input "checkbox" at bounding box center [240, 97] width 1 height 10
click at [551, 22] on span "Actions" at bounding box center [537, 20] width 38 height 14
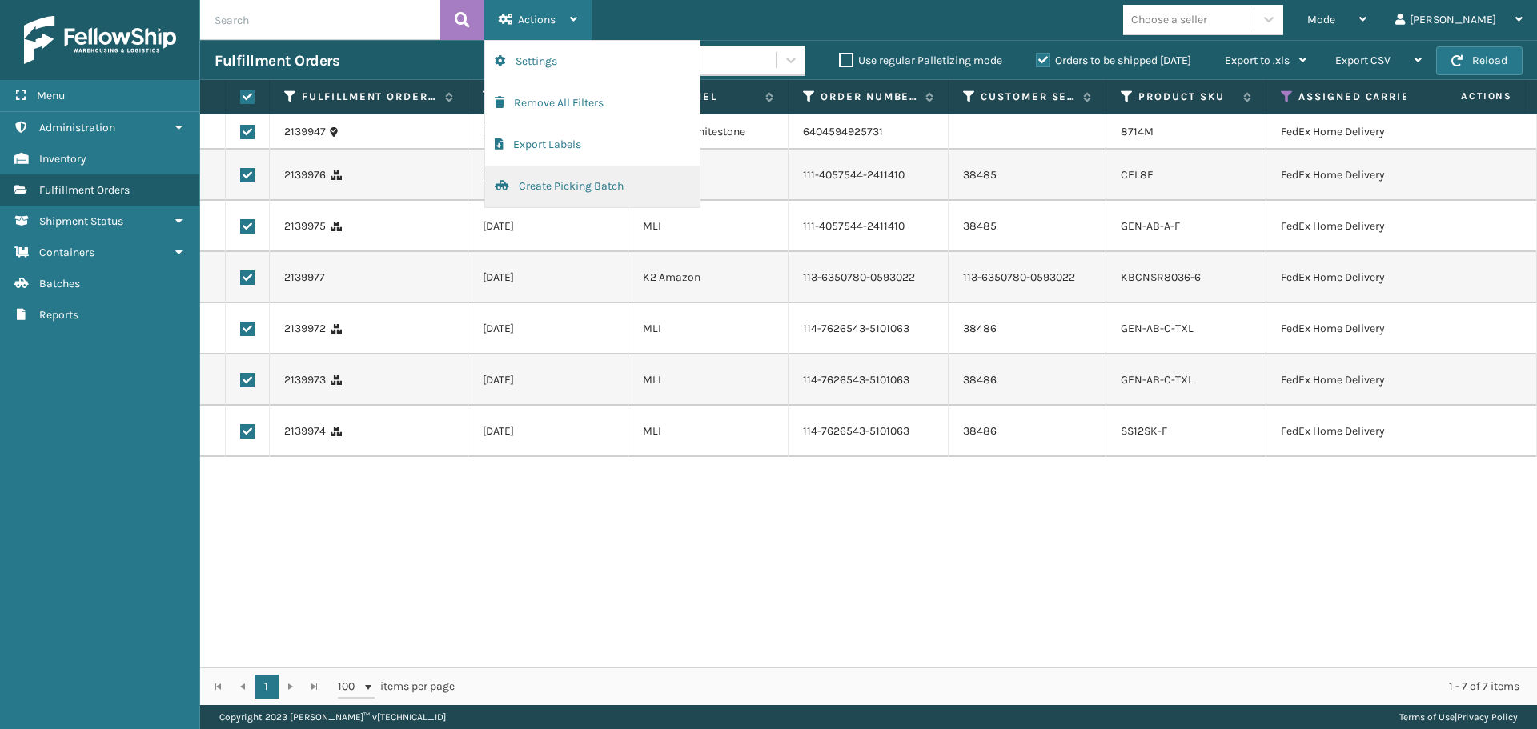
click at [599, 189] on button "Create Picking Batch" at bounding box center [592, 187] width 215 height 42
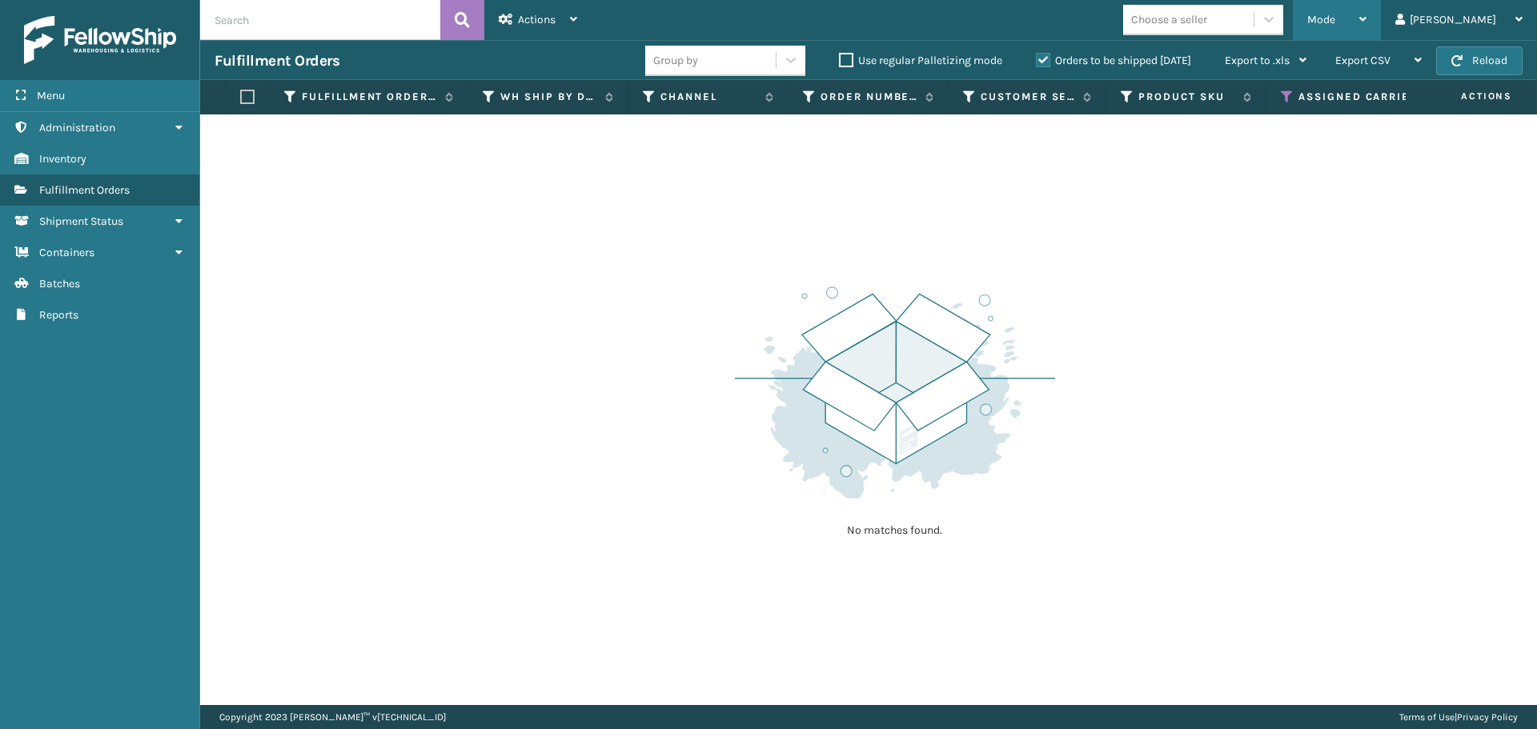
click at [1366, 10] on div "Mode" at bounding box center [1336, 20] width 59 height 40
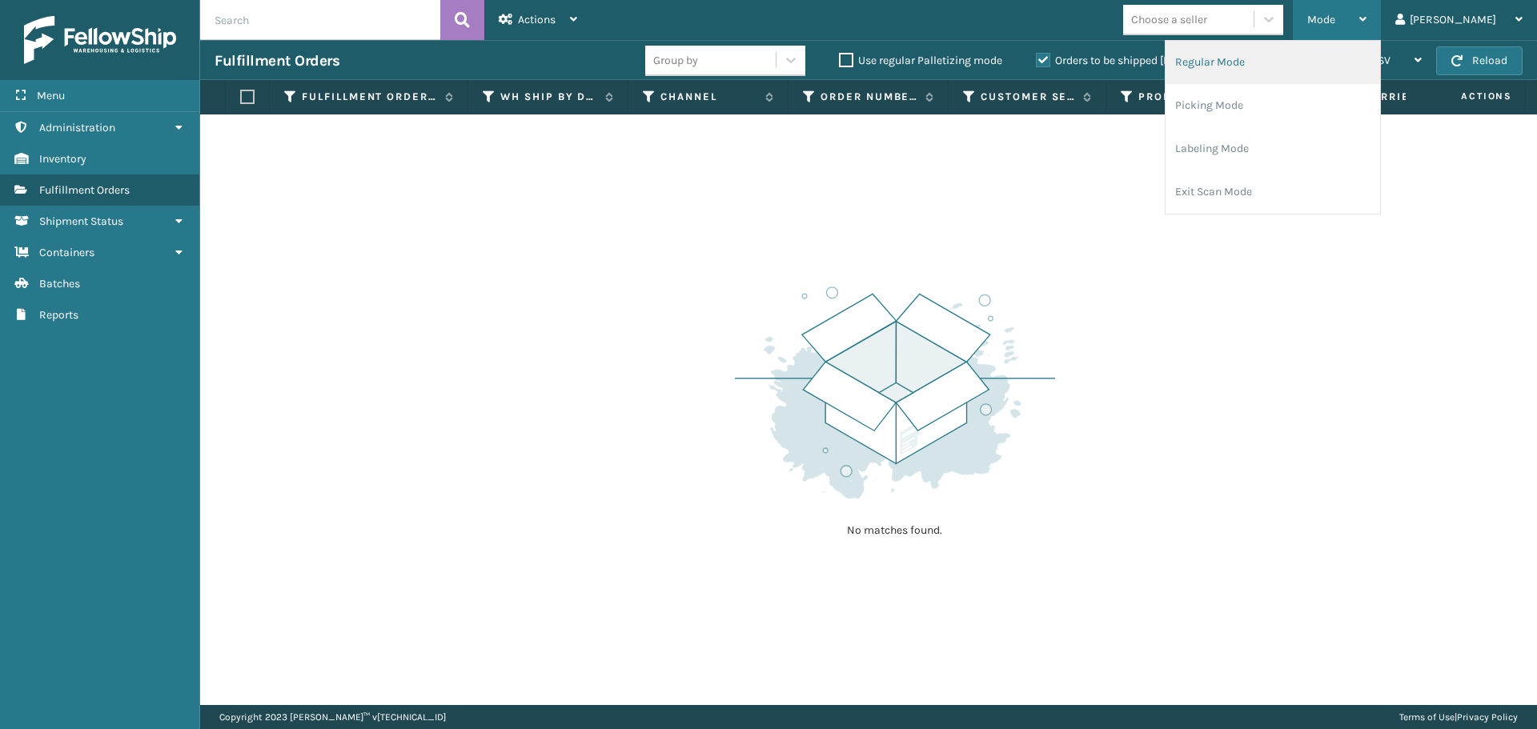
click at [1274, 62] on li "Regular Mode" at bounding box center [1272, 62] width 215 height 43
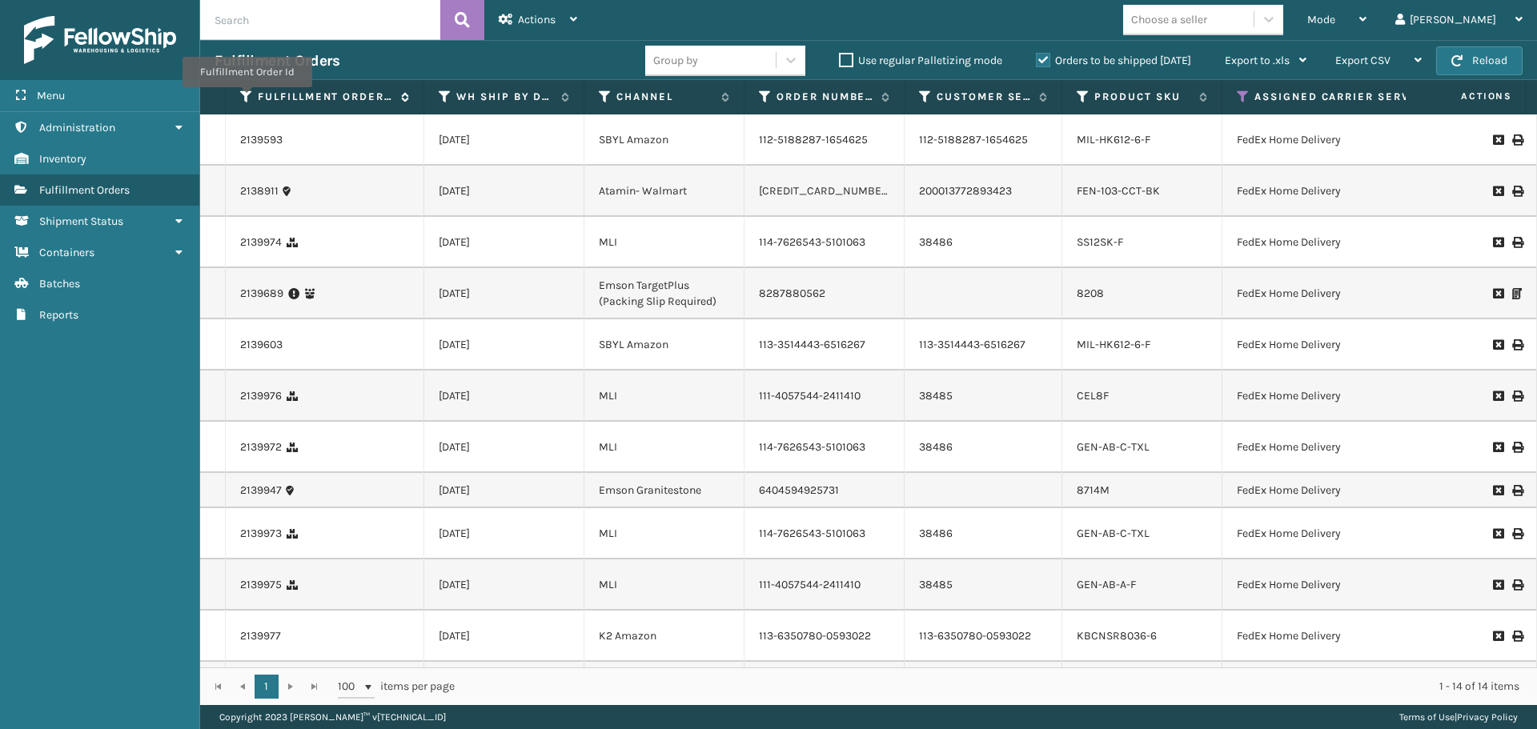
click at [246, 98] on icon at bounding box center [246, 97] width 13 height 14
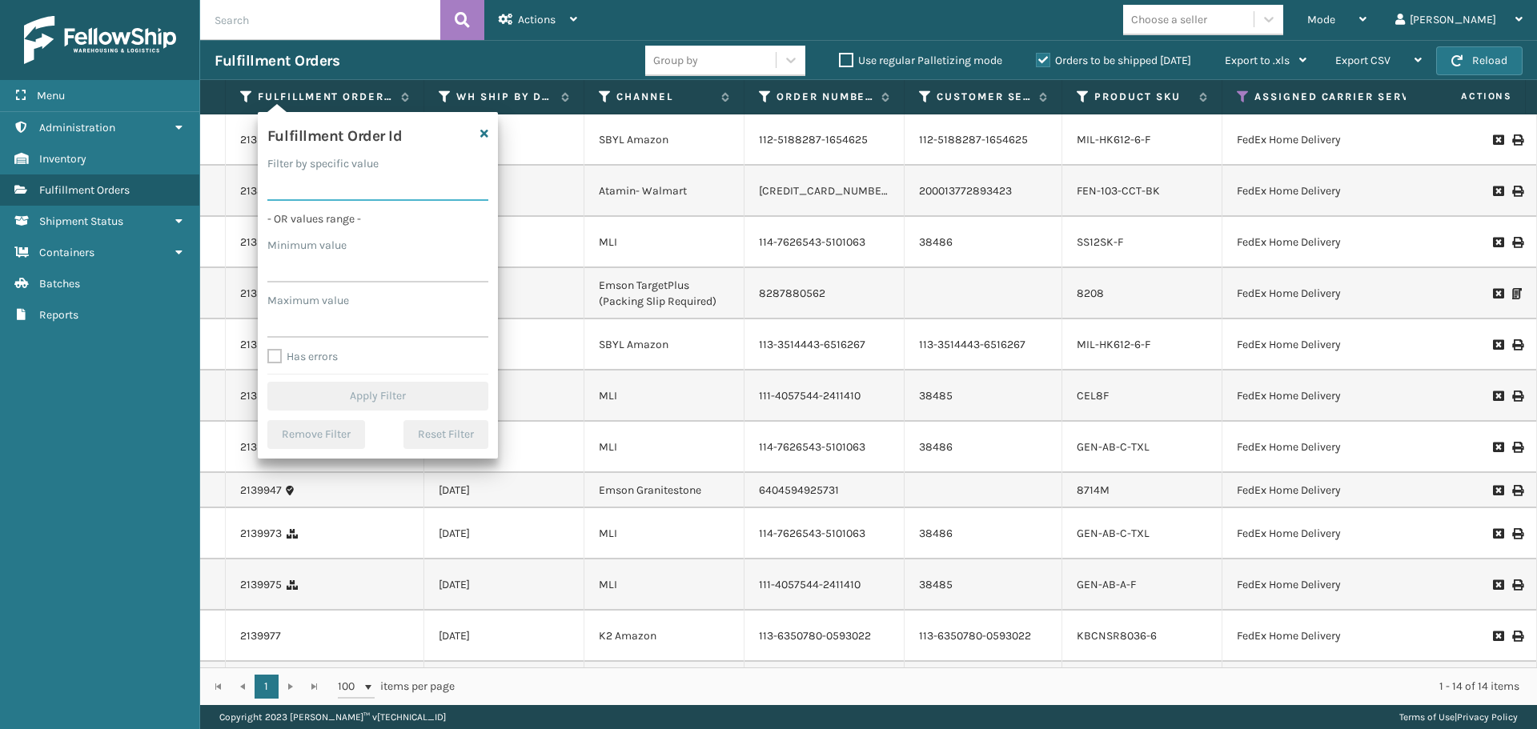
click at [331, 180] on input "Filter by specific value" at bounding box center [377, 186] width 221 height 29
paste input "2138407"
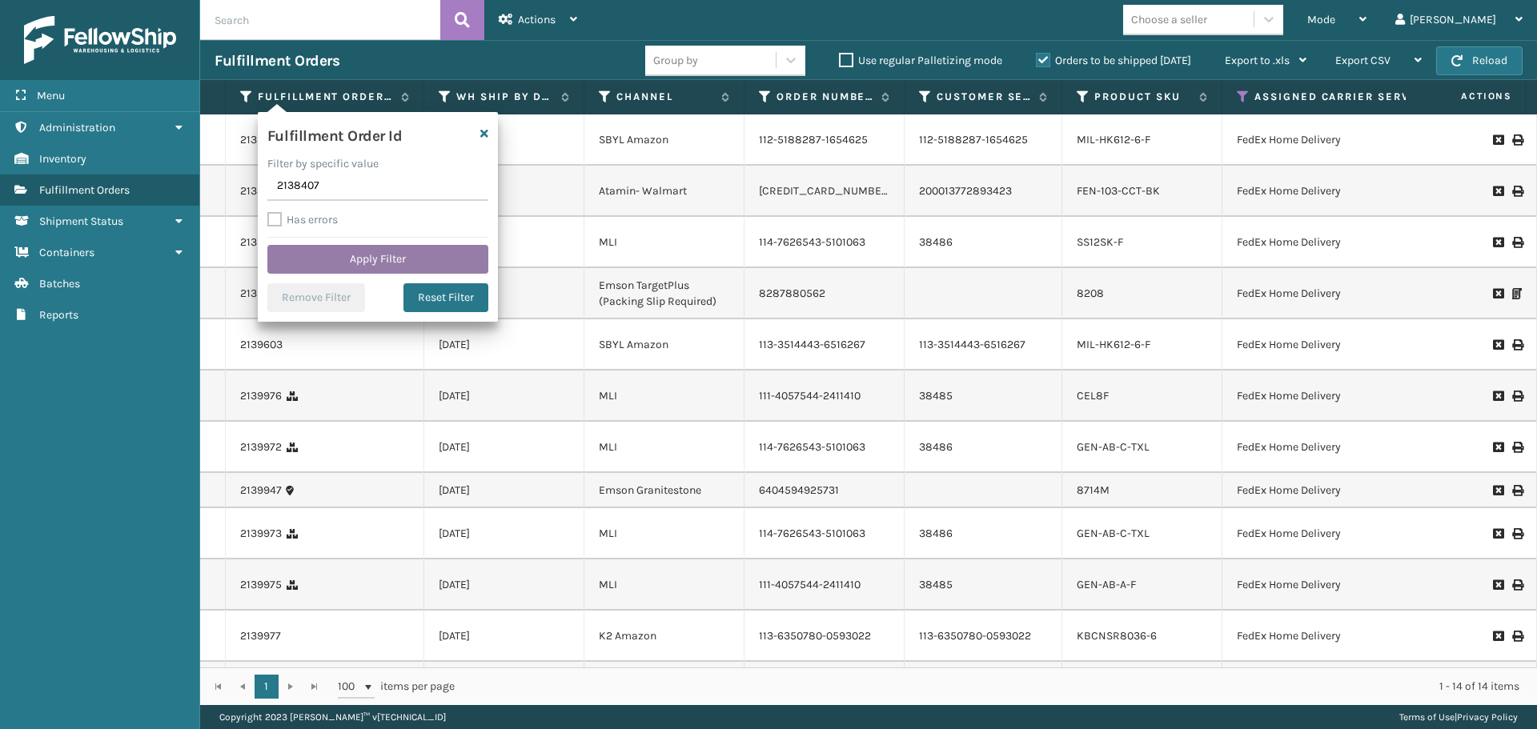
click at [358, 255] on button "Apply Filter" at bounding box center [377, 259] width 221 height 29
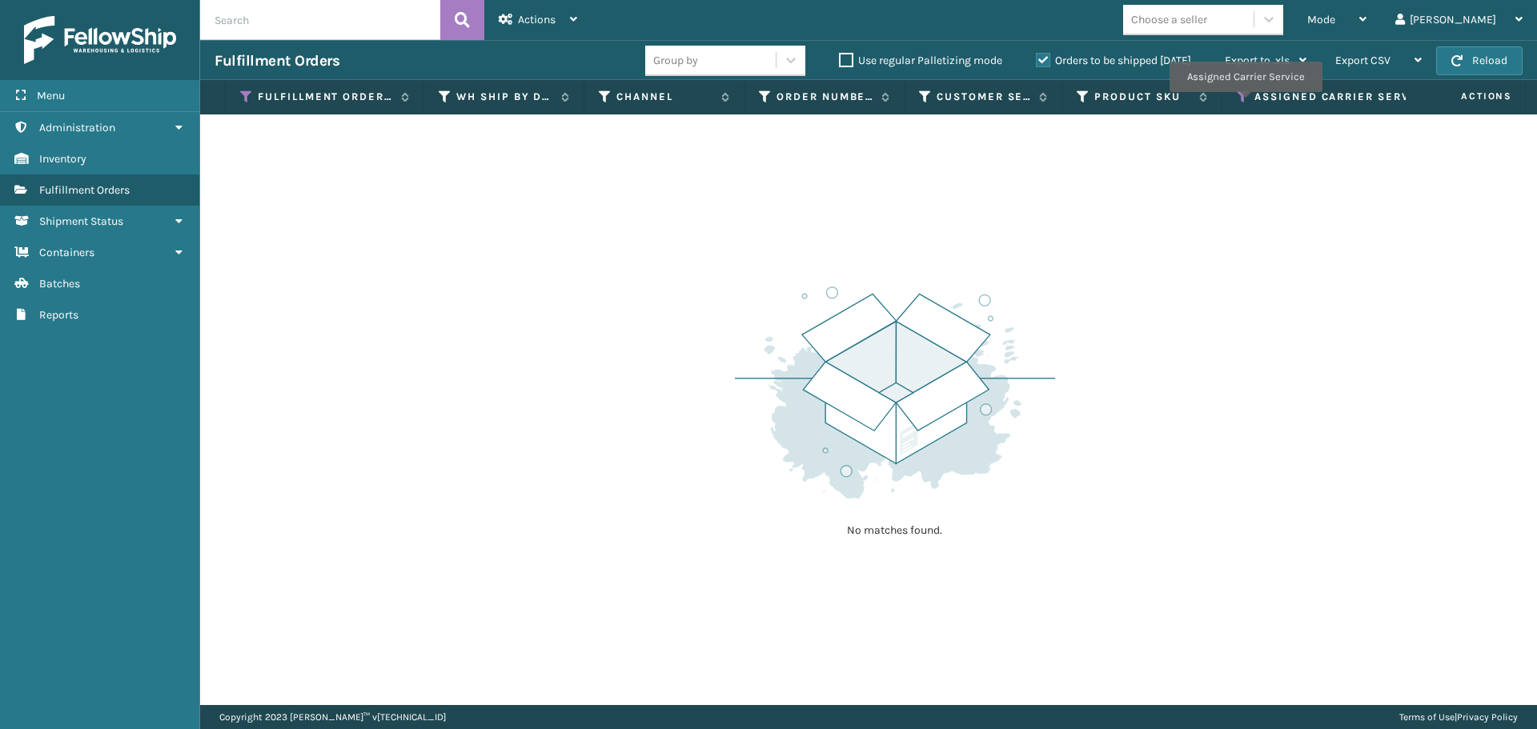
click at [1245, 103] on icon at bounding box center [1243, 97] width 13 height 14
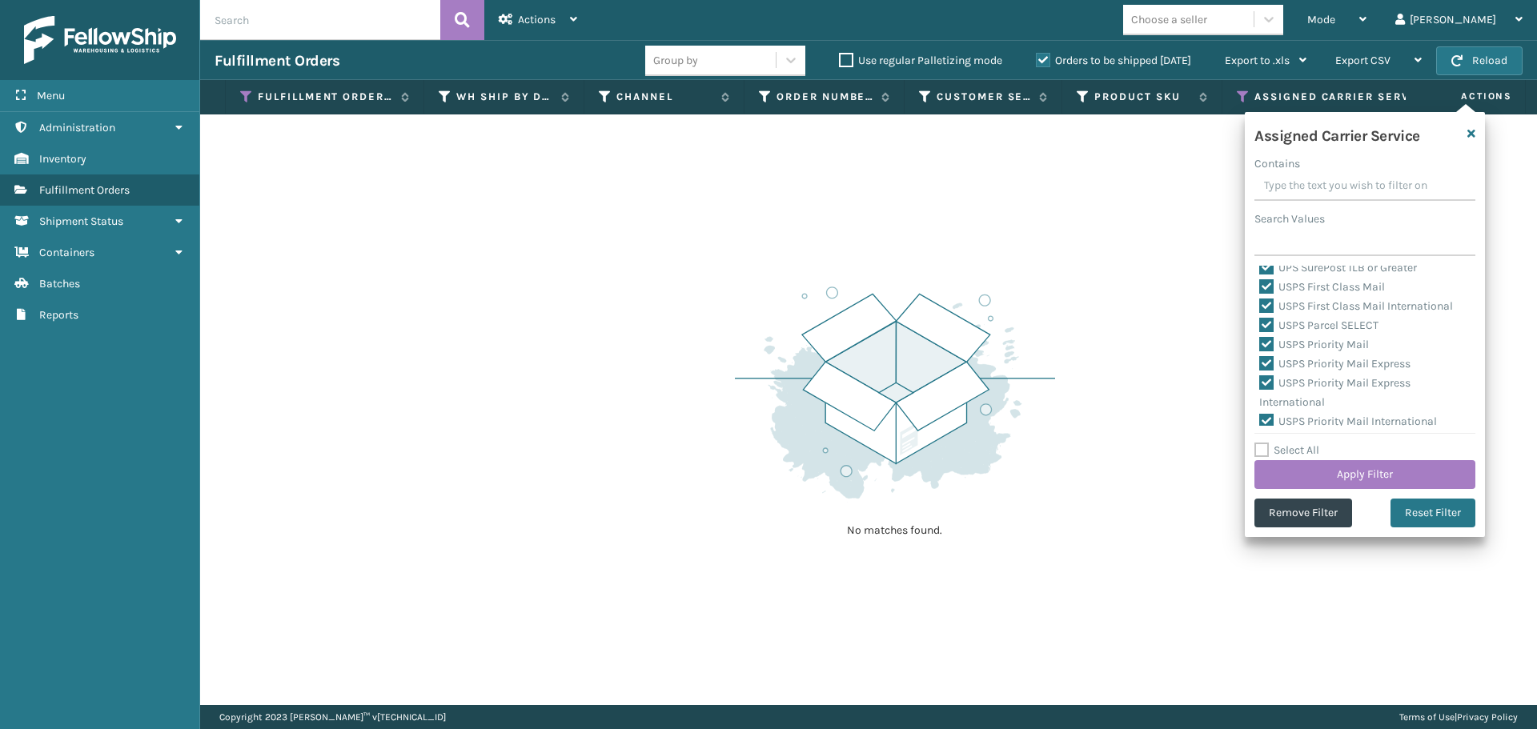
scroll to position [493, 0]
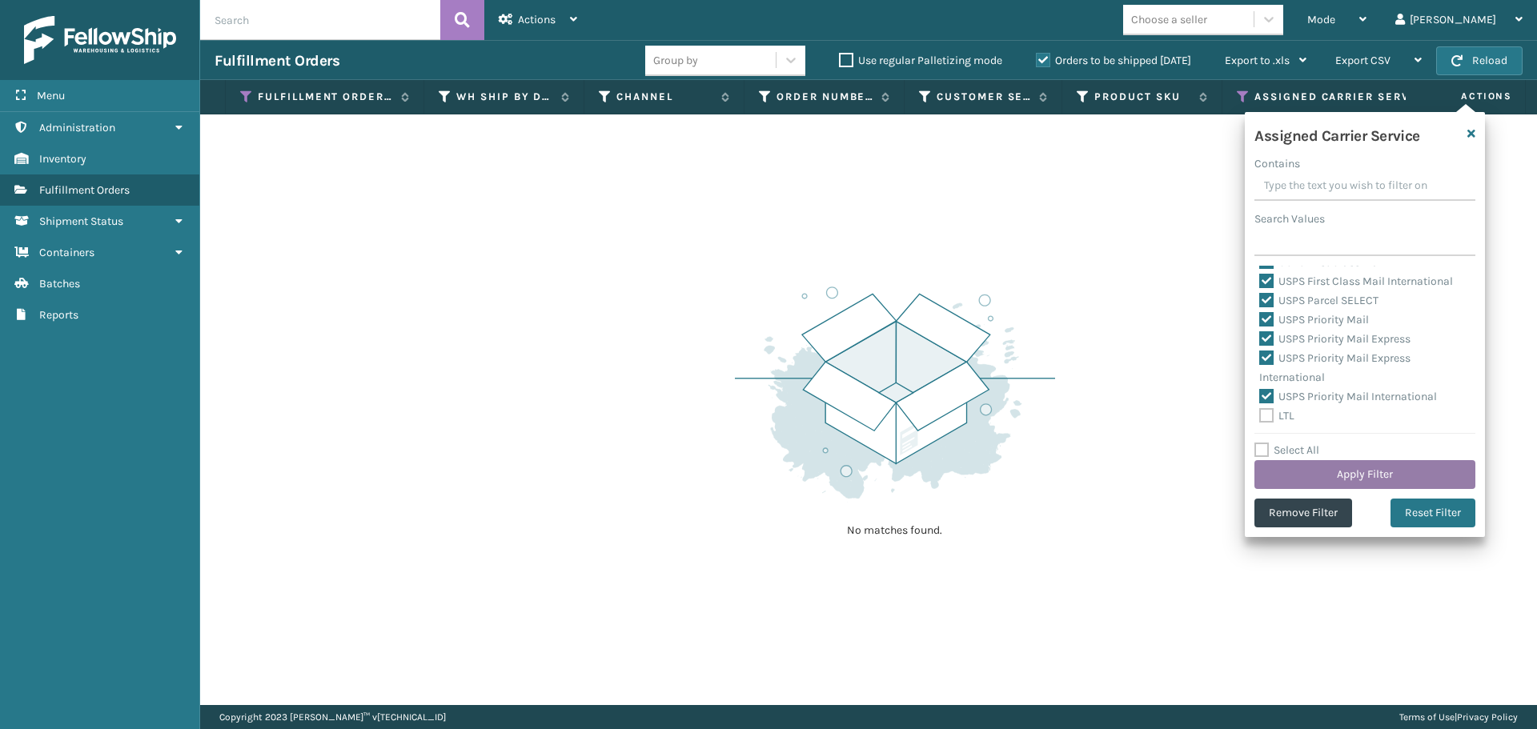
click at [1379, 474] on button "Apply Filter" at bounding box center [1364, 474] width 221 height 29
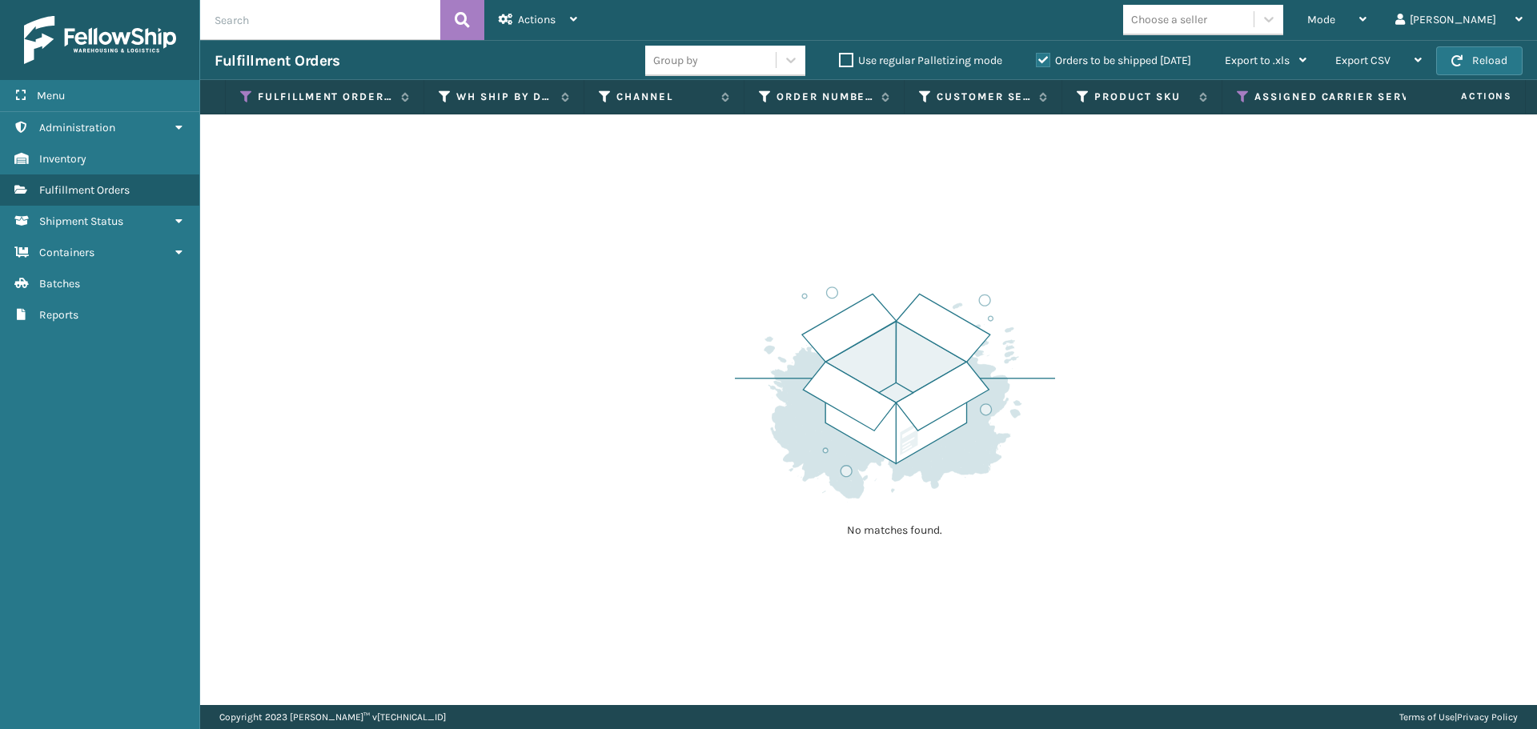
click at [1048, 55] on label "Orders to be shipped [DATE]" at bounding box center [1113, 61] width 155 height 14
click at [1037, 55] on input "Orders to be shipped [DATE]" at bounding box center [1036, 56] width 1 height 10
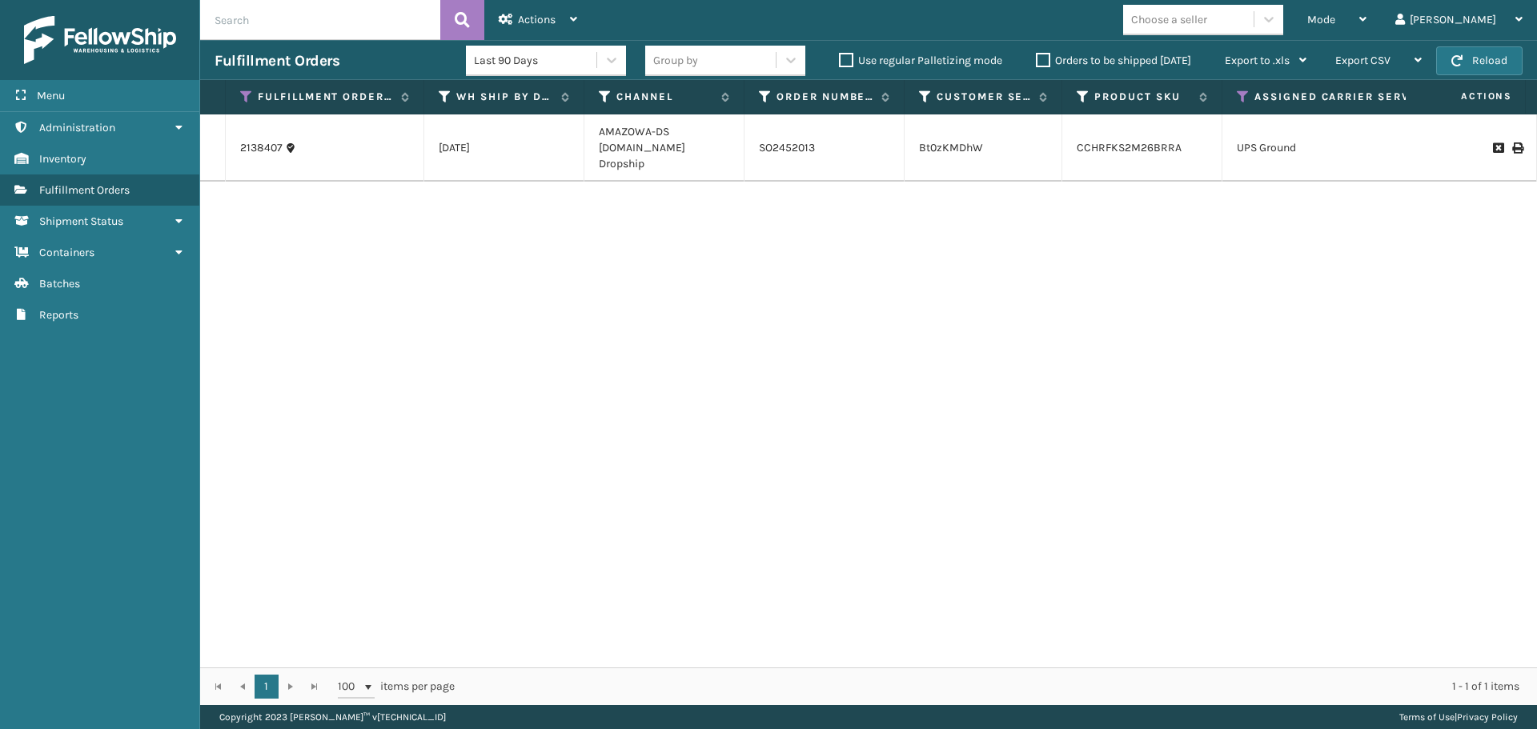
click at [1037, 56] on label "Orders to be shipped [DATE]" at bounding box center [1113, 61] width 155 height 14
click at [1037, 56] on input "Orders to be shipped [DATE]" at bounding box center [1036, 56] width 1 height 10
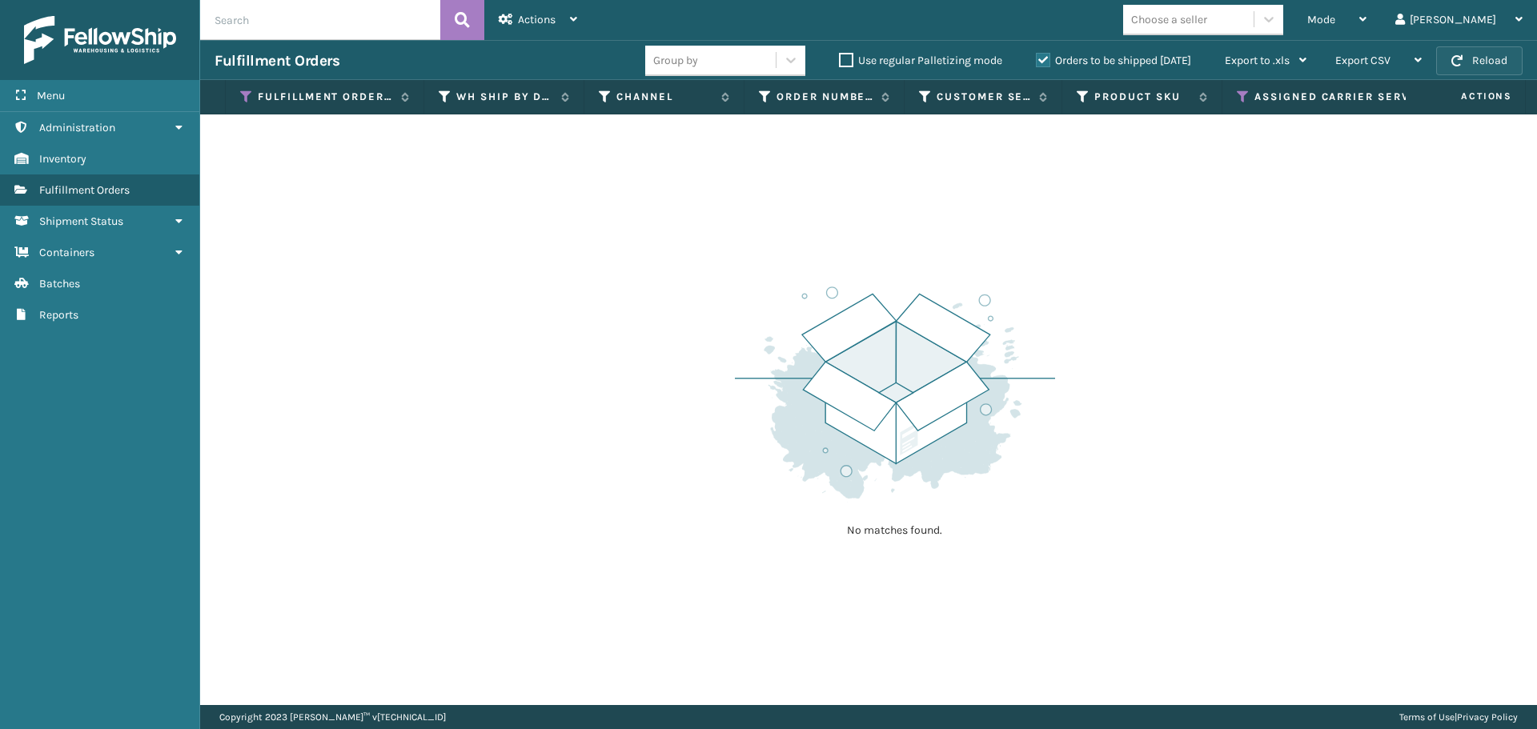
click at [1476, 60] on button "Reload" at bounding box center [1479, 60] width 86 height 29
click at [1366, 19] on div "Mode" at bounding box center [1336, 20] width 59 height 40
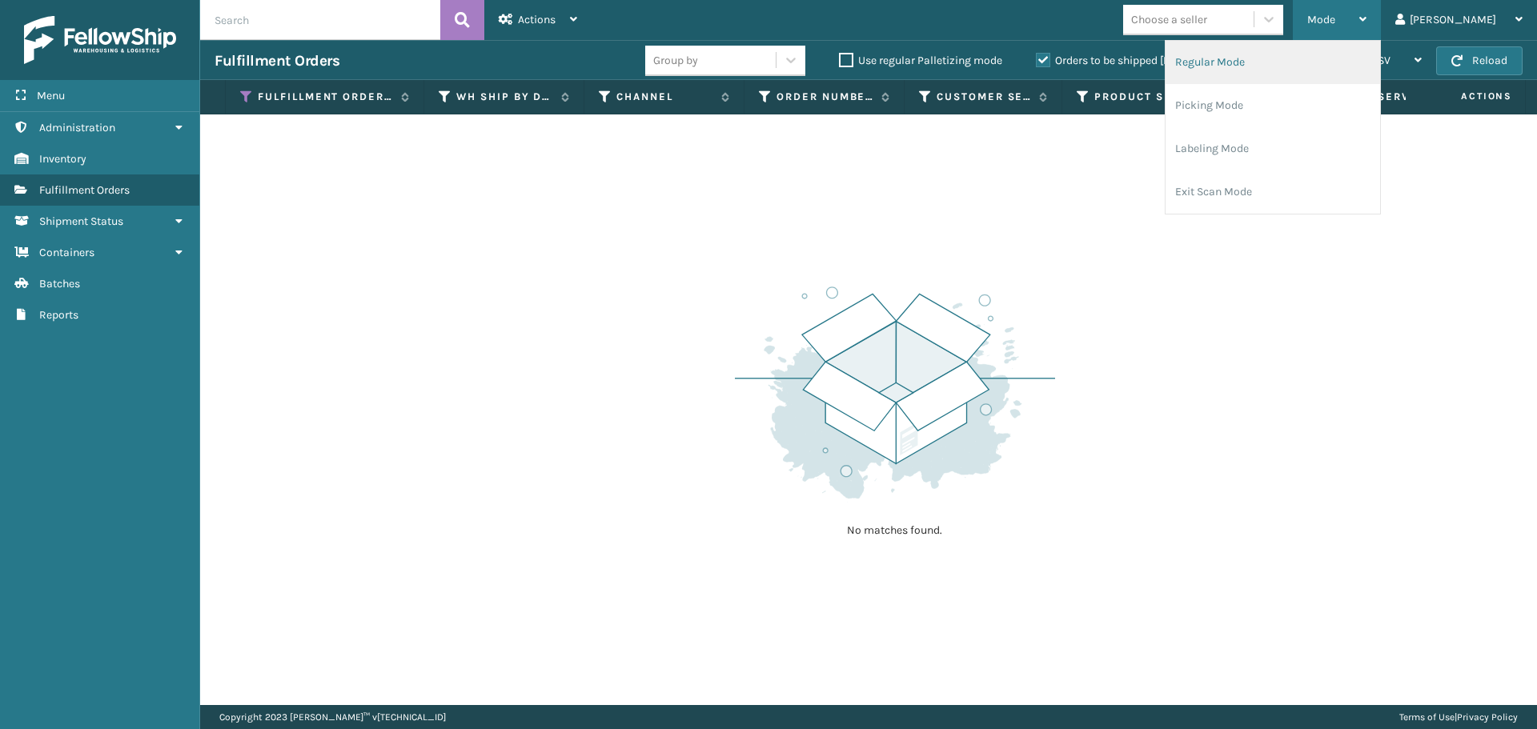
click at [1375, 57] on li "Regular Mode" at bounding box center [1272, 62] width 215 height 43
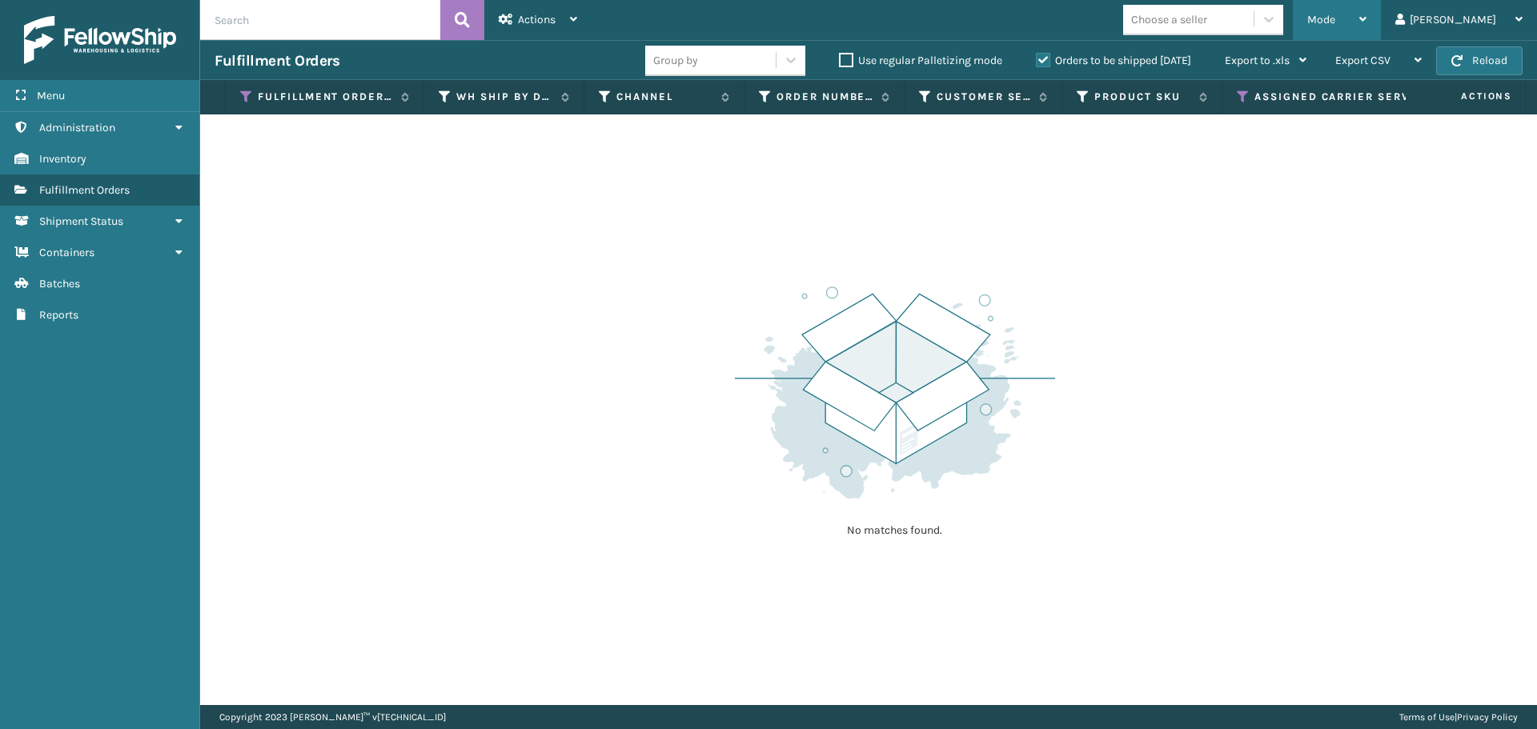
click at [1335, 17] on span "Mode" at bounding box center [1321, 20] width 28 height 14
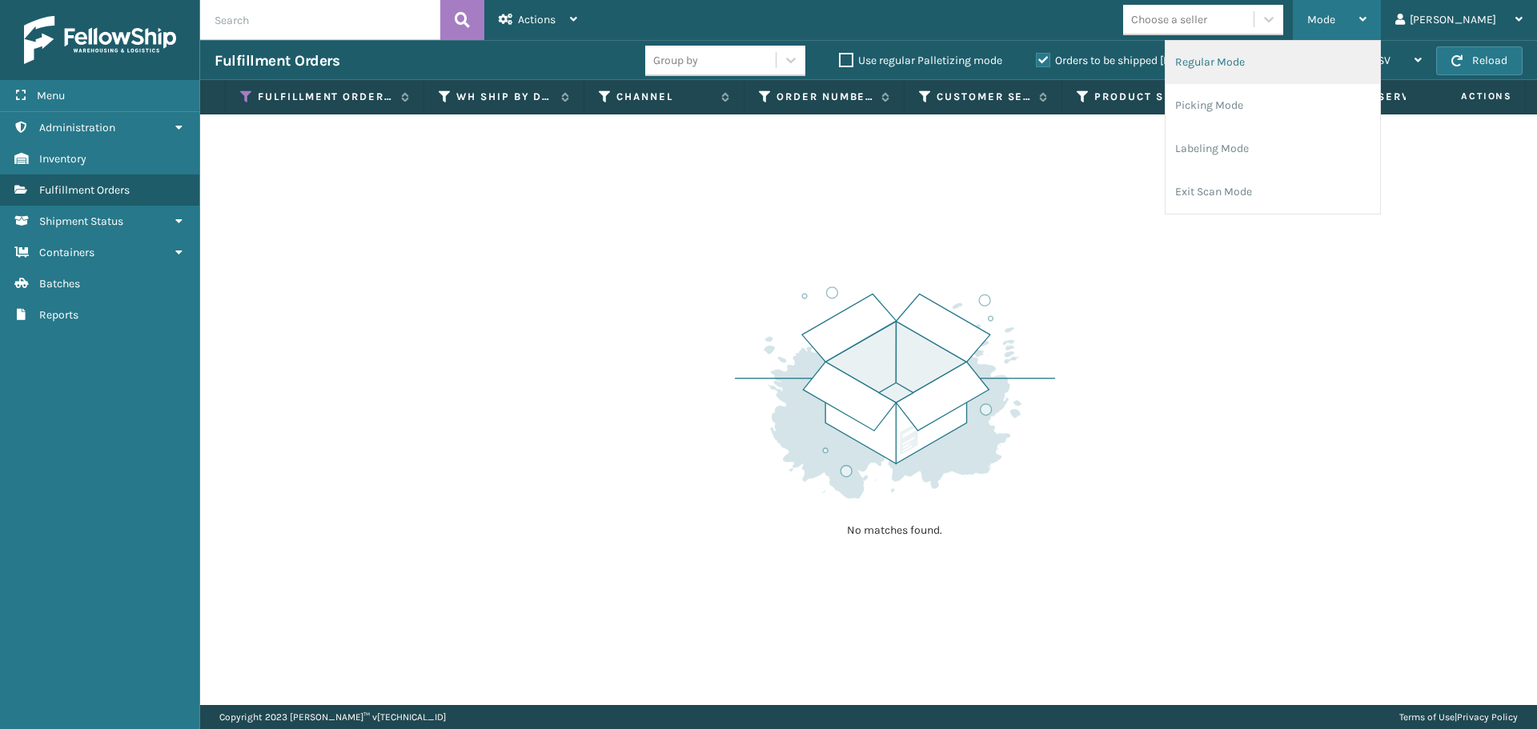
click at [1314, 68] on li "Regular Mode" at bounding box center [1272, 62] width 215 height 43
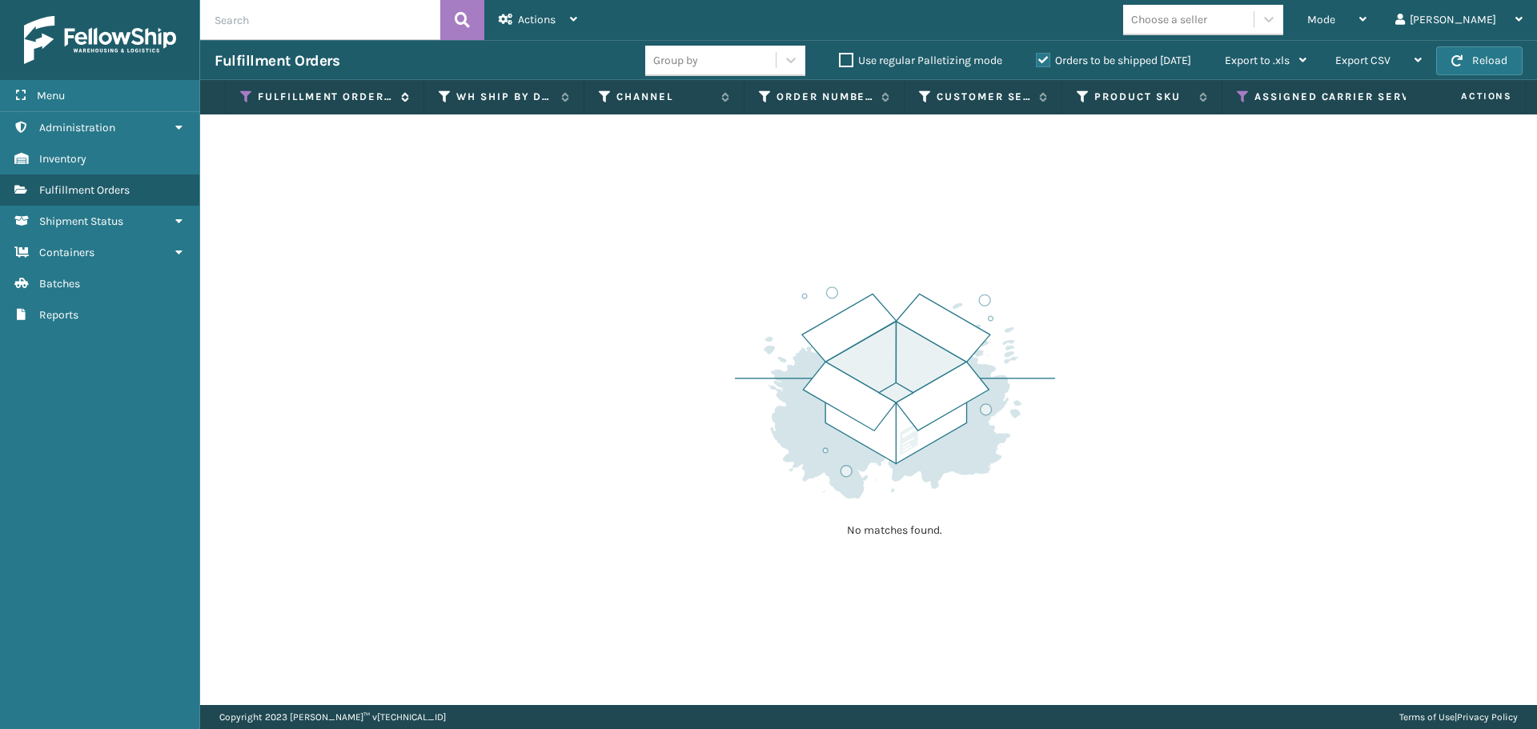
click at [242, 101] on icon at bounding box center [246, 97] width 13 height 14
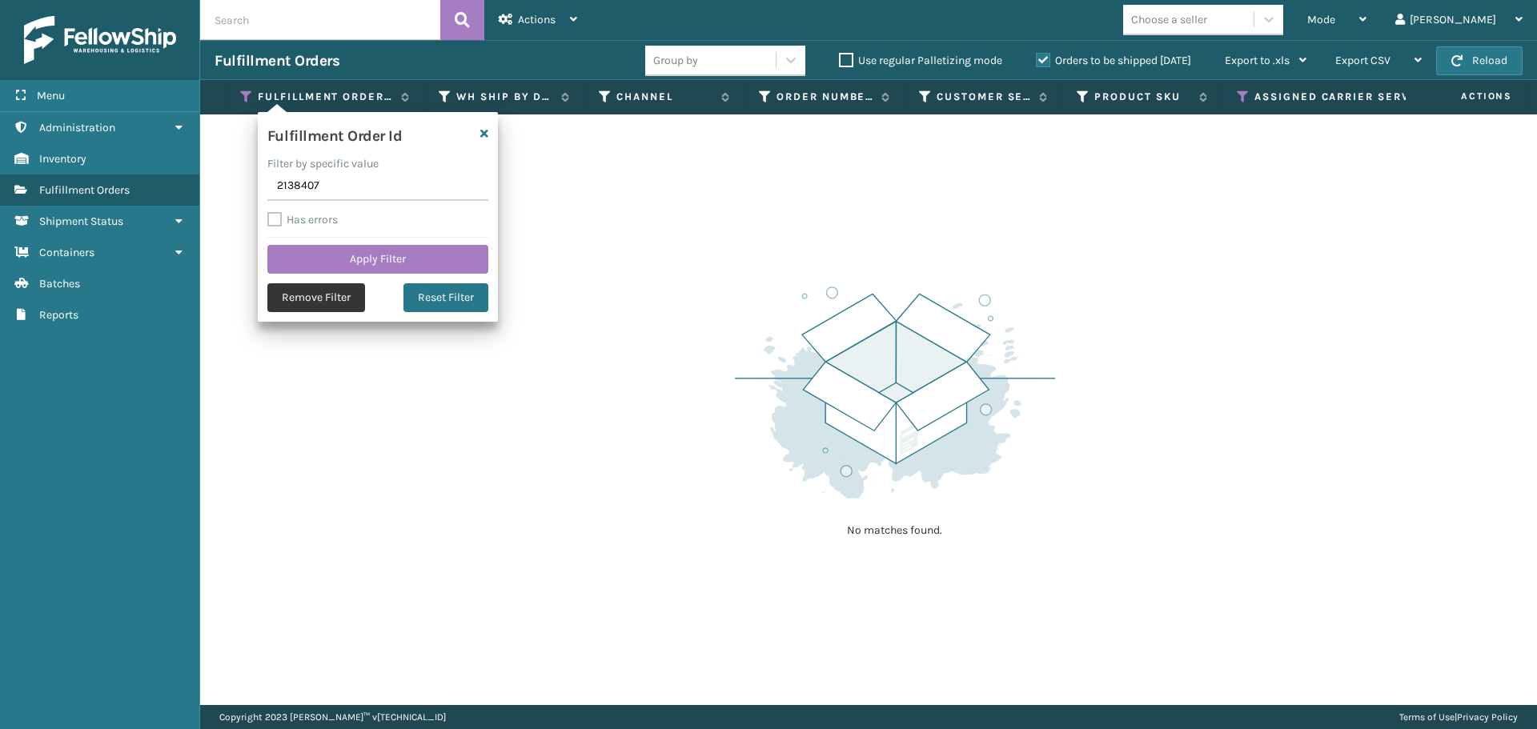
click at [295, 296] on button "Remove Filter" at bounding box center [316, 297] width 98 height 29
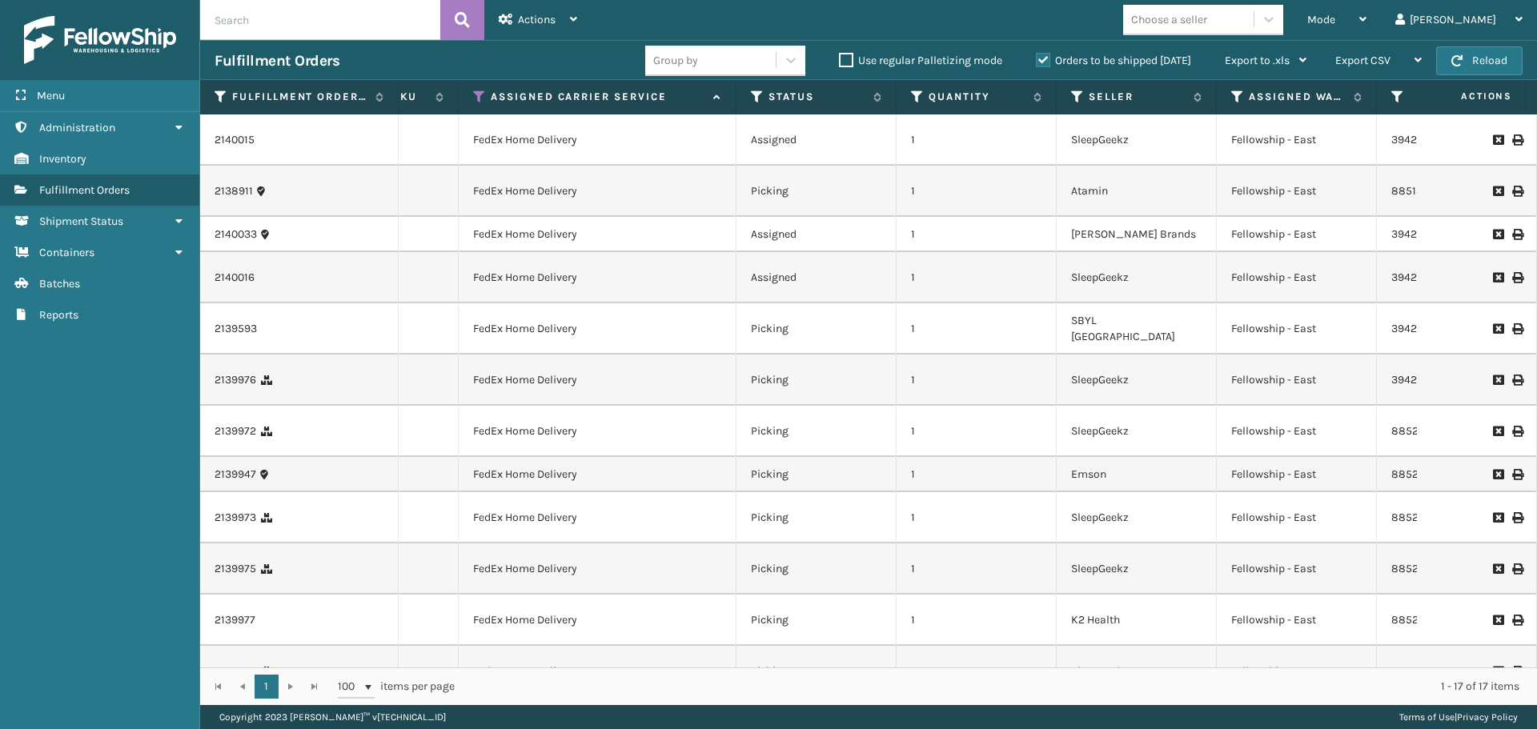
scroll to position [0, 762]
click at [756, 95] on icon at bounding box center [758, 97] width 13 height 14
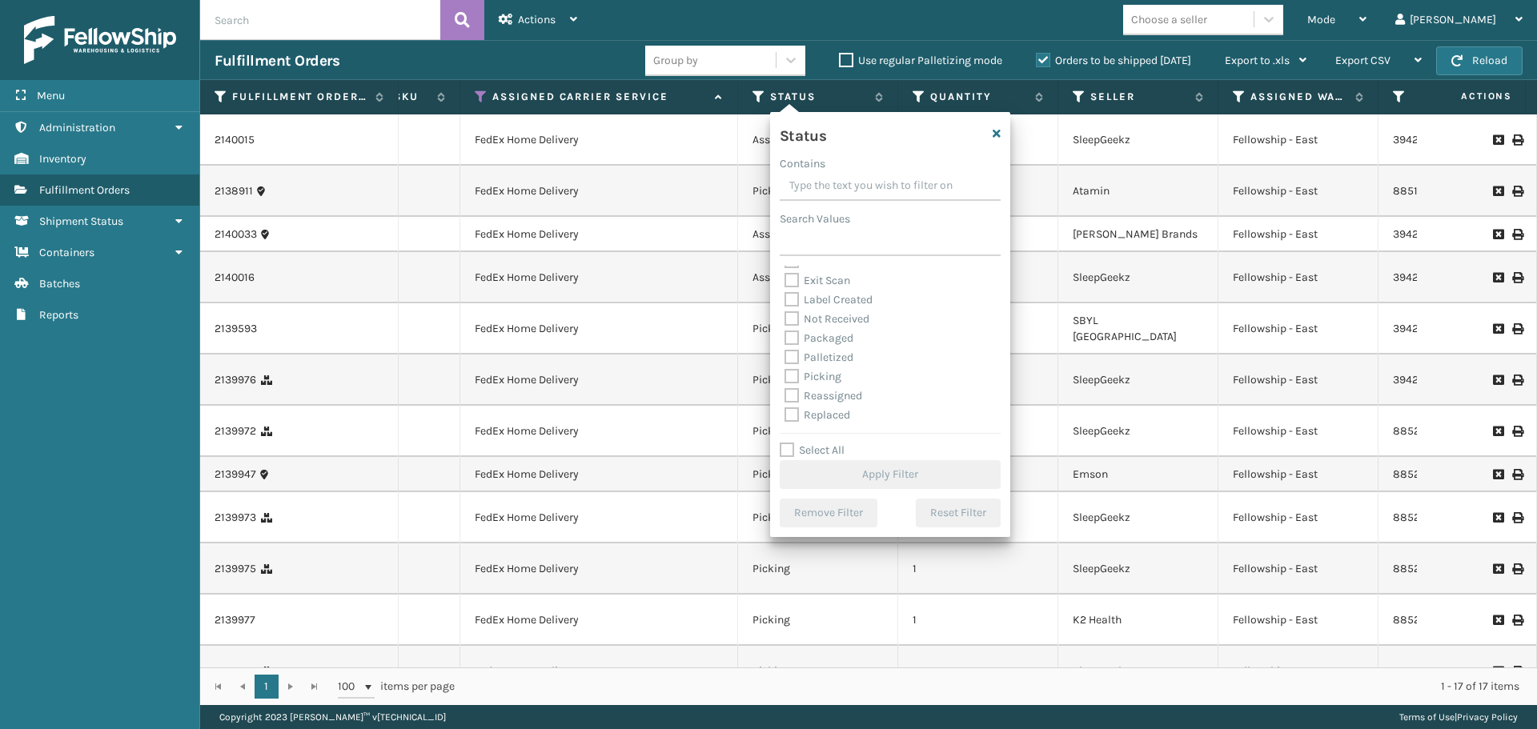
scroll to position [80, 0]
click at [794, 347] on label "Picking" at bounding box center [812, 349] width 57 height 14
click at [785, 347] on input "Picking" at bounding box center [784, 344] width 1 height 10
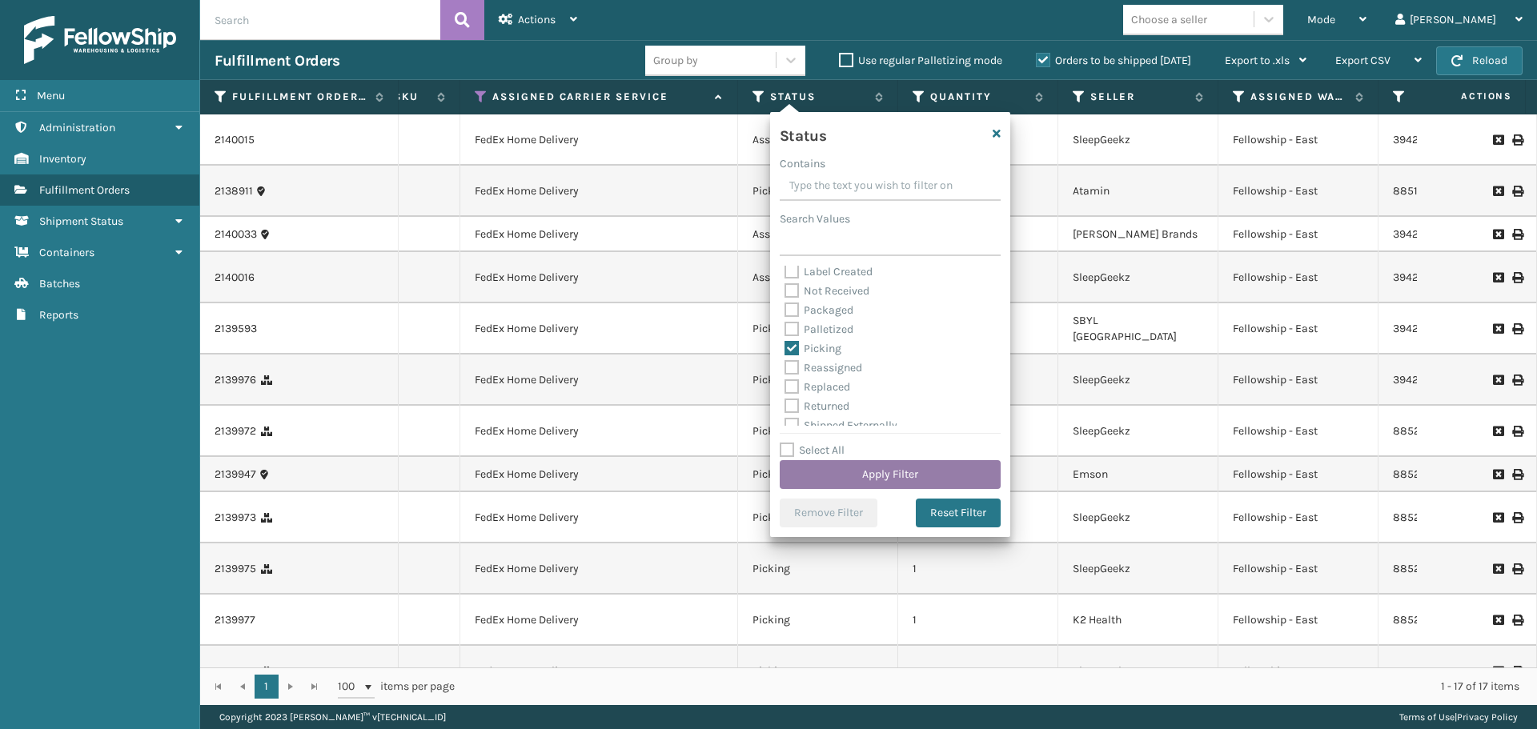
click at [856, 479] on button "Apply Filter" at bounding box center [890, 474] width 221 height 29
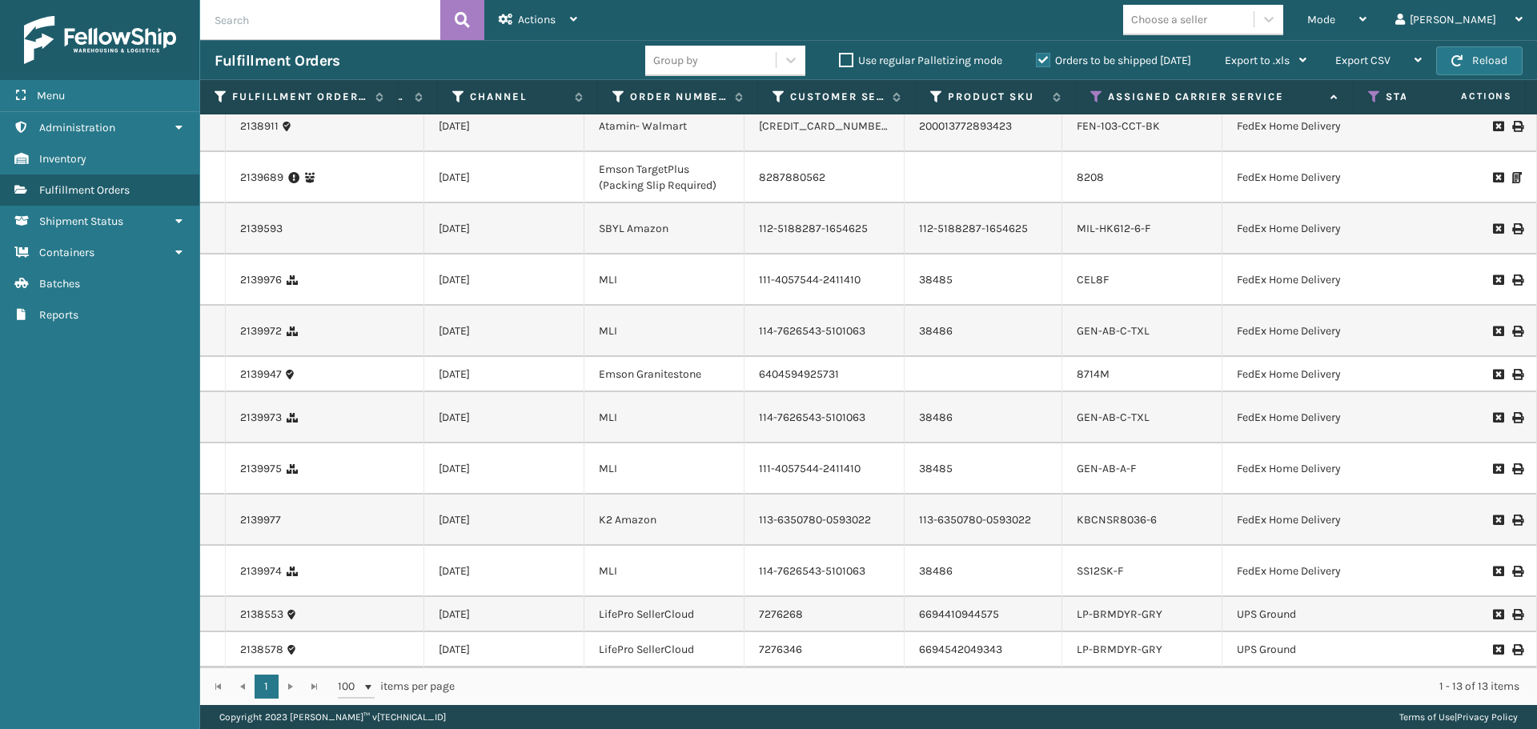
scroll to position [0, 0]
click at [1502, 60] on button "Reload" at bounding box center [1479, 60] width 86 height 29
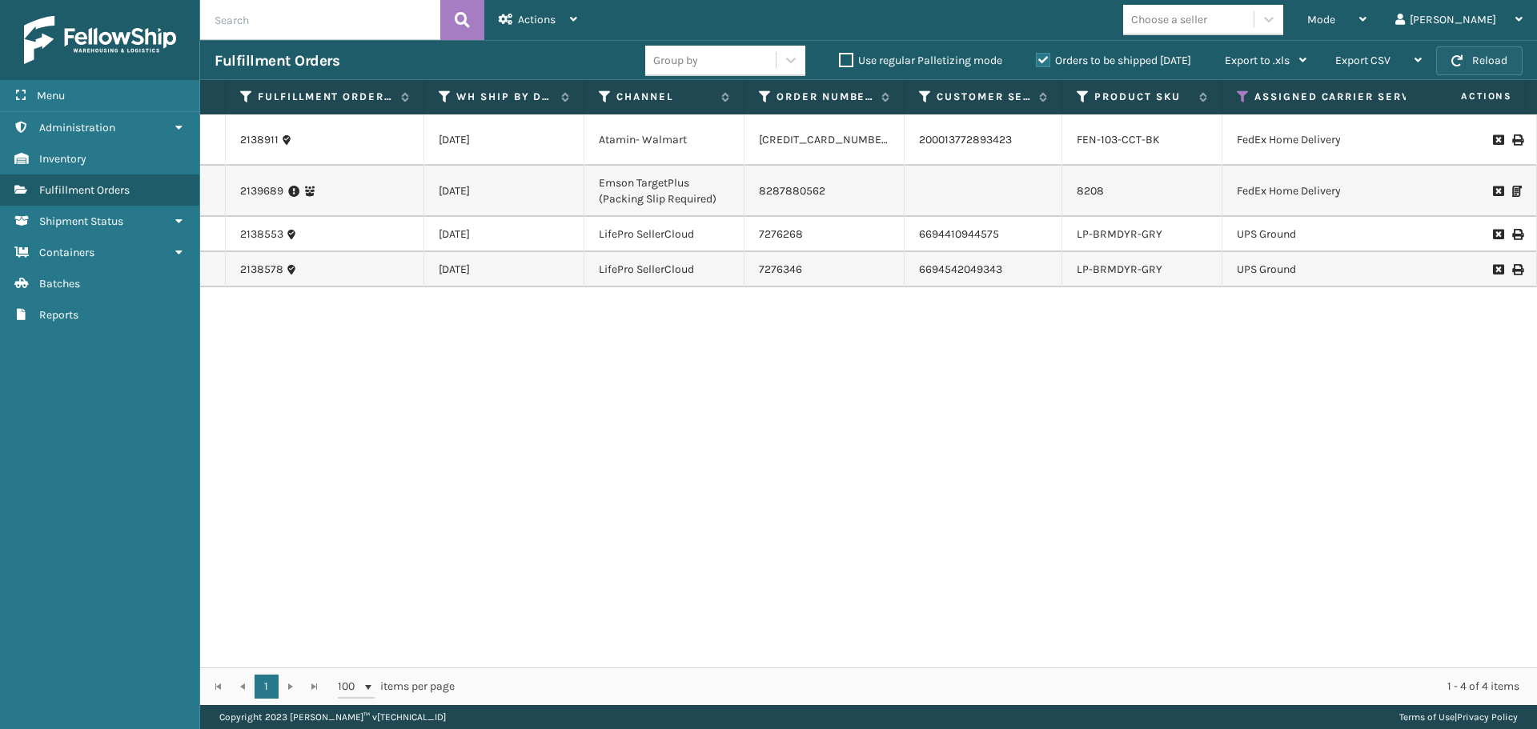
click at [1502, 60] on button "Reload" at bounding box center [1479, 60] width 86 height 29
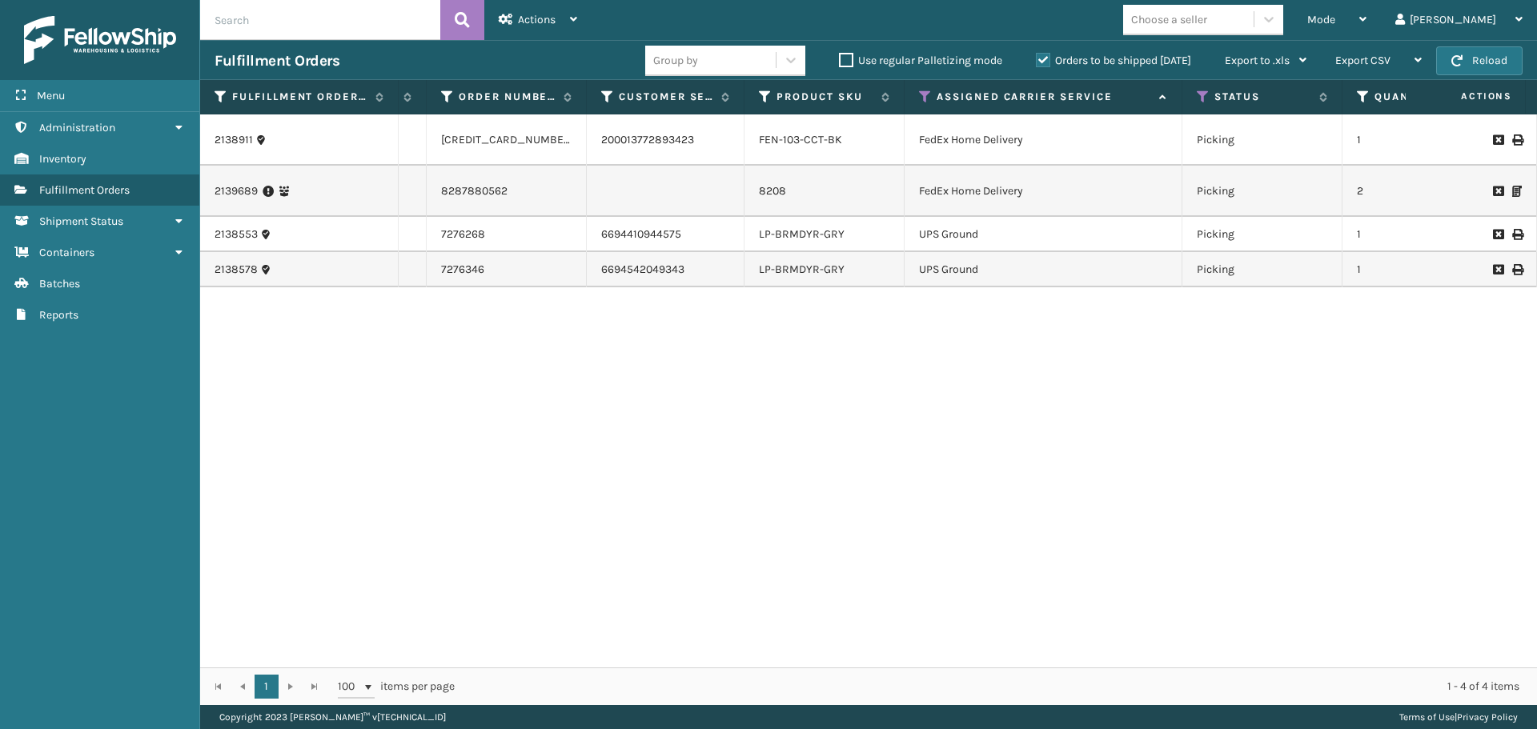
scroll to position [0, 316]
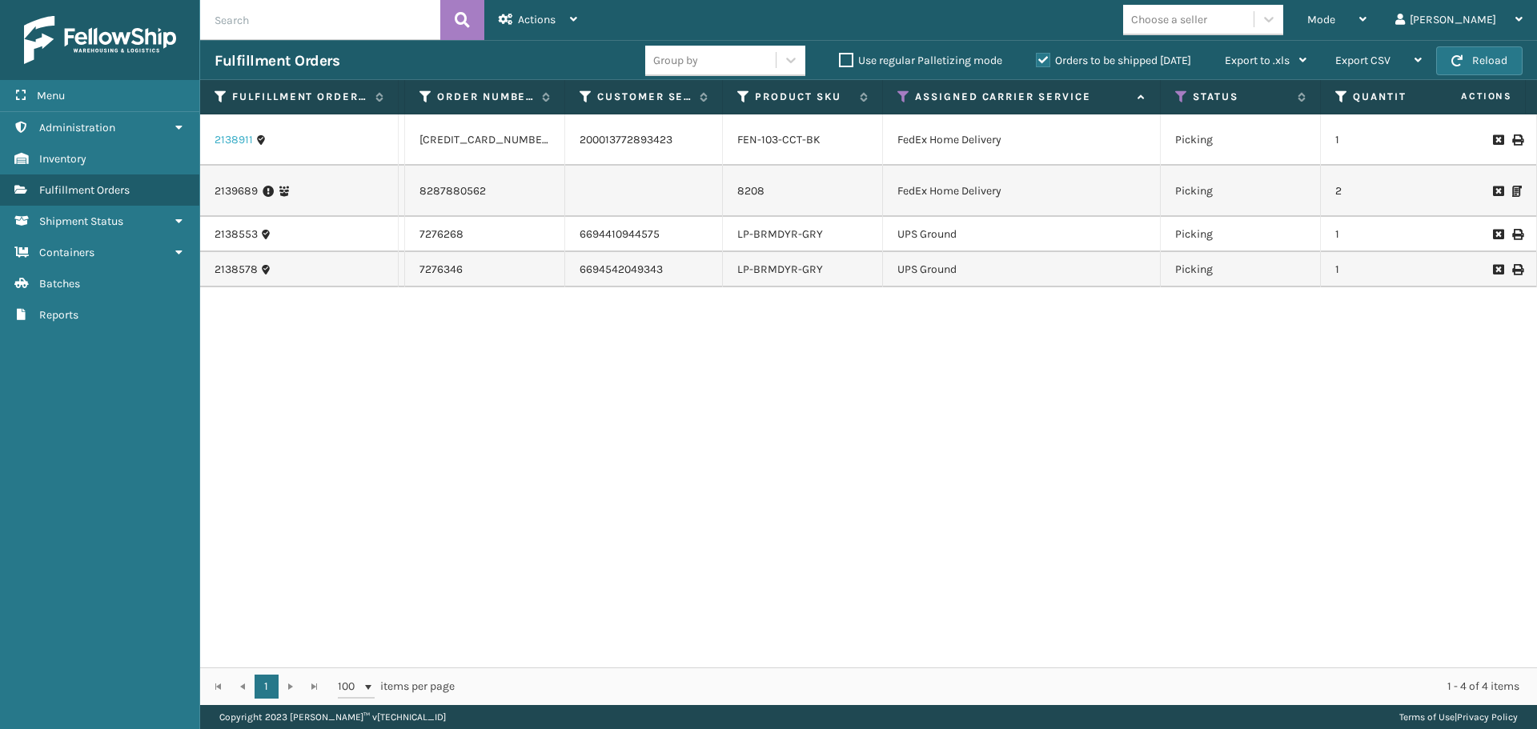
click at [239, 147] on link "2138911" at bounding box center [234, 140] width 38 height 16
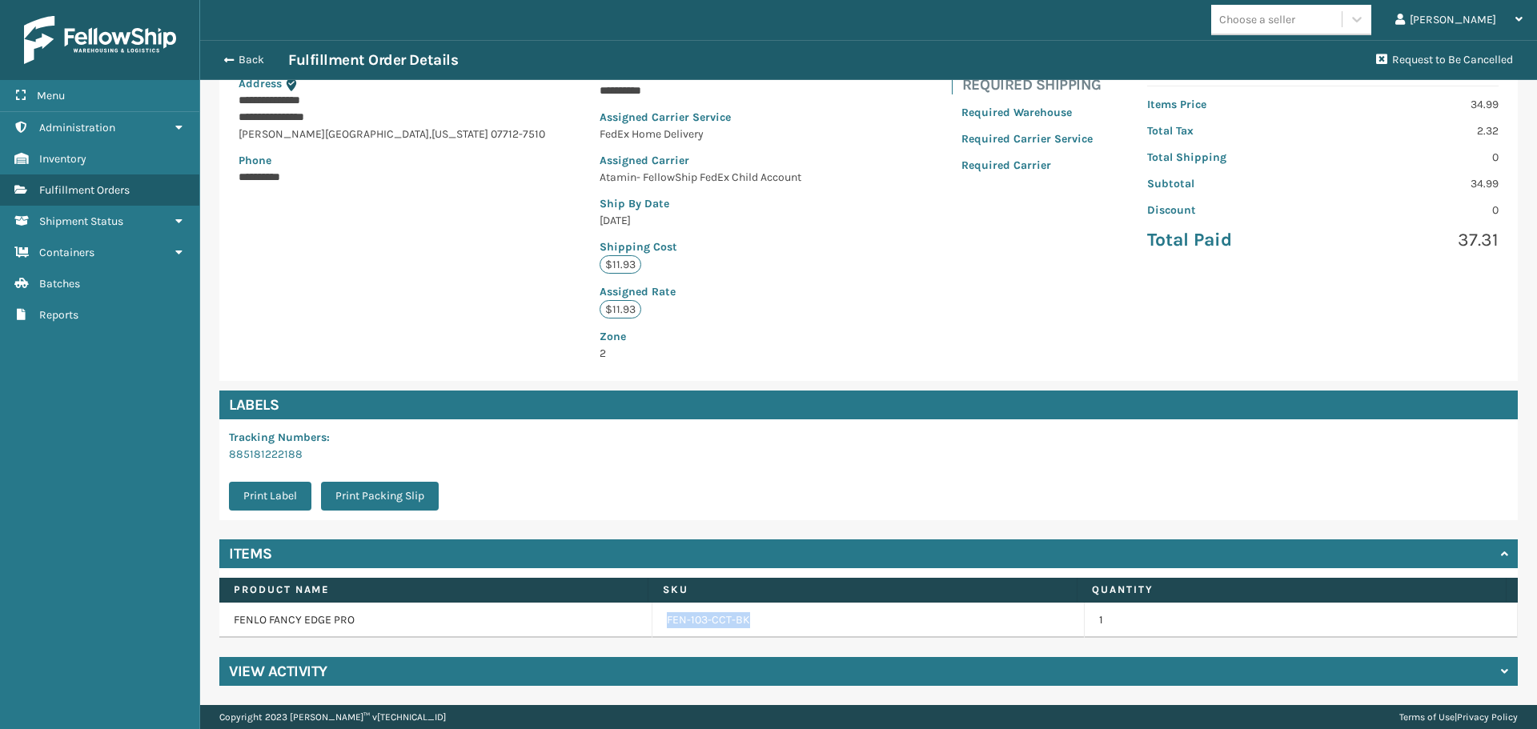
drag, startPoint x: 746, startPoint y: 616, endPoint x: 651, endPoint y: 632, distance: 96.6
click at [652, 632] on td "FEN-103-CCT-BK" at bounding box center [868, 620] width 433 height 35
copy link "FEN-103-CCT-BK"
